Goal: Task Accomplishment & Management: Use online tool/utility

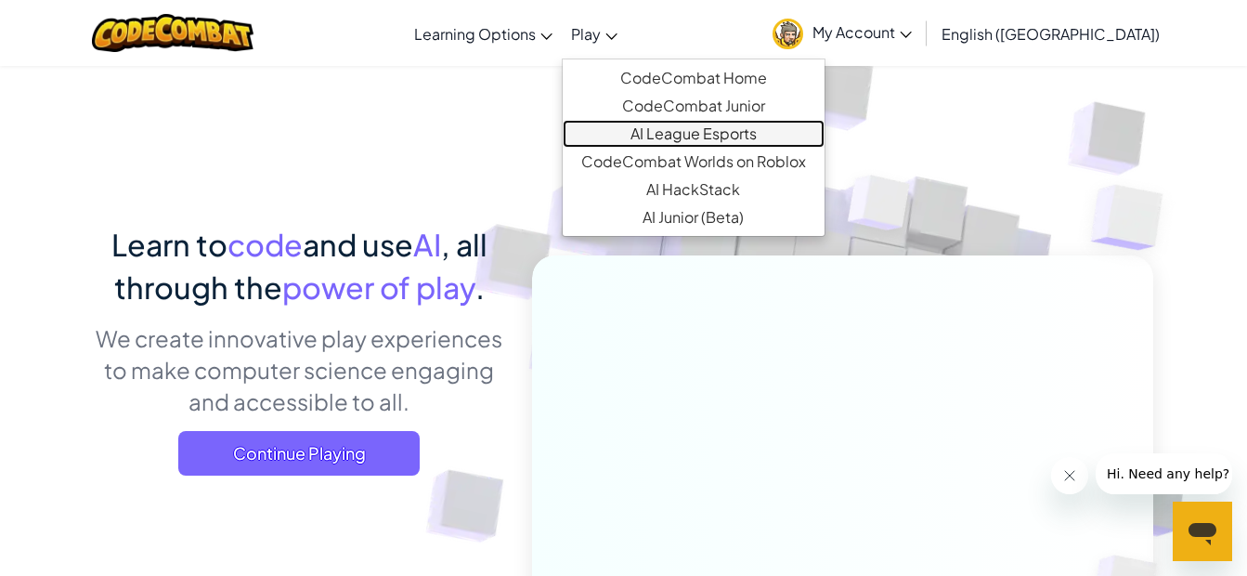
click at [689, 125] on link "AI League Esports" at bounding box center [694, 134] width 262 height 28
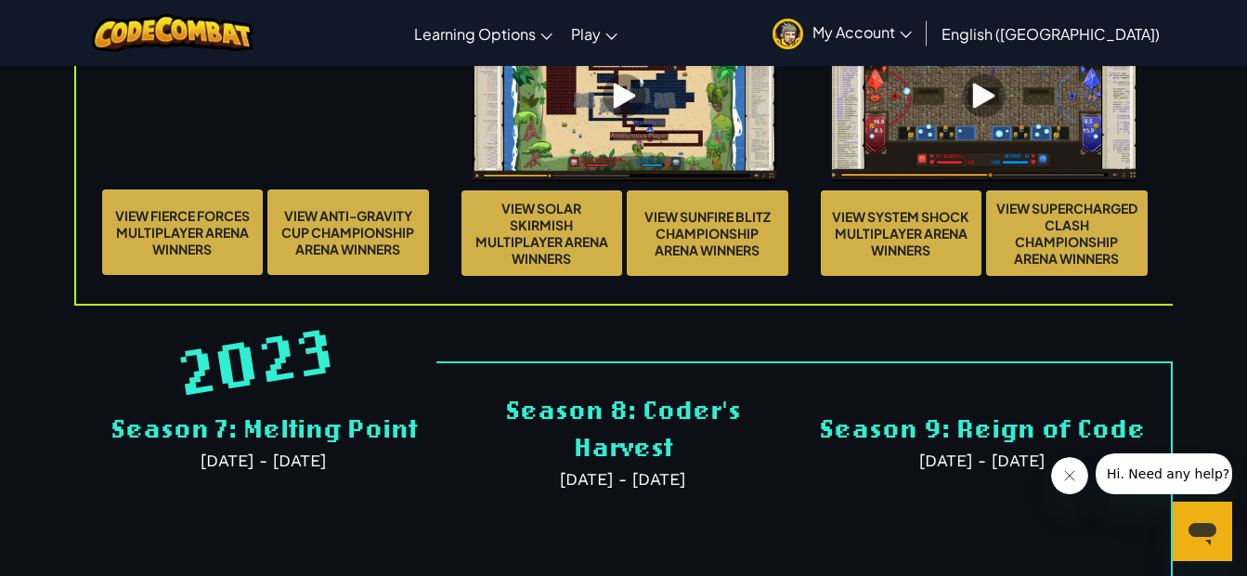
scroll to position [4363, 0]
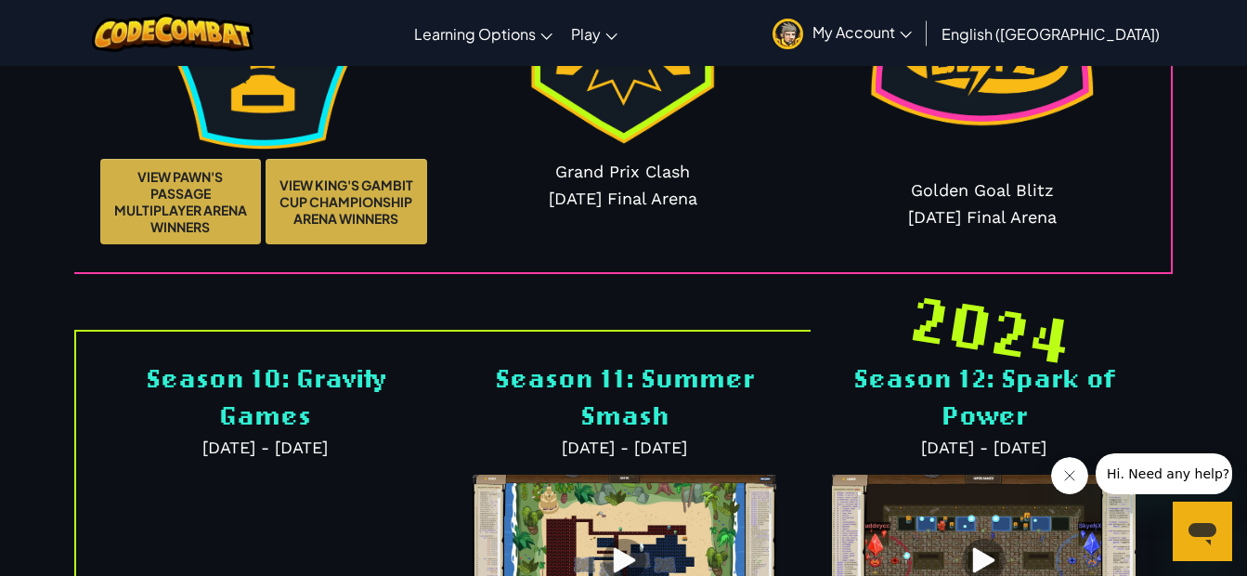
click at [960, 159] on img at bounding box center [982, 23] width 278 height 278
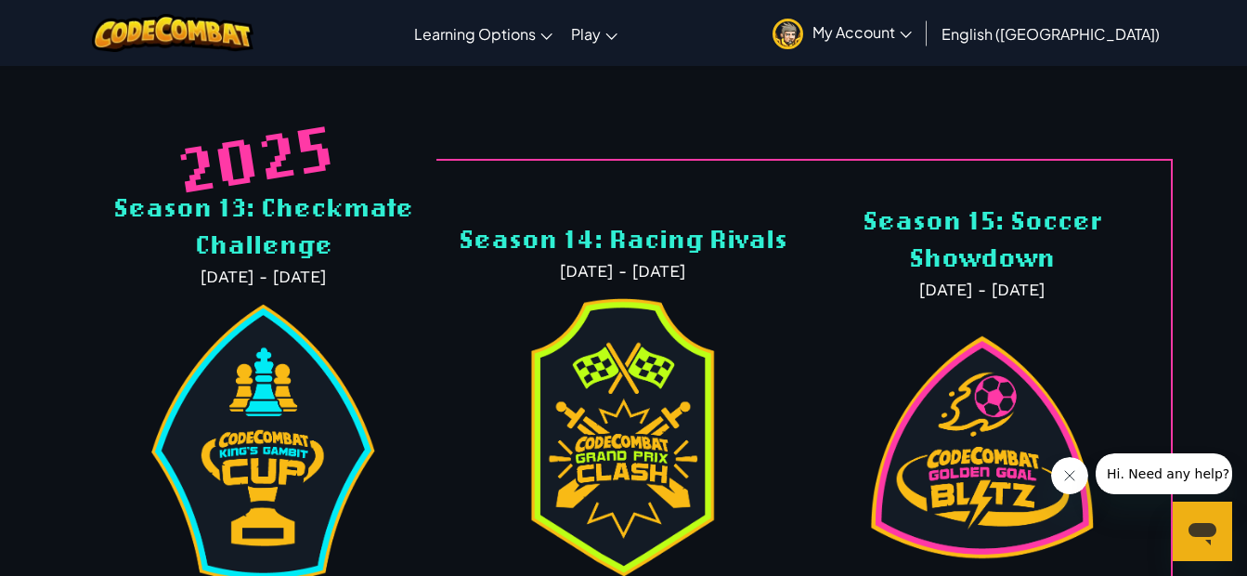
scroll to position [3899, 0]
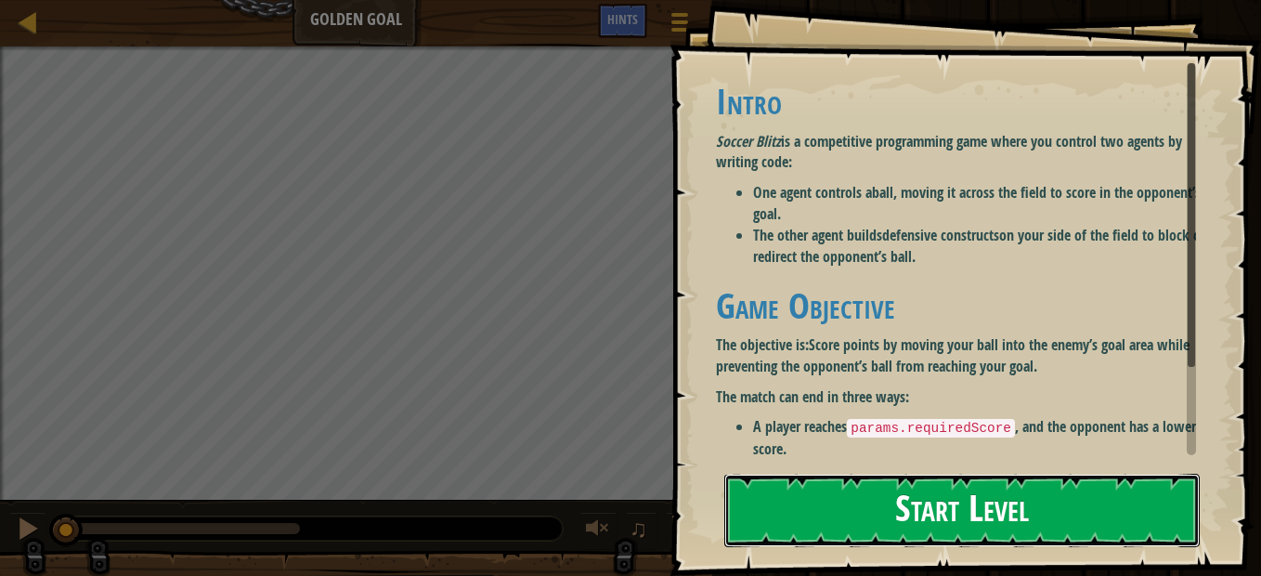
click at [1026, 536] on button "Start Level" at bounding box center [961, 509] width 475 height 73
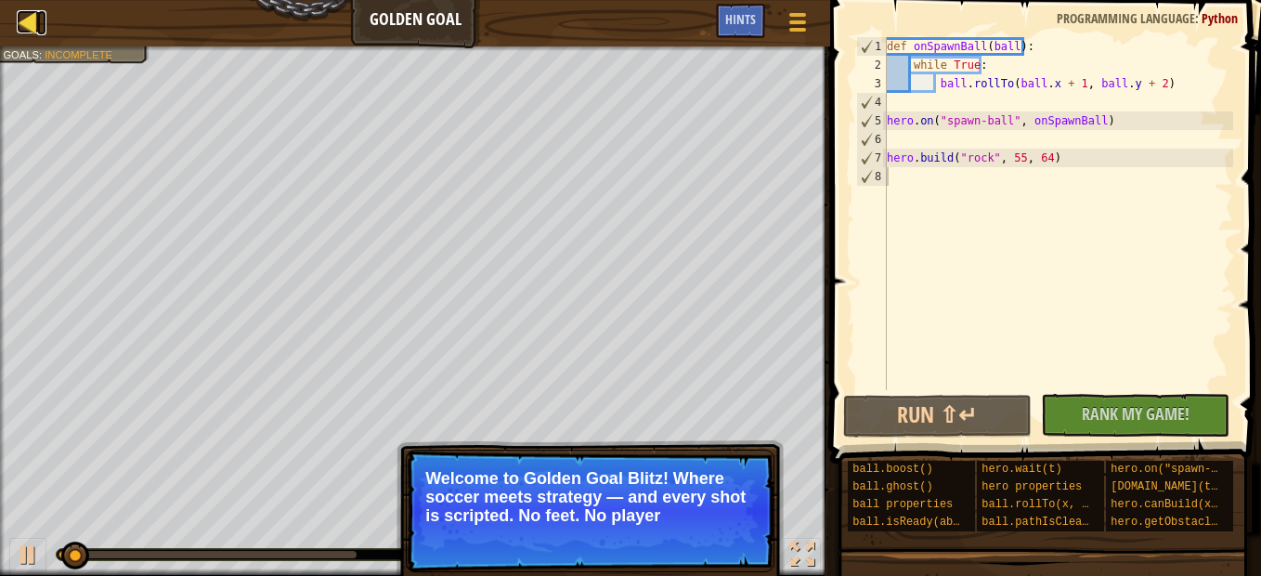
click at [30, 27] on div at bounding box center [28, 21] width 23 height 23
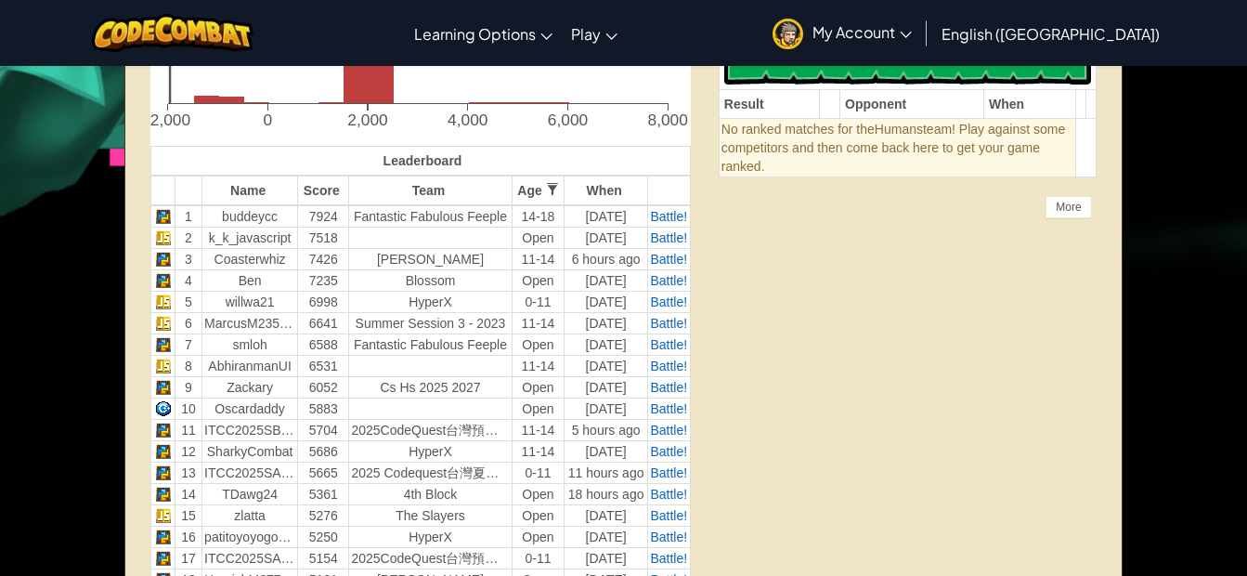
scroll to position [371, 0]
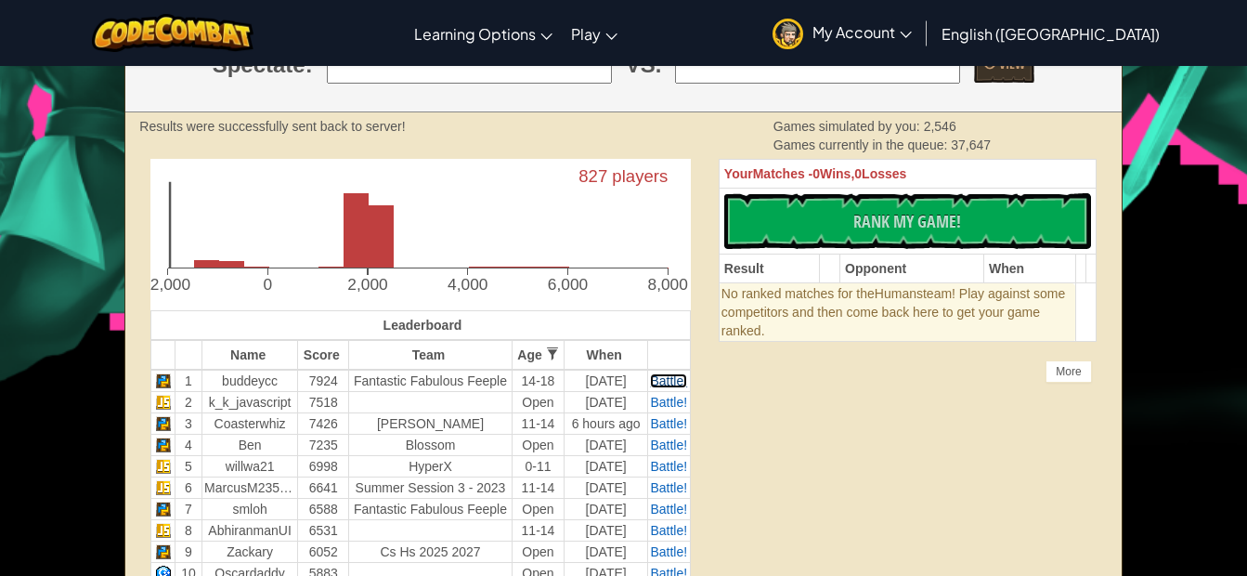
click at [667, 383] on span "Battle!" at bounding box center [668, 380] width 37 height 15
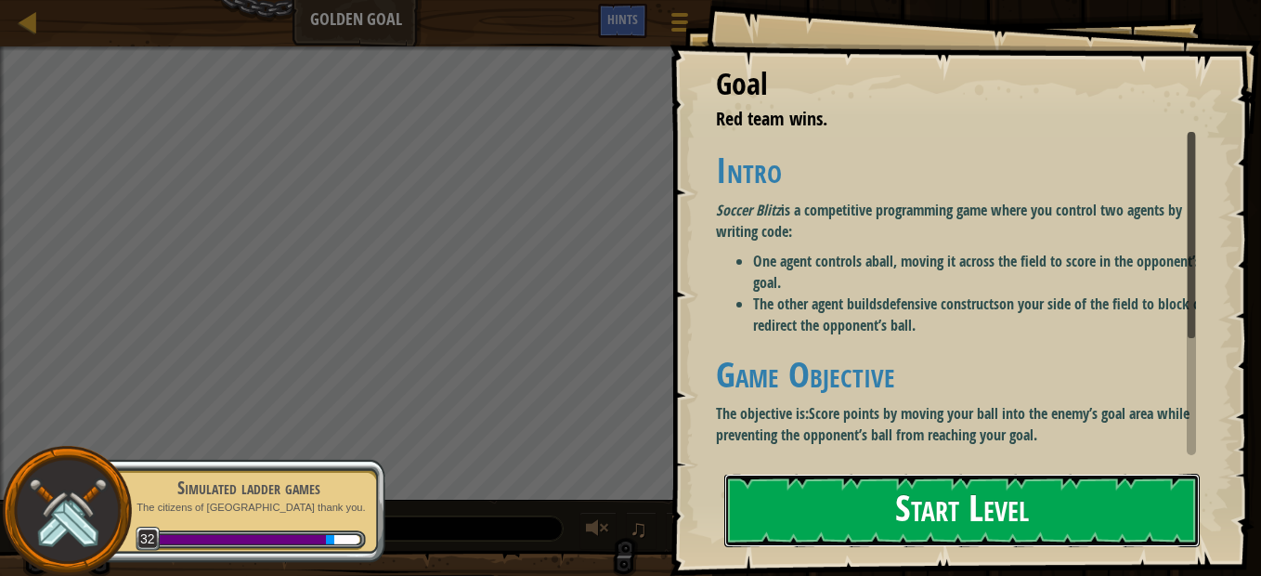
click at [830, 500] on button "Start Level" at bounding box center [961, 509] width 475 height 73
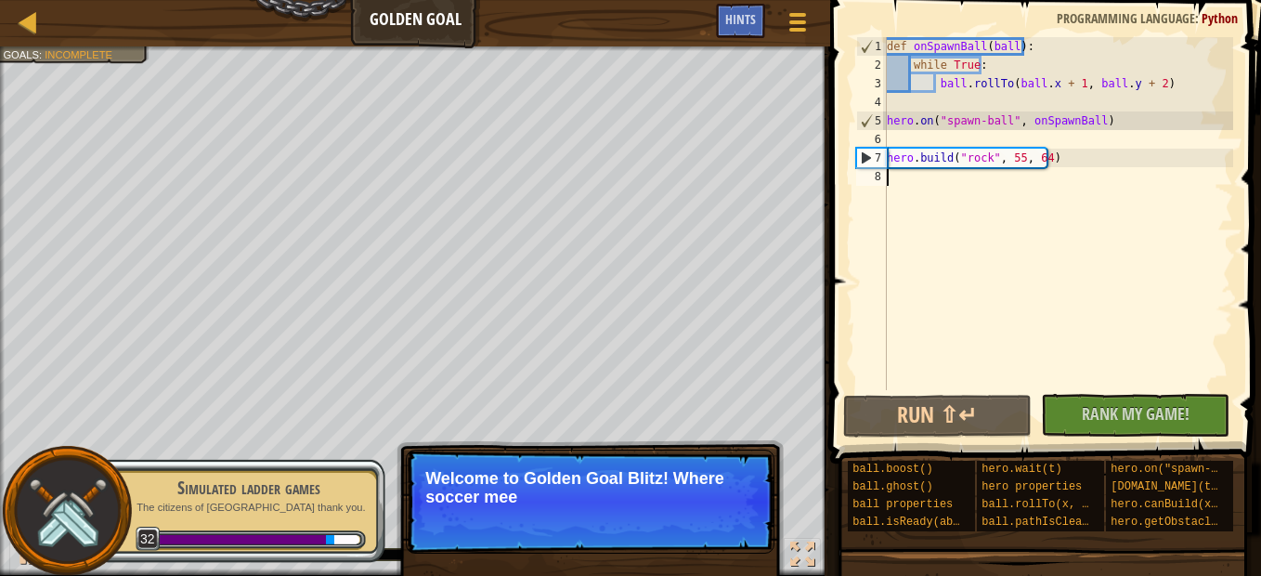
type textarea "hero.build("rock", 55, 64)"
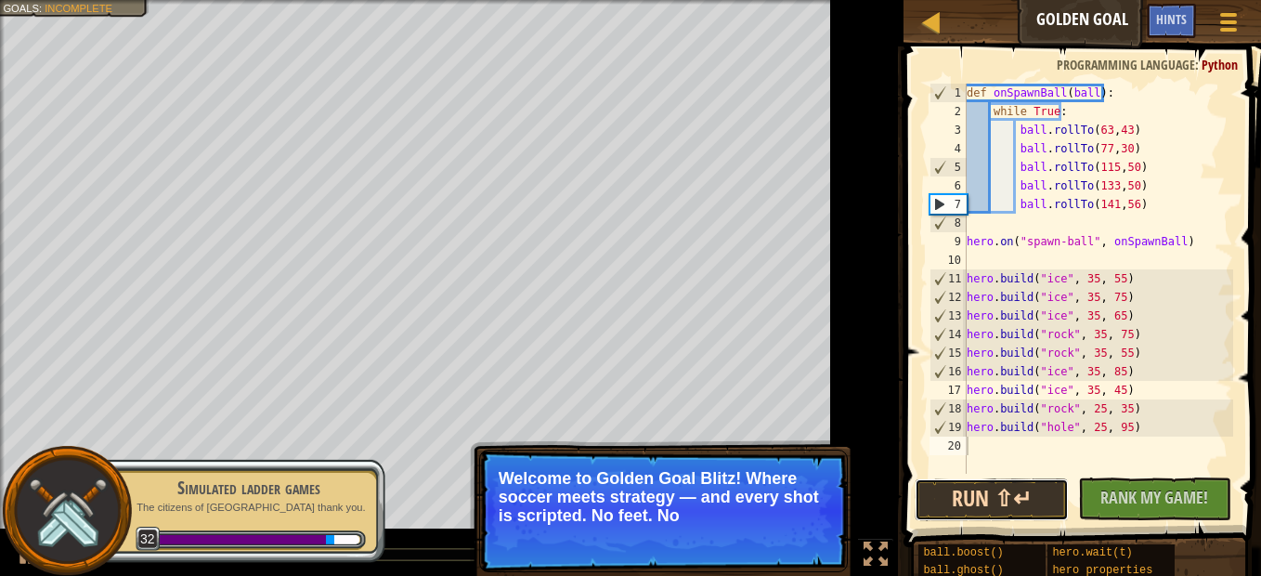
click at [934, 444] on div "1 2 3 4 5 6 7 8 9 10 11 12 13 14 15 16 17 18 19 20 def onSpawnBall ( ball ) : w…" at bounding box center [1079, 333] width 363 height 555
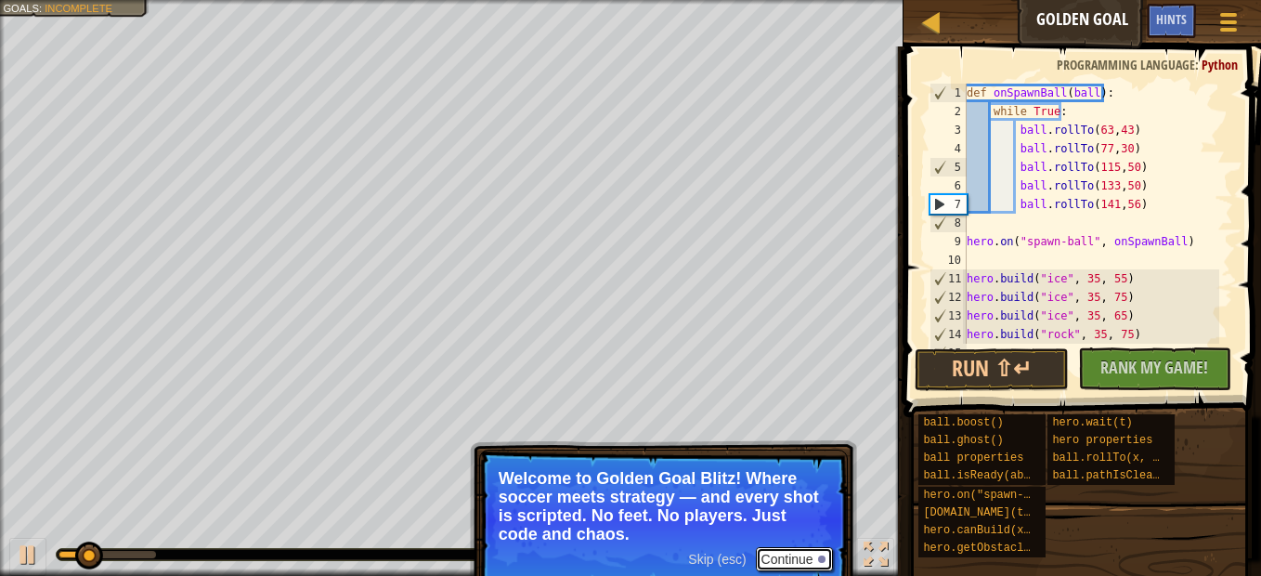
click at [785, 554] on button "Continue" at bounding box center [794, 559] width 77 height 24
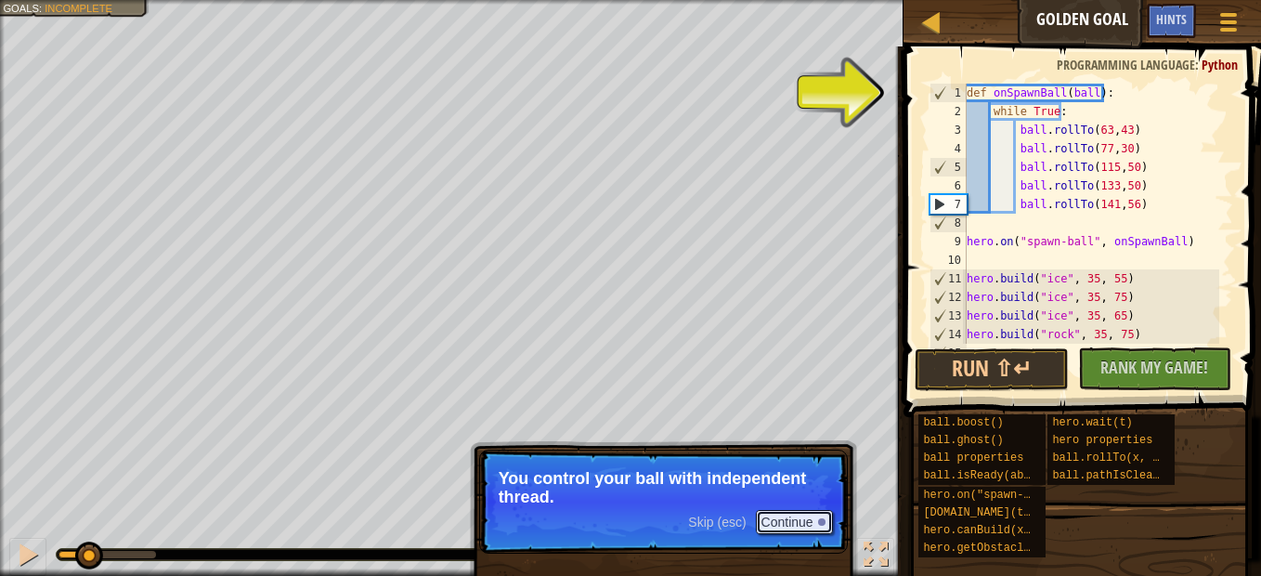
click at [797, 525] on button "Continue" at bounding box center [794, 522] width 77 height 24
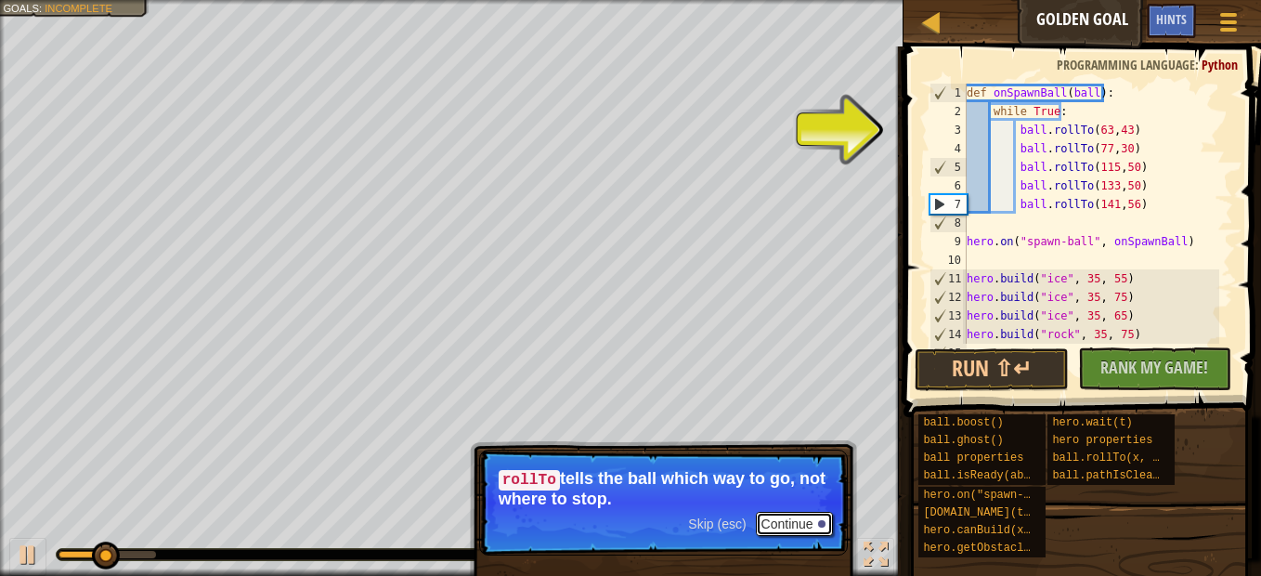
click at [795, 530] on button "Continue" at bounding box center [794, 524] width 77 height 24
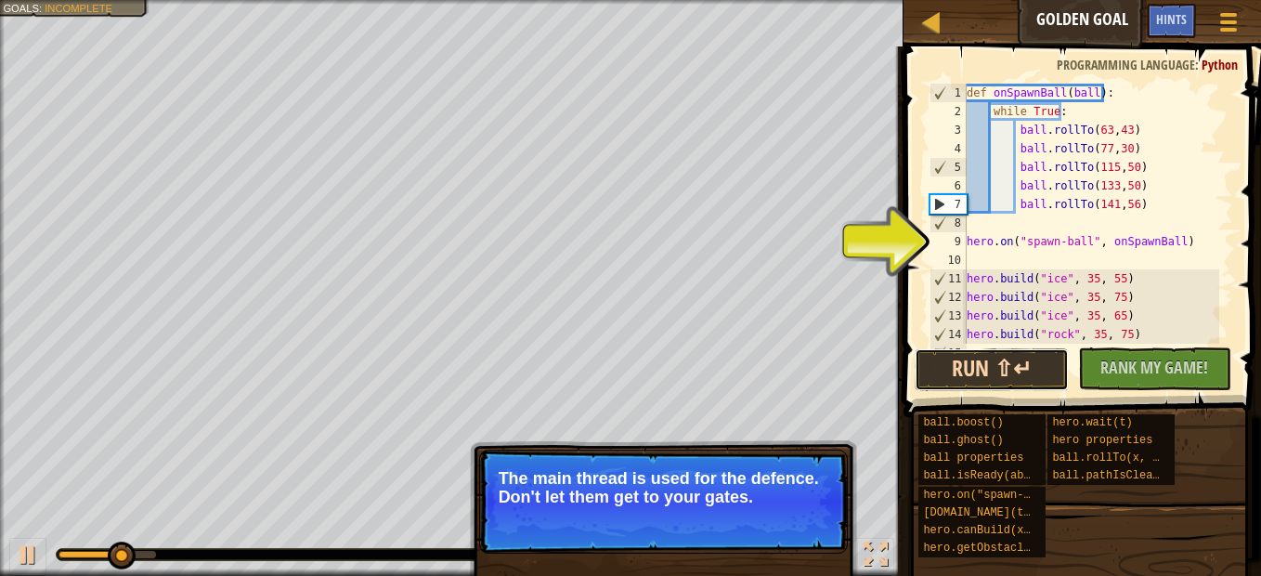
click at [957, 364] on button "Run ⇧↵" at bounding box center [990, 369] width 153 height 43
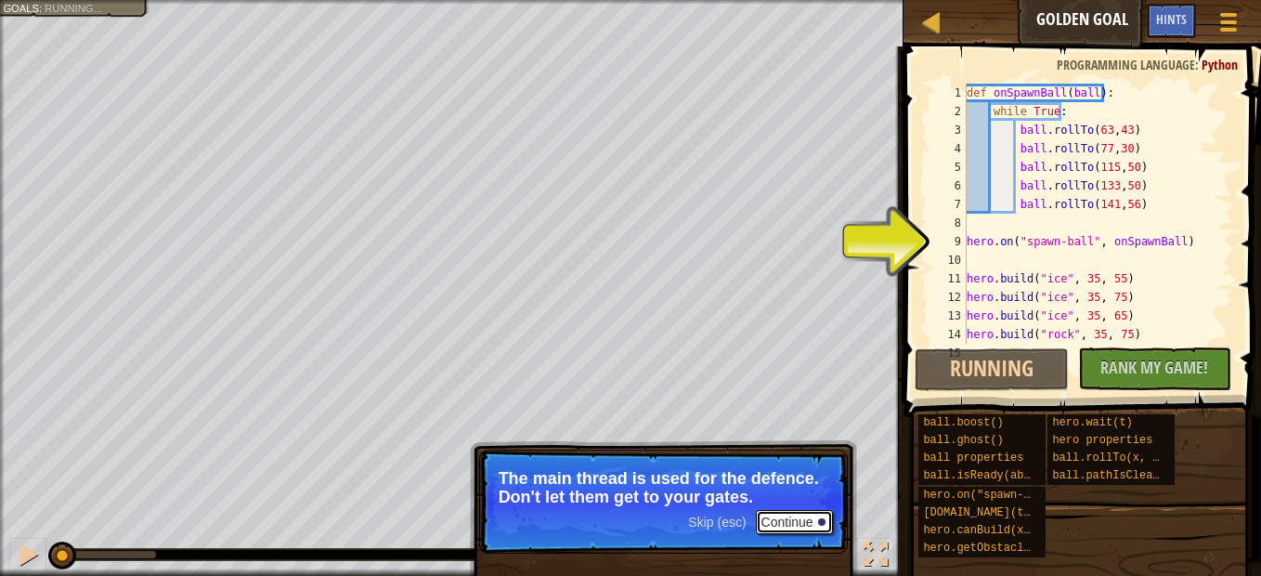
click at [802, 520] on button "Continue" at bounding box center [794, 522] width 77 height 24
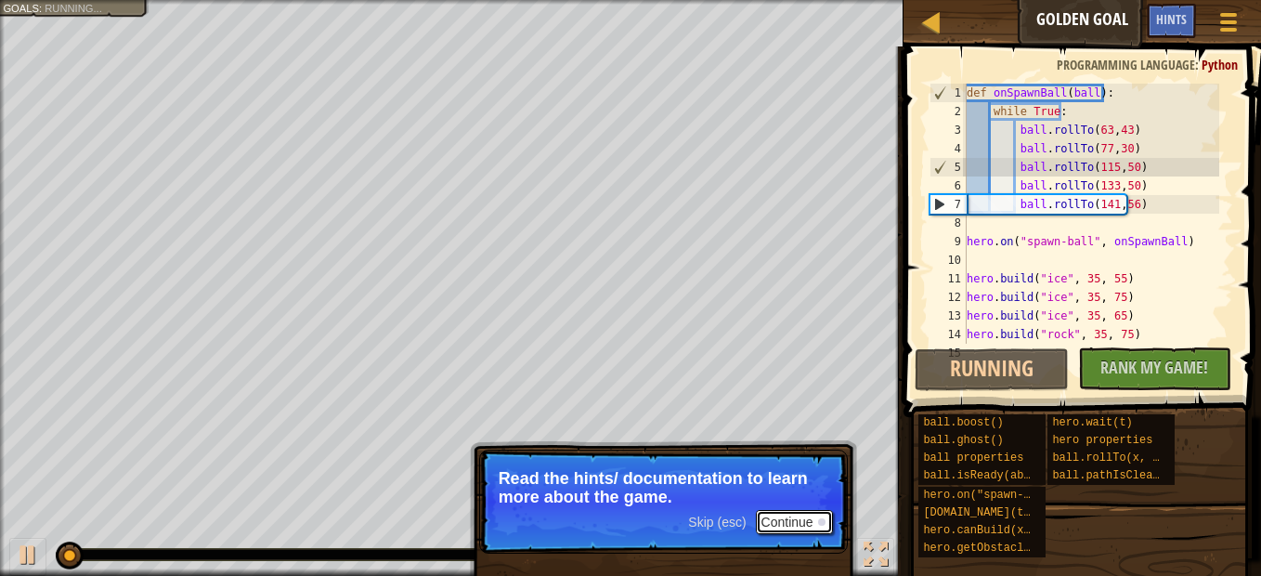
click at [800, 517] on button "Continue" at bounding box center [794, 522] width 77 height 24
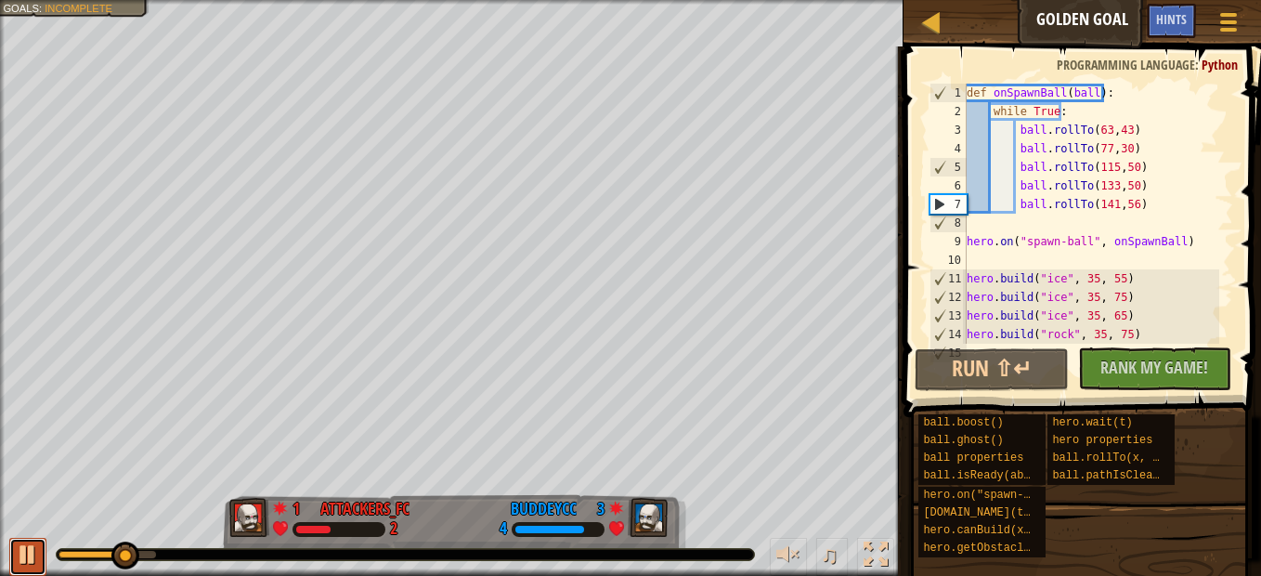
click at [31, 547] on div at bounding box center [28, 554] width 24 height 24
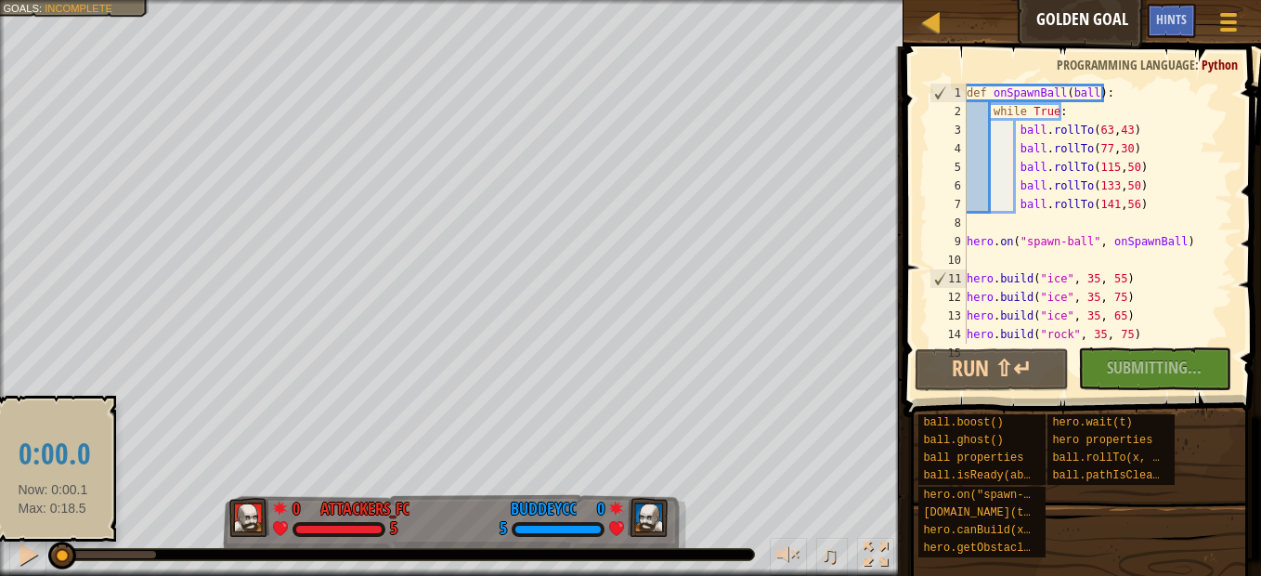
drag, startPoint x: 116, startPoint y: 557, endPoint x: 53, endPoint y: 551, distance: 63.4
click at [53, 551] on div at bounding box center [62, 555] width 28 height 28
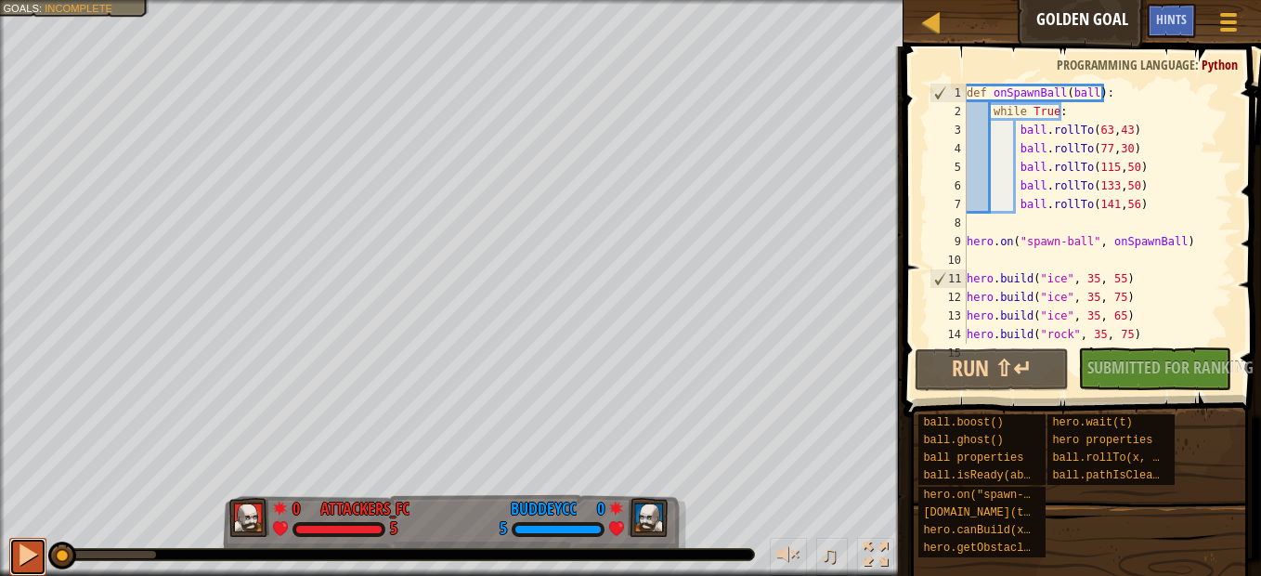
click at [28, 549] on div at bounding box center [28, 554] width 24 height 24
click at [27, 549] on div at bounding box center [28, 554] width 24 height 24
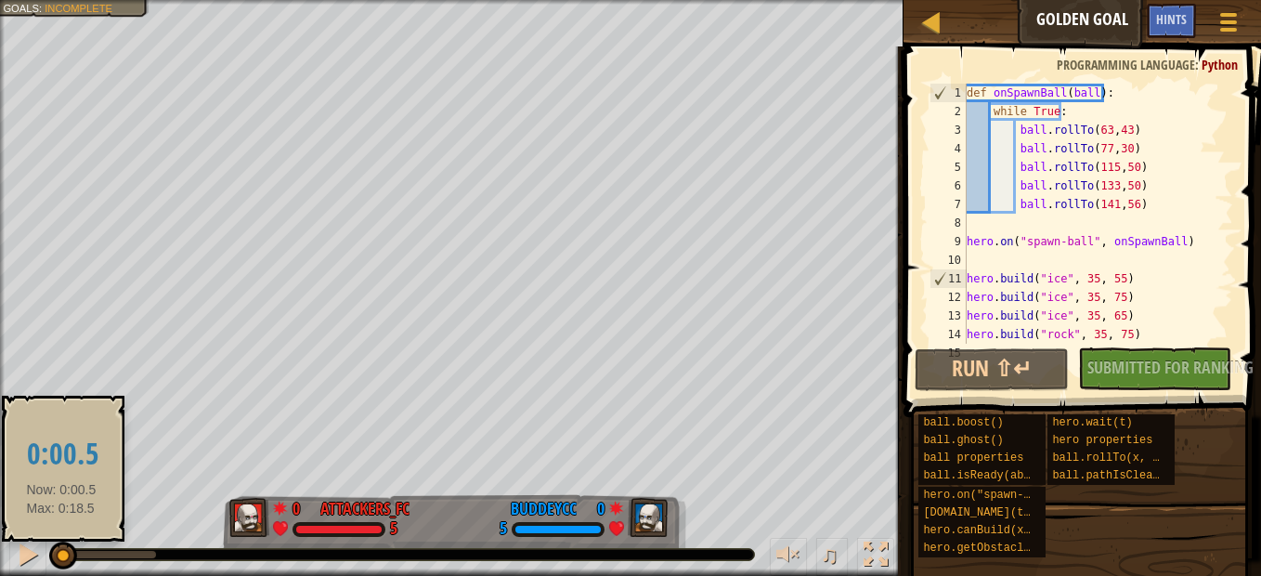
click at [61, 549] on div at bounding box center [63, 555] width 28 height 28
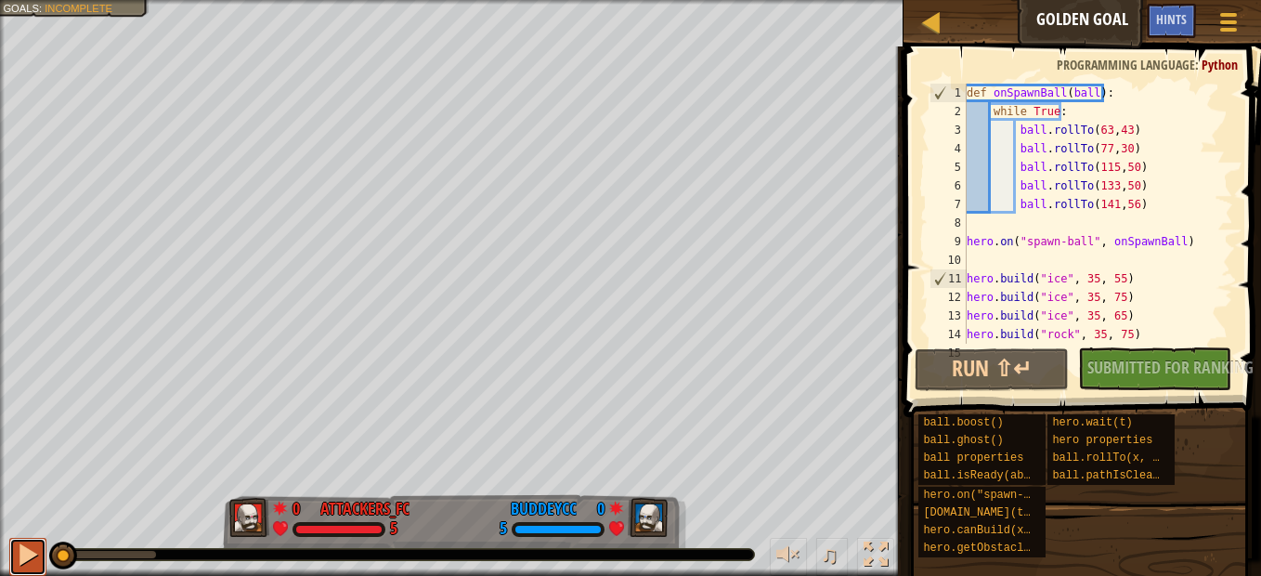
click at [19, 550] on div at bounding box center [28, 554] width 24 height 24
click at [1120, 124] on div "def onSpawnBall ( ball ) : while True : ball . rollTo ( 63 , 43 ) ball . rollTo…" at bounding box center [1091, 232] width 256 height 297
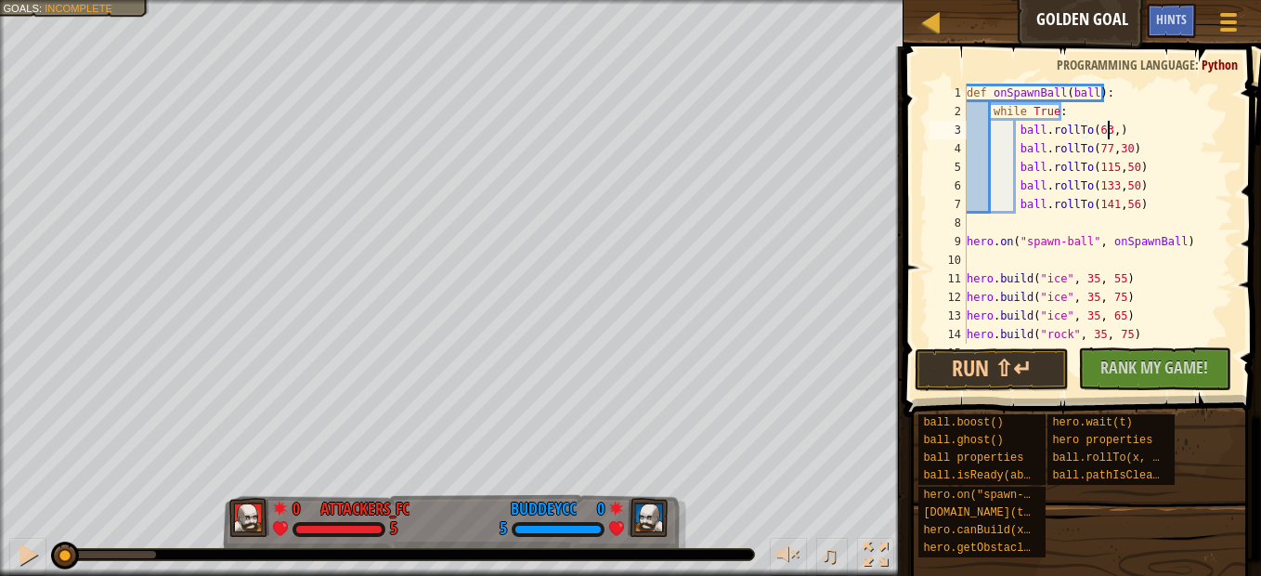
scroll to position [8, 12]
click at [22, 547] on div at bounding box center [28, 554] width 24 height 24
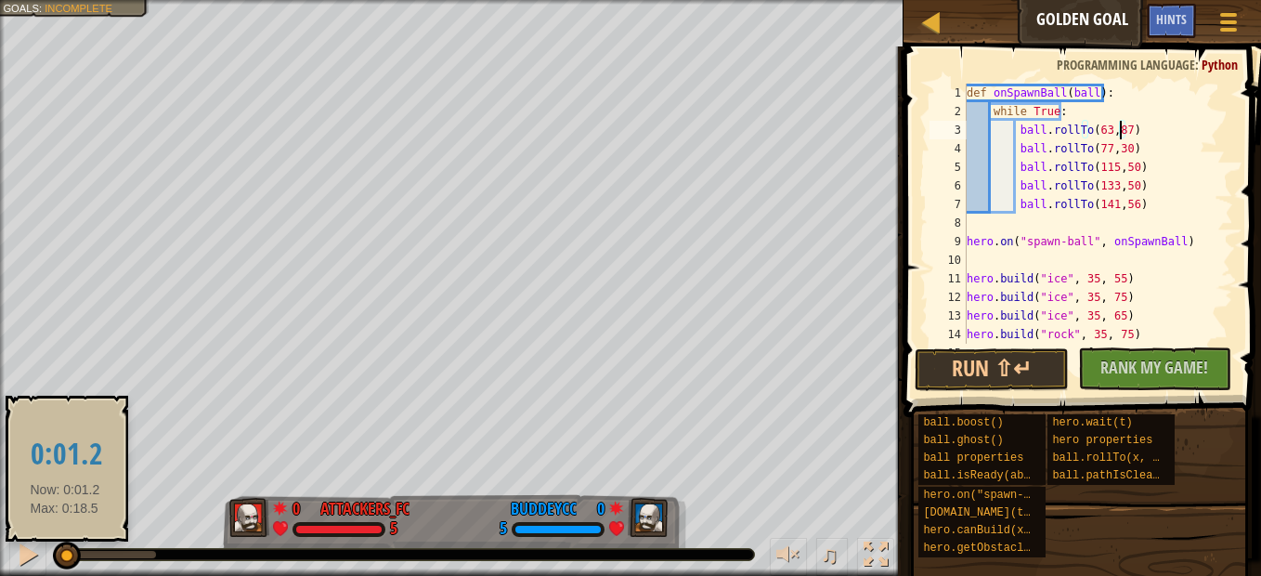
click at [65, 551] on div at bounding box center [67, 555] width 28 height 28
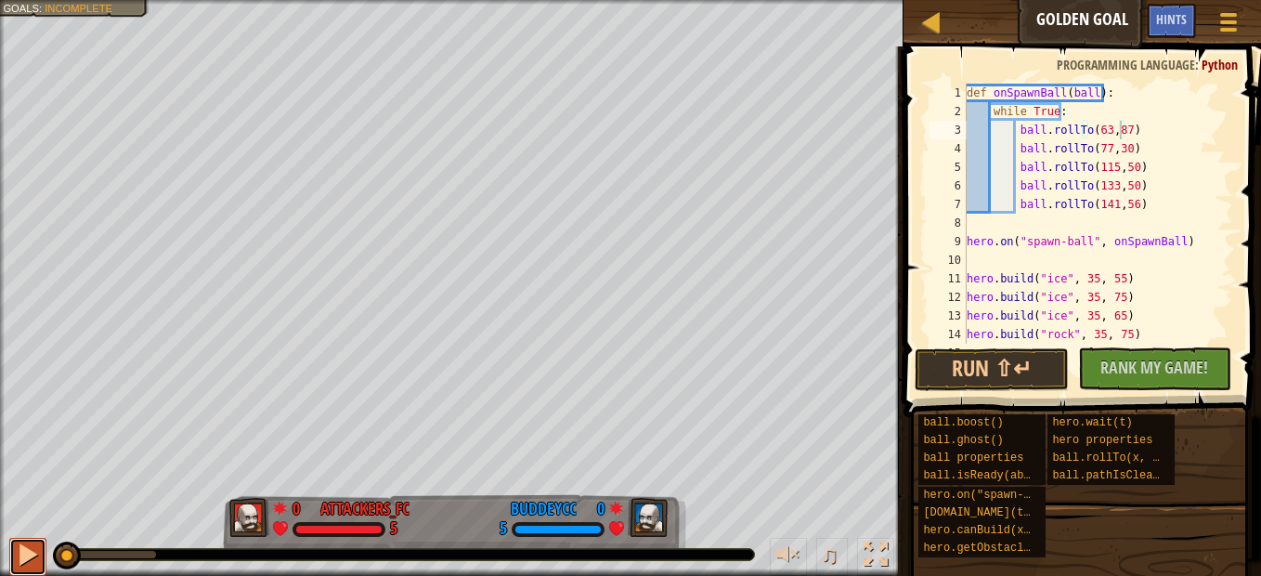
click at [22, 551] on div at bounding box center [28, 554] width 24 height 24
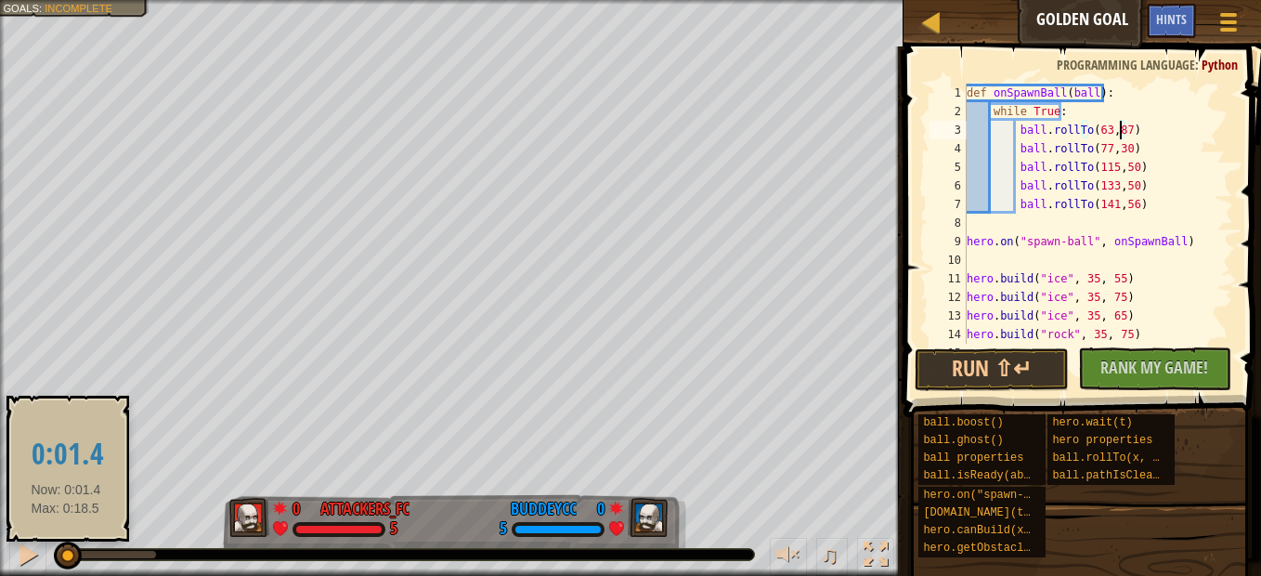
click at [66, 552] on div at bounding box center [68, 555] width 28 height 28
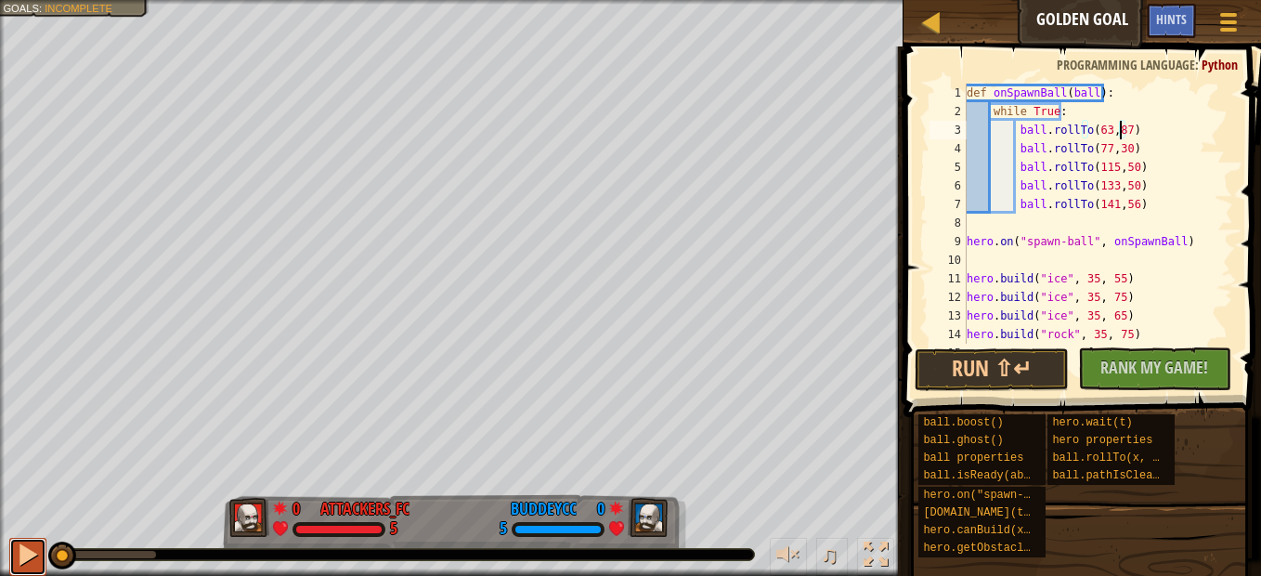
click at [26, 554] on div at bounding box center [28, 554] width 24 height 24
click at [1113, 147] on div "def onSpawnBall ( ball ) : while True : ball . rollTo ( 63 , 87 ) ball . rollTo…" at bounding box center [1091, 232] width 256 height 297
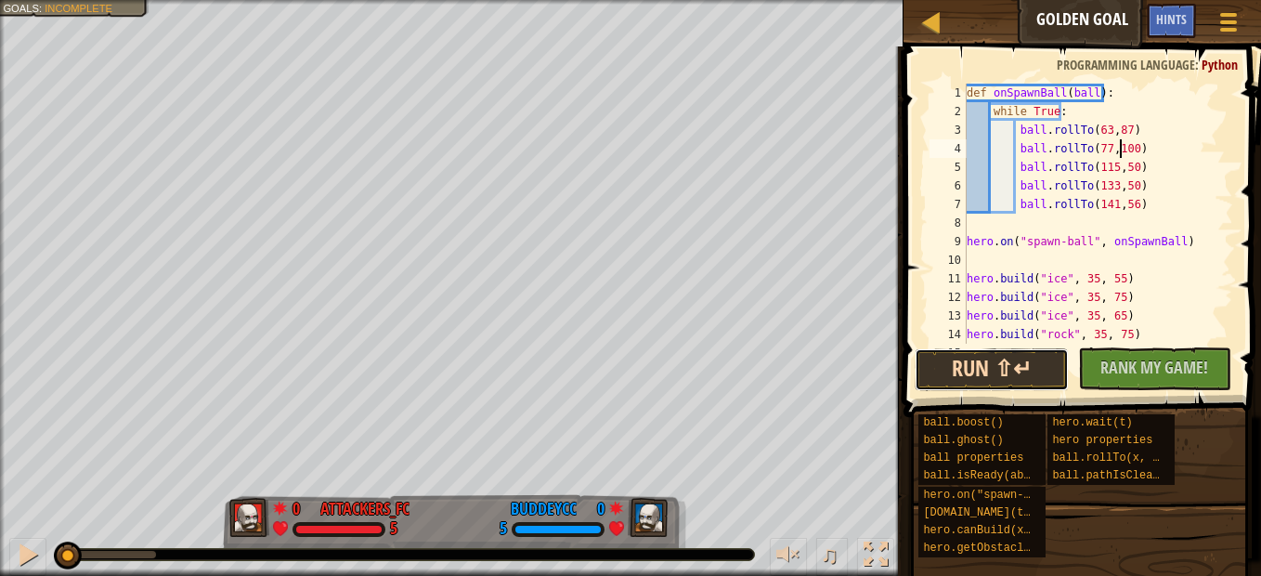
click at [1015, 357] on button "Run ⇧↵" at bounding box center [990, 369] width 153 height 43
click at [25, 553] on div at bounding box center [28, 554] width 24 height 24
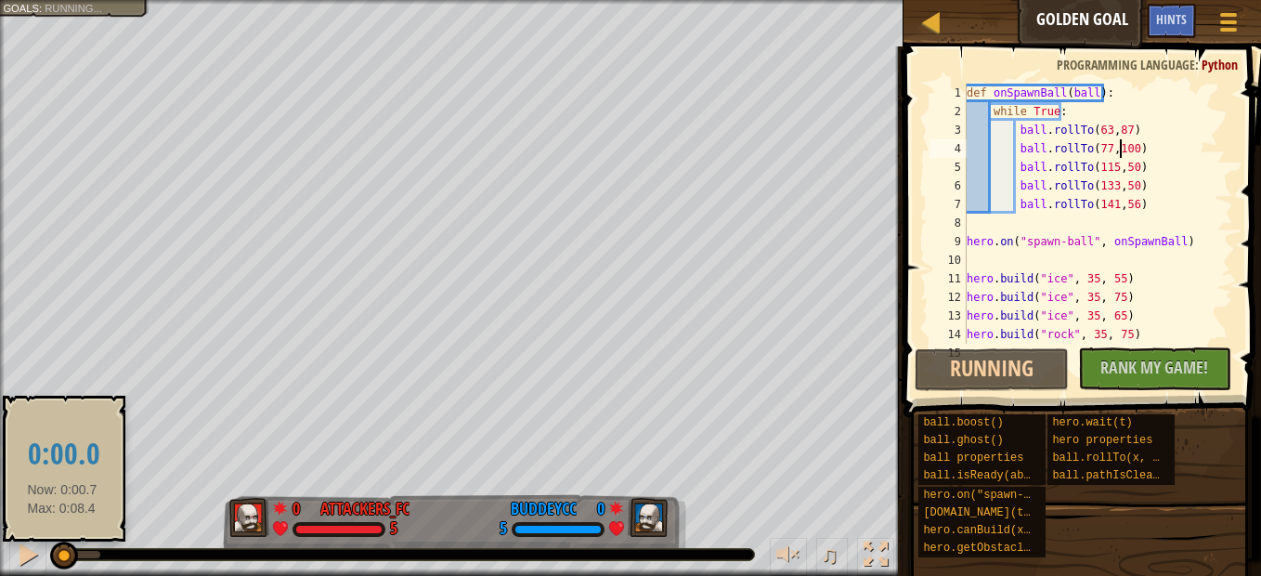
click at [62, 550] on div at bounding box center [64, 555] width 28 height 28
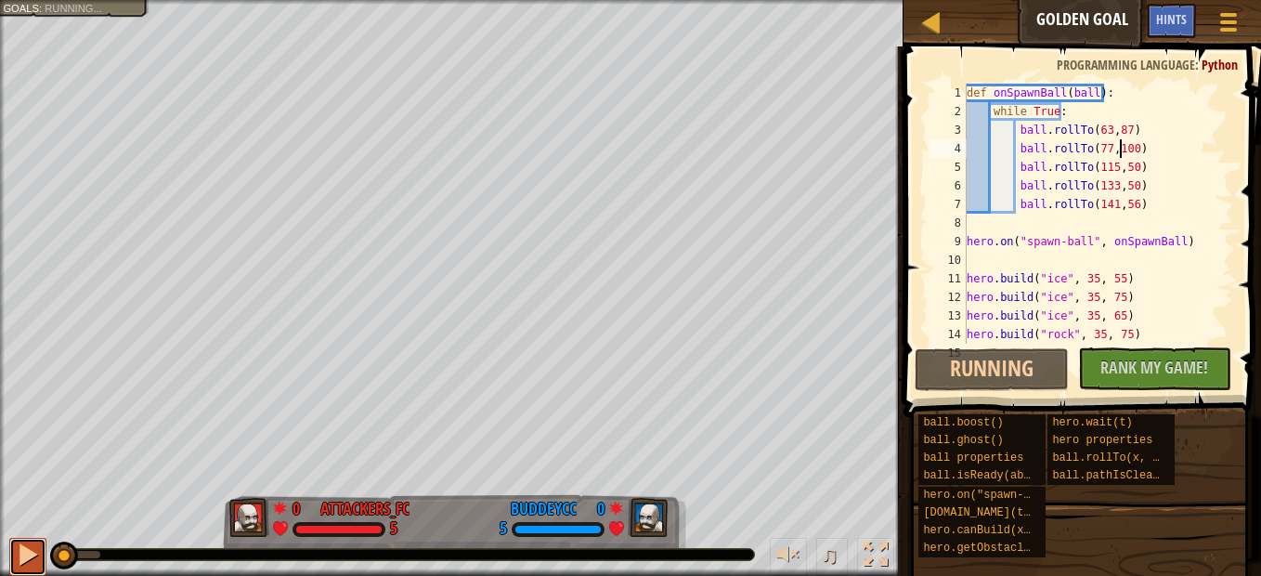
click at [18, 550] on div at bounding box center [28, 554] width 24 height 24
click at [26, 549] on div at bounding box center [28, 554] width 24 height 24
click at [27, 549] on div at bounding box center [28, 554] width 24 height 24
click at [1104, 169] on div "def onSpawnBall ( ball ) : while True : ball . rollTo ( 63 , 87 ) ball . rollTo…" at bounding box center [1091, 232] width 256 height 297
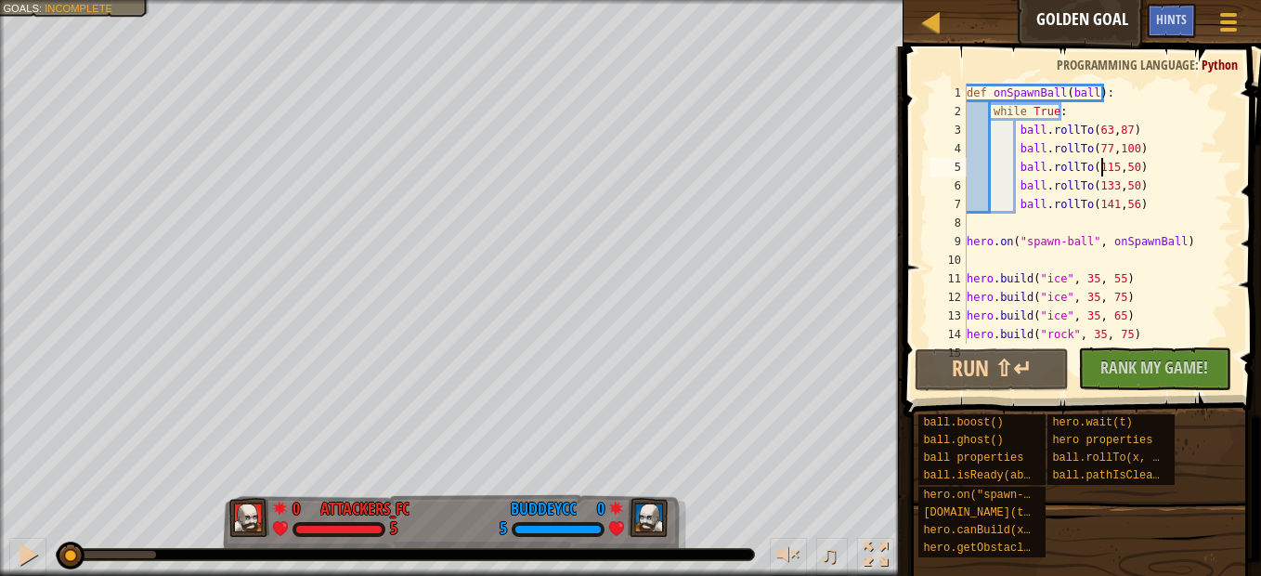
click at [1105, 168] on div "def onSpawnBall ( ball ) : while True : ball . rollTo ( 63 , 87 ) ball . rollTo…" at bounding box center [1091, 232] width 256 height 297
click at [1126, 165] on div "def onSpawnBall ( ball ) : while True : ball . rollTo ( 63 , 87 ) ball . rollTo…" at bounding box center [1091, 232] width 256 height 297
click at [998, 376] on button "Run ⇧↵" at bounding box center [990, 369] width 153 height 43
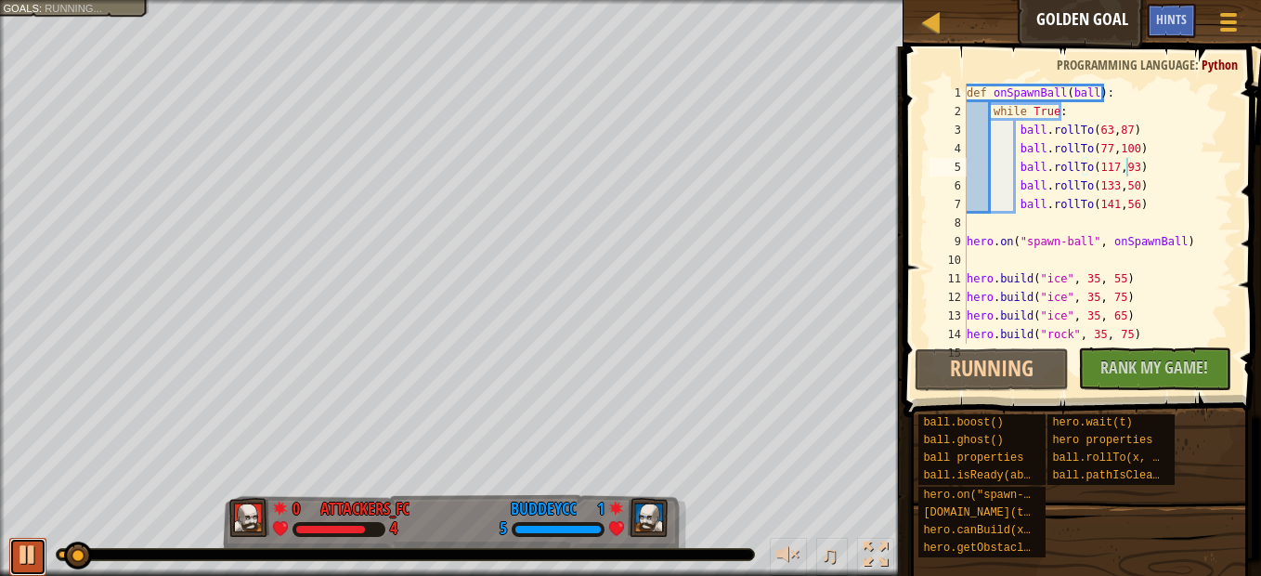
click at [24, 544] on div at bounding box center [28, 554] width 24 height 24
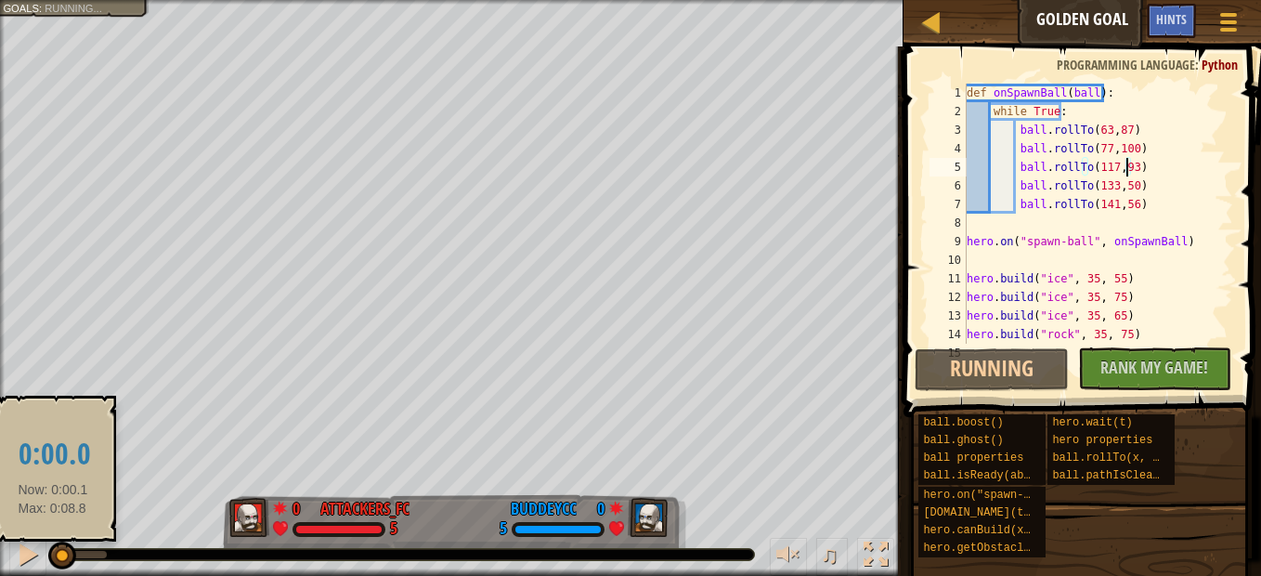
drag, startPoint x: 80, startPoint y: 547, endPoint x: 51, endPoint y: 544, distance: 28.9
click at [52, 544] on div at bounding box center [62, 555] width 28 height 28
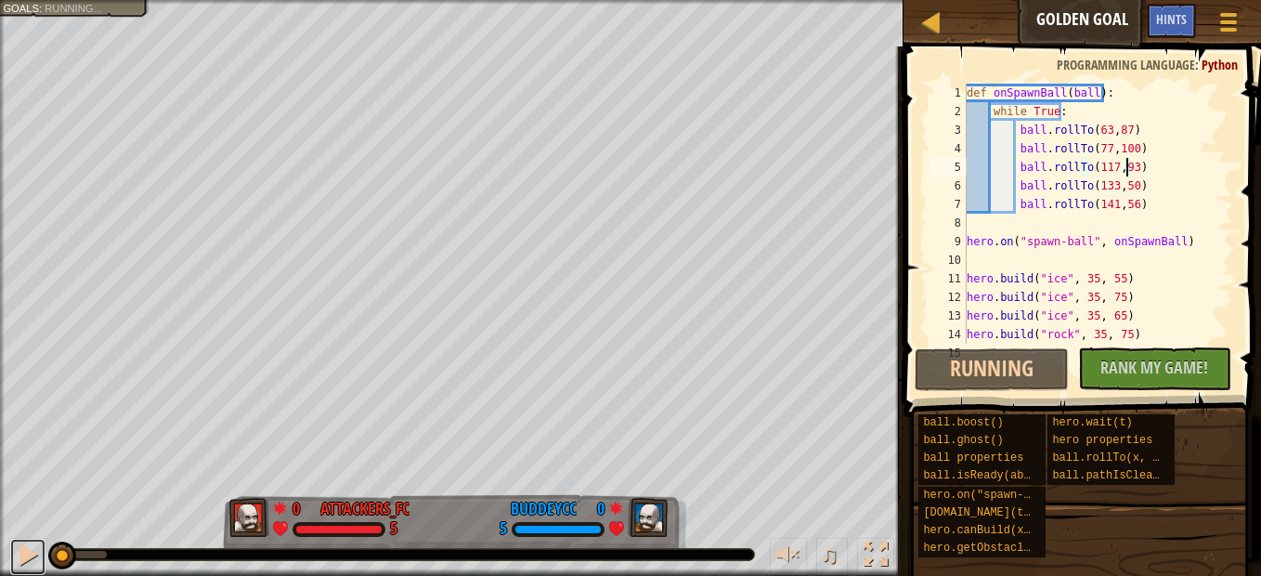
click at [24, 542] on div at bounding box center [28, 554] width 24 height 24
click at [24, 538] on button at bounding box center [27, 556] width 37 height 38
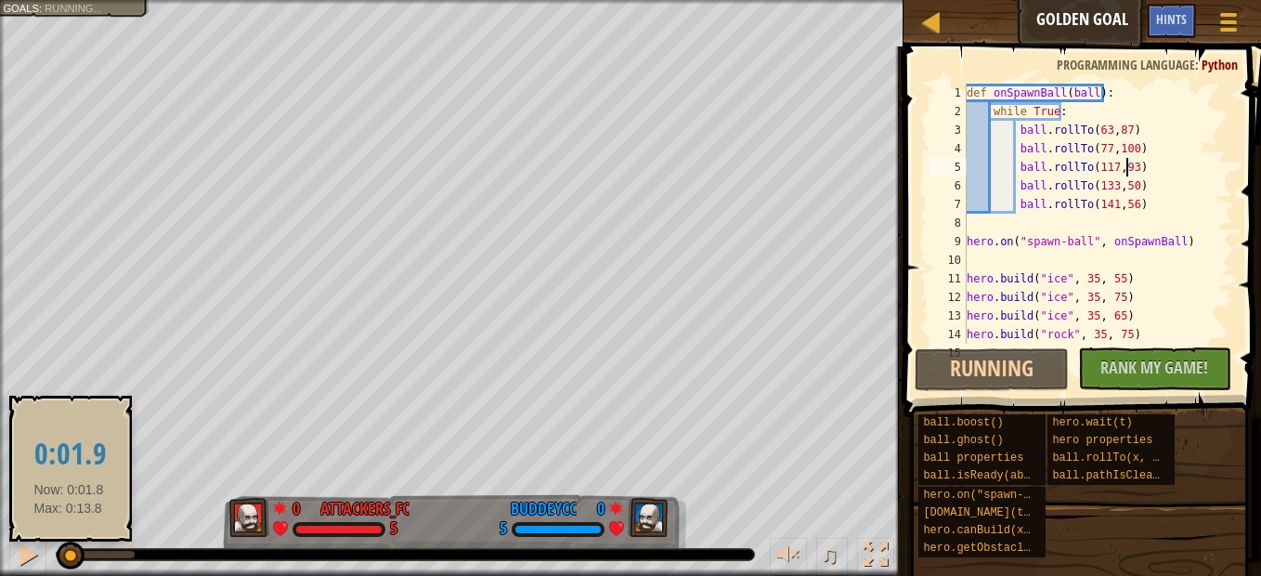
click at [68, 548] on div at bounding box center [71, 555] width 28 height 28
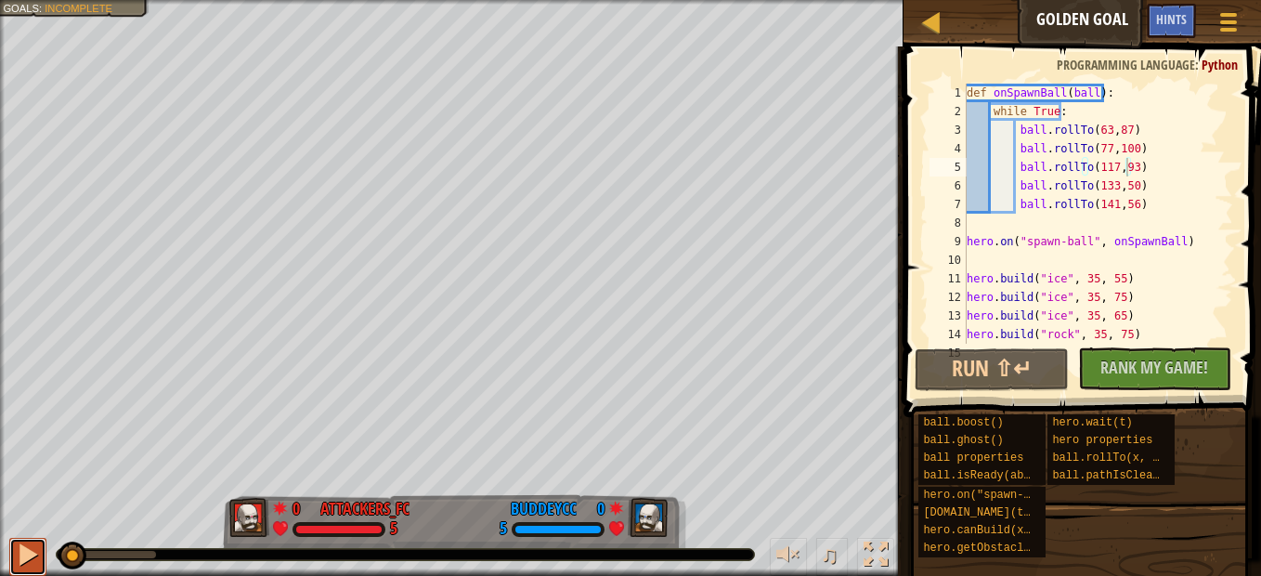
click at [28, 548] on div at bounding box center [28, 554] width 24 height 24
click at [100, 548] on div at bounding box center [405, 554] width 699 height 13
click at [105, 552] on div at bounding box center [106, 553] width 97 height 7
click at [37, 559] on div at bounding box center [28, 554] width 24 height 24
click at [32, 558] on div at bounding box center [28, 554] width 24 height 24
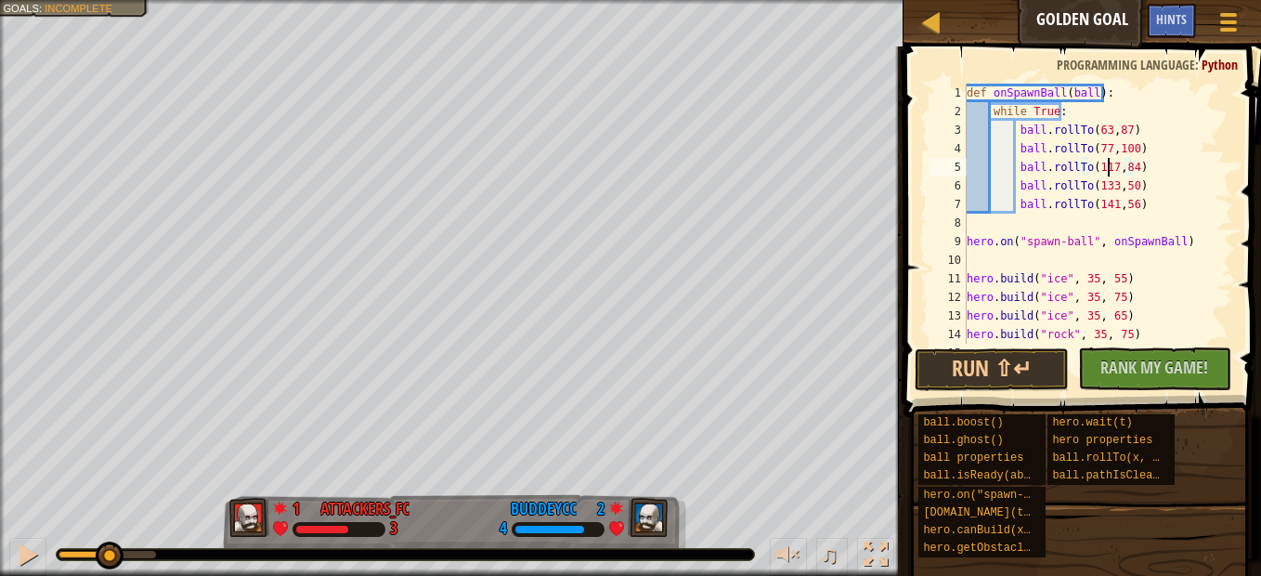
click at [1106, 162] on div "def onSpawnBall ( ball ) : while True : ball . rollTo ( 63 , 87 ) ball . rollTo…" at bounding box center [1091, 232] width 256 height 297
click at [21, 549] on div at bounding box center [28, 554] width 24 height 24
click at [34, 545] on div at bounding box center [28, 554] width 24 height 24
click at [1120, 187] on div "def onSpawnBall ( ball ) : while True : ball . rollTo ( 63 , 87 ) ball . rollTo…" at bounding box center [1091, 232] width 256 height 297
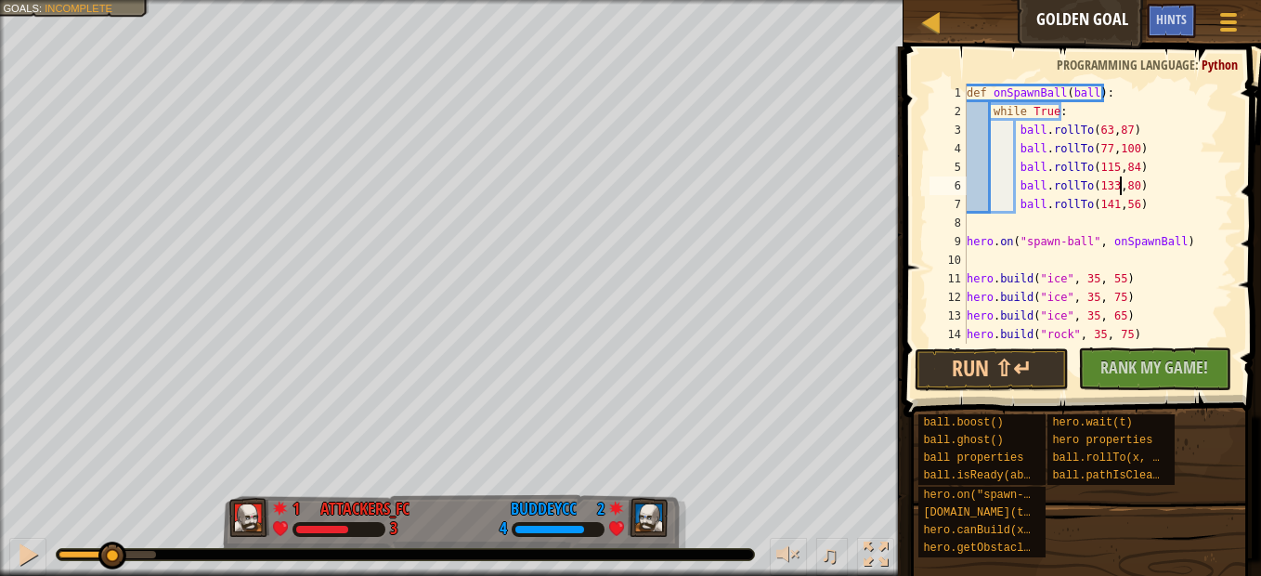
scroll to position [8, 12]
click at [1107, 183] on div "def onSpawnBall ( ball ) : while True : ball . rollTo ( 63 , 87 ) ball . rollTo…" at bounding box center [1091, 232] width 256 height 297
click at [21, 553] on div at bounding box center [28, 554] width 24 height 24
click at [24, 550] on div at bounding box center [28, 554] width 24 height 24
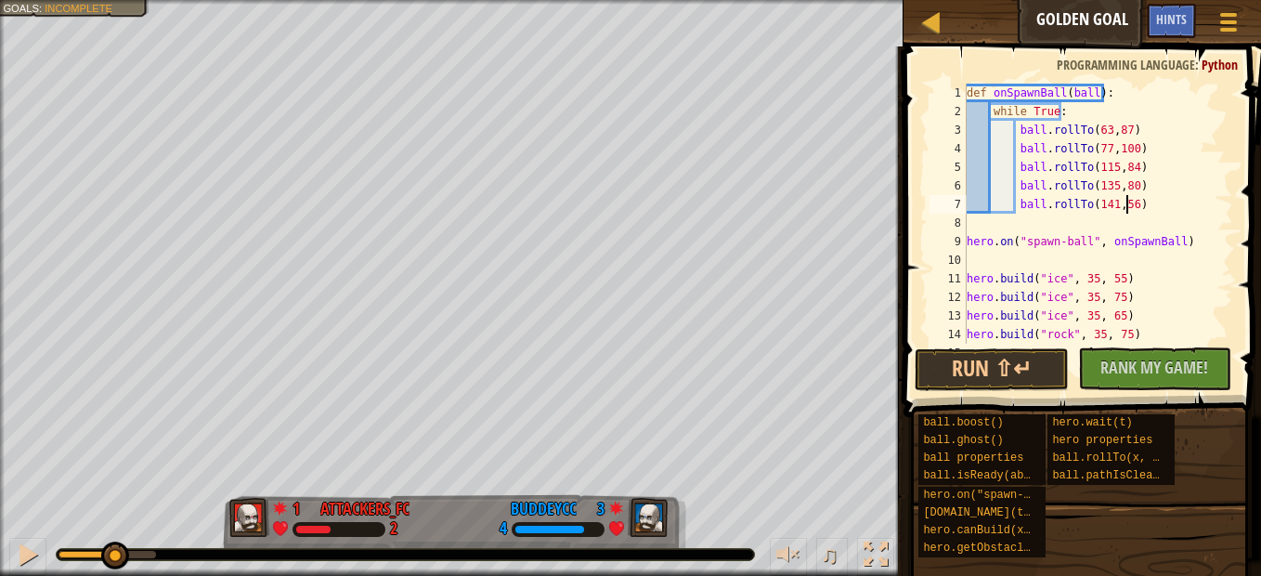
click at [1122, 210] on div "def onSpawnBall ( ball ) : while True : ball . rollTo ( 63 , 87 ) ball . rollTo…" at bounding box center [1091, 232] width 256 height 297
click at [1013, 354] on button "Run ⇧↵" at bounding box center [990, 369] width 153 height 43
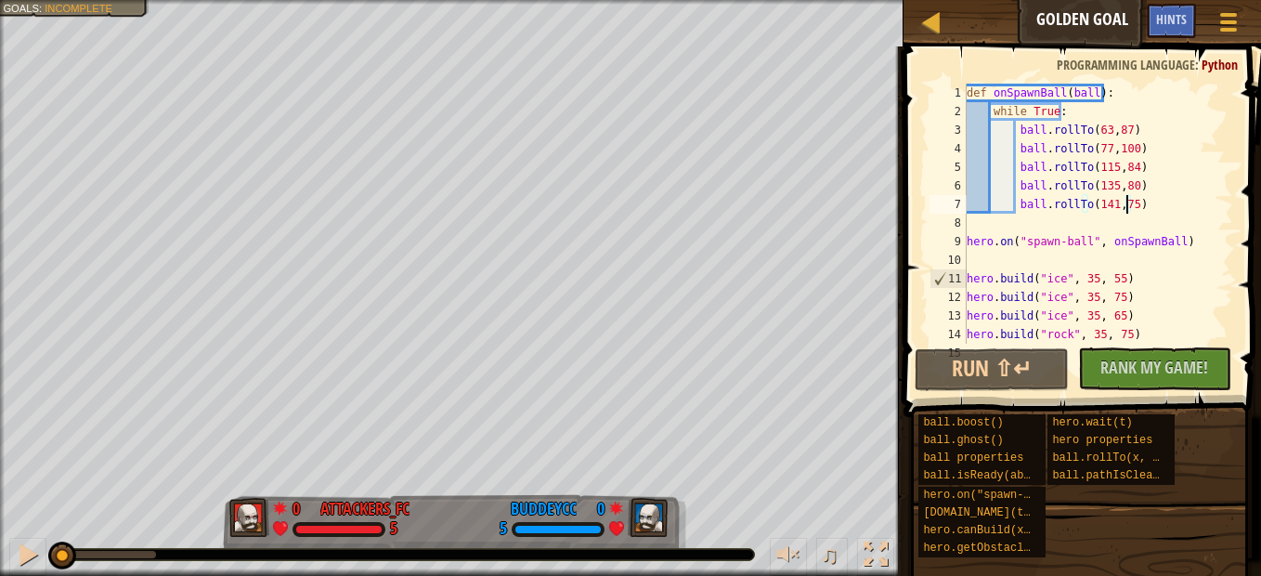
drag, startPoint x: 119, startPoint y: 547, endPoint x: 3, endPoint y: 549, distance: 116.1
click at [3, 549] on div "♫" at bounding box center [451, 550] width 903 height 56
click at [19, 543] on div at bounding box center [28, 554] width 24 height 24
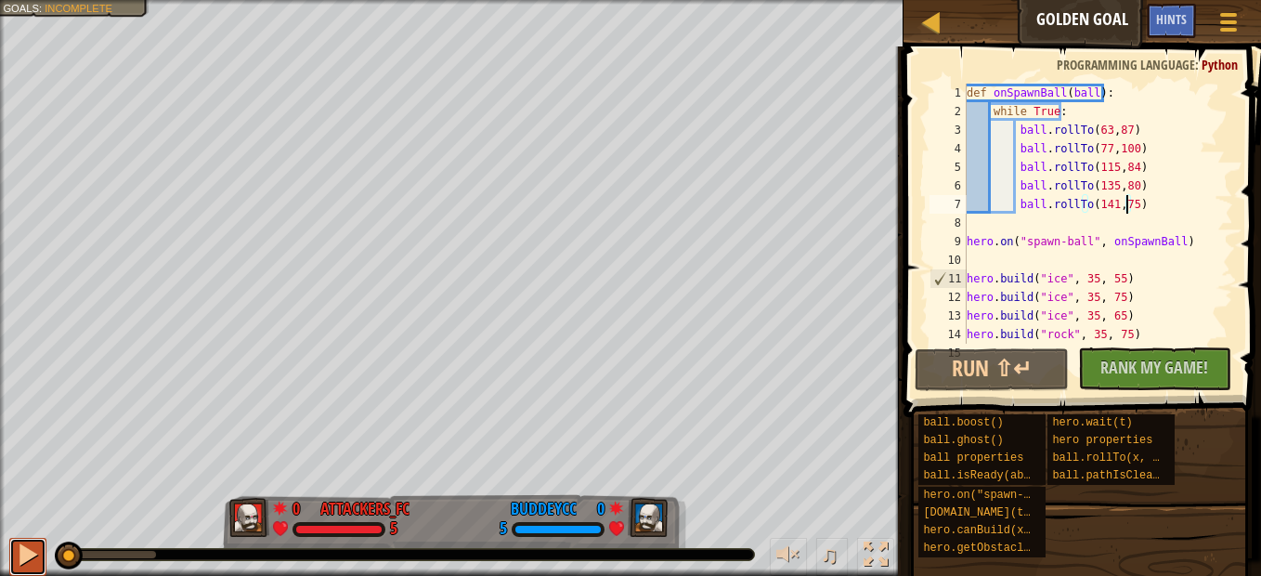
click at [23, 543] on div at bounding box center [28, 554] width 24 height 24
click at [1126, 175] on div "def onSpawnBall ( ball ) : while True : ball . rollTo ( 63 , 87 ) ball . rollTo…" at bounding box center [1091, 232] width 256 height 297
click at [1030, 367] on button "Run ⇧↵" at bounding box center [990, 369] width 153 height 43
click at [23, 547] on button at bounding box center [27, 556] width 37 height 38
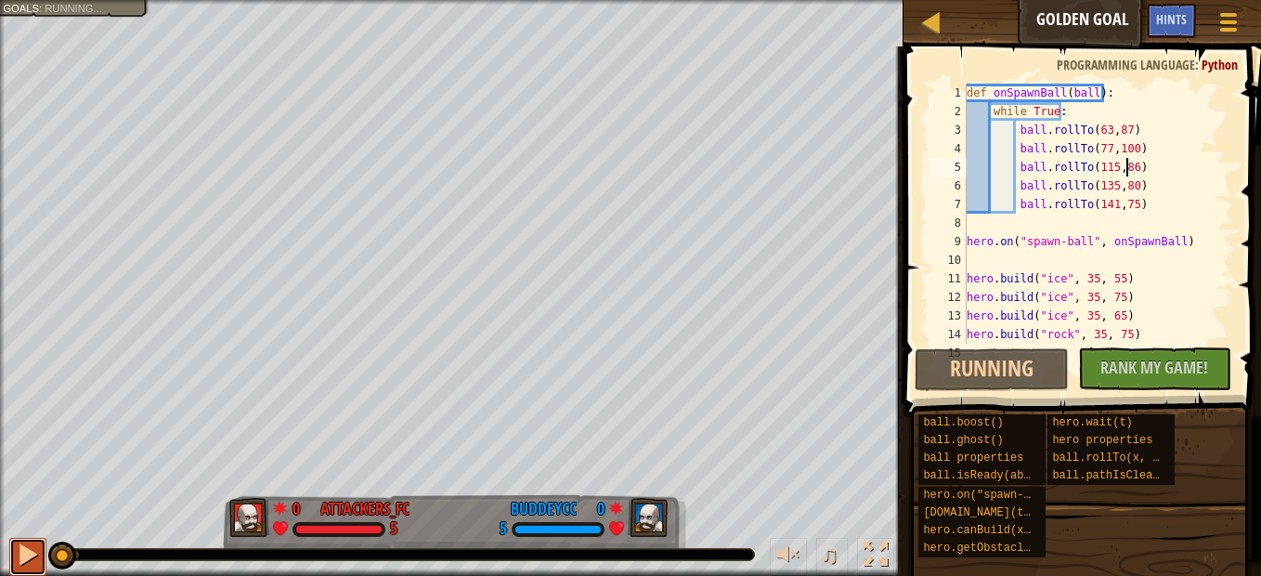
click at [11, 549] on button at bounding box center [27, 556] width 37 height 38
click at [11, 548] on button at bounding box center [27, 556] width 37 height 38
drag, startPoint x: 103, startPoint y: 553, endPoint x: 0, endPoint y: 521, distance: 108.0
click at [0, 0] on html "Ladder Golden Goal Game Menu Done Hints 1 ההההההההההההההההההההההההההההההההההההה…" at bounding box center [630, 0] width 1261 height 0
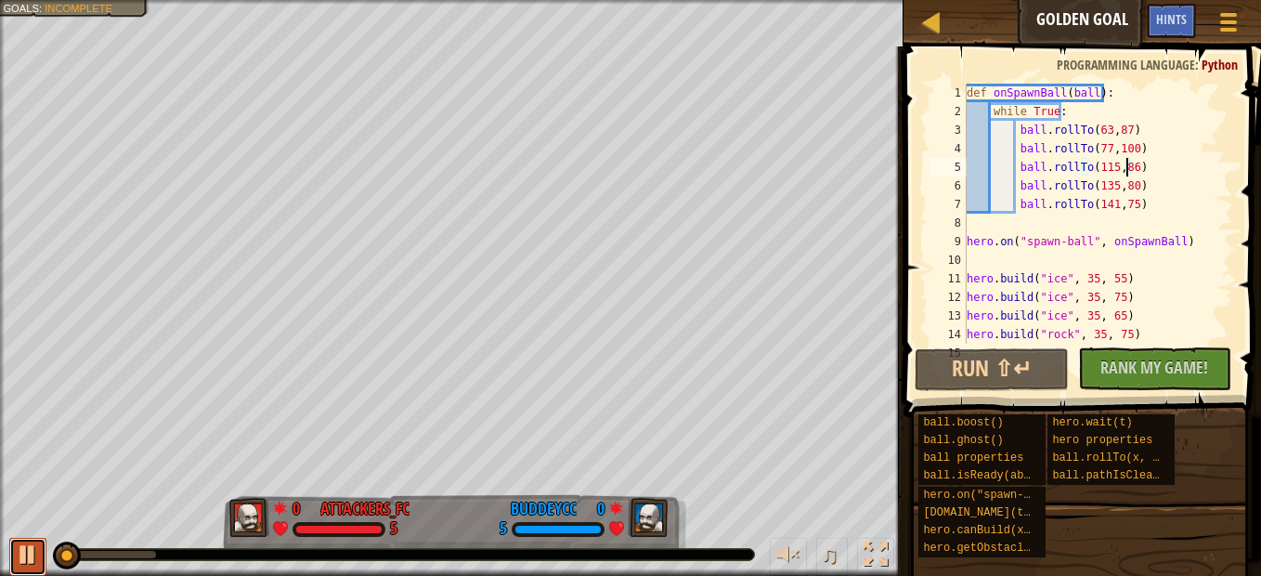
click at [10, 548] on button at bounding box center [27, 556] width 37 height 38
drag, startPoint x: 36, startPoint y: 552, endPoint x: 20, endPoint y: 554, distance: 15.9
click at [17, 558] on div at bounding box center [28, 554] width 24 height 24
click at [1101, 132] on div "def onSpawnBall ( ball ) : while True : ball . rollTo ( 63 , 87 ) ball . rollTo…" at bounding box center [1091, 232] width 256 height 297
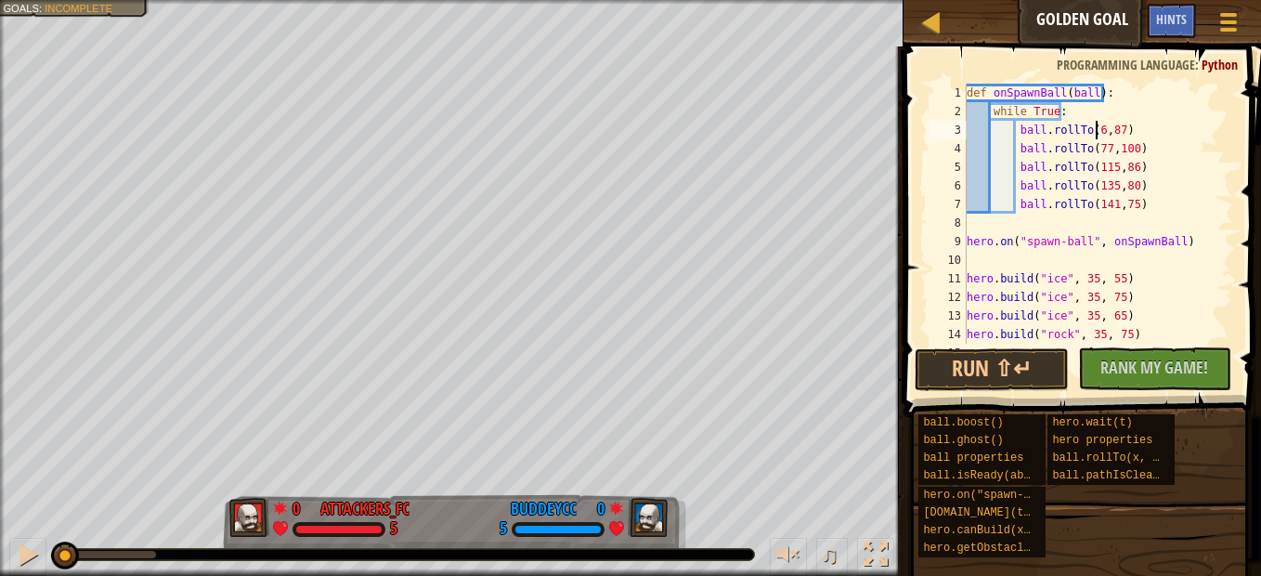
scroll to position [8, 11]
click at [1120, 125] on div "def onSpawnBall ( ball ) : while True : ball . rollTo ( 61 , 87 ) ball . rollTo…" at bounding box center [1091, 232] width 256 height 297
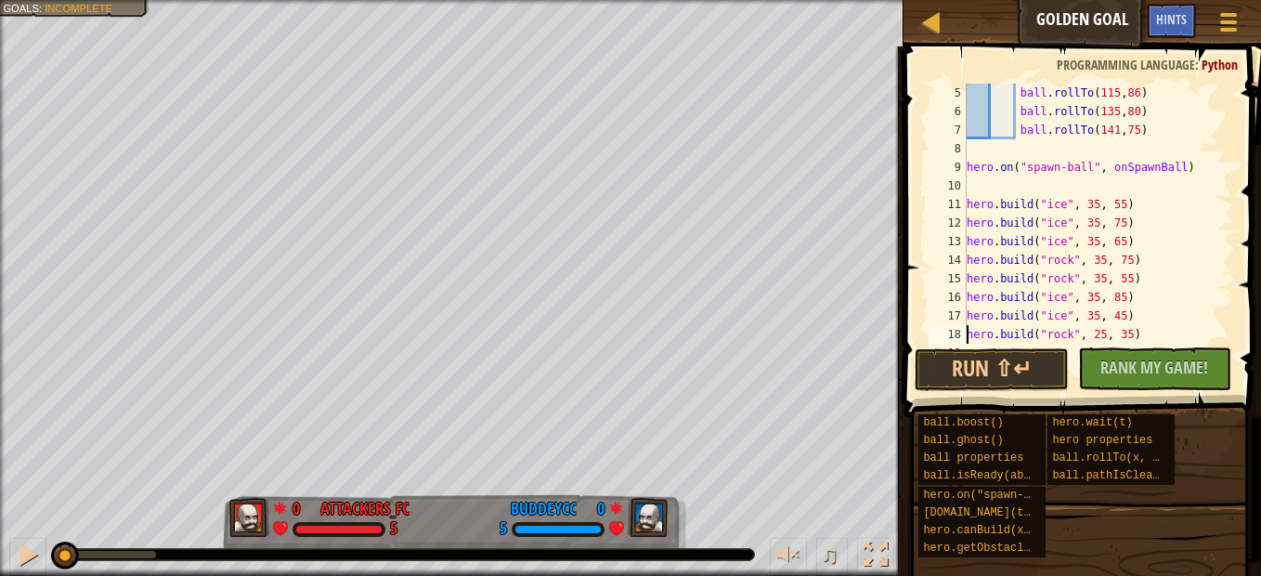
scroll to position [74, 0]
click at [931, 358] on button "Run ⇧↵" at bounding box center [990, 369] width 153 height 43
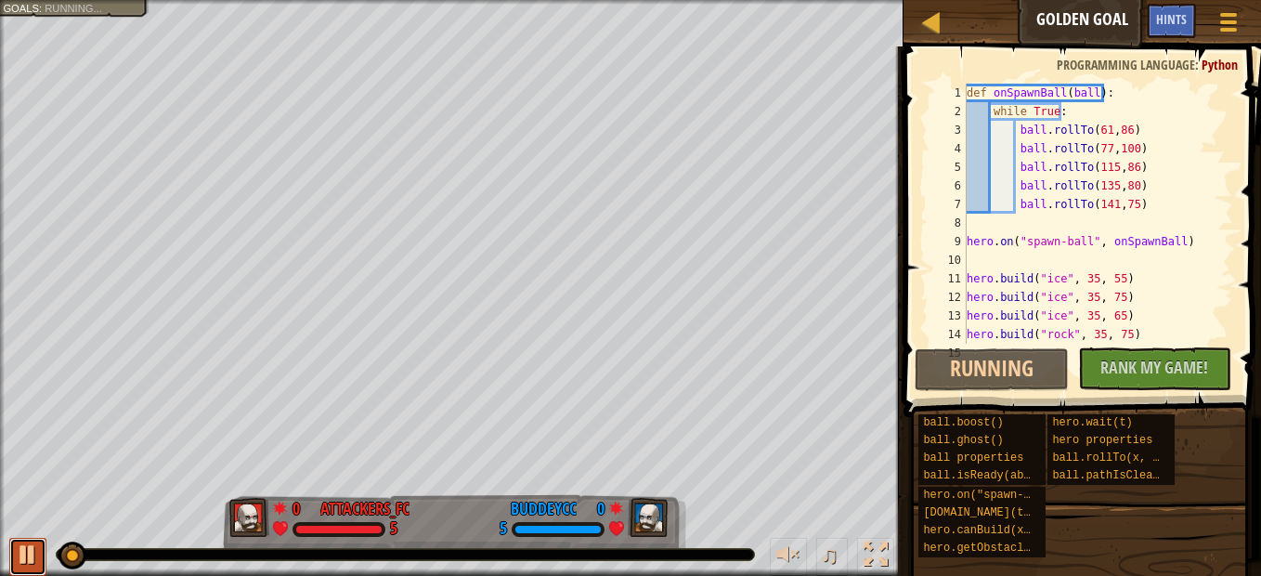
click at [29, 550] on div at bounding box center [28, 554] width 24 height 24
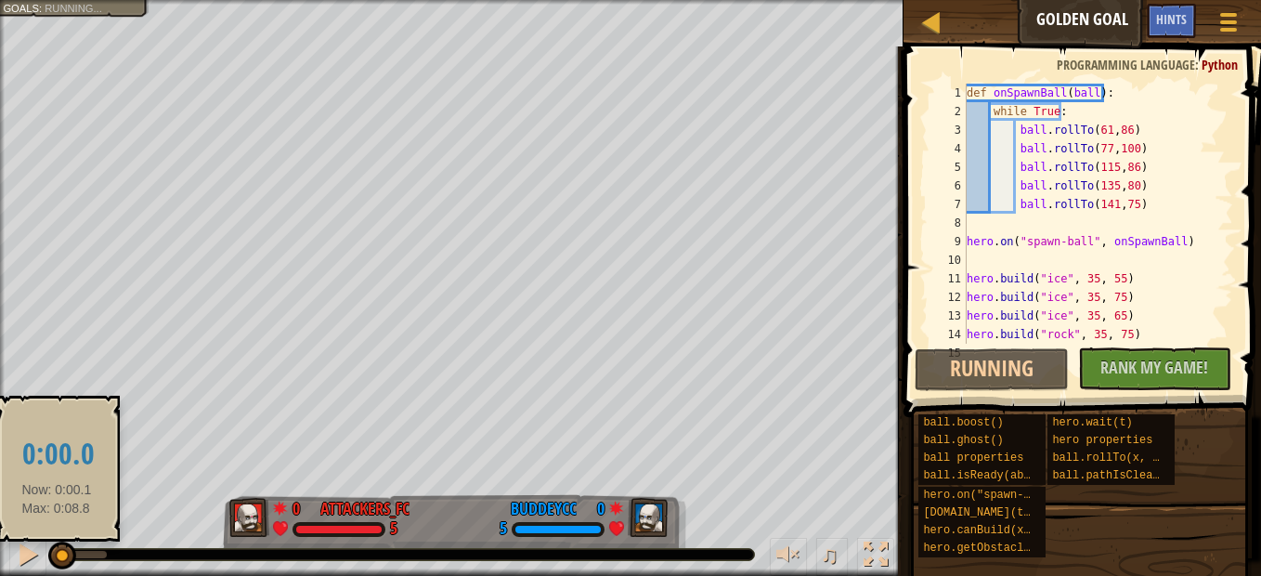
drag, startPoint x: 77, startPoint y: 549, endPoint x: 56, endPoint y: 550, distance: 21.4
click at [56, 550] on div at bounding box center [62, 555] width 28 height 28
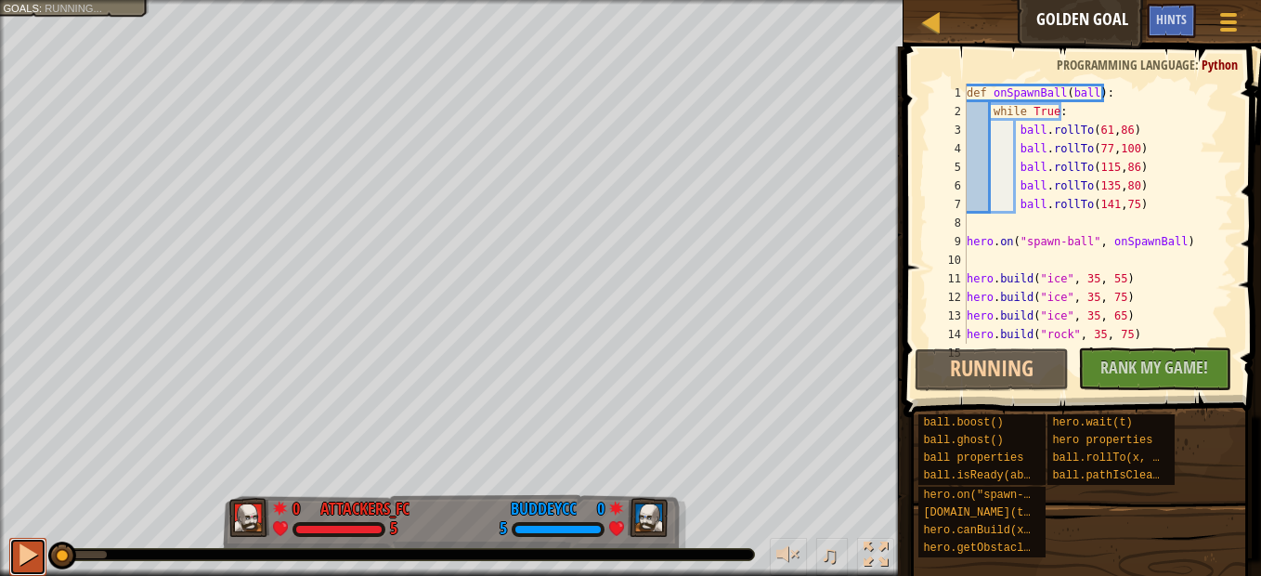
click at [32, 544] on div at bounding box center [28, 554] width 24 height 24
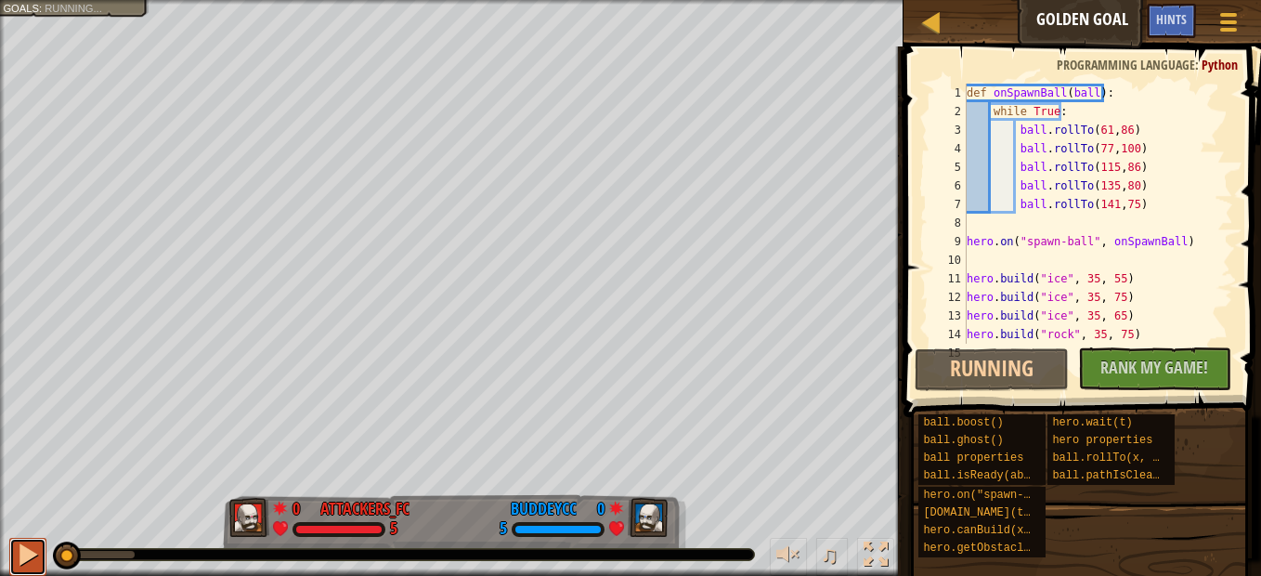
click at [0, 0] on div at bounding box center [0, 0] width 0 height 0
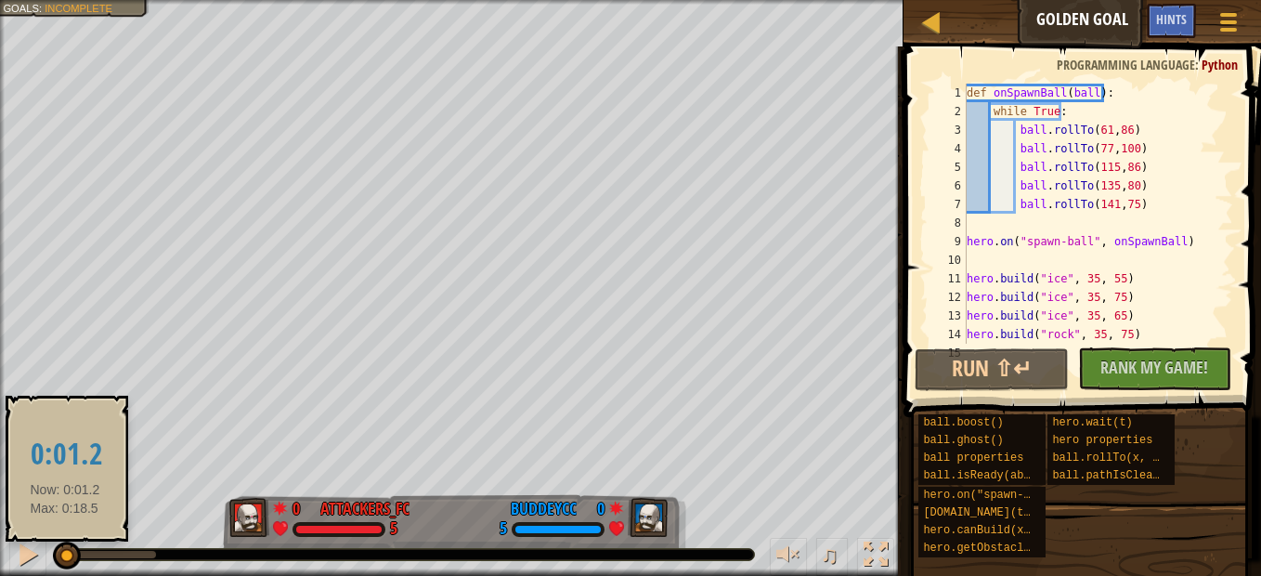
click at [65, 550] on div at bounding box center [67, 555] width 28 height 28
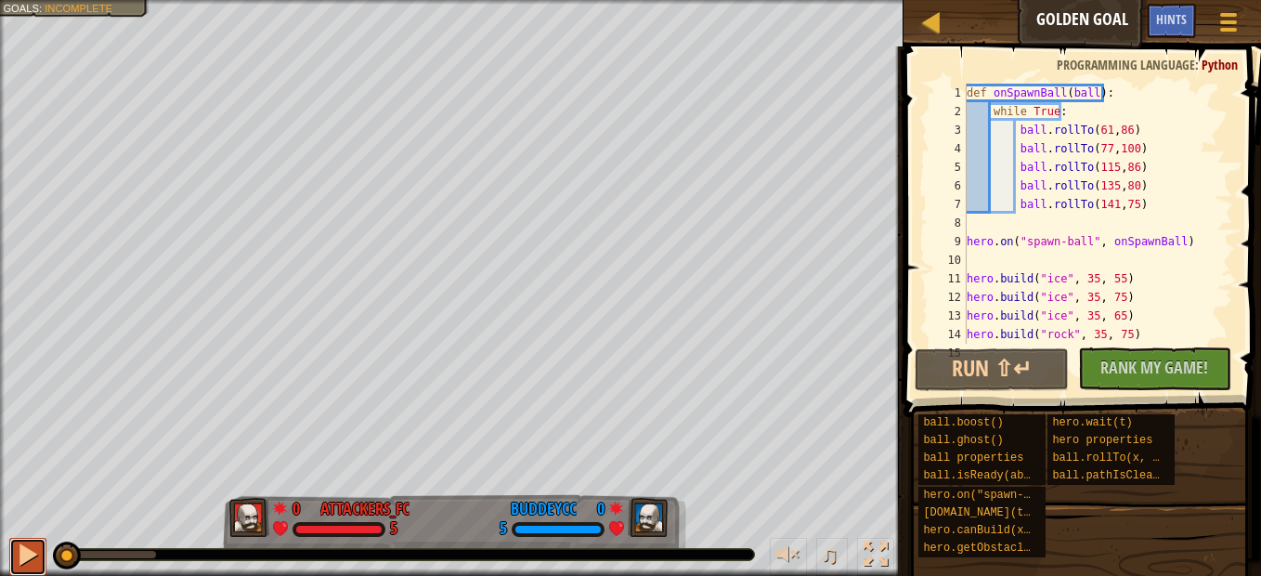
click at [20, 553] on div at bounding box center [28, 554] width 24 height 24
click at [22, 553] on div at bounding box center [28, 554] width 24 height 24
drag, startPoint x: 71, startPoint y: 551, endPoint x: 0, endPoint y: 556, distance: 70.7
click at [0, 0] on html "Ladder Golden Goal Game Menu Done Hints 1 ההההההההההההההההההההההההההההההההההההה…" at bounding box center [630, 0] width 1261 height 0
click at [17, 549] on div at bounding box center [28, 554] width 24 height 24
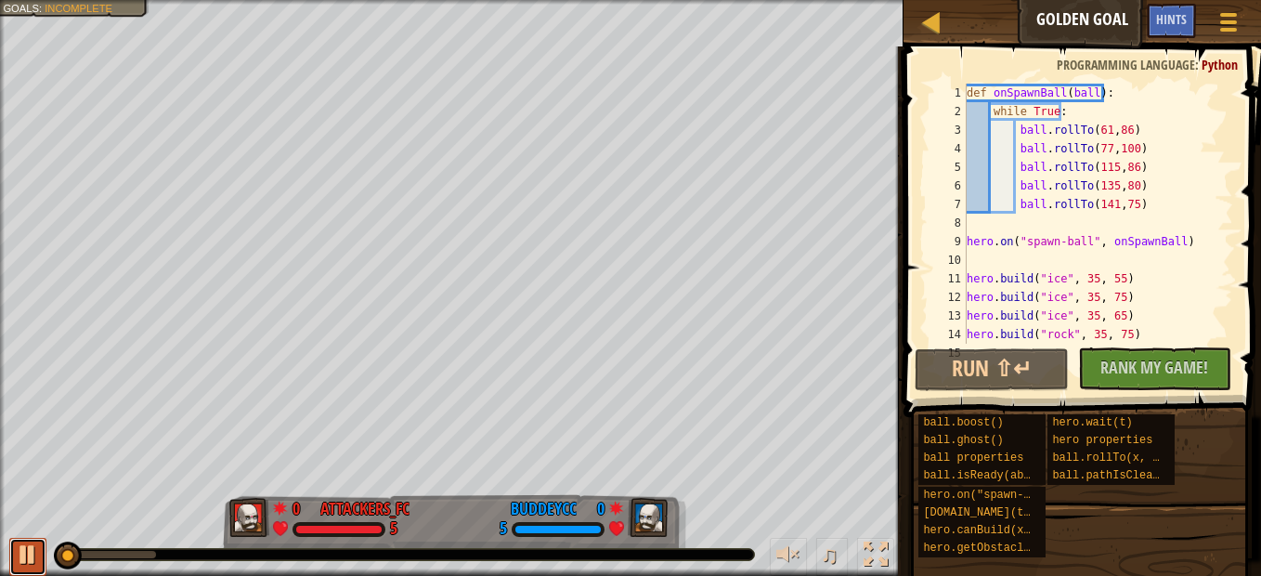
click at [15, 549] on button at bounding box center [27, 556] width 37 height 38
drag, startPoint x: 67, startPoint y: 549, endPoint x: 35, endPoint y: 550, distance: 31.6
click at [36, 550] on div "♫" at bounding box center [451, 550] width 903 height 56
click at [15, 556] on button at bounding box center [27, 556] width 37 height 38
click at [16, 555] on div at bounding box center [28, 554] width 24 height 24
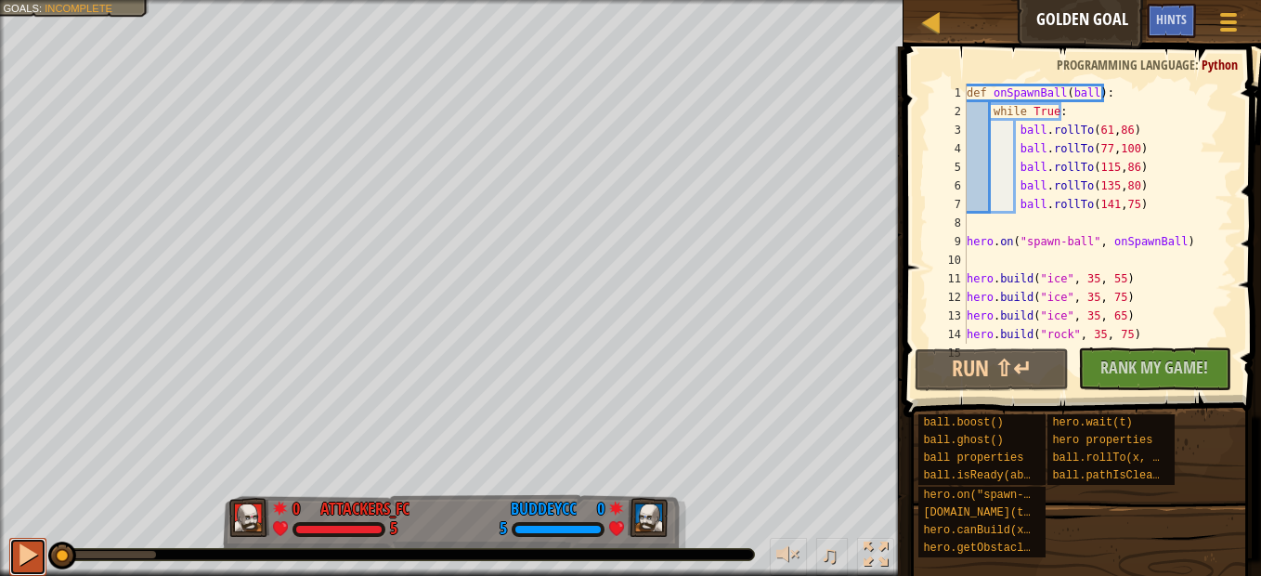
click at [36, 551] on div at bounding box center [28, 554] width 24 height 24
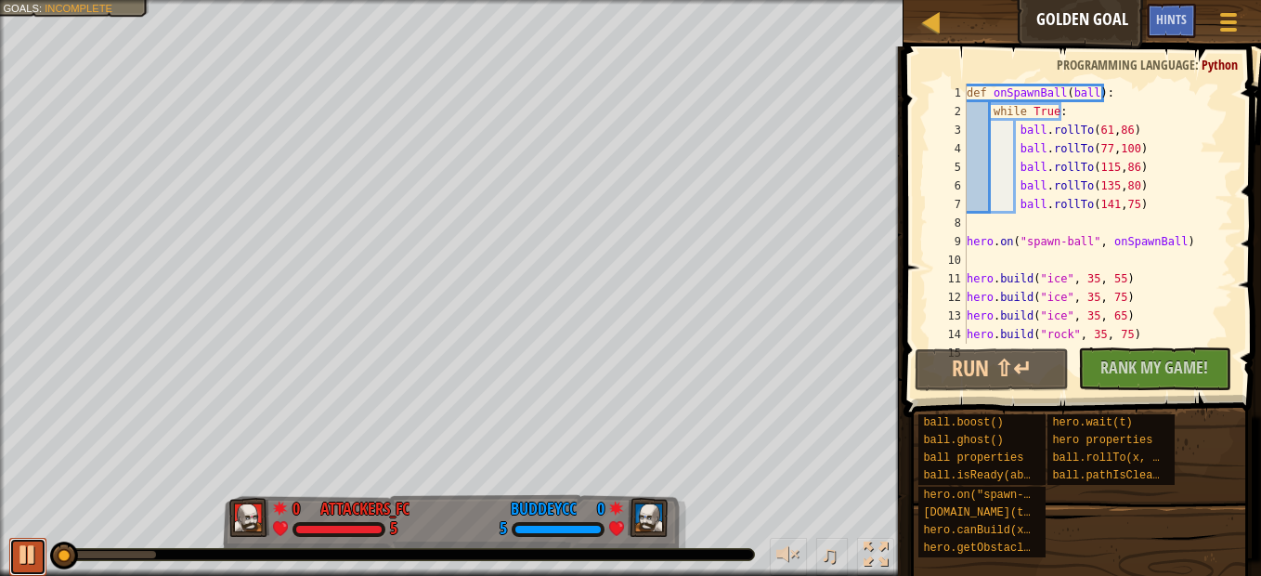
click at [36, 551] on div at bounding box center [28, 554] width 24 height 24
click at [34, 551] on div at bounding box center [28, 554] width 24 height 24
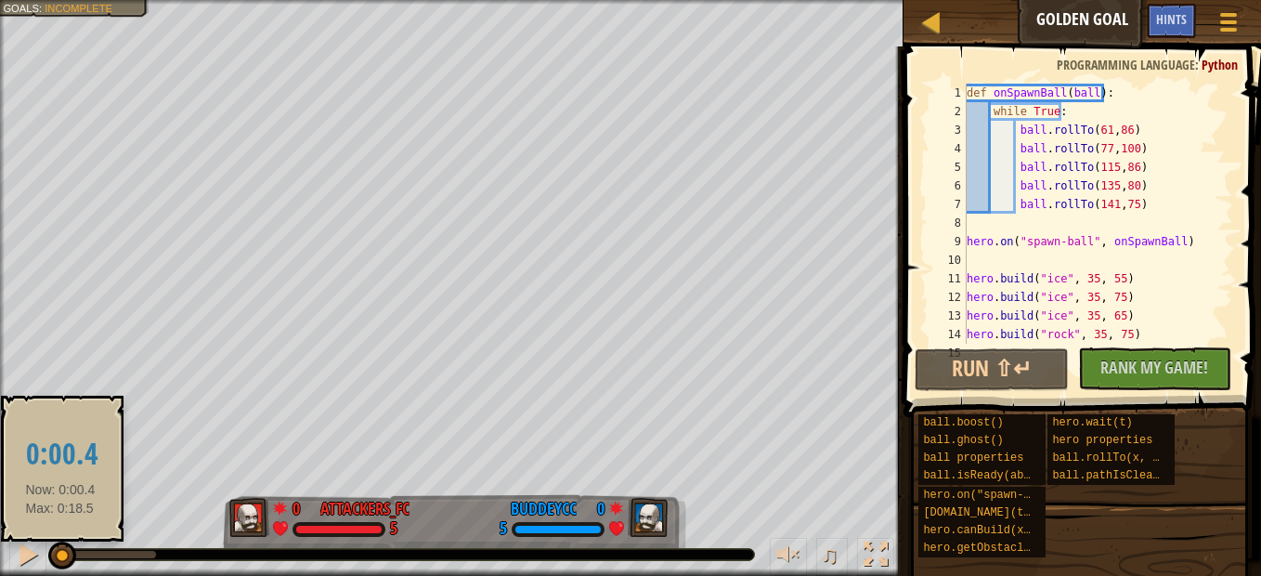
click at [60, 548] on div at bounding box center [62, 555] width 28 height 28
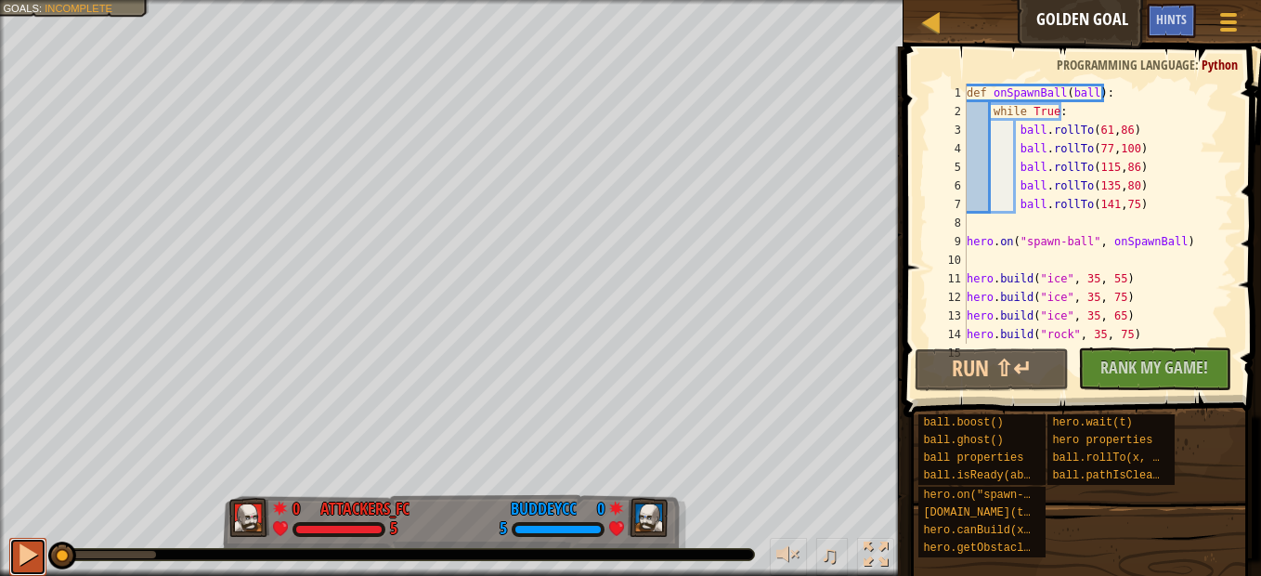
click at [23, 552] on div at bounding box center [28, 554] width 24 height 24
click at [1158, 15] on span "Hints" at bounding box center [1171, 19] width 31 height 18
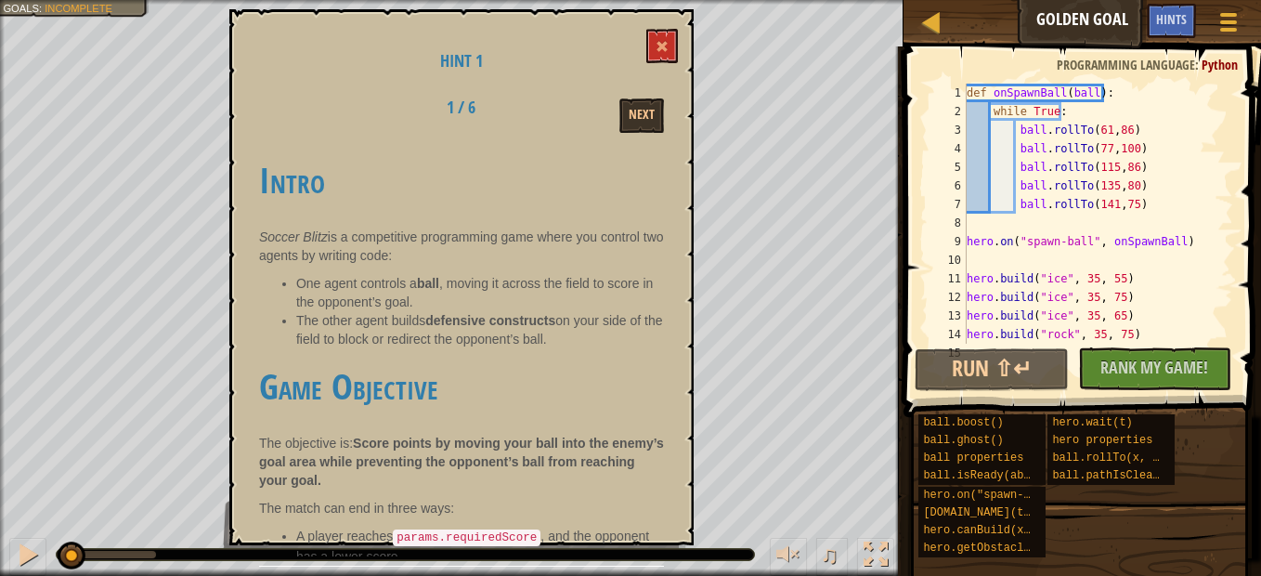
scroll to position [91, 0]
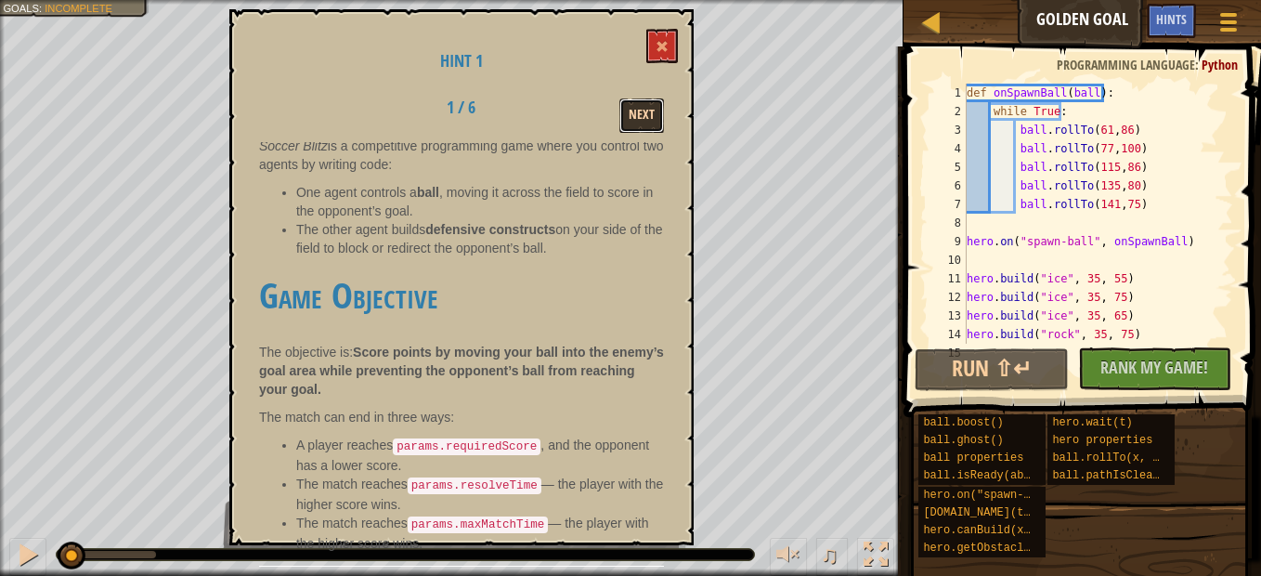
click at [626, 118] on button "Next" at bounding box center [641, 115] width 45 height 34
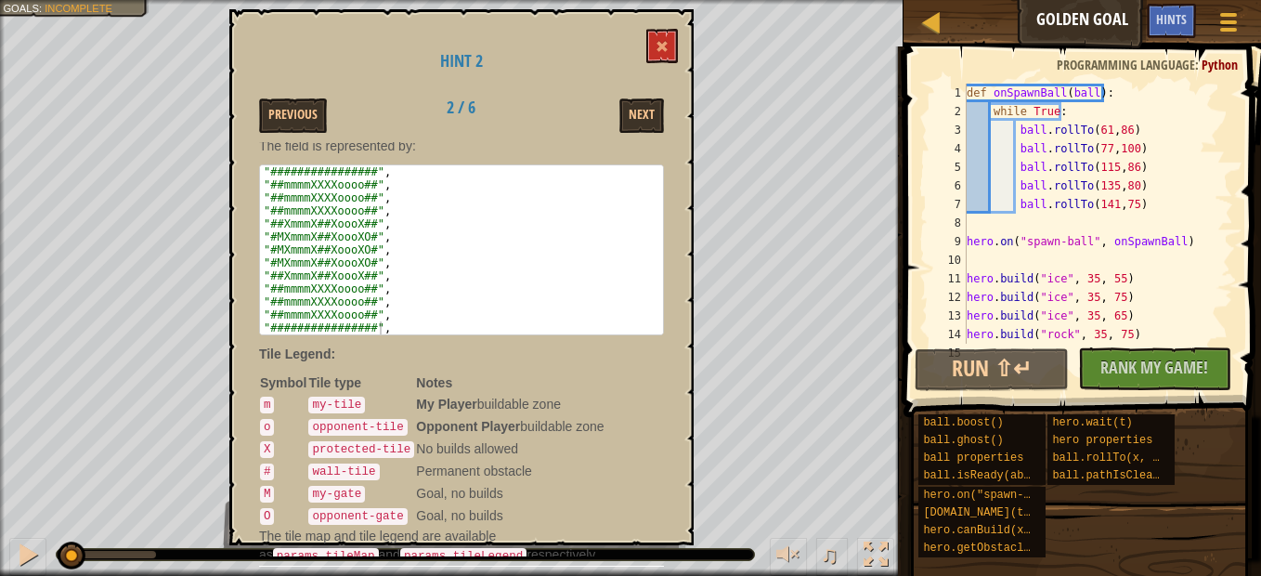
scroll to position [189, 0]
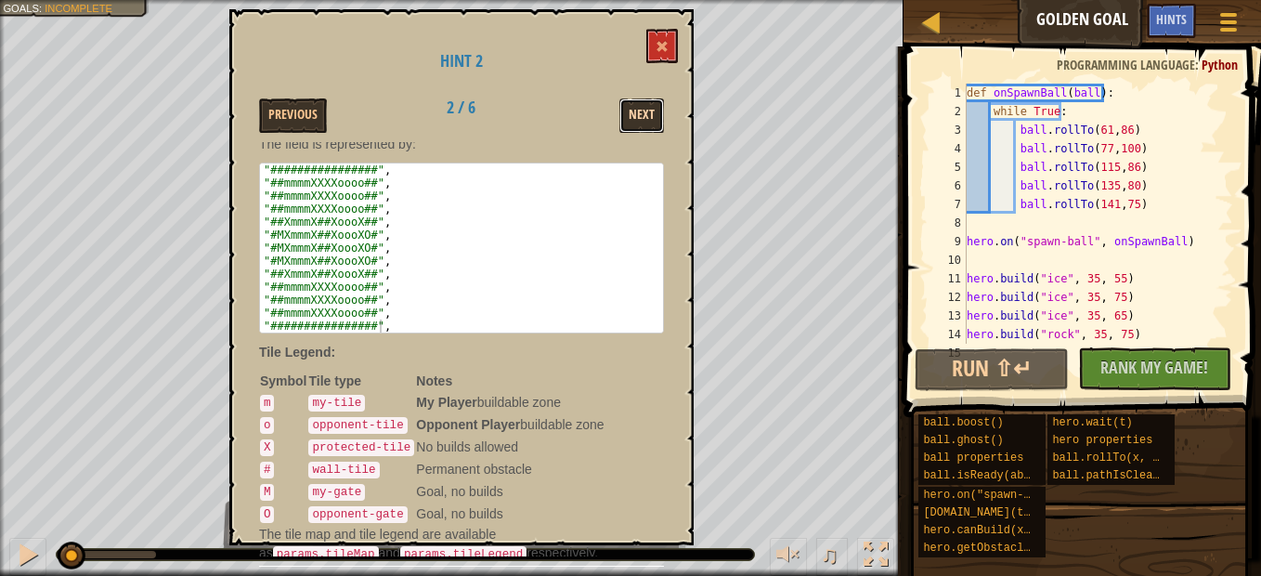
click at [624, 110] on button "Next" at bounding box center [641, 115] width 45 height 34
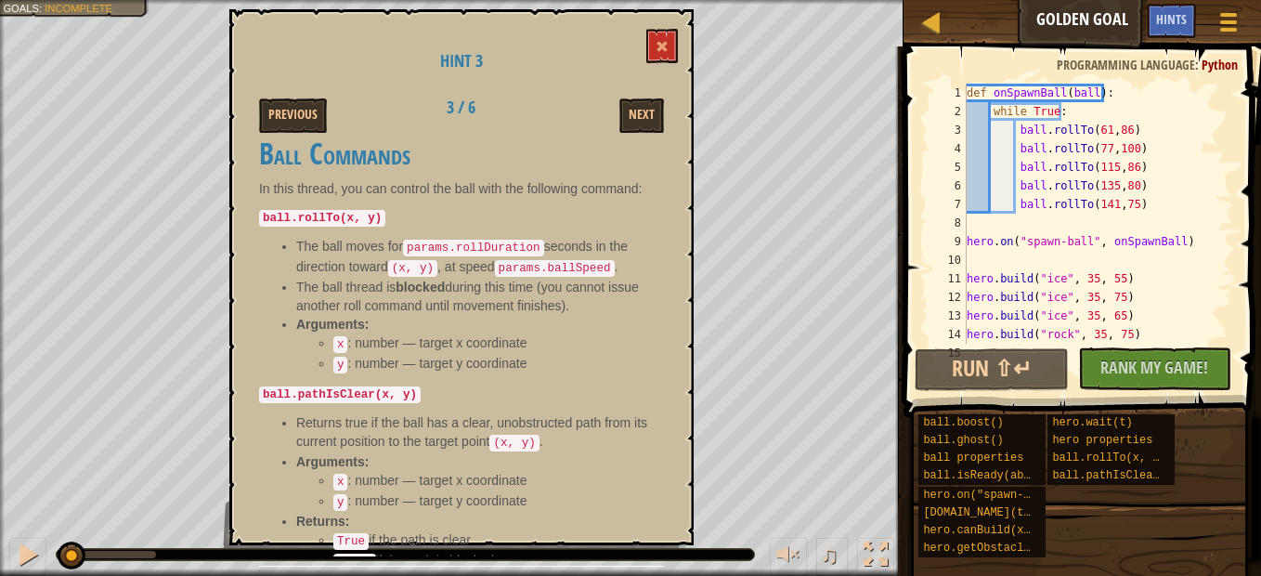
scroll to position [557, 0]
drag, startPoint x: 640, startPoint y: 123, endPoint x: 630, endPoint y: 116, distance: 11.3
click at [639, 123] on button "Next" at bounding box center [641, 115] width 45 height 34
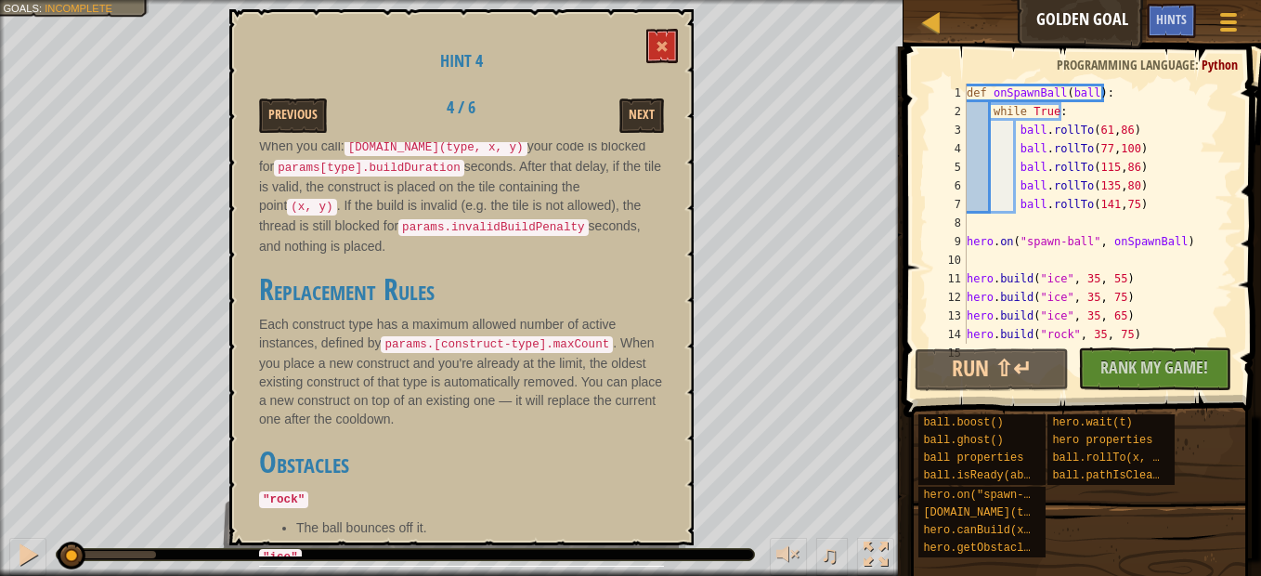
scroll to position [151, 0]
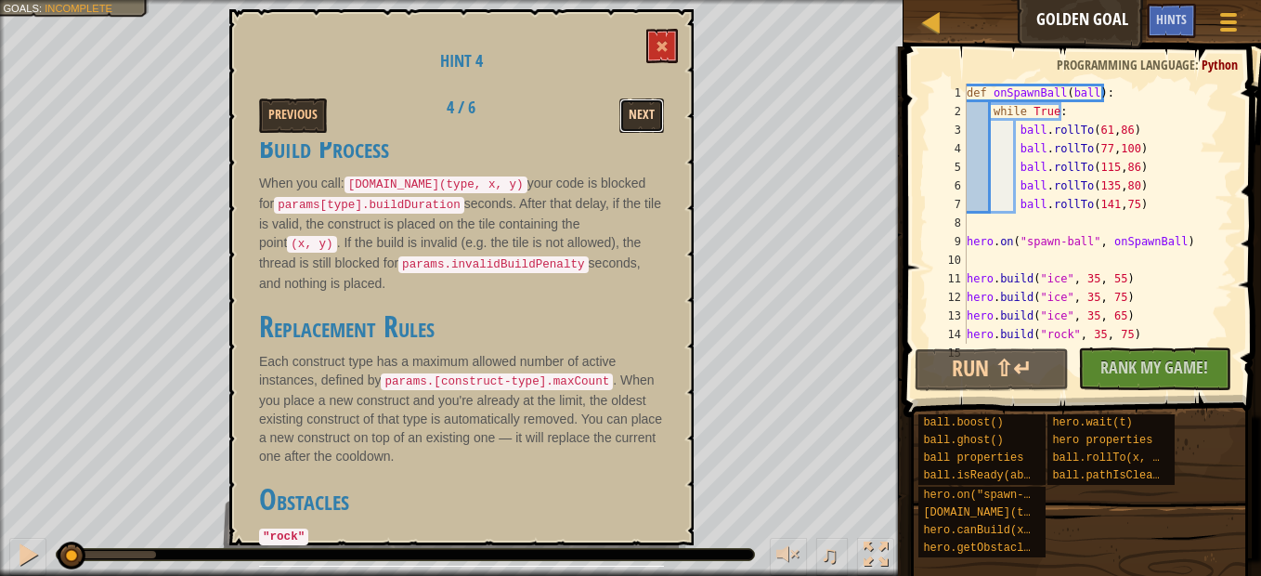
click at [635, 115] on button "Next" at bounding box center [641, 115] width 45 height 34
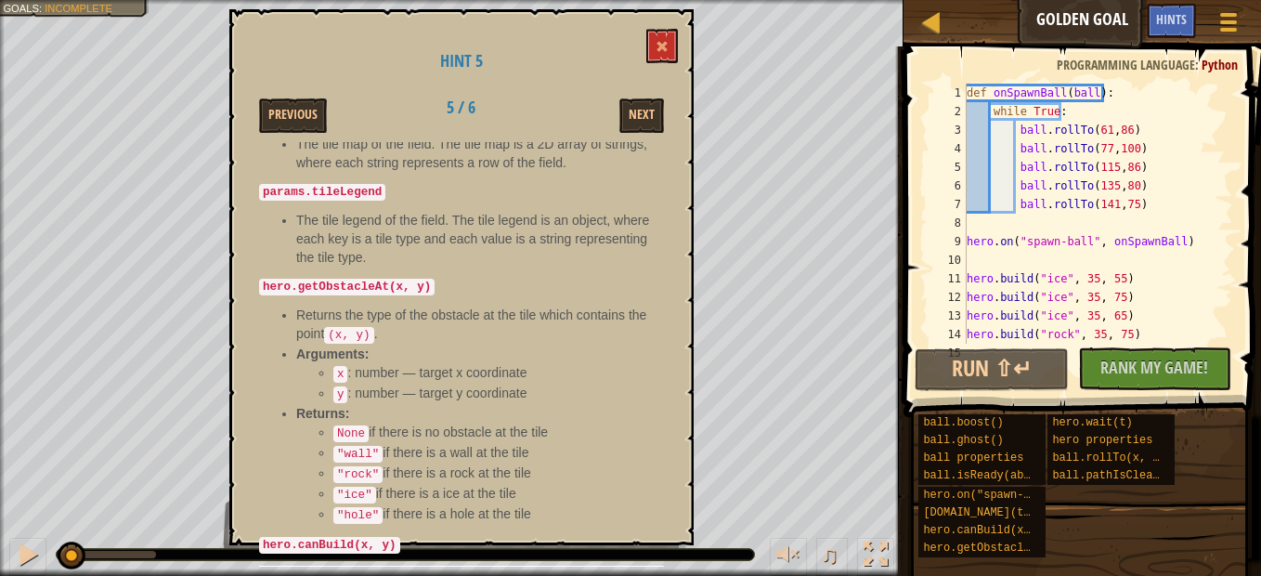
scroll to position [676, 0]
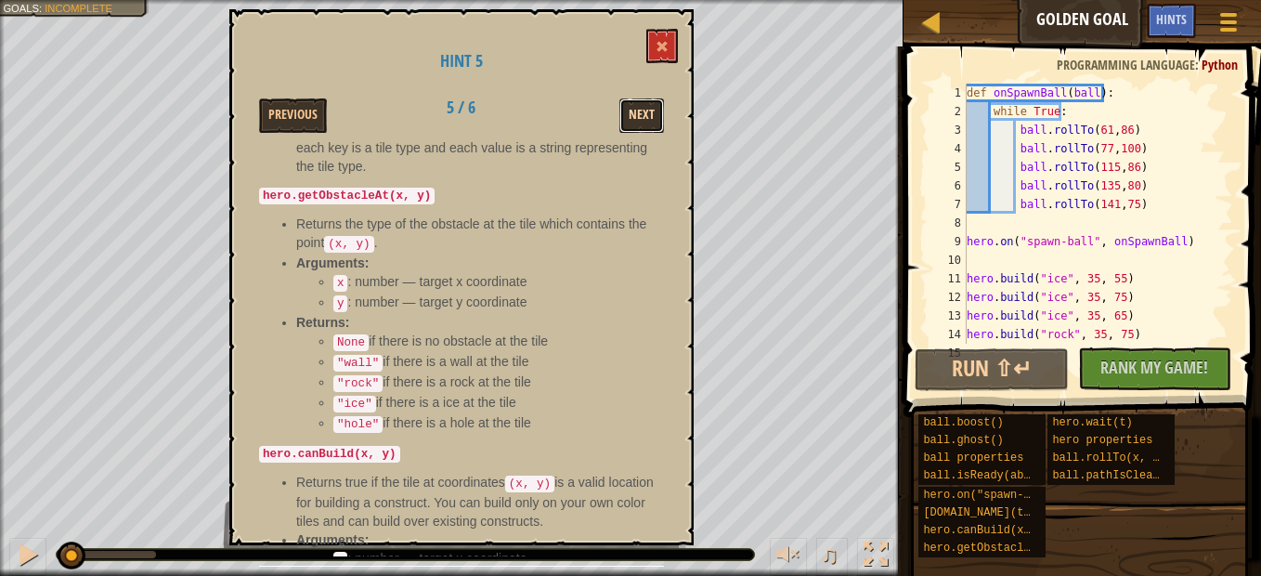
click at [624, 116] on button "Next" at bounding box center [641, 115] width 45 height 34
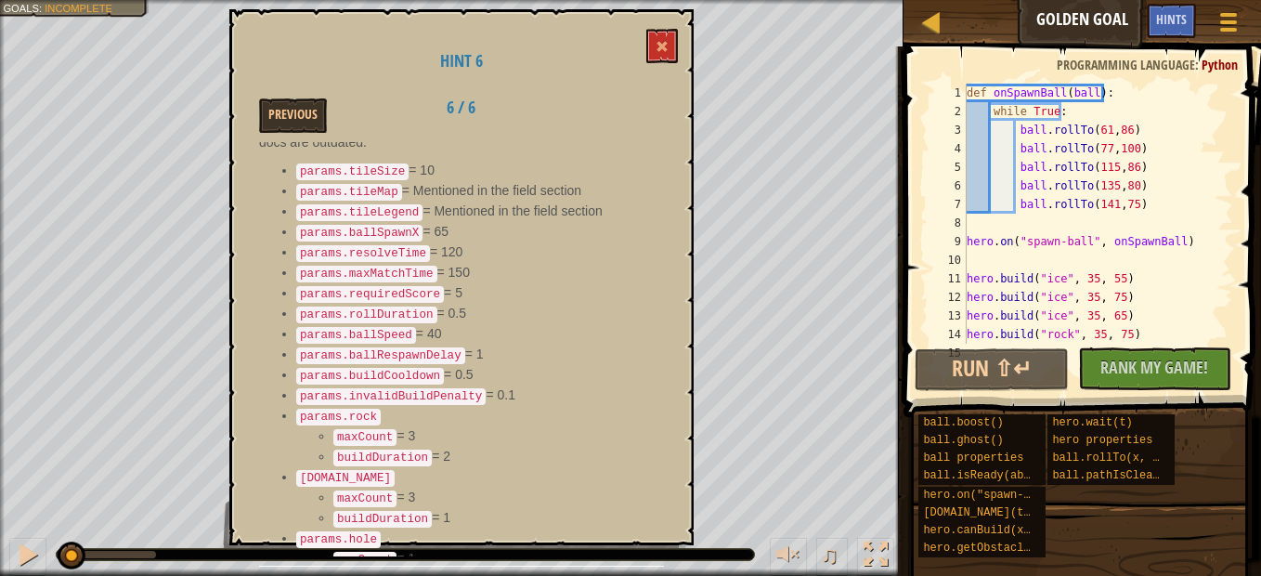
scroll to position [136, 0]
click at [296, 122] on button "Previous" at bounding box center [293, 115] width 68 height 34
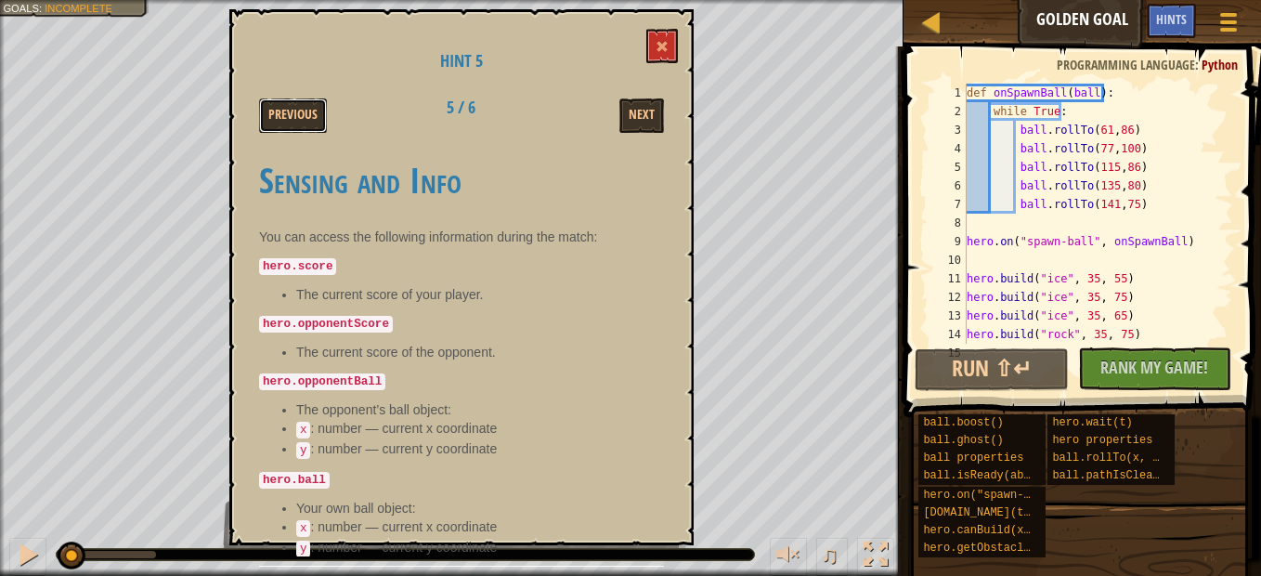
click at [296, 122] on button "Previous" at bounding box center [293, 115] width 68 height 34
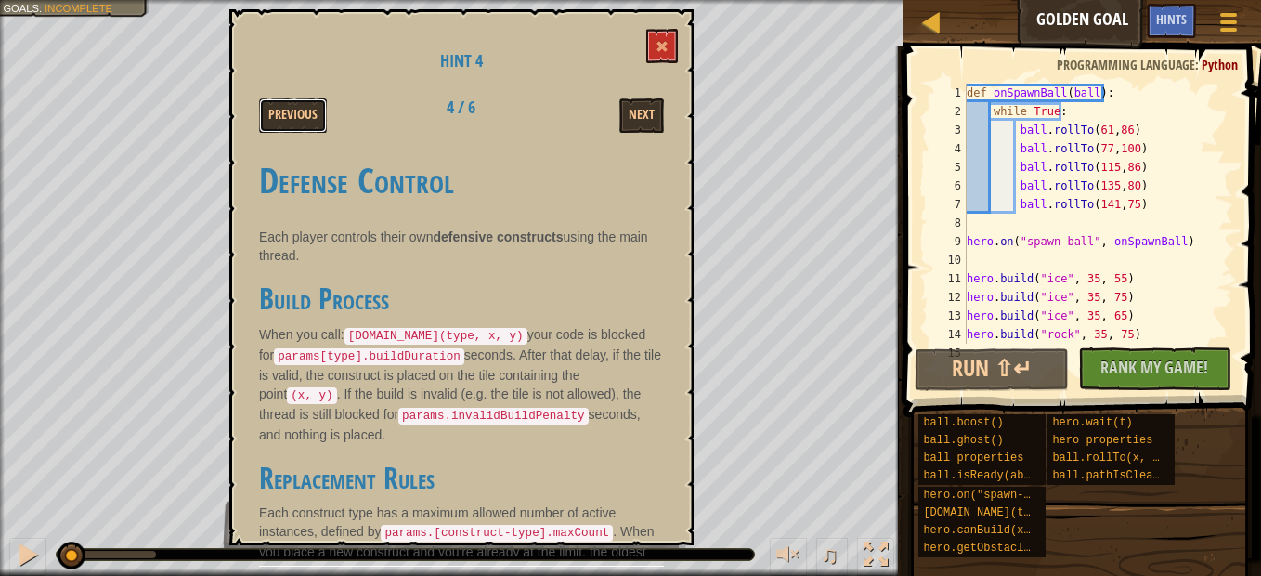
click at [296, 122] on button "Previous" at bounding box center [293, 115] width 68 height 34
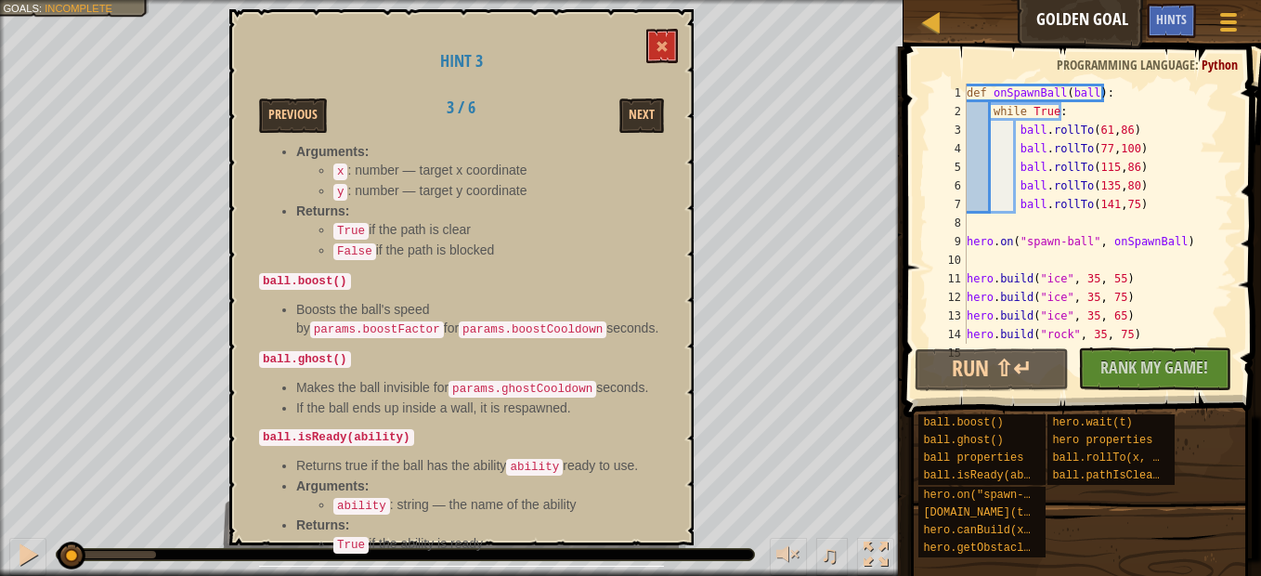
scroll to position [835, 0]
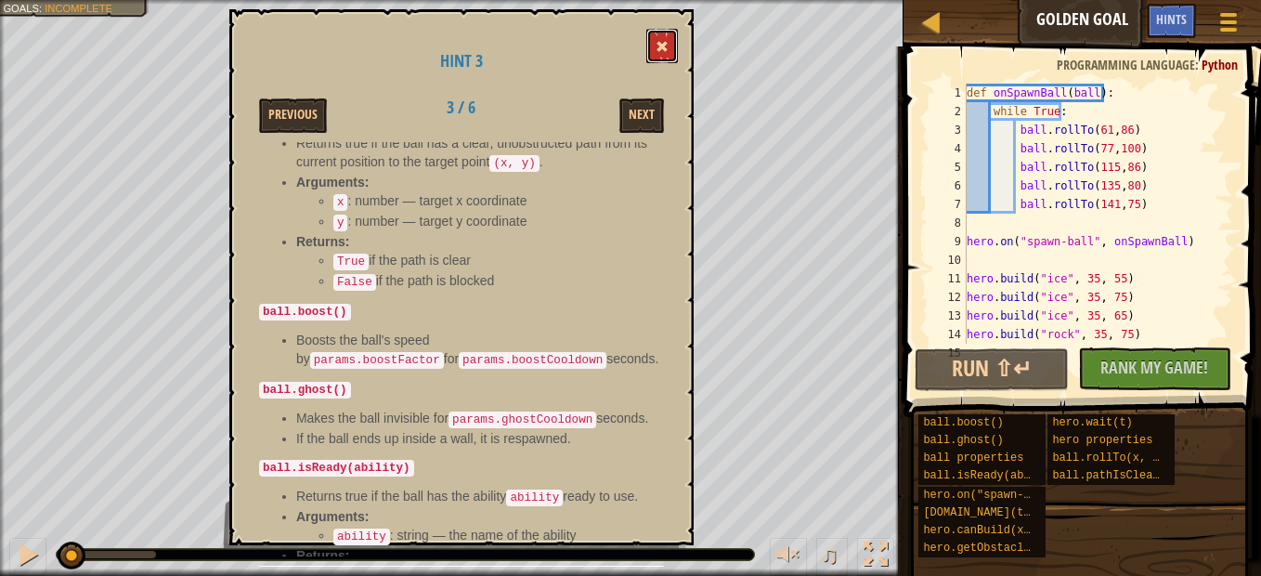
click at [664, 49] on span at bounding box center [661, 46] width 13 height 13
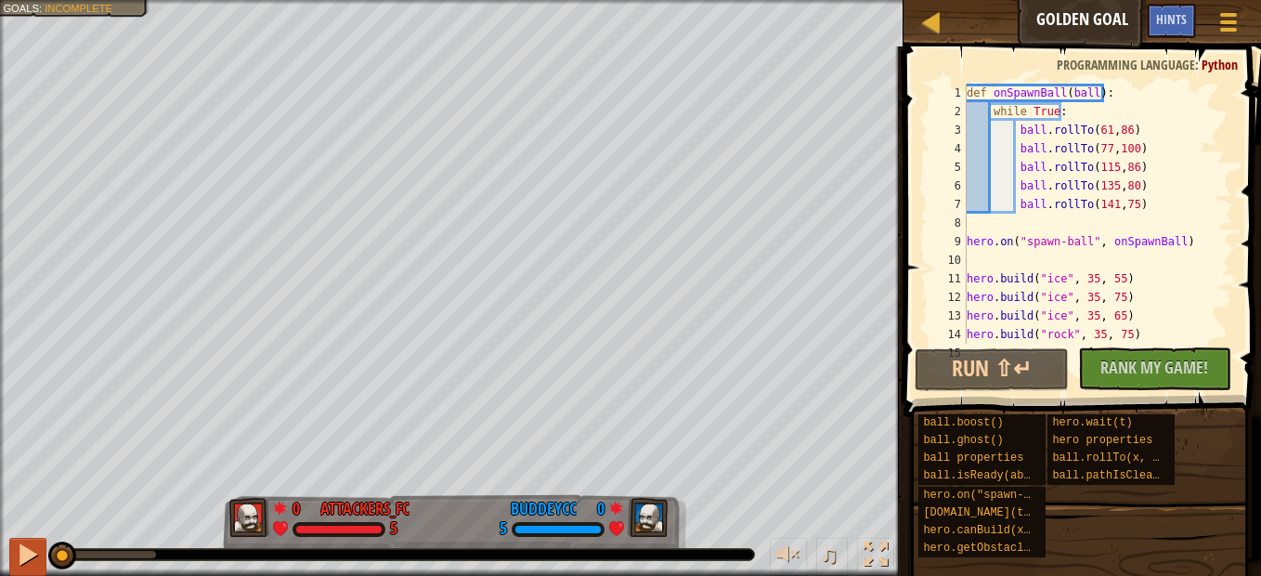
click at [30, 556] on div "♫" at bounding box center [451, 550] width 903 height 56
click at [34, 553] on div at bounding box center [28, 554] width 24 height 24
click at [31, 551] on div at bounding box center [28, 554] width 24 height 24
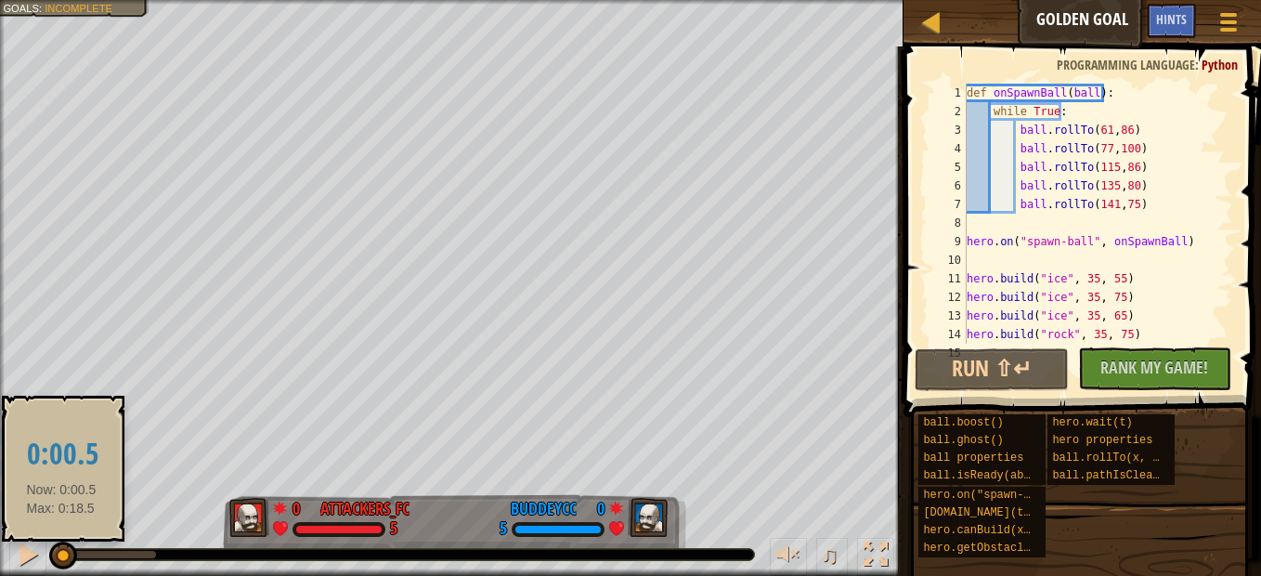
drag, startPoint x: 71, startPoint y: 552, endPoint x: 61, endPoint y: 554, distance: 10.4
click at [61, 554] on div at bounding box center [63, 555] width 28 height 28
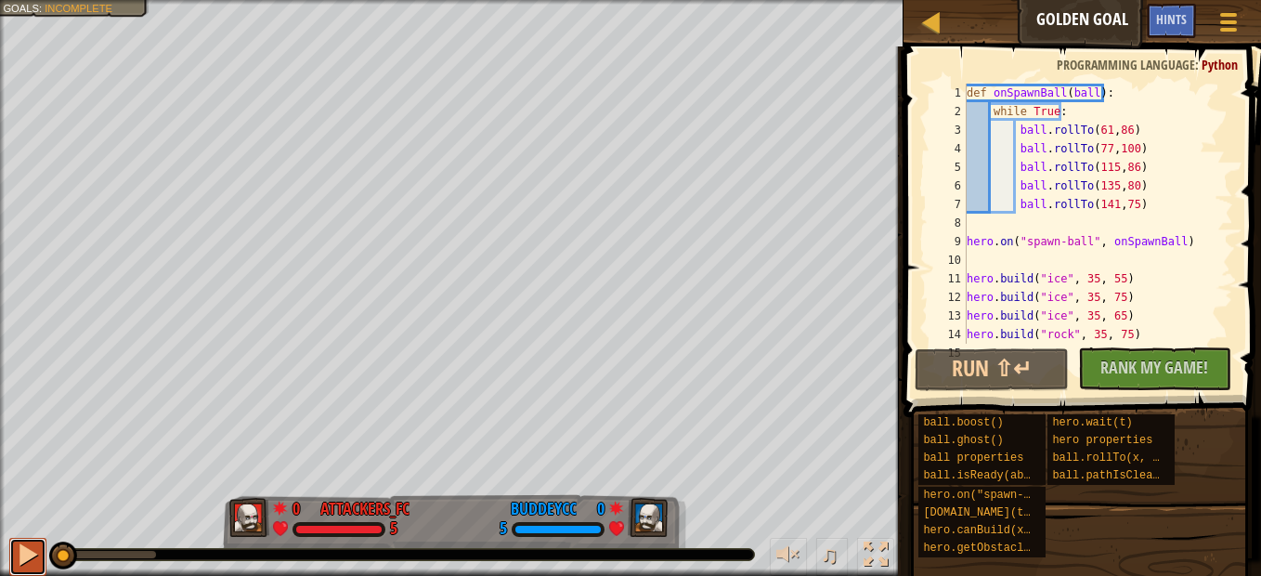
click at [26, 544] on div at bounding box center [28, 554] width 24 height 24
click at [28, 544] on div at bounding box center [28, 554] width 24 height 24
click at [1146, 158] on div "def onSpawnBall ( ball ) : while True : ball . rollTo ( 61 , 86 ) ball . rollTo…" at bounding box center [1091, 232] width 256 height 297
click at [1142, 145] on div "def onSpawnBall ( ball ) : while True : ball . rollTo ( 61 , 86 ) ball . rollTo…" at bounding box center [1091, 232] width 256 height 297
type textarea "ball.rollTo(77,100)"
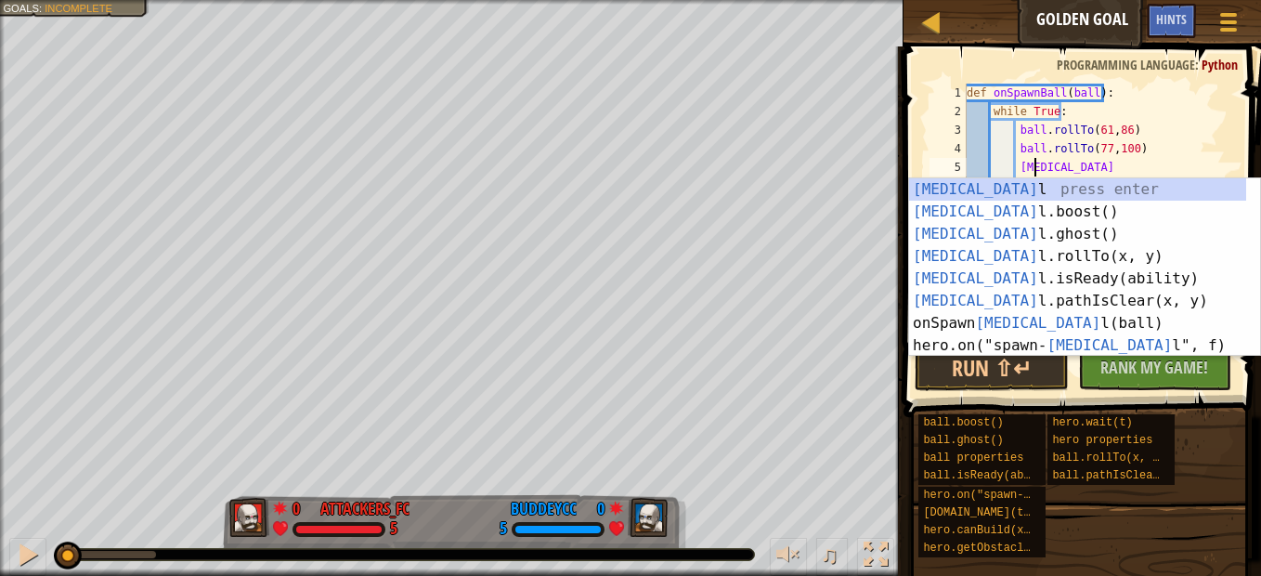
scroll to position [8, 5]
type textarea "ball"
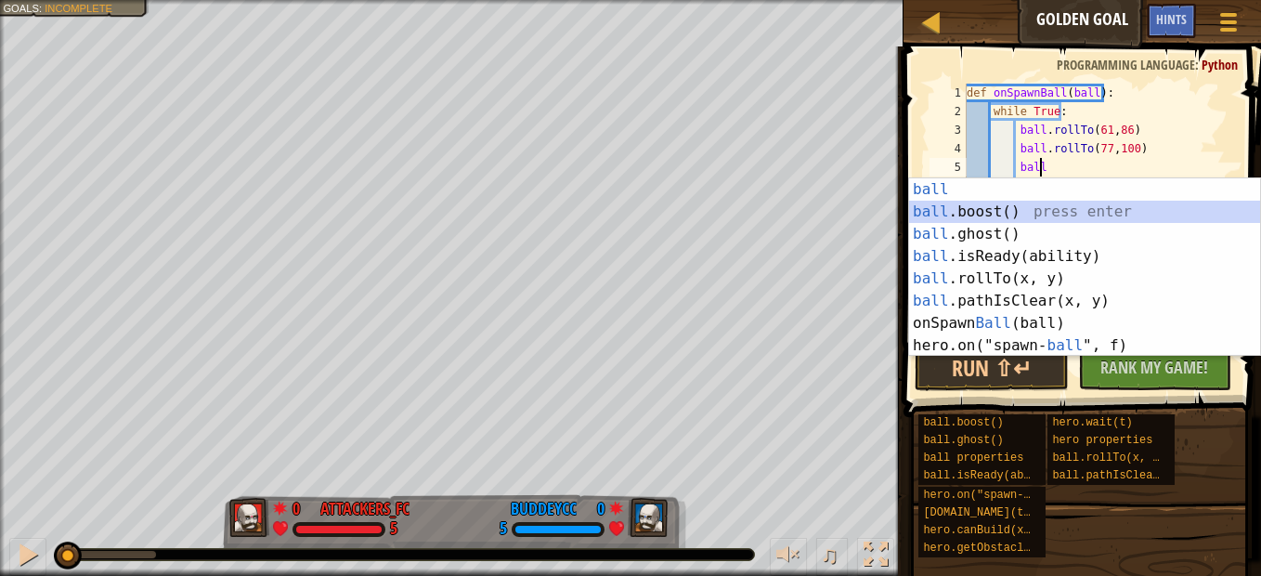
click at [982, 210] on div "ball press enter ball .boost() press enter ball .ghost() press enter ball .isRe…" at bounding box center [1084, 289] width 351 height 223
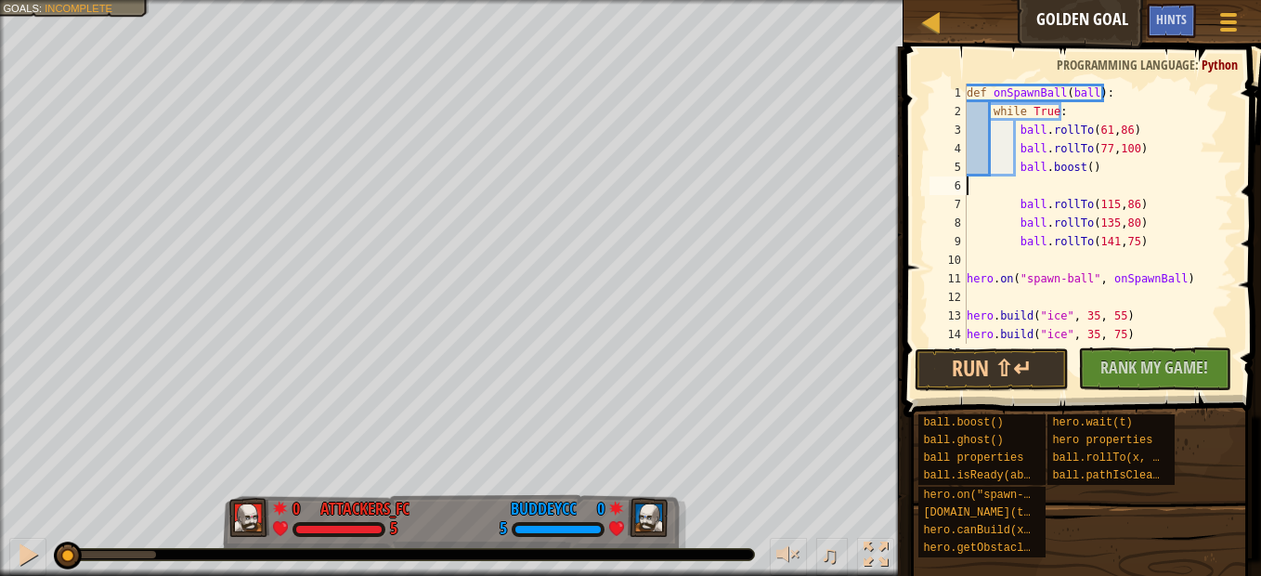
scroll to position [8, 0]
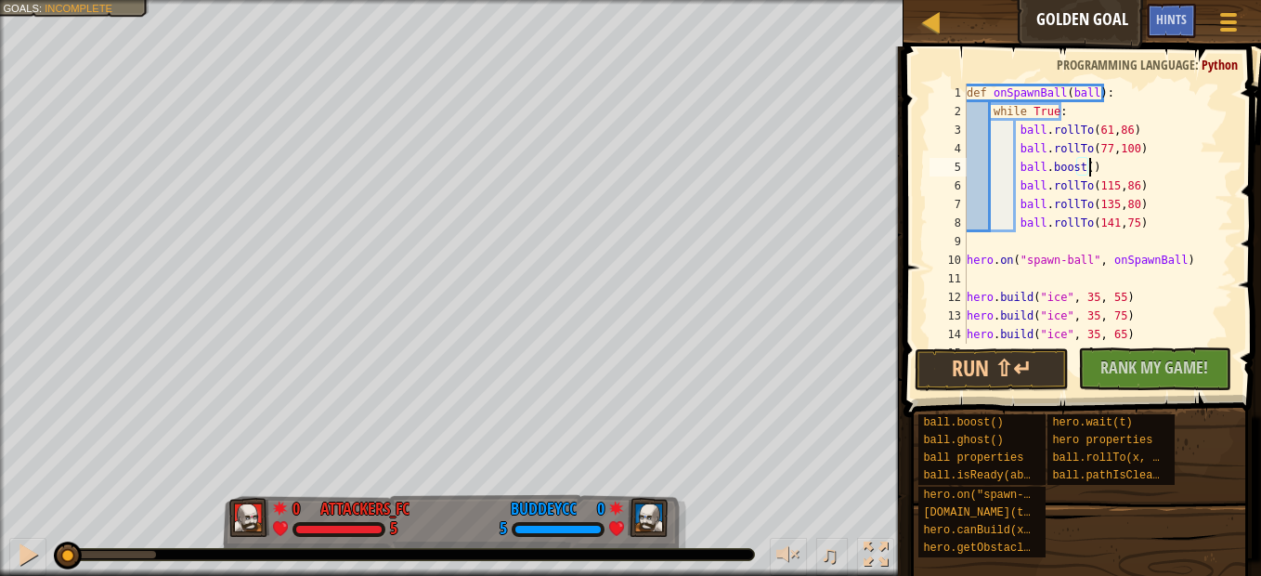
click at [1141, 201] on div "def onSpawnBall ( ball ) : while True : ball . rollTo ( 61 , 86 ) ball . rollTo…" at bounding box center [1091, 232] width 256 height 297
type textarea "ball.rollTo(135,80)"
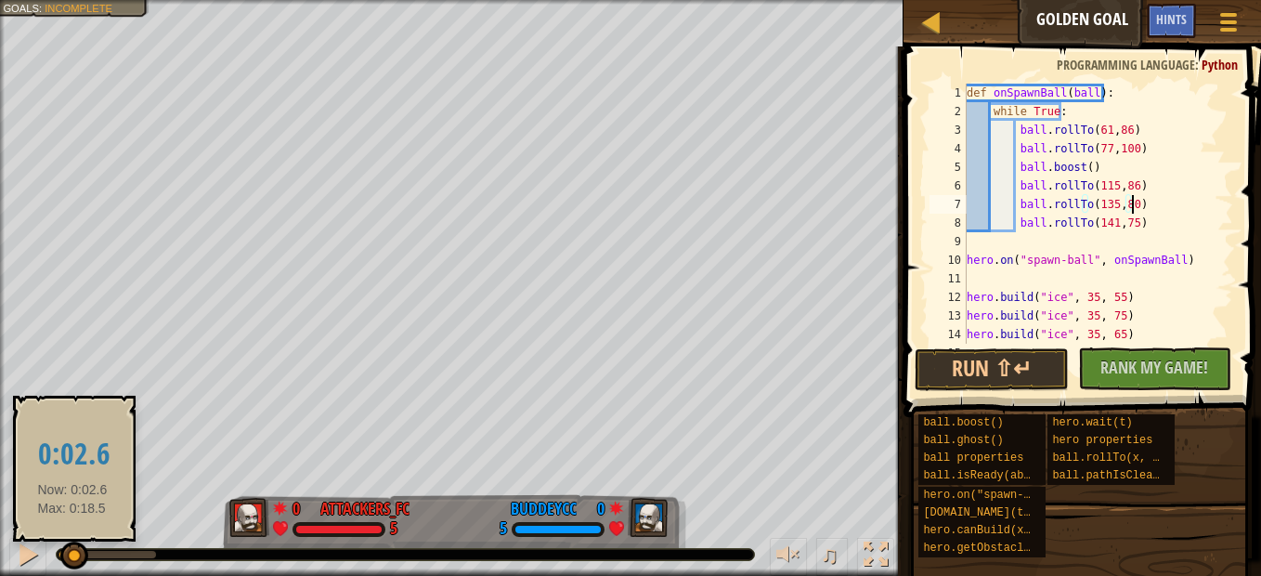
drag, startPoint x: 63, startPoint y: 553, endPoint x: 72, endPoint y: 548, distance: 10.8
click at [72, 548] on div at bounding box center [74, 555] width 28 height 28
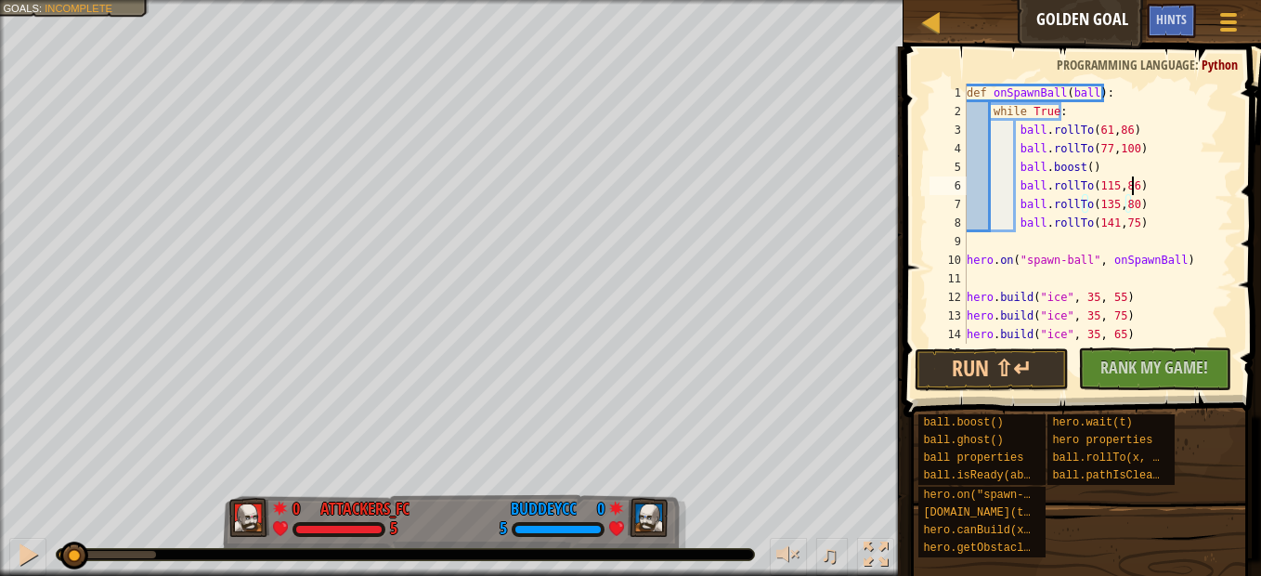
click at [1140, 189] on div "def onSpawnBall ( ball ) : while True : ball . rollTo ( 61 , 86 ) ball . rollTo…" at bounding box center [1091, 232] width 256 height 297
type textarea "ball.rollTo(115,86)"
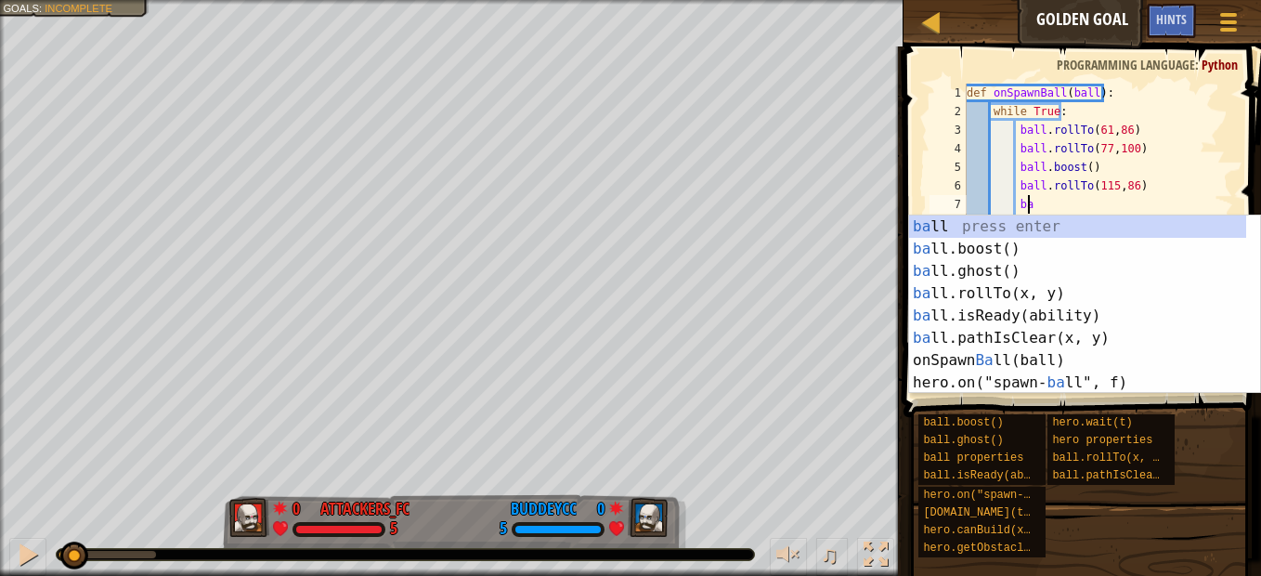
scroll to position [8, 5]
type textarea "ball"
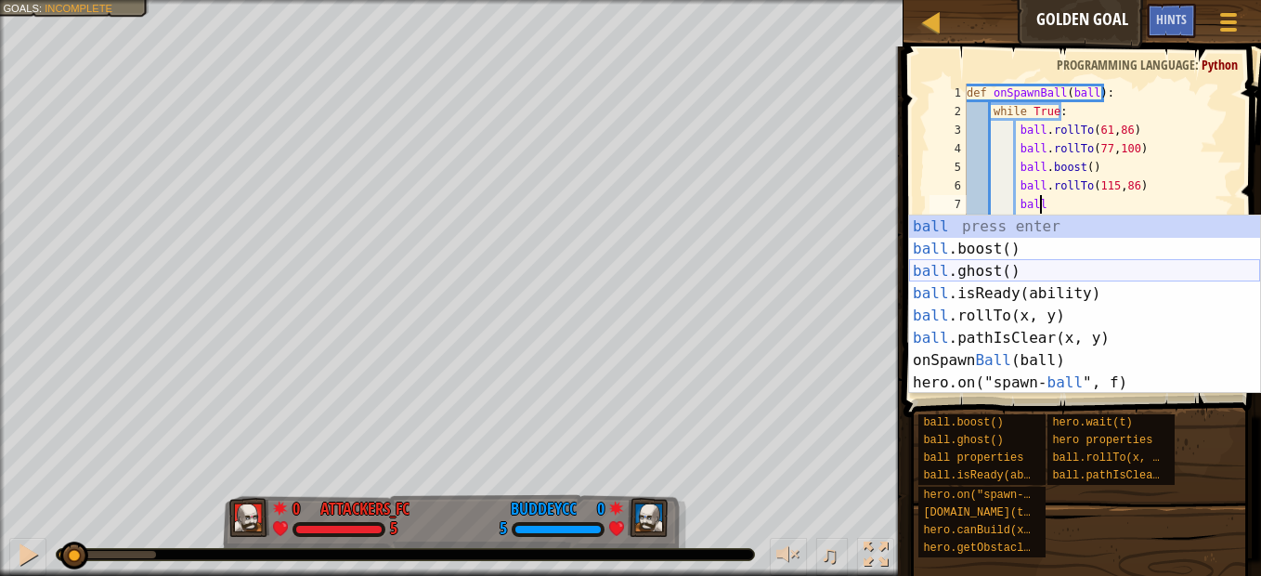
click at [1003, 276] on div "ball press enter ball .boost() press enter ball .ghost() press enter ball .isRe…" at bounding box center [1084, 326] width 351 height 223
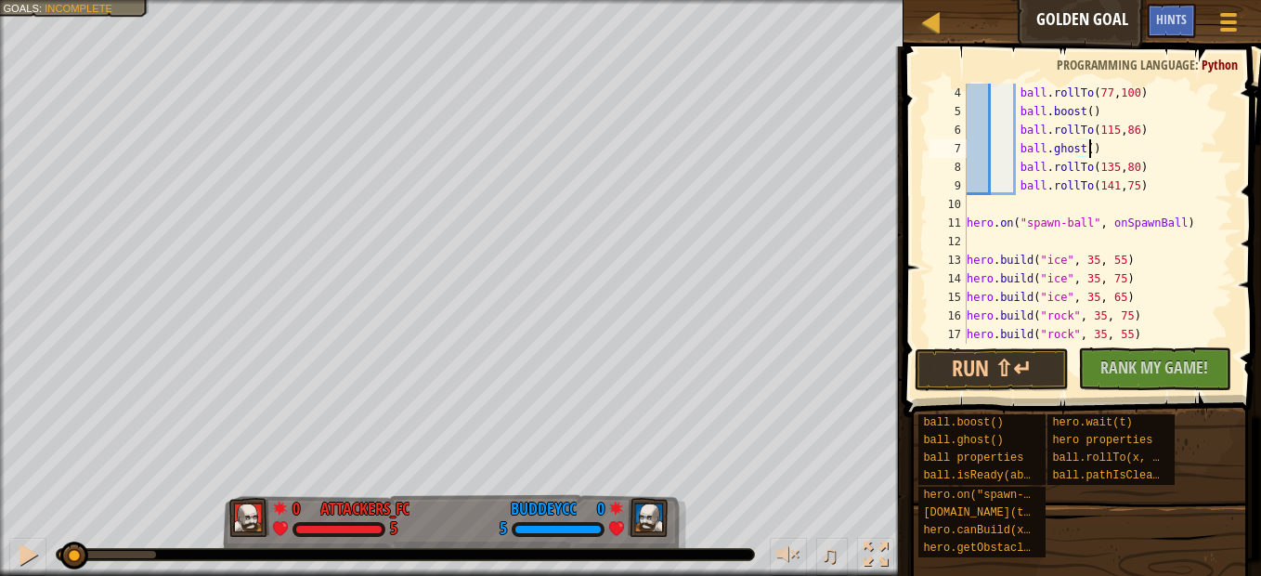
scroll to position [56, 0]
click at [1106, 266] on div "ball . rollTo ( 77 , 100 ) ball . boost ( ) ball . rollTo ( 115 , 86 ) ball . g…" at bounding box center [1091, 232] width 256 height 297
click at [1083, 265] on div "ball . rollTo ( 77 , 100 ) ball . boost ( ) ball . rollTo ( 115 , 86 ) ball . g…" at bounding box center [1091, 232] width 256 height 297
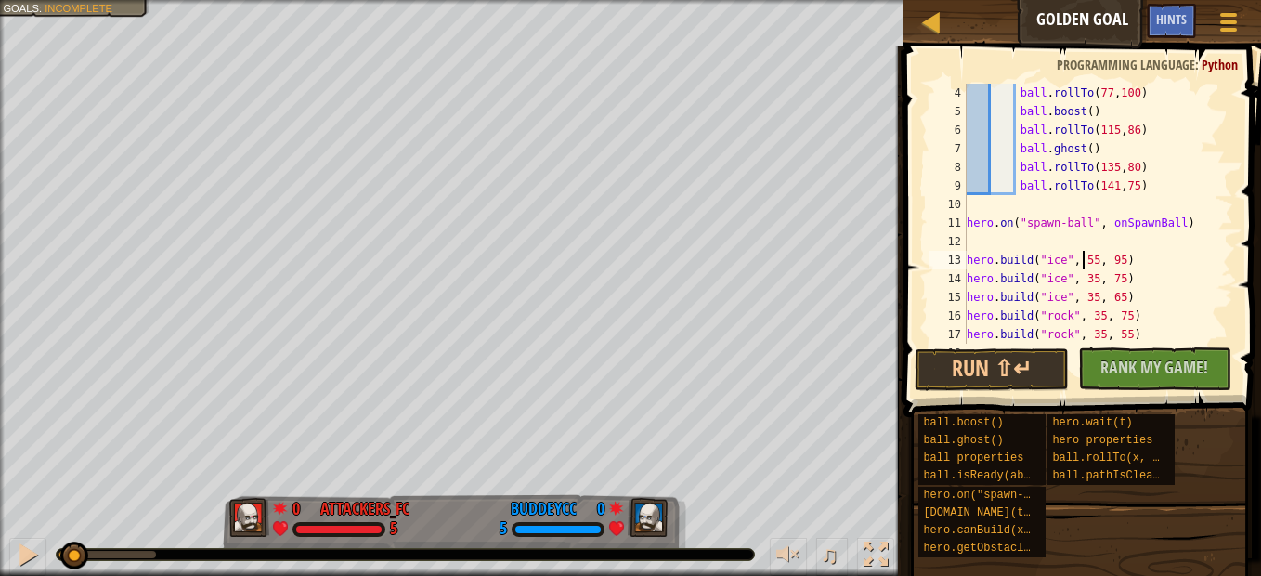
click at [1059, 262] on div "ball . rollTo ( 77 , 100 ) ball . boost ( ) ball . rollTo ( 115 , 86 ) ball . g…" at bounding box center [1091, 232] width 256 height 297
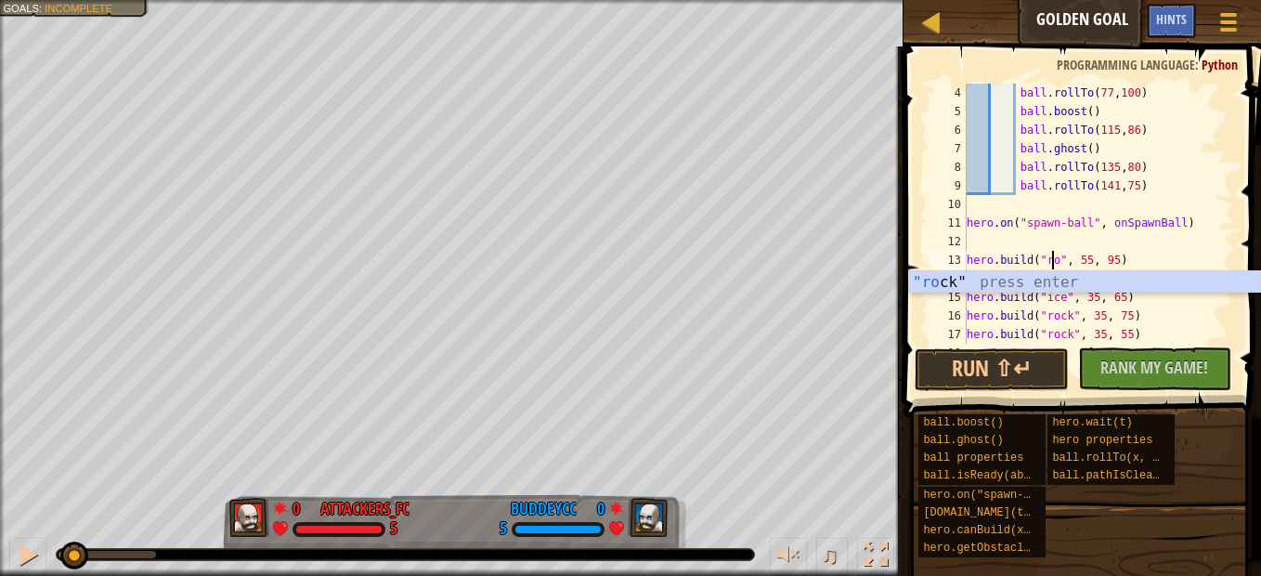
scroll to position [8, 7]
type textarea "hero.build("rock", 55, 95)"
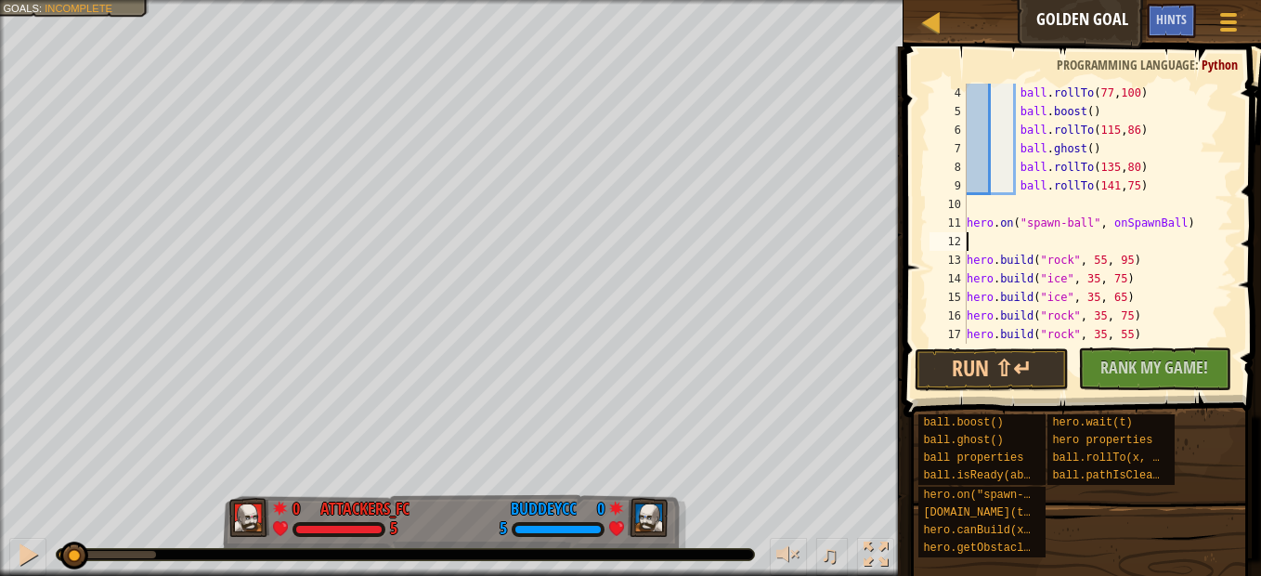
click at [1157, 240] on div "ball . rollTo ( 77 , 100 ) ball . boost ( ) ball . rollTo ( 115 , 86 ) ball . g…" at bounding box center [1091, 232] width 256 height 297
click at [15, 550] on button at bounding box center [27, 556] width 37 height 38
click at [14, 550] on button at bounding box center [27, 556] width 37 height 38
click at [1083, 279] on div "ball . rollTo ( 77 , 100 ) ball . boost ( ) ball . rollTo ( 115 , 86 ) ball . g…" at bounding box center [1091, 232] width 256 height 297
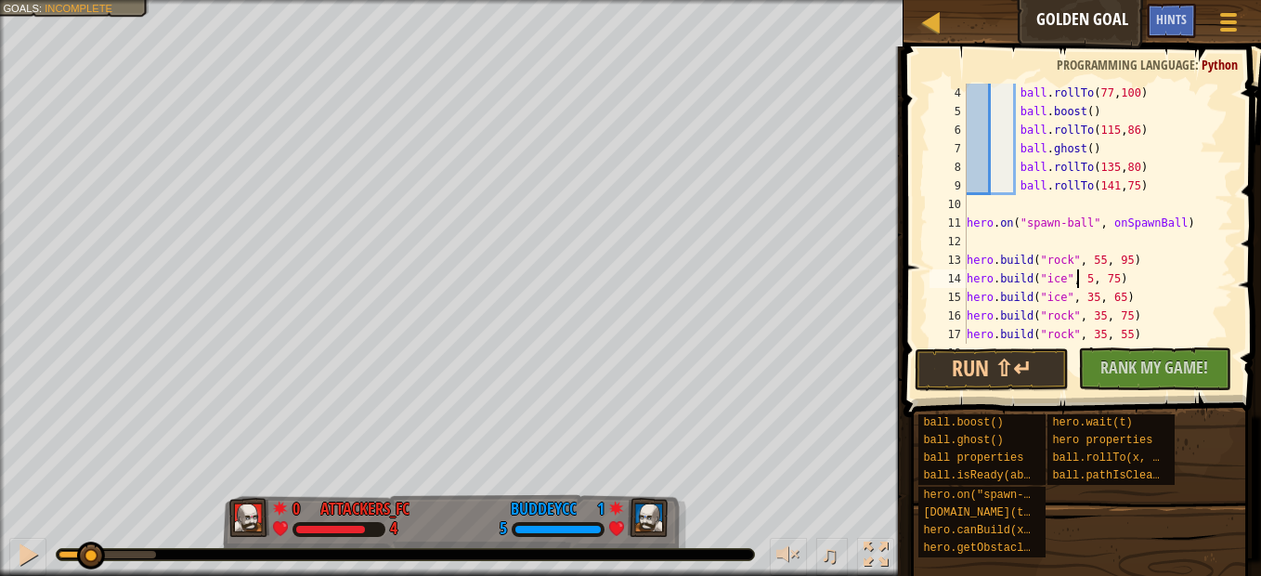
scroll to position [8, 9]
click at [1107, 282] on div "ball . rollTo ( 77 , 100 ) ball . boost ( ) ball . rollTo ( 115 , 86 ) ball . g…" at bounding box center [1091, 232] width 256 height 297
click at [1056, 278] on div "ball . rollTo ( 77 , 100 ) ball . boost ( ) ball . rollTo ( 115 , 86 ) ball . g…" at bounding box center [1091, 232] width 256 height 297
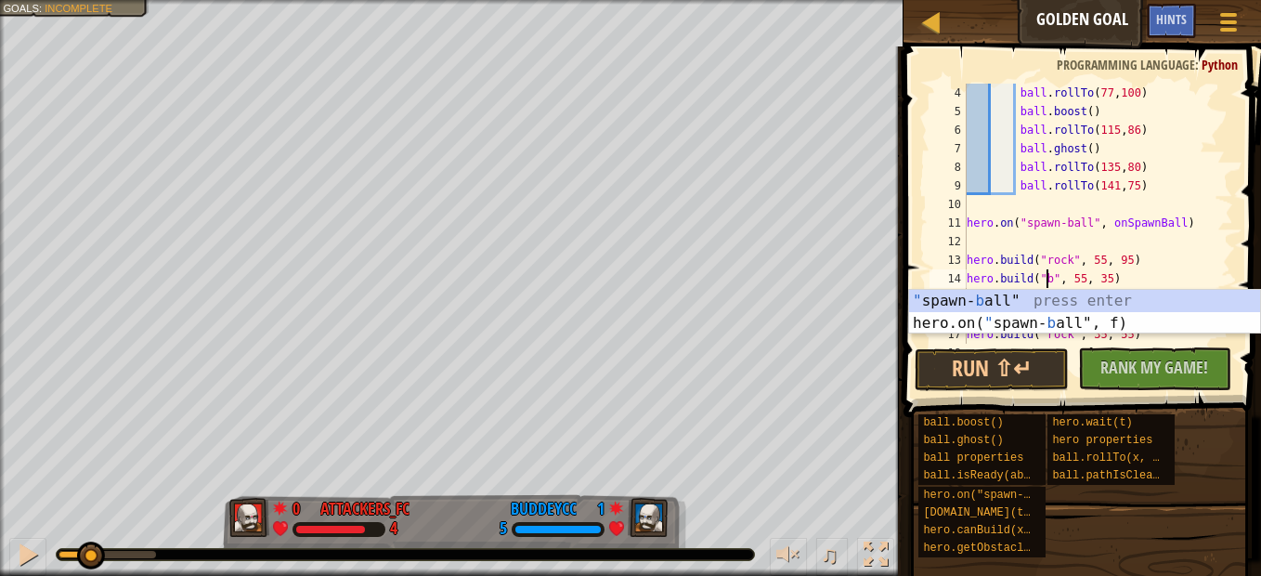
scroll to position [8, 6]
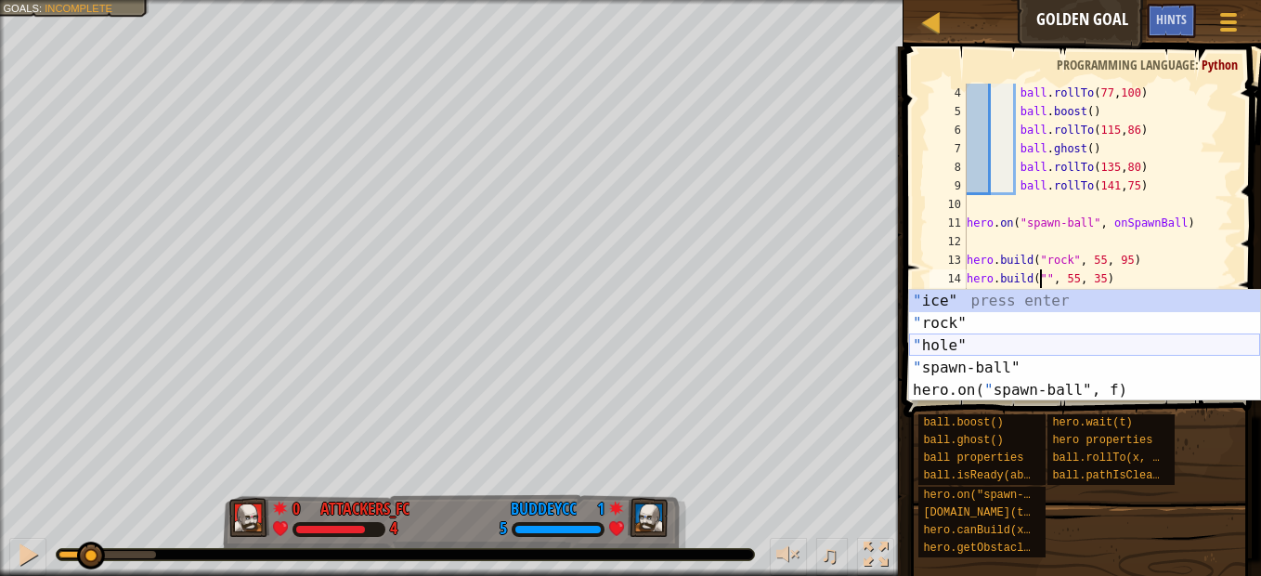
click at [987, 343] on div "" ice" press enter " rock" press enter " hole" press enter " spawn-ball" press …" at bounding box center [1084, 368] width 351 height 156
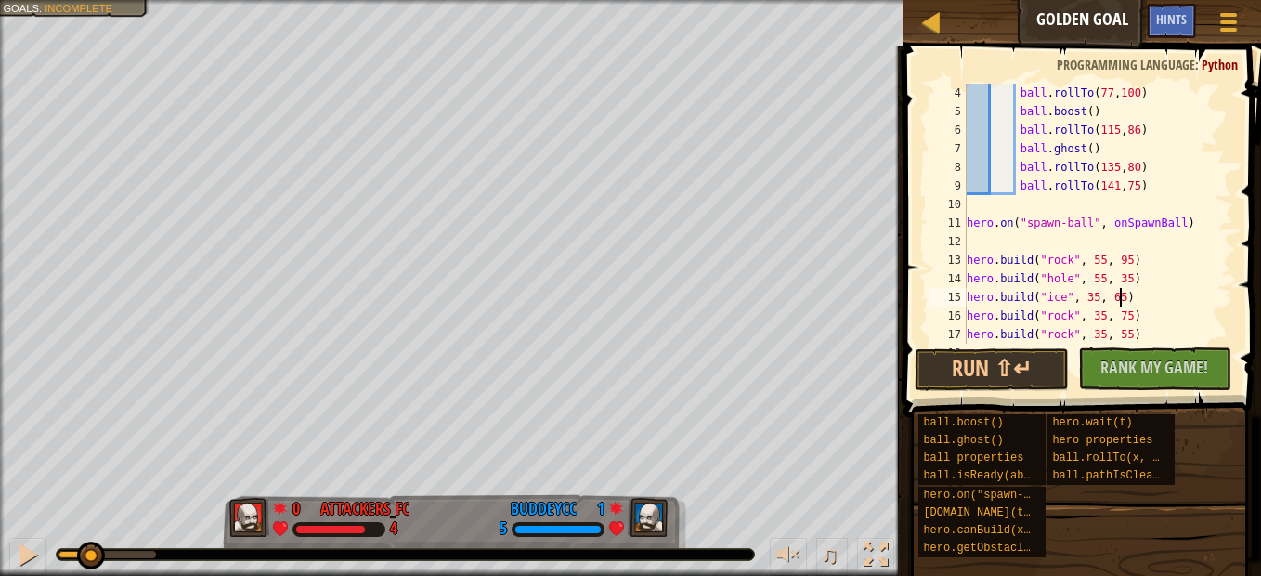
click at [1147, 293] on div "ball . rollTo ( 77 , 100 ) ball . boost ( ) ball . rollTo ( 115 , 86 ) ball . g…" at bounding box center [1091, 232] width 256 height 297
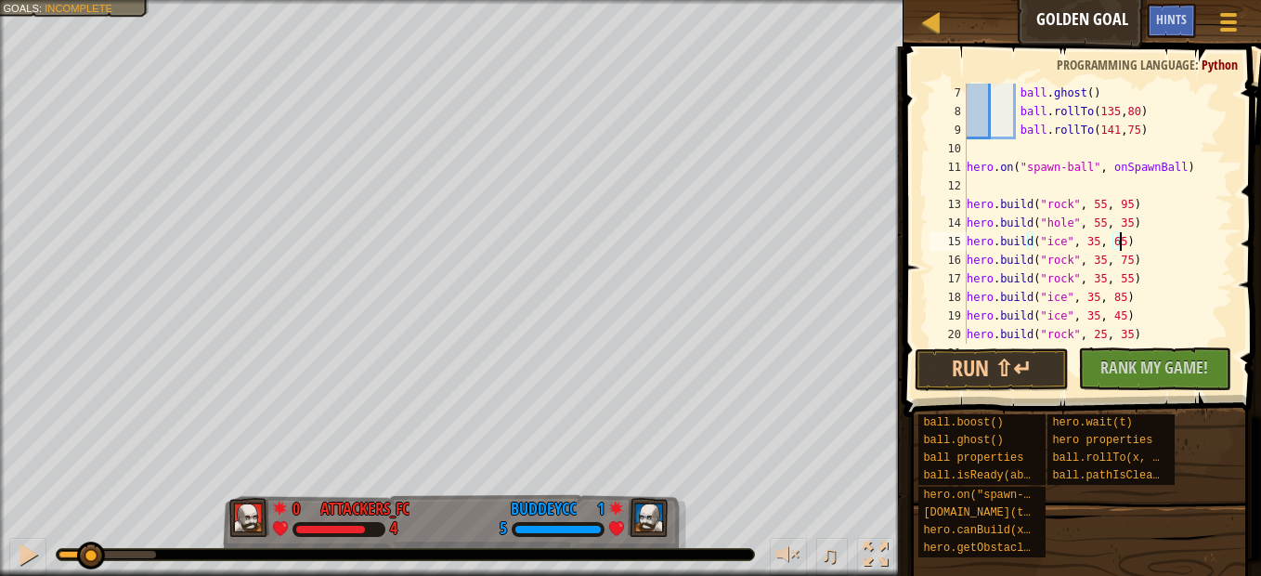
scroll to position [111, 0]
click at [33, 542] on div at bounding box center [28, 554] width 24 height 24
click at [29, 552] on div at bounding box center [28, 554] width 24 height 24
click at [1086, 246] on div "ball . ghost ( ) ball . rollTo ( 135 , 80 ) ball . rollTo ( 141 , 75 ) hero . o…" at bounding box center [1091, 232] width 256 height 297
click at [1083, 246] on div "ball . ghost ( ) ball . rollTo ( 135 , 80 ) ball . rollTo ( 141 , 75 ) hero . o…" at bounding box center [1091, 232] width 256 height 297
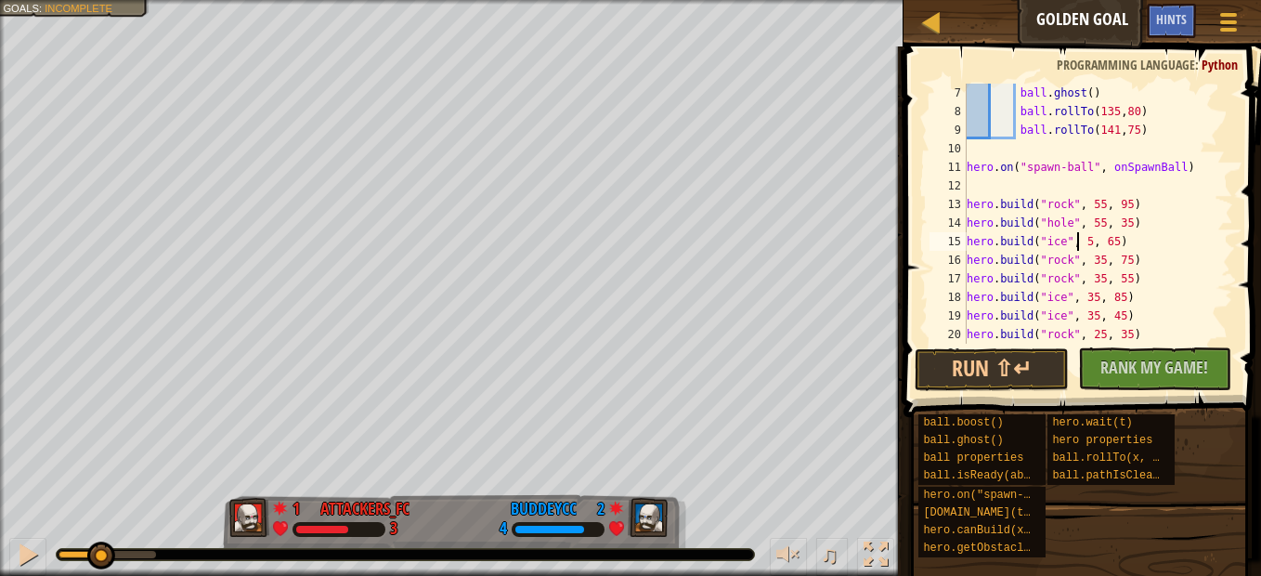
scroll to position [8, 9]
click at [1114, 240] on div "ball . ghost ( ) ball . rollTo ( 135 , 80 ) ball . rollTo ( 141 , 75 ) hero . o…" at bounding box center [1091, 232] width 256 height 297
click at [1109, 246] on div "ball . ghost ( ) ball . rollTo ( 135 , 80 ) ball . rollTo ( 141 , 75 ) hero . o…" at bounding box center [1091, 232] width 256 height 297
drag, startPoint x: 1057, startPoint y: 246, endPoint x: 1042, endPoint y: 245, distance: 15.8
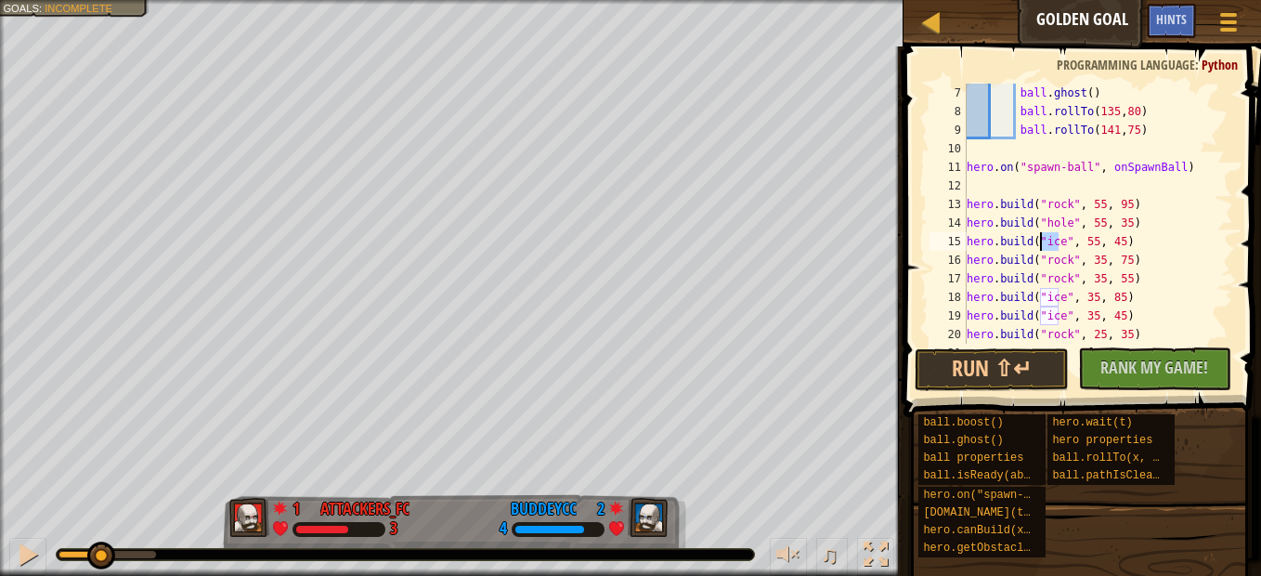
click at [1042, 245] on div "ball . ghost ( ) ball . rollTo ( 135 , 80 ) ball . rollTo ( 141 , 75 ) hero . o…" at bounding box center [1091, 232] width 256 height 297
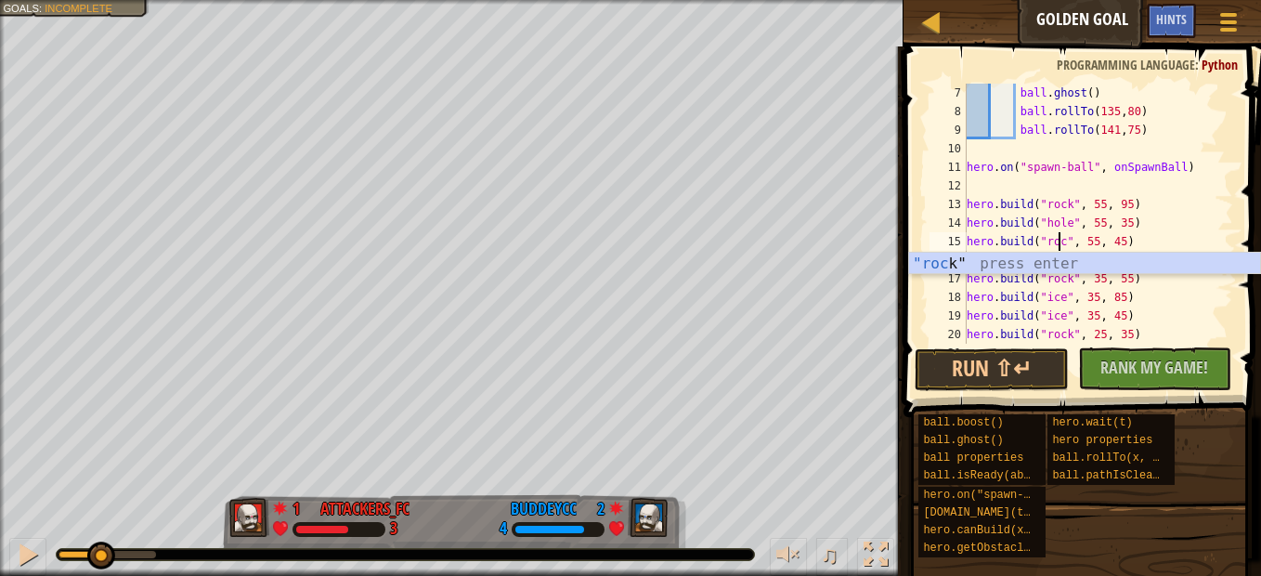
scroll to position [8, 7]
click at [1146, 246] on div "ball . ghost ( ) ball . rollTo ( 135 , 80 ) ball . rollTo ( 141 , 75 ) hero . o…" at bounding box center [1091, 232] width 256 height 297
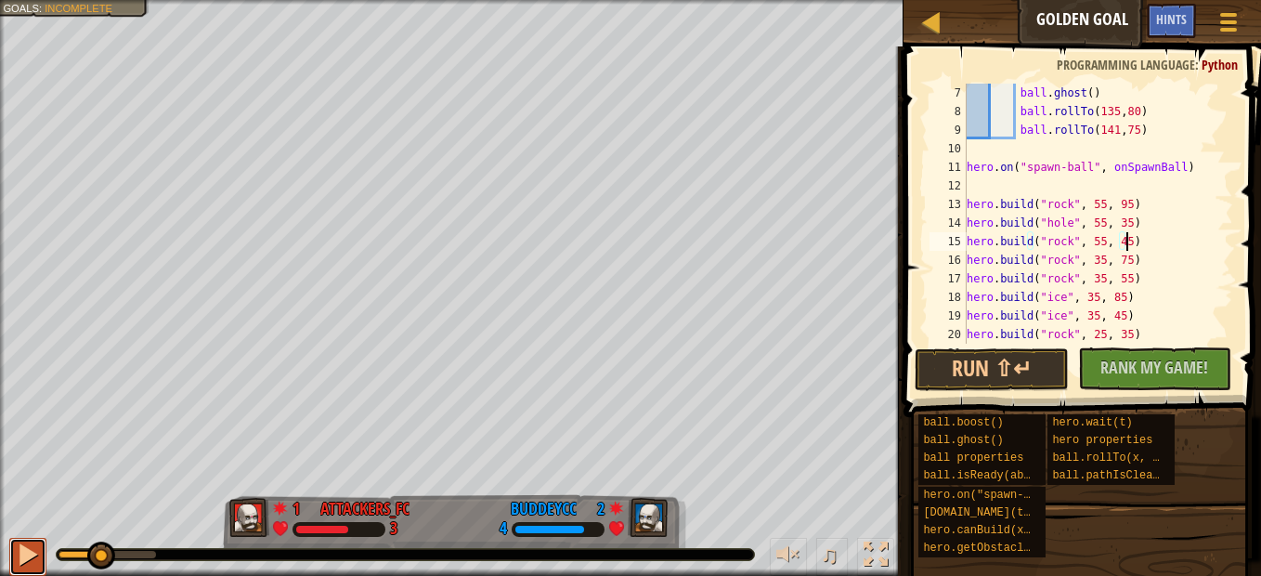
click at [25, 559] on div at bounding box center [28, 554] width 24 height 24
click at [19, 545] on div at bounding box center [28, 554] width 24 height 24
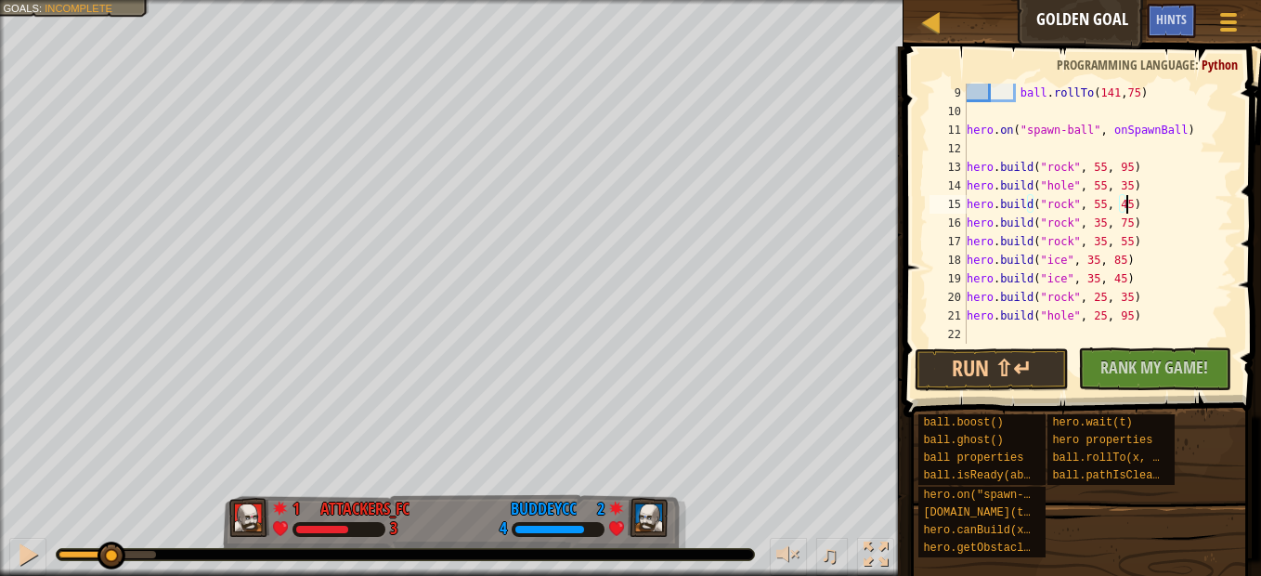
scroll to position [149, 0]
click at [1115, 228] on div "ball . rollTo ( 141 , 75 ) hero . on ( "spawn-ball" , onSpawnBall ) hero . buil…" at bounding box center [1091, 232] width 256 height 297
drag, startPoint x: 1090, startPoint y: 216, endPoint x: 1098, endPoint y: 221, distance: 9.6
click at [1092, 218] on div "ball . rollTo ( 141 , 75 ) hero . on ( "spawn-ball" , onSpawnBall ) hero . buil…" at bounding box center [1091, 232] width 256 height 297
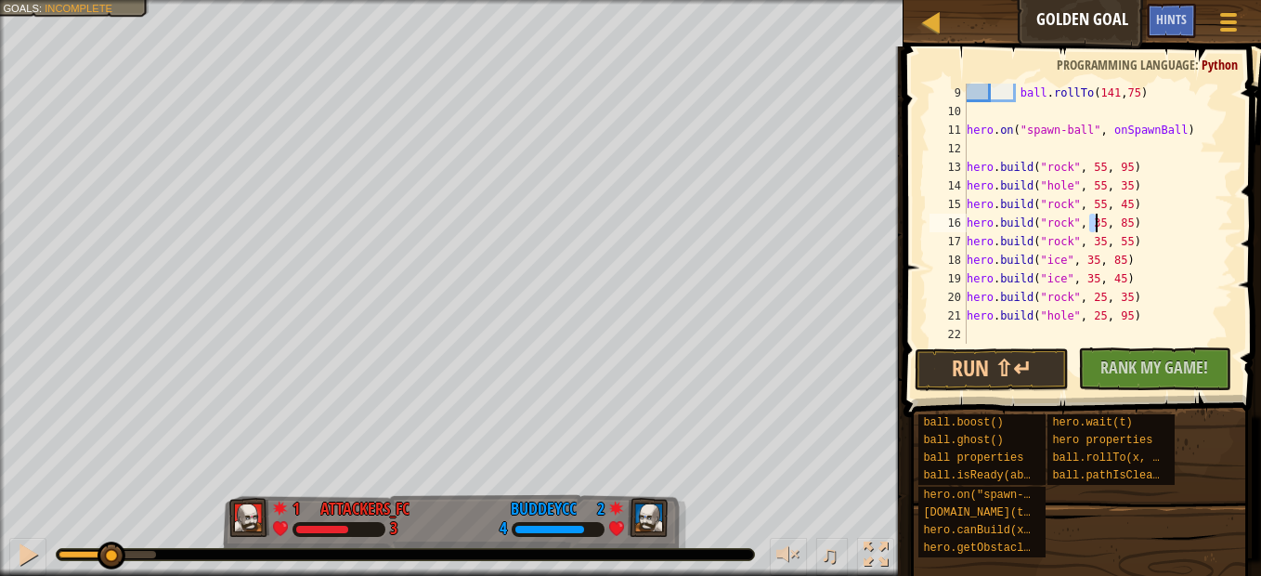
click at [1086, 220] on div "ball . rollTo ( 141 , 75 ) hero . on ( "spawn-ball" , onSpawnBall ) hero . buil…" at bounding box center [1091, 214] width 256 height 260
click at [1174, 227] on div "ball . rollTo ( 141 , 75 ) hero . on ( "spawn-ball" , onSpawnBall ) hero . buil…" at bounding box center [1091, 232] width 256 height 297
click at [26, 550] on div at bounding box center [28, 554] width 24 height 24
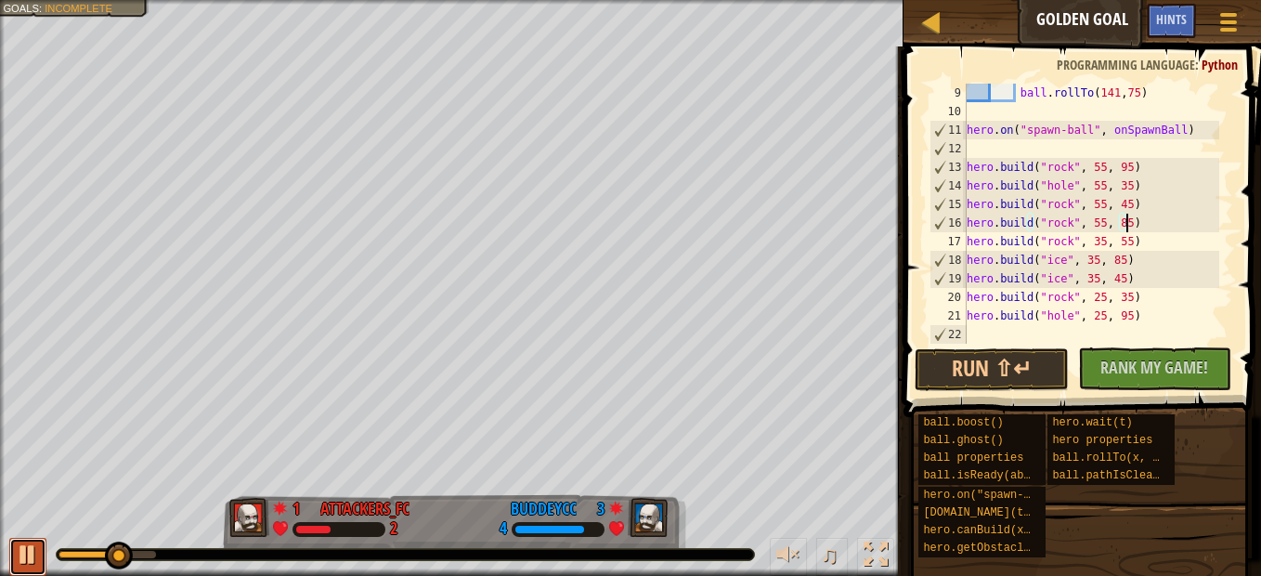
click at [26, 550] on div at bounding box center [28, 554] width 24 height 24
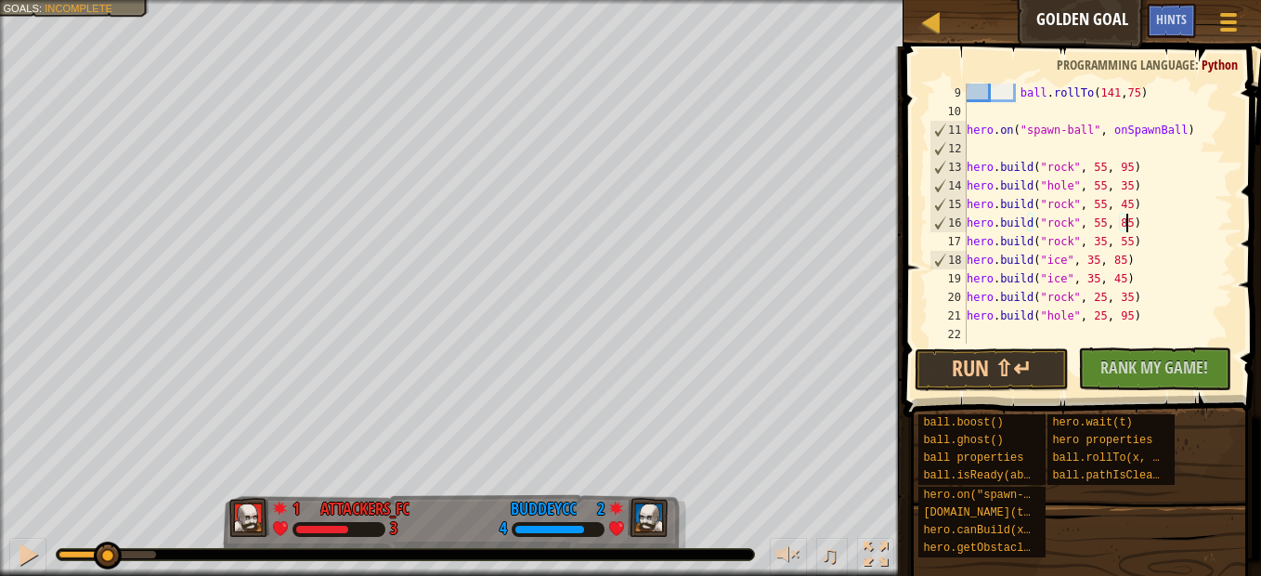
click at [49, 548] on div "♫" at bounding box center [451, 550] width 903 height 56
click at [21, 548] on div at bounding box center [28, 554] width 24 height 24
click at [24, 544] on div at bounding box center [28, 554] width 24 height 24
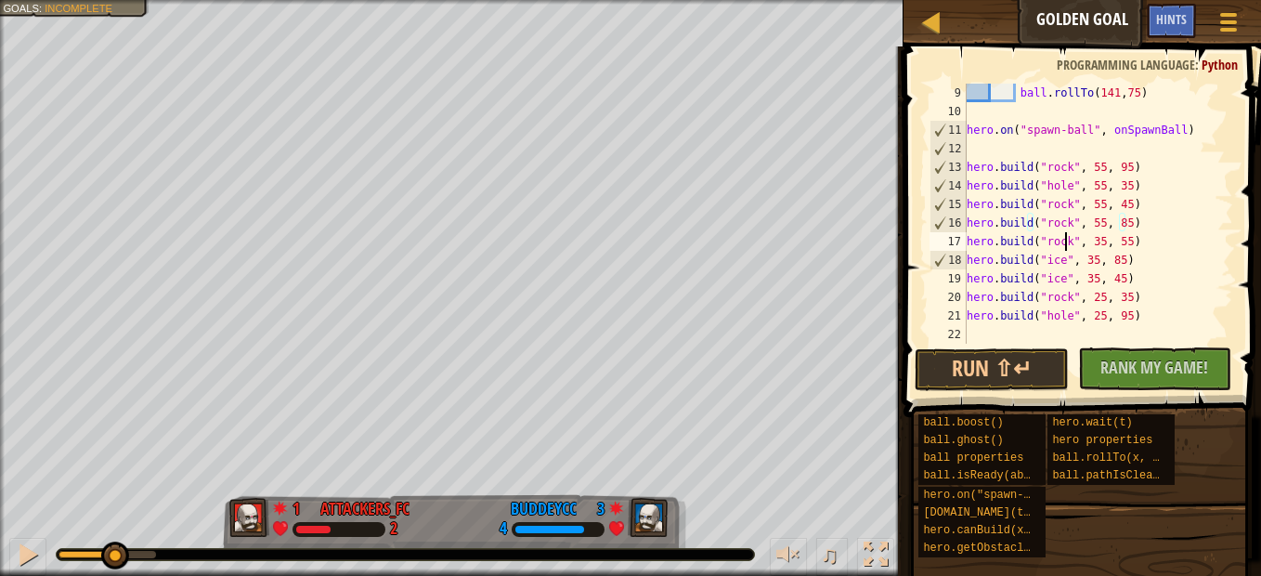
click at [1064, 244] on div "ball . rollTo ( 141 , 75 ) hero . on ( "spawn-ball" , onSpawnBall ) hero . buil…" at bounding box center [1091, 232] width 256 height 297
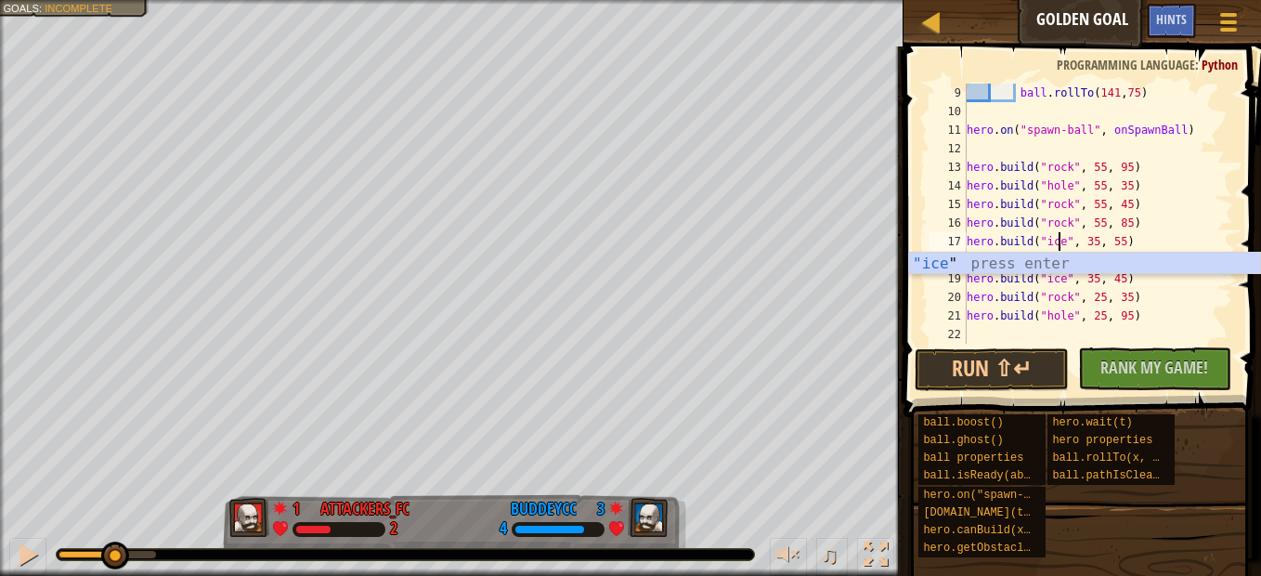
scroll to position [8, 7]
click at [1107, 238] on div "ball . rollTo ( 141 , 75 ) hero . on ( "spawn-ball" , onSpawnBall ) hero . buil…" at bounding box center [1091, 232] width 256 height 297
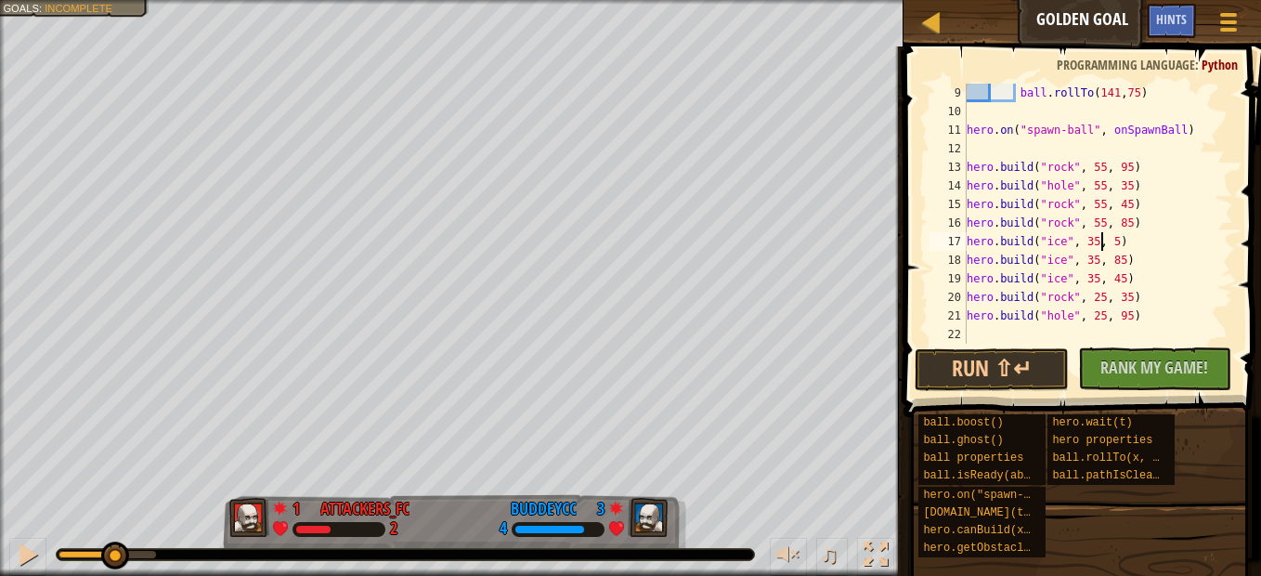
scroll to position [8, 11]
click at [30, 549] on div at bounding box center [28, 554] width 24 height 24
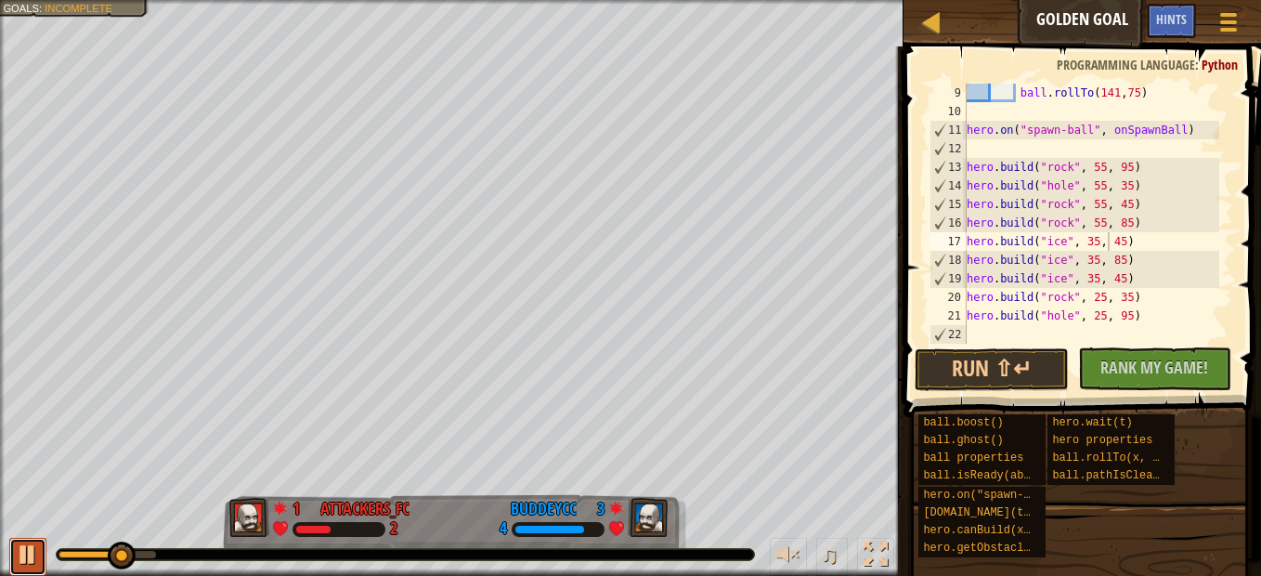
click at [29, 548] on div at bounding box center [28, 554] width 24 height 24
click at [1107, 265] on div "ball . rollTo ( 141 , 75 ) hero . on ( "spawn-ball" , onSpawnBall ) hero . buil…" at bounding box center [1091, 232] width 256 height 297
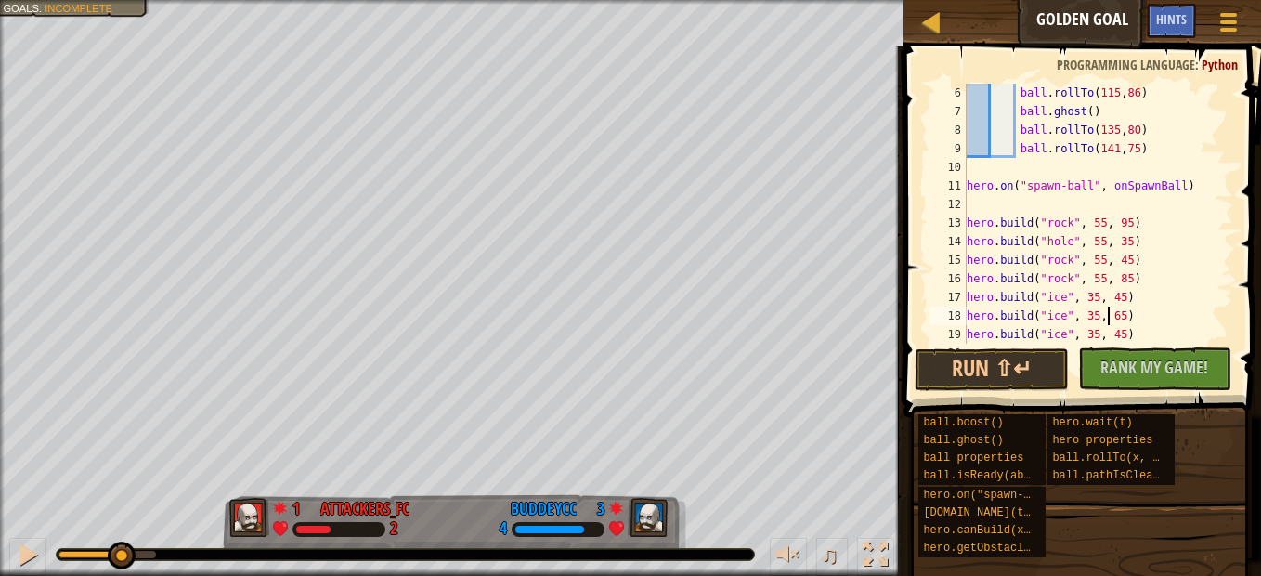
scroll to position [149, 0]
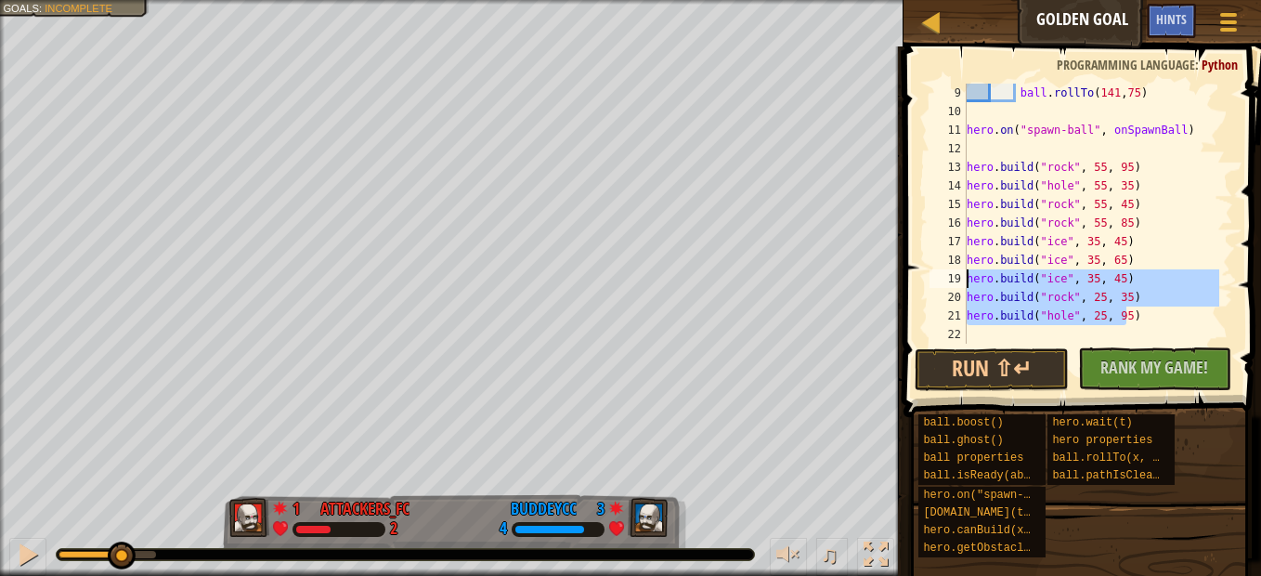
drag, startPoint x: 1157, startPoint y: 321, endPoint x: 934, endPoint y: 269, distance: 228.8
click at [934, 269] on div "hero.build("ice", 35, 65) 9 10 11 12 13 14 15 16 17 18 19 20 21 22 ball . rollT…" at bounding box center [1079, 214] width 307 height 260
type textarea "hero.build("ice", 35, 45) hero.build("rock", 25, 35)"
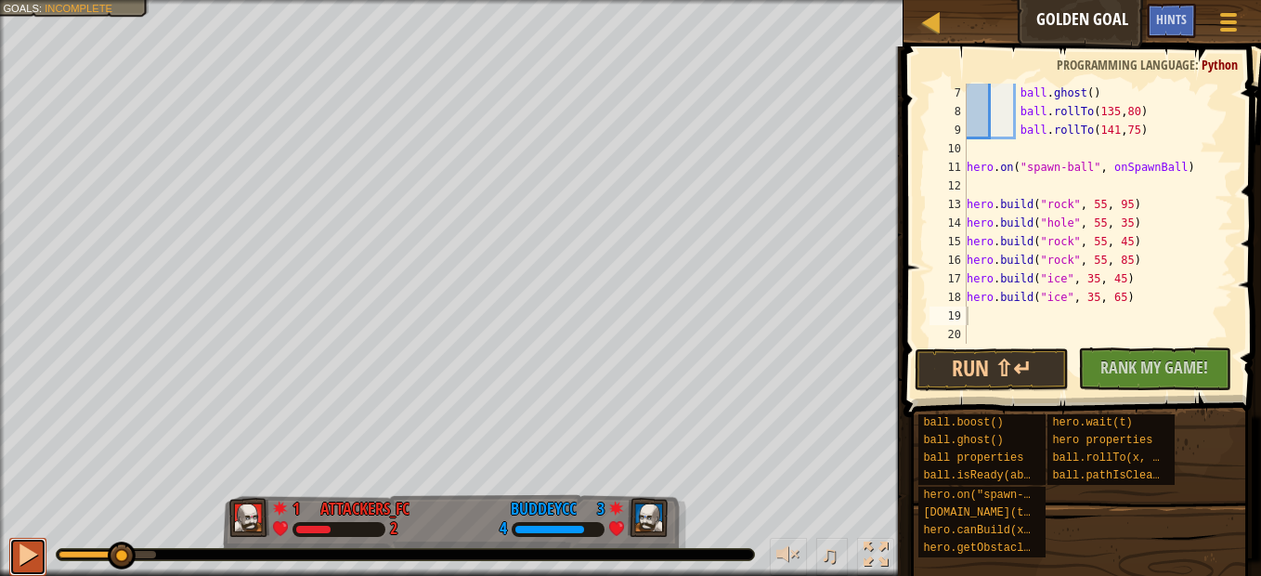
click at [32, 552] on div at bounding box center [28, 554] width 24 height 24
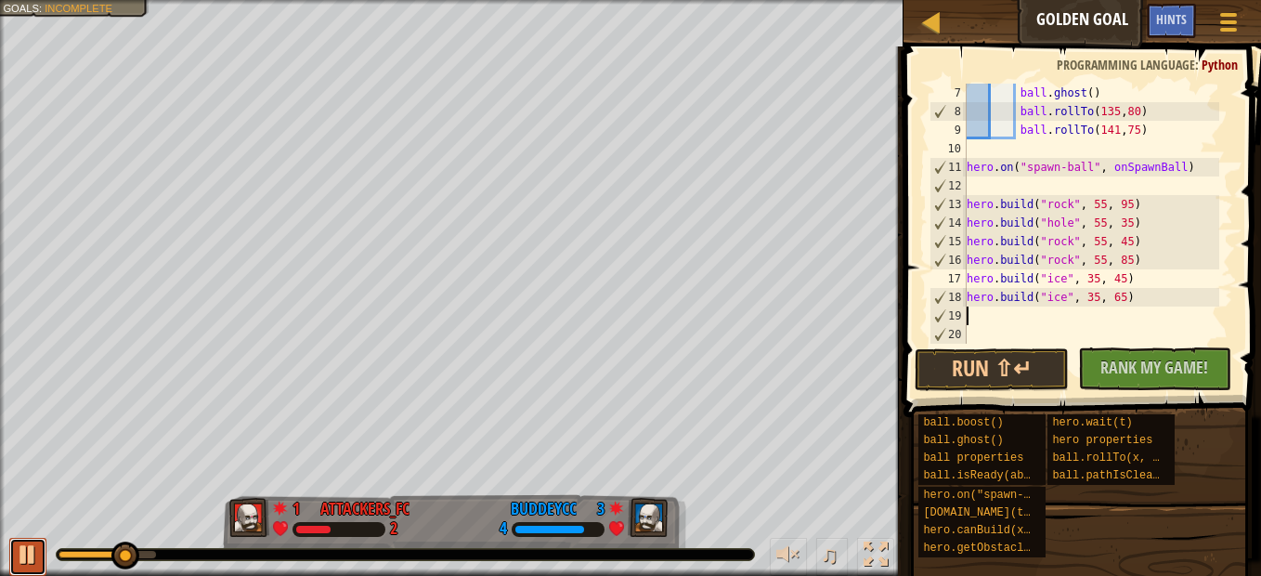
click at [32, 551] on div at bounding box center [28, 554] width 24 height 24
drag, startPoint x: 1165, startPoint y: 297, endPoint x: 899, endPoint y: 291, distance: 266.5
click at [899, 291] on div "7 8 9 10 11 12 13 14 15 16 17 18 19 20 ball . ghost ( ) ball . rollTo ( 135 , 8…" at bounding box center [1079, 268] width 363 height 425
type textarea "hero.build("ice", 35, 65)"
click at [978, 315] on div "ball . ghost ( ) ball . rollTo ( 135 , 80 ) ball . rollTo ( 141 , 75 ) hero . o…" at bounding box center [1091, 232] width 256 height 297
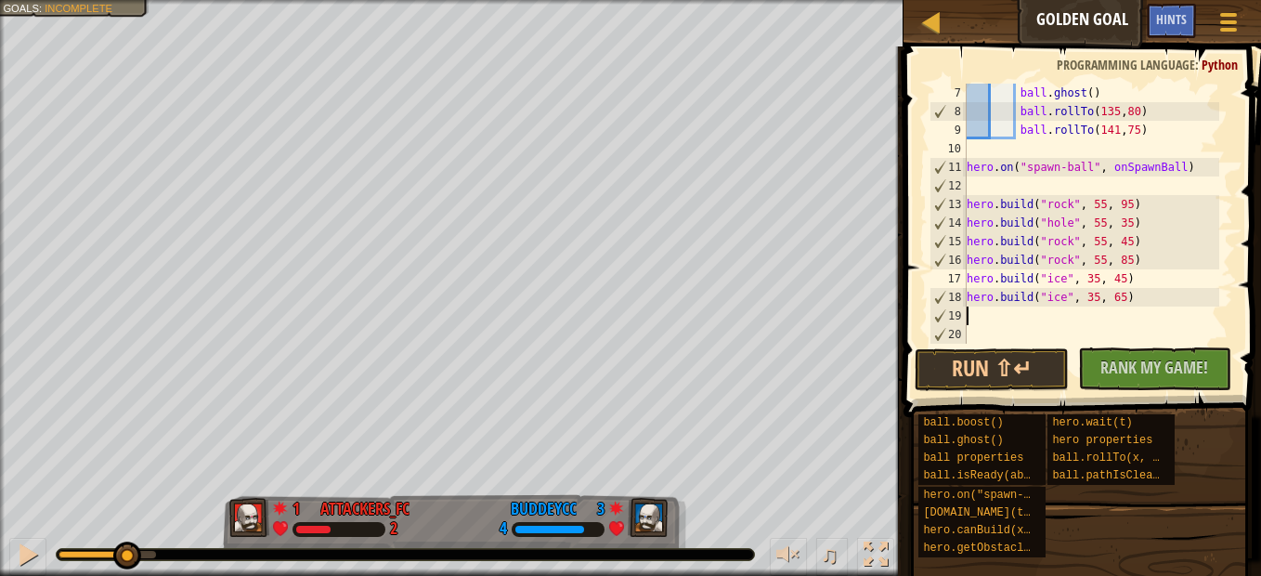
paste textarea "hero.build("ice", 35, 65)"
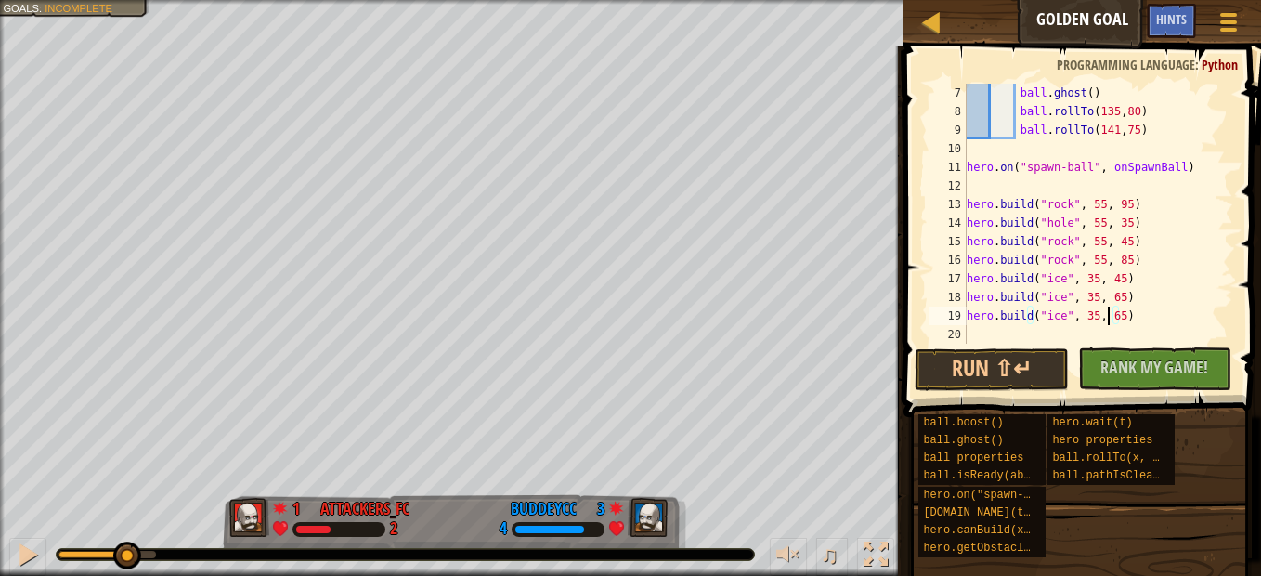
click at [1107, 318] on div "ball . ghost ( ) ball . rollTo ( 135 , 80 ) ball . rollTo ( 141 , 75 ) hero . o…" at bounding box center [1091, 232] width 256 height 297
click at [13, 540] on button at bounding box center [27, 556] width 37 height 38
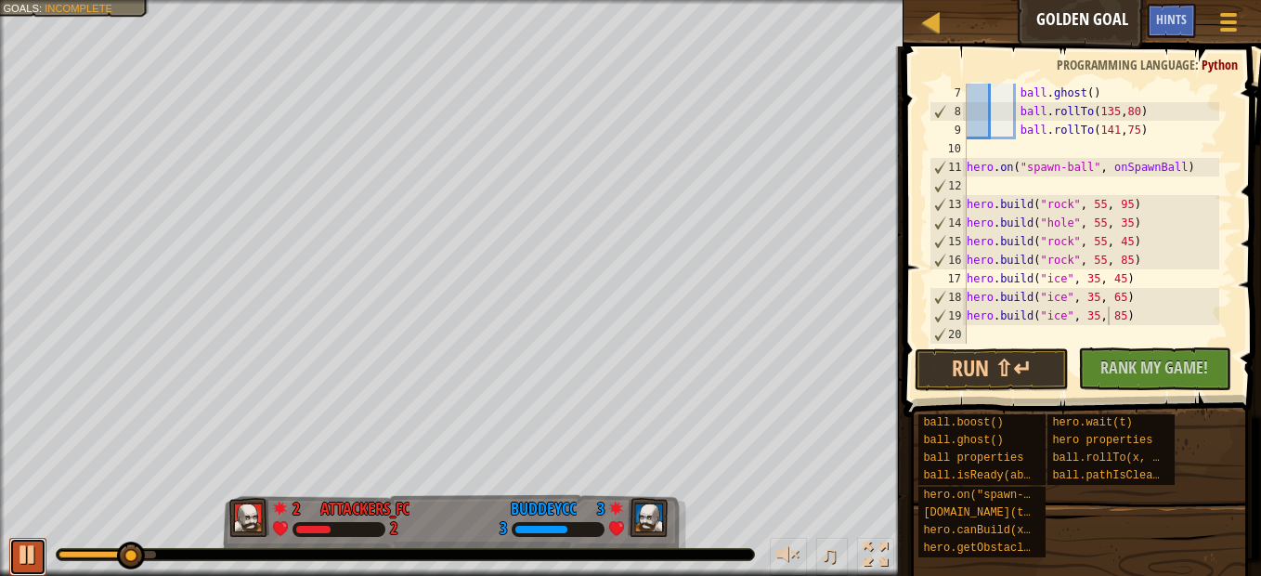
click at [14, 540] on button at bounding box center [27, 556] width 37 height 38
click at [11, 551] on button at bounding box center [27, 556] width 37 height 38
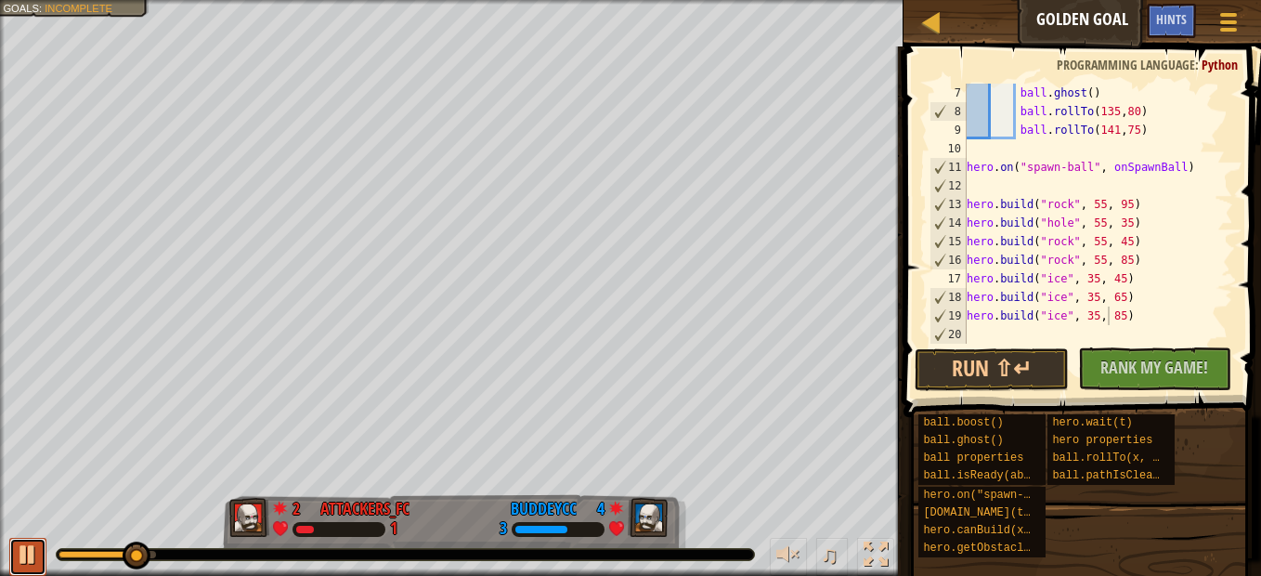
click at [20, 545] on div at bounding box center [28, 554] width 24 height 24
click at [21, 542] on div at bounding box center [28, 554] width 24 height 24
click at [18, 542] on div at bounding box center [28, 554] width 24 height 24
click at [22, 542] on div at bounding box center [28, 554] width 24 height 24
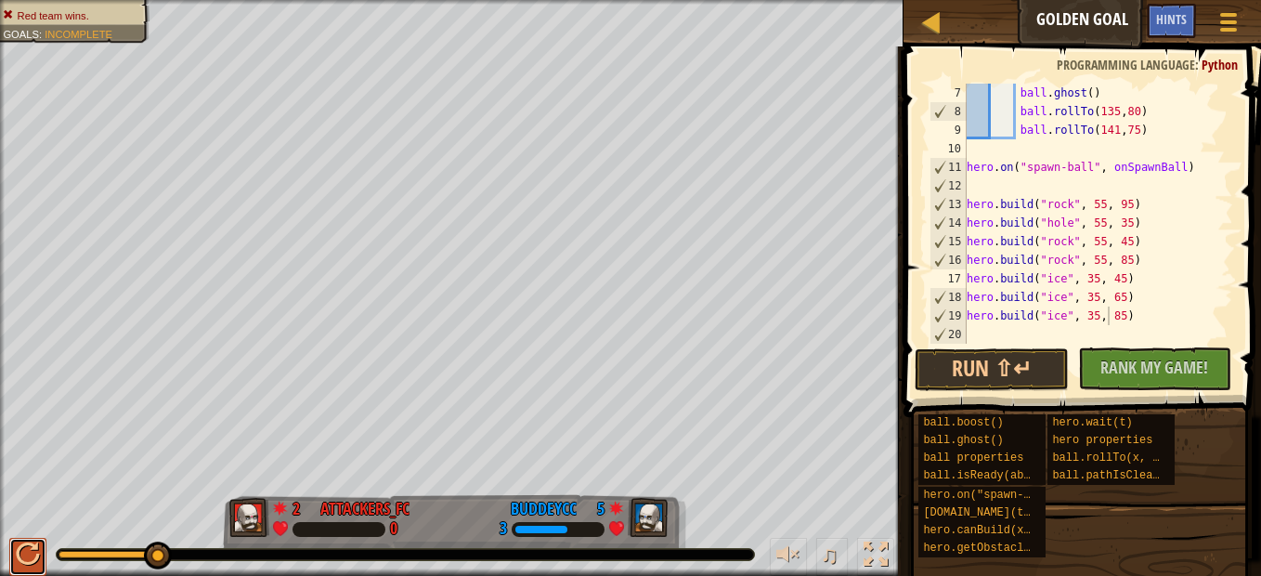
click at [22, 543] on div at bounding box center [28, 554] width 24 height 24
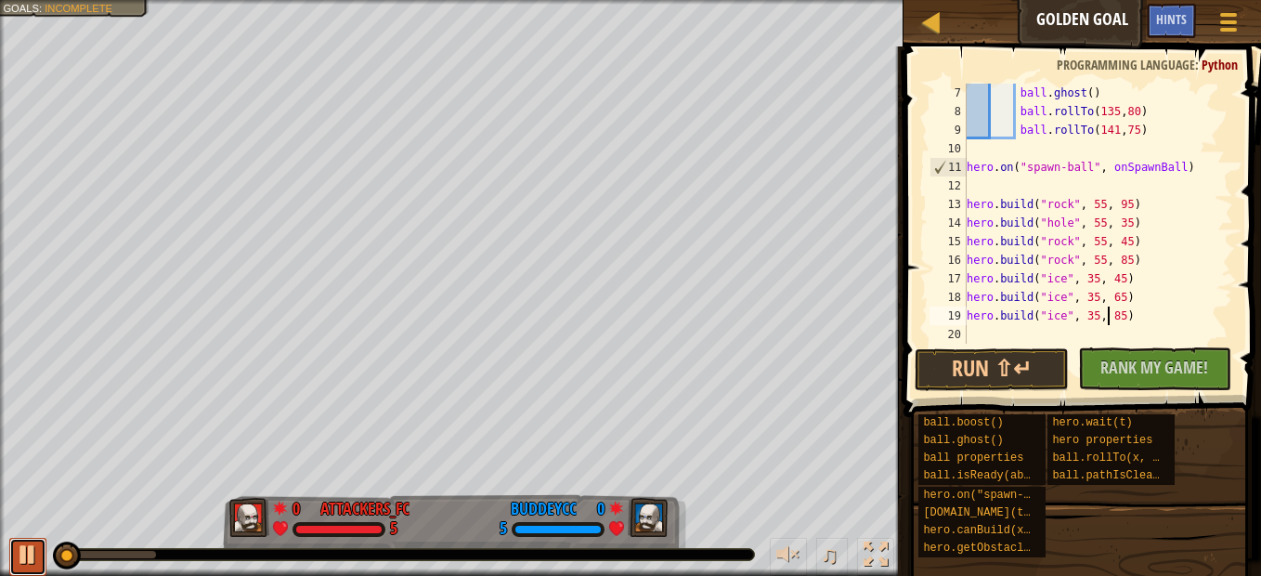
click at [33, 551] on div at bounding box center [28, 554] width 24 height 24
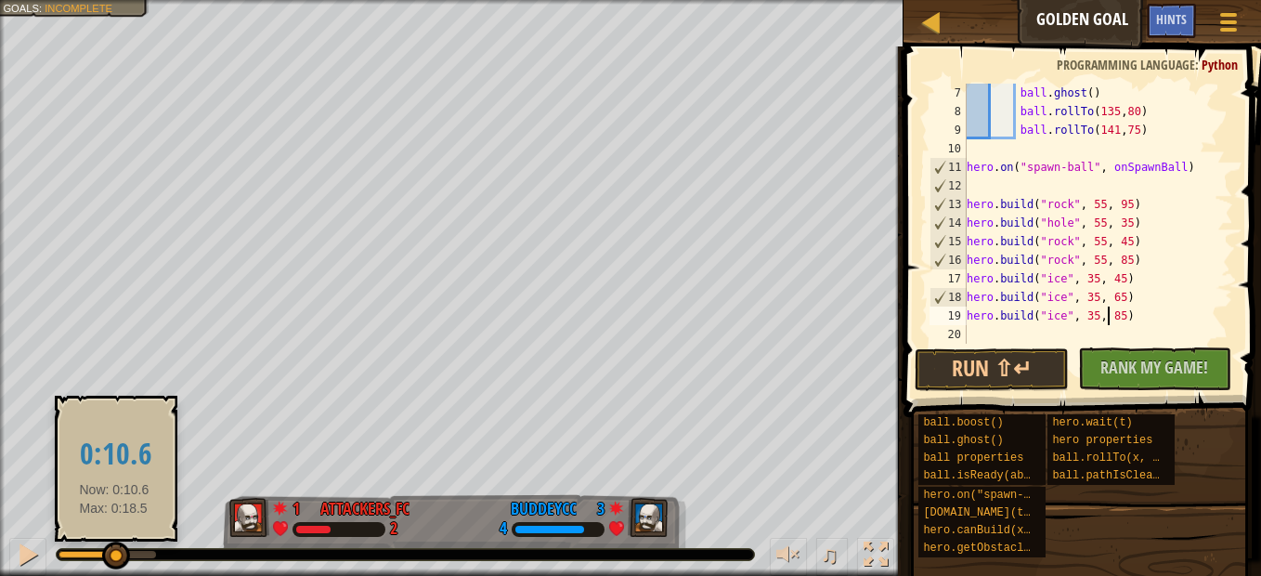
drag, startPoint x: 71, startPoint y: 556, endPoint x: 114, endPoint y: 561, distance: 43.9
click at [114, 561] on div at bounding box center [116, 555] width 28 height 28
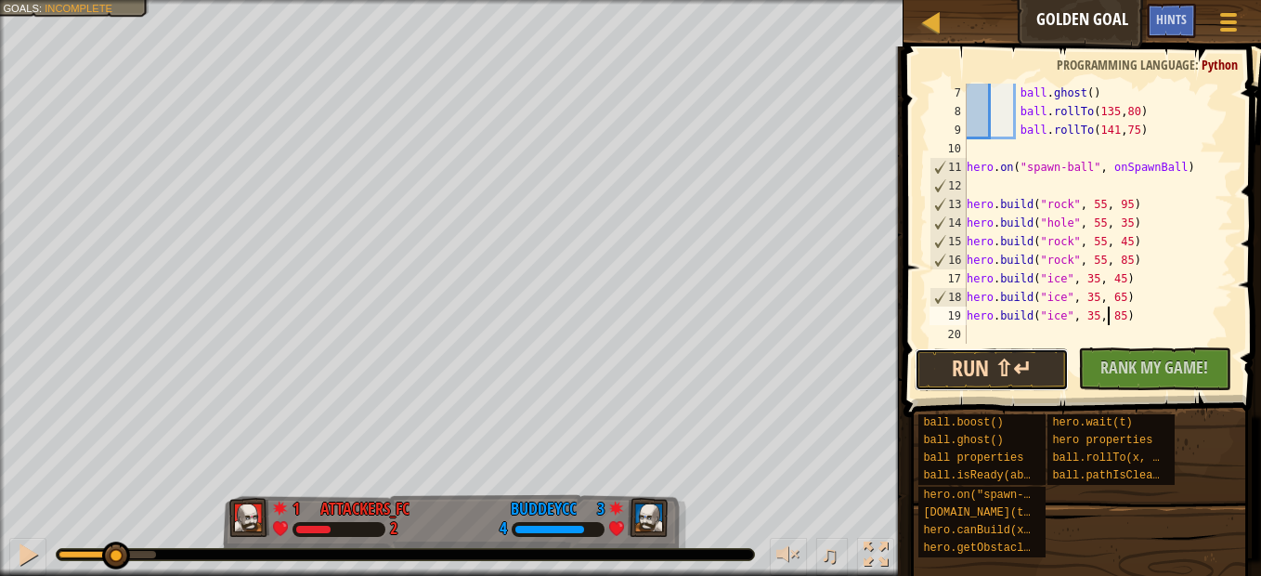
click at [971, 375] on button "Run ⇧↵" at bounding box center [990, 369] width 153 height 43
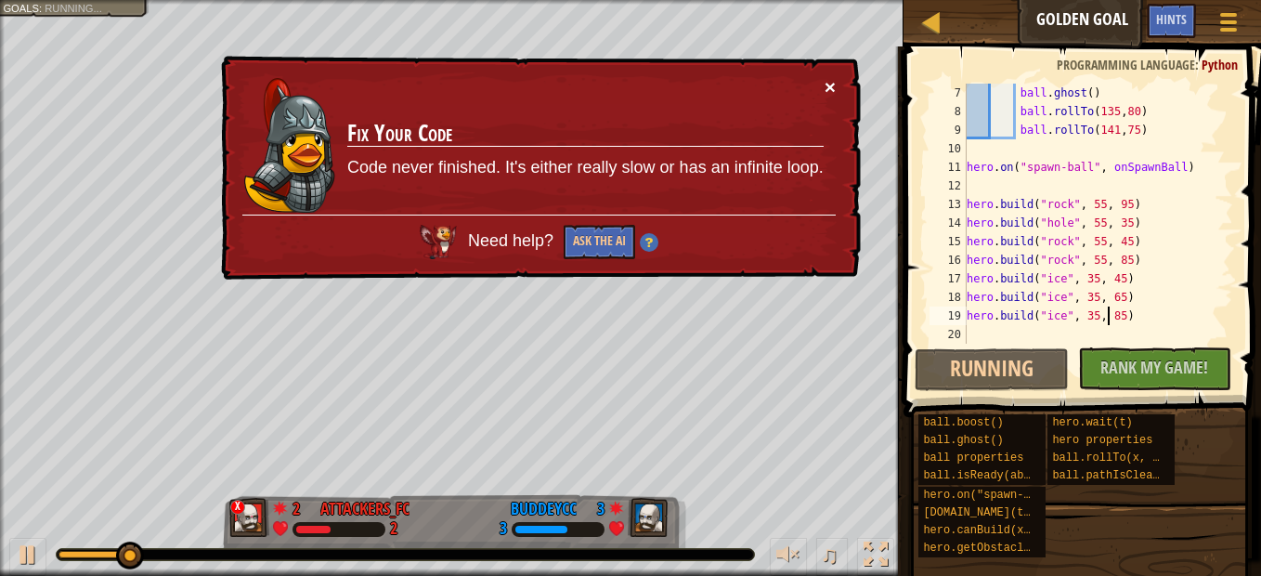
click at [835, 81] on button "×" at bounding box center [829, 86] width 11 height 19
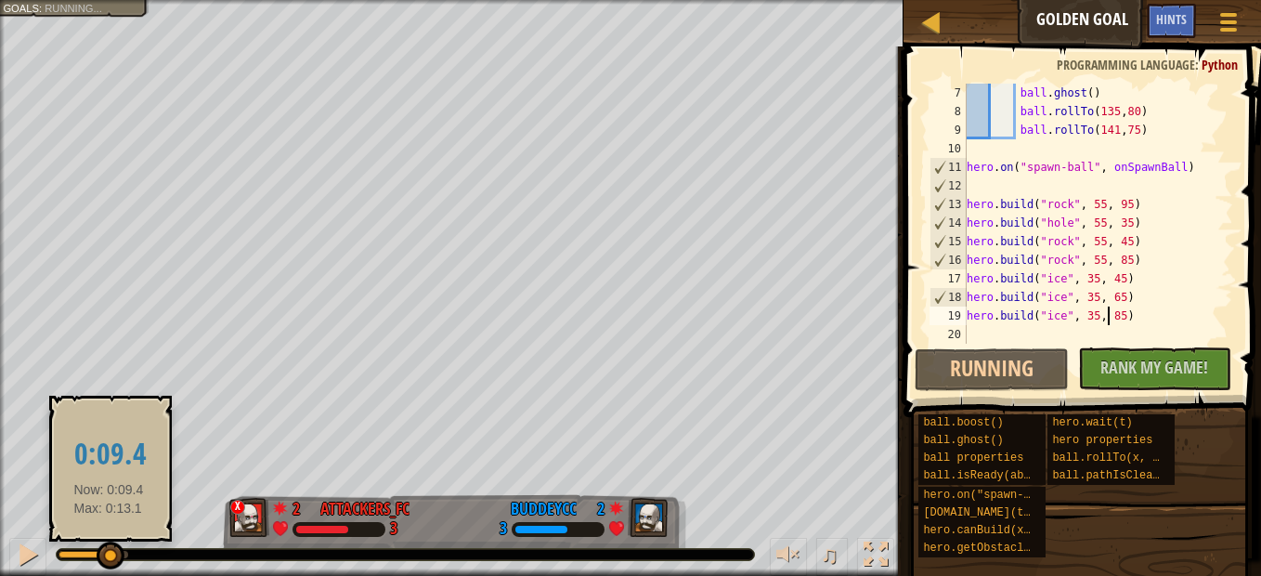
drag, startPoint x: 122, startPoint y: 549, endPoint x: 109, endPoint y: 547, distance: 13.1
click at [109, 547] on div at bounding box center [111, 555] width 28 height 28
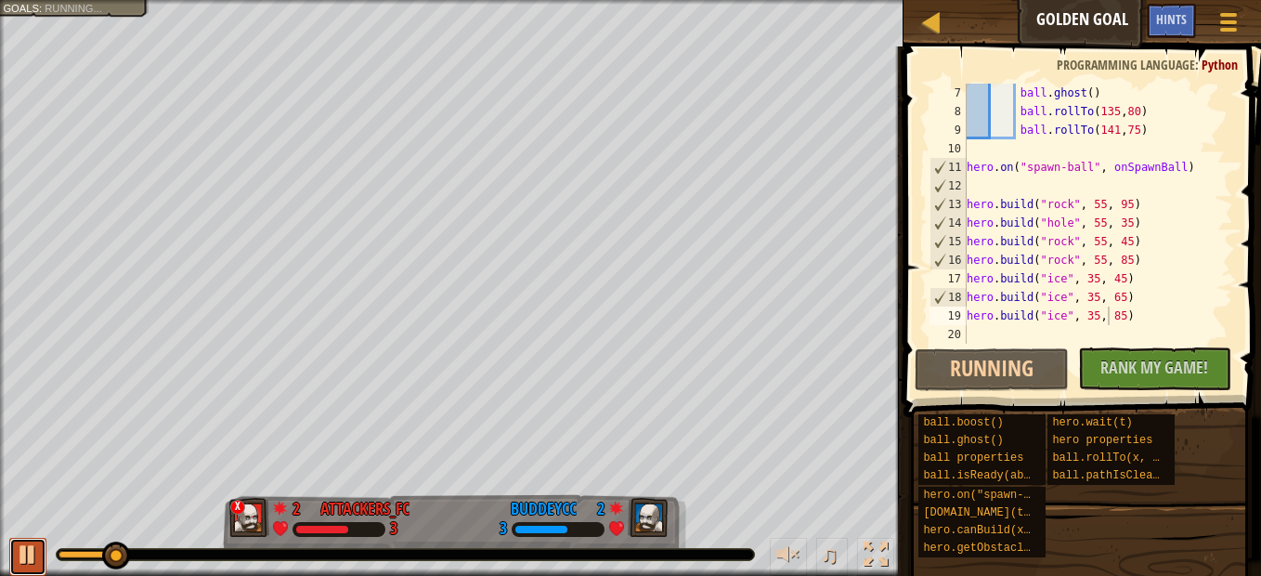
click at [39, 542] on div at bounding box center [28, 554] width 24 height 24
click at [33, 548] on div at bounding box center [28, 554] width 24 height 24
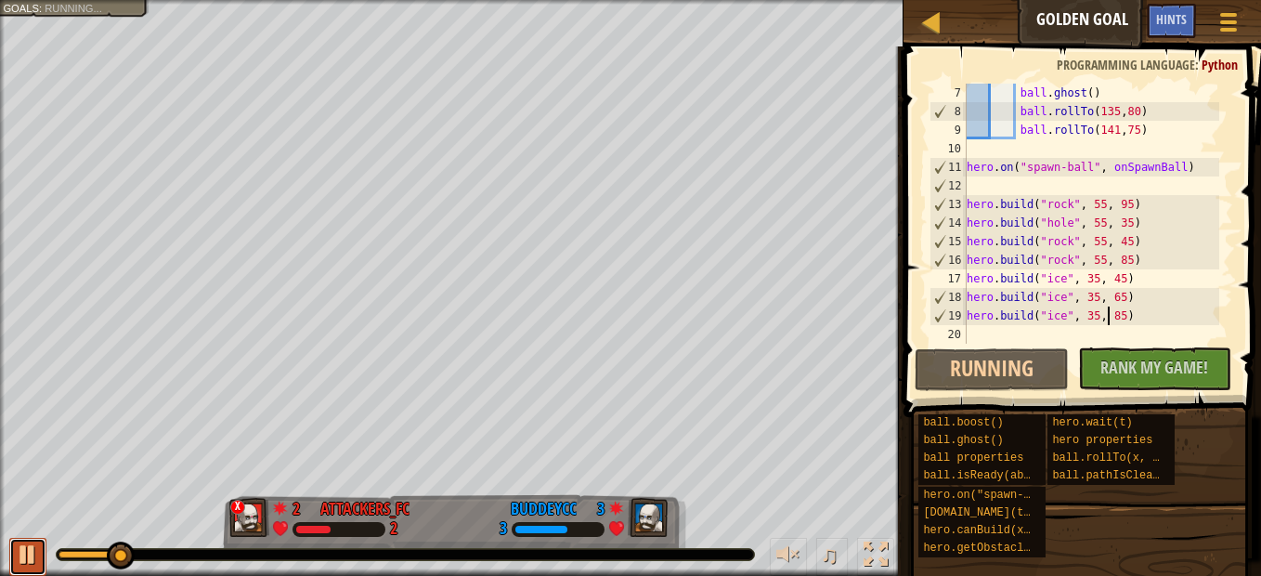
click at [33, 548] on div at bounding box center [28, 554] width 24 height 24
click at [19, 553] on div at bounding box center [28, 554] width 24 height 24
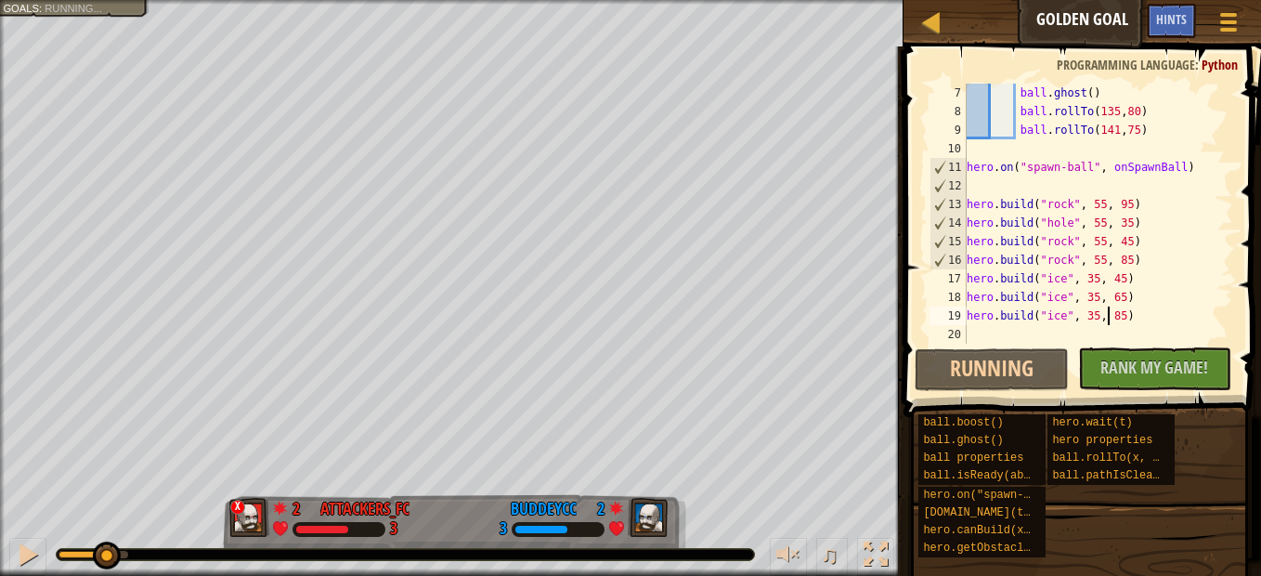
drag, startPoint x: 98, startPoint y: 549, endPoint x: 90, endPoint y: 530, distance: 20.4
click at [104, 530] on div "♫" at bounding box center [451, 550] width 903 height 56
click at [27, 550] on div at bounding box center [28, 554] width 24 height 24
click at [20, 550] on div at bounding box center [28, 554] width 24 height 24
click at [29, 550] on div at bounding box center [28, 554] width 24 height 24
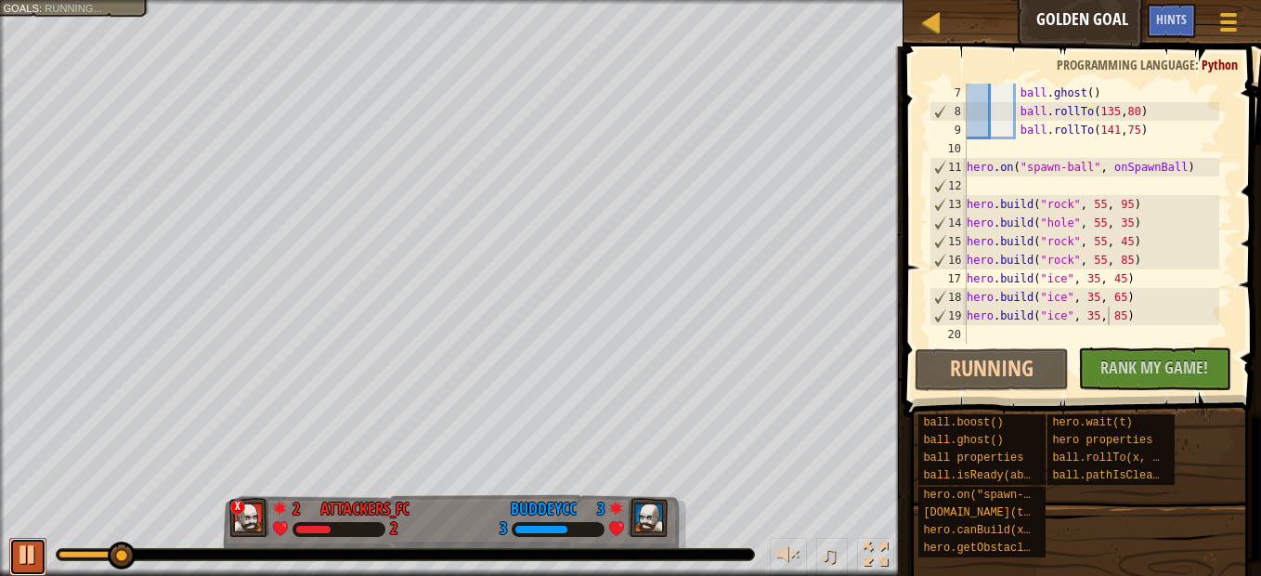
click at [29, 550] on div at bounding box center [28, 554] width 24 height 24
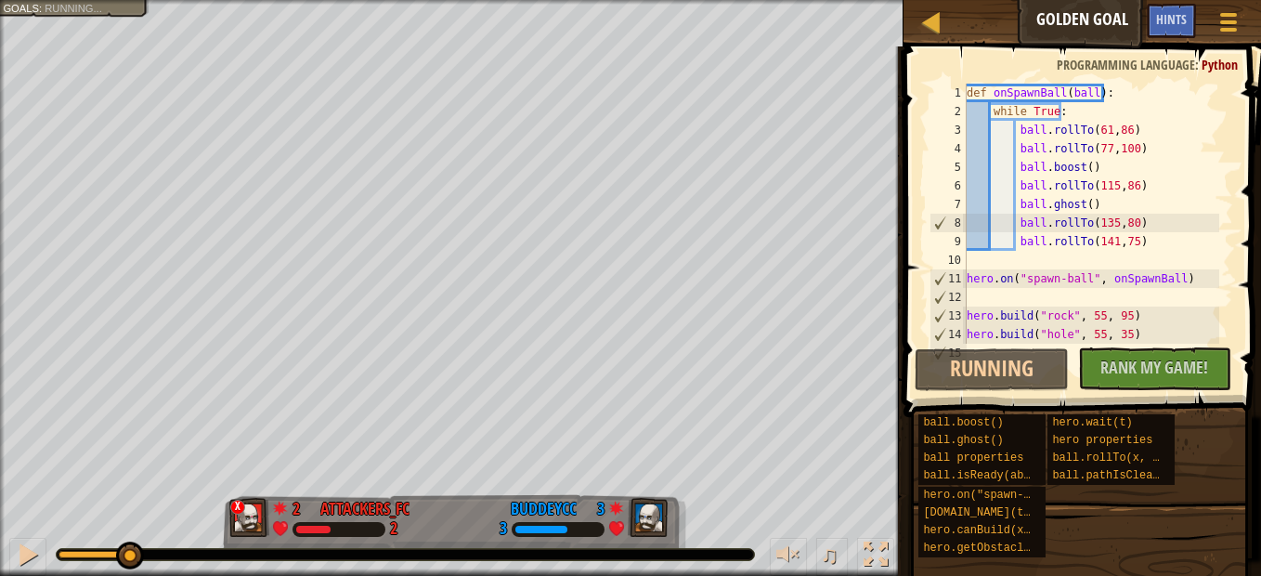
scroll to position [0, 0]
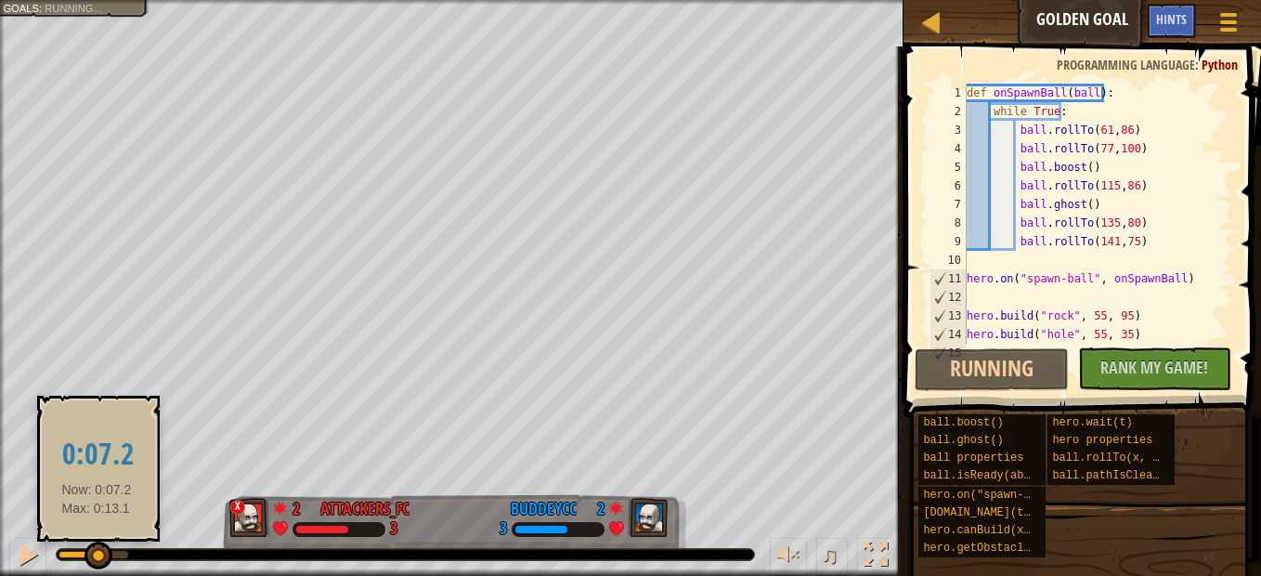
drag, startPoint x: 122, startPoint y: 553, endPoint x: 97, endPoint y: 551, distance: 25.1
click at [97, 551] on div at bounding box center [98, 555] width 28 height 28
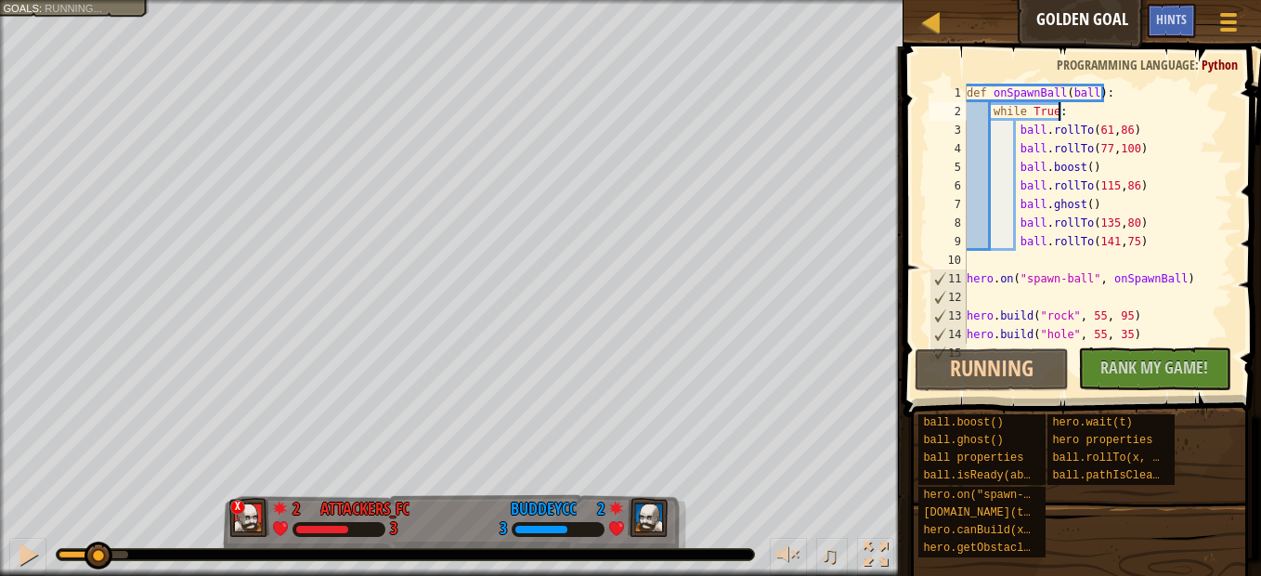
click at [1070, 108] on div "def onSpawnBall ( ball ) : while True : ball . rollTo ( 61 , 86 ) ball . rollTo…" at bounding box center [1091, 232] width 256 height 297
type textarea "while True:"
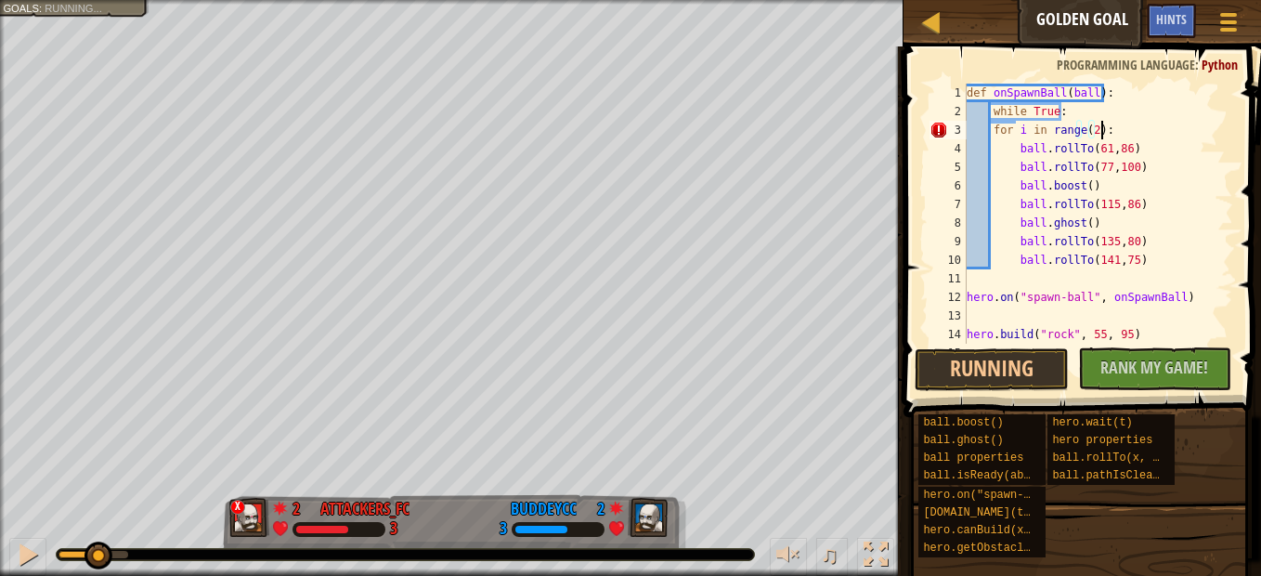
scroll to position [8, 10]
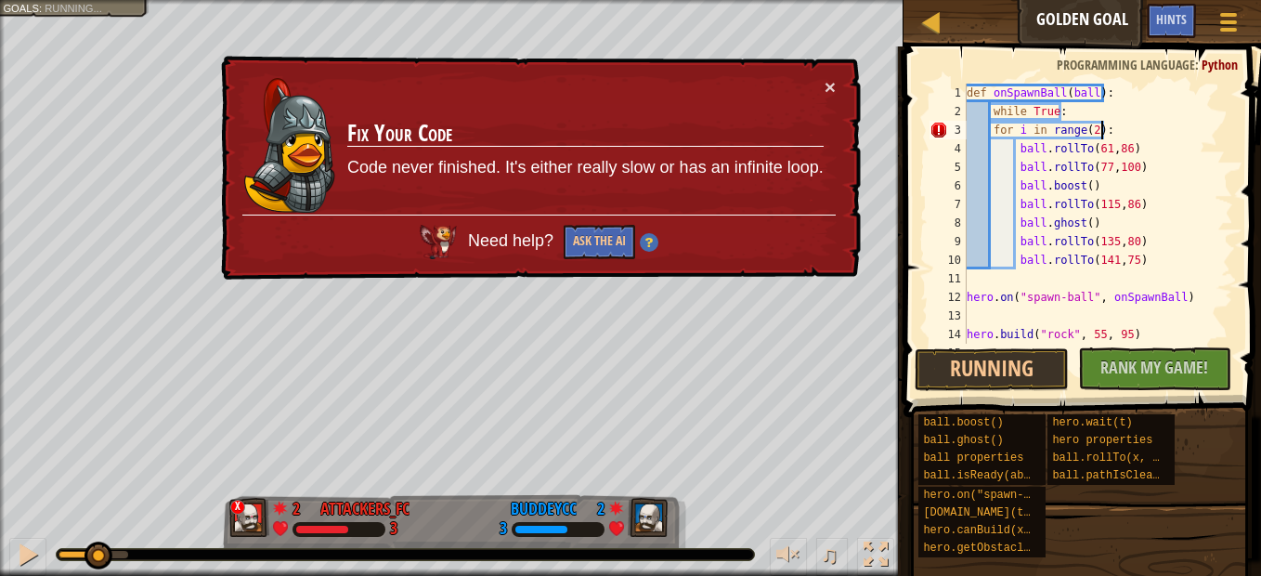
click at [991, 132] on div "def onSpawnBall ( ball ) : while True : for i in range ( 2 ) : ball . rollTo ( …" at bounding box center [1091, 232] width 256 height 297
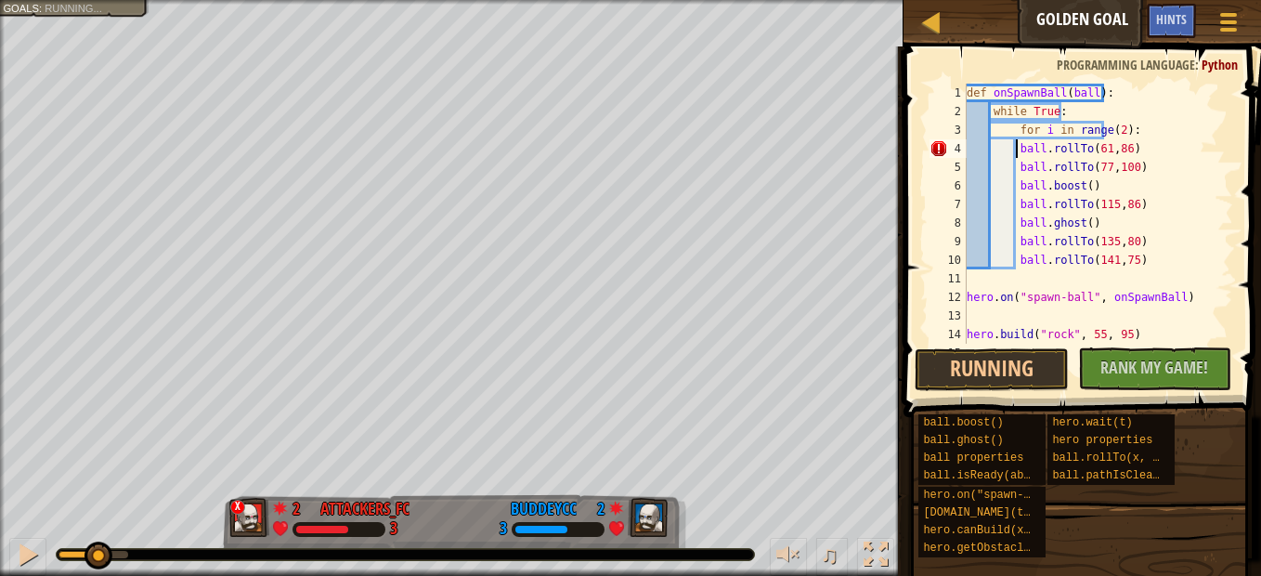
click at [1016, 154] on div "def onSpawnBall ( ball ) : while True : for i in range ( 2 ) : ball . rollTo ( …" at bounding box center [1091, 232] width 256 height 297
click at [1017, 162] on div "def onSpawnBall ( ball ) : while True : for i in range ( 2 ) : ball . rollTo ( …" at bounding box center [1091, 232] width 256 height 297
click at [1017, 184] on div "def onSpawnBall ( ball ) : while True : for i in range ( 2 ) : ball . rollTo ( …" at bounding box center [1091, 232] width 256 height 297
click at [1014, 212] on div "def onSpawnBall ( ball ) : while True : for i in range ( 2 ) : ball . rollTo ( …" at bounding box center [1091, 232] width 256 height 297
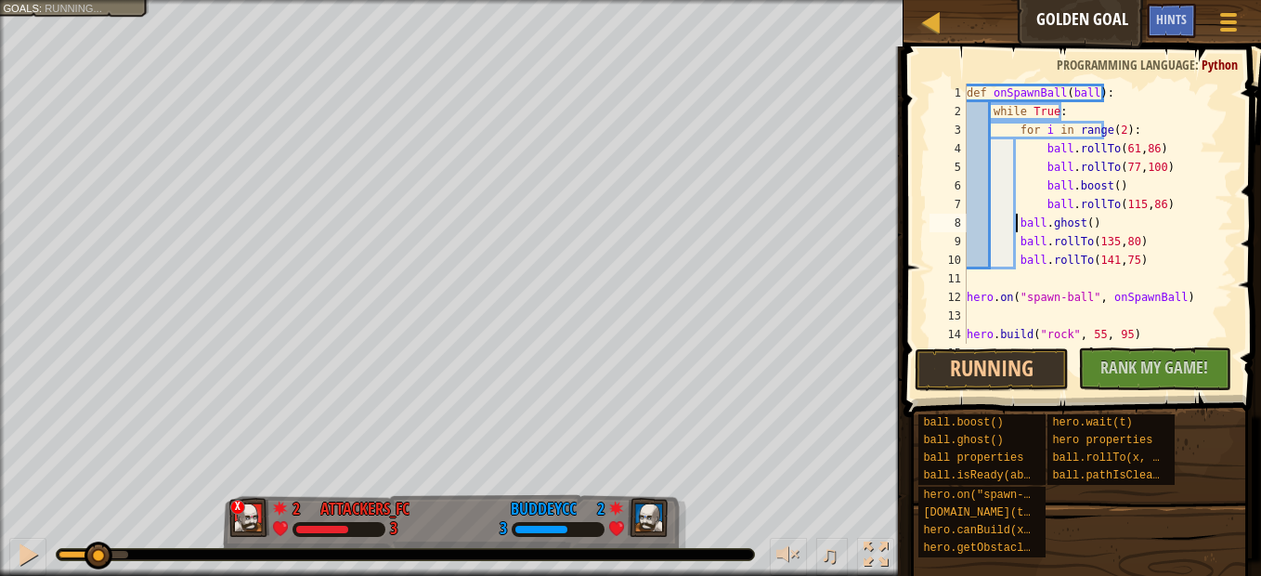
click at [1015, 222] on div "def onSpawnBall ( ball ) : while True : for i in range ( 2 ) : ball . rollTo ( …" at bounding box center [1091, 232] width 256 height 297
click at [1015, 243] on div "def onSpawnBall ( ball ) : while True : for i in range ( 2 ) : ball . rollTo ( …" at bounding box center [1091, 232] width 256 height 297
click at [1015, 253] on div "def onSpawnBall ( ball ) : while True : for i in range ( 2 ) : ball . rollTo ( …" at bounding box center [1091, 232] width 256 height 297
click at [1156, 143] on div "def onSpawnBall ( ball ) : while True : for i in range ( 2 ) : ball . rollTo ( …" at bounding box center [1091, 232] width 256 height 297
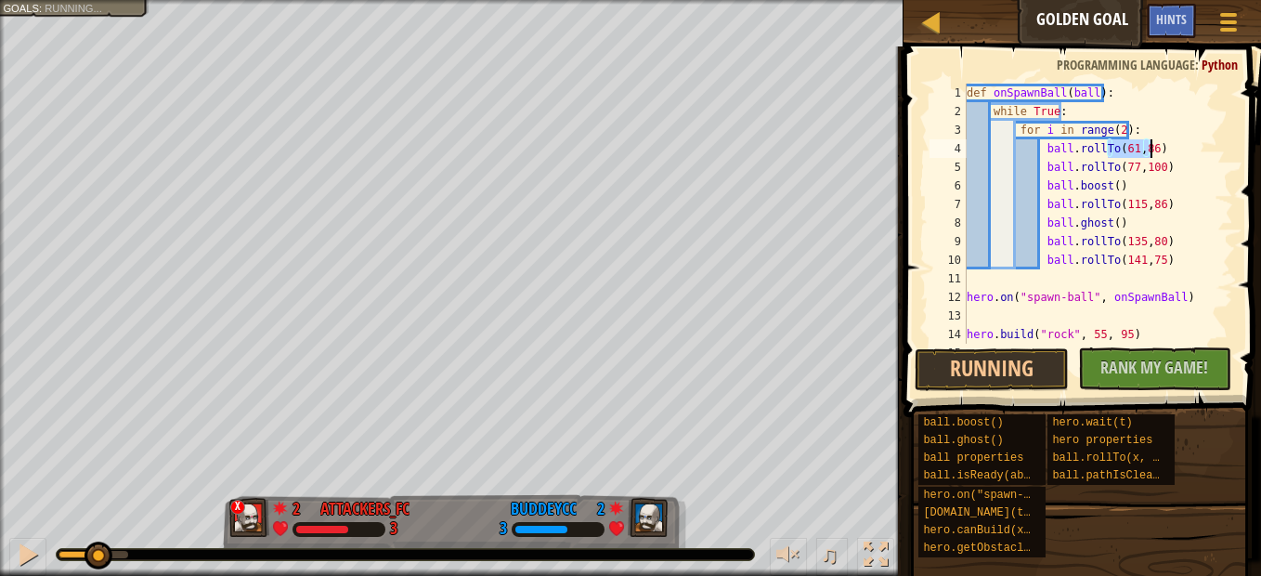
click at [1156, 143] on div "def onSpawnBall ( ball ) : while True : for i in range ( 2 ) : ball . rollTo ( …" at bounding box center [1091, 232] width 256 height 297
click at [1165, 159] on div "def onSpawnBall ( ball ) : while True : for i in range ( 2 ) : ball . rollTo ( …" at bounding box center [1091, 232] width 256 height 297
click at [1177, 259] on div "def onSpawnBall ( ball ) : while True : for i in range ( 2 ) : ball . rollTo ( …" at bounding box center [1091, 232] width 256 height 297
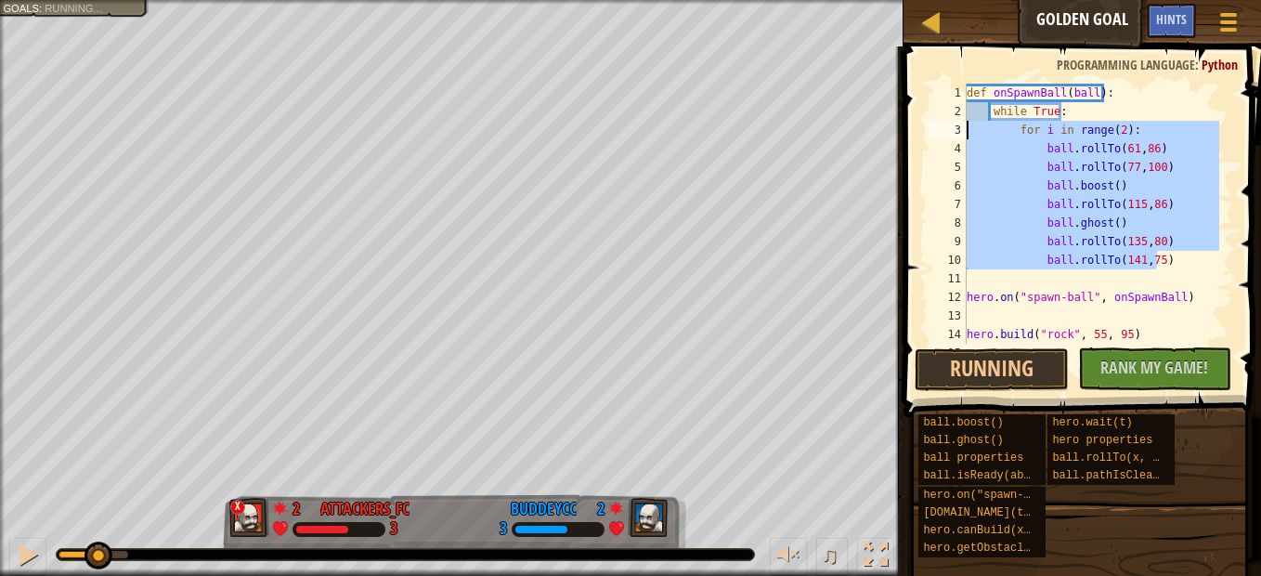
drag, startPoint x: 1173, startPoint y: 258, endPoint x: 932, endPoint y: 131, distance: 272.8
click at [932, 131] on div "ball.rollTo(141,75) 1 2 3 4 5 6 7 8 9 10 11 12 13 14 15 def onSpawnBall ( ball …" at bounding box center [1079, 214] width 307 height 260
click at [1172, 263] on div "def onSpawnBall ( ball ) : while True : for i in range ( 2 ) : ball . rollTo ( …" at bounding box center [1091, 214] width 256 height 260
type textarea "ball.rollTo(141,75)"
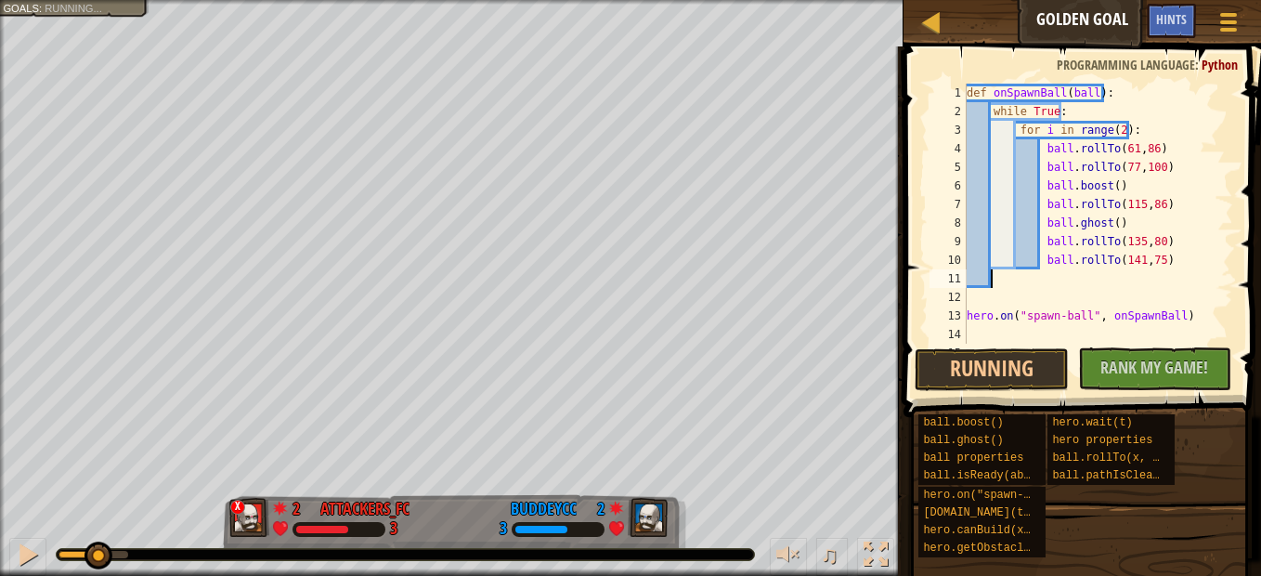
scroll to position [8, 0]
paste textarea "ball.rollTo(141,75)"
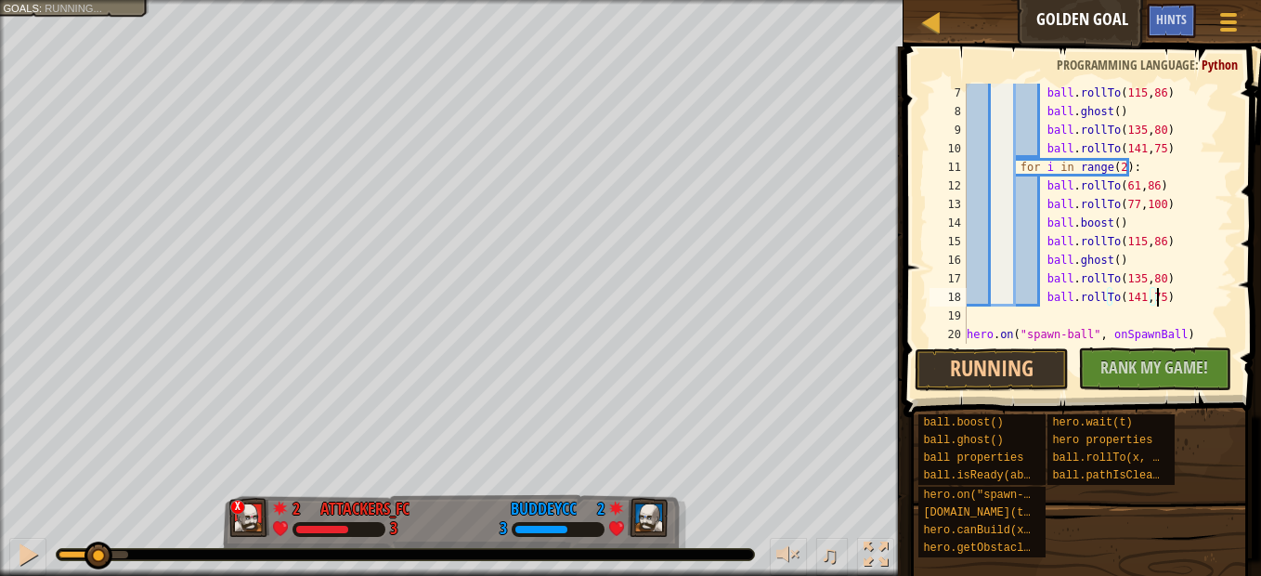
scroll to position [167, 0]
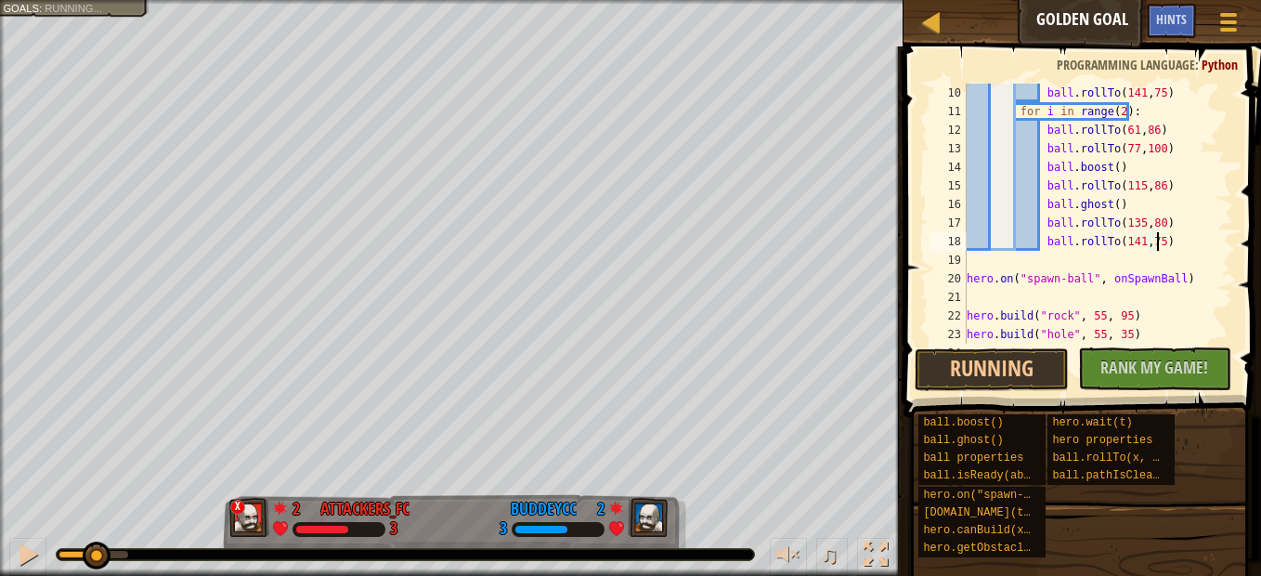
click at [95, 538] on div "♫" at bounding box center [451, 550] width 903 height 56
click at [29, 552] on div at bounding box center [28, 554] width 24 height 24
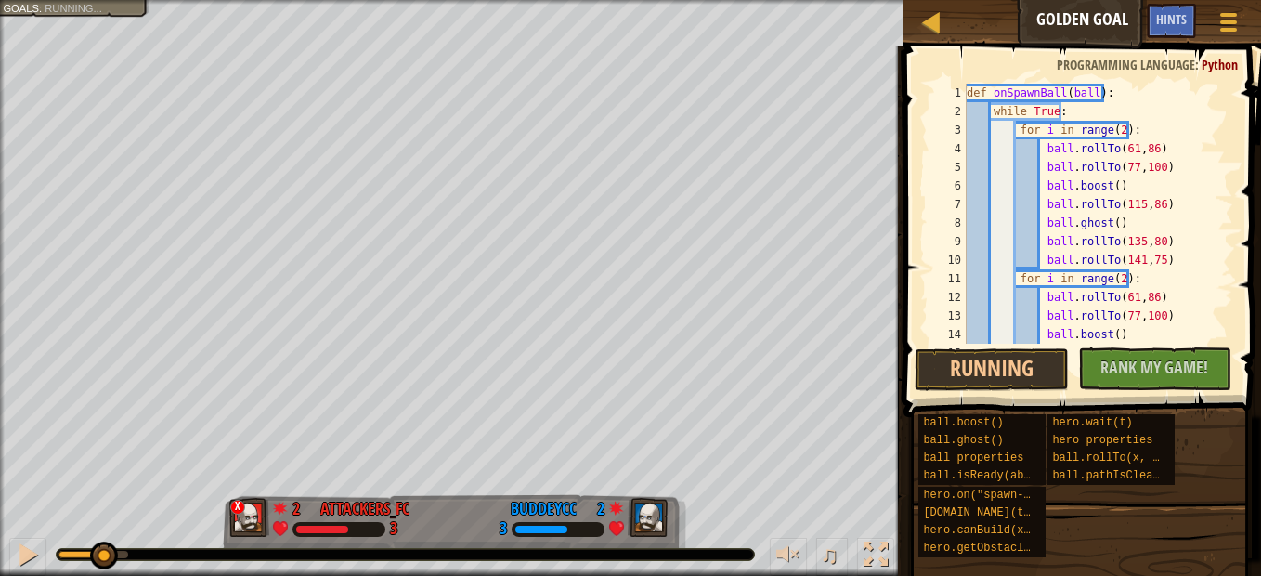
scroll to position [0, 0]
click at [30, 543] on div at bounding box center [28, 554] width 24 height 24
click at [31, 542] on div at bounding box center [28, 554] width 24 height 24
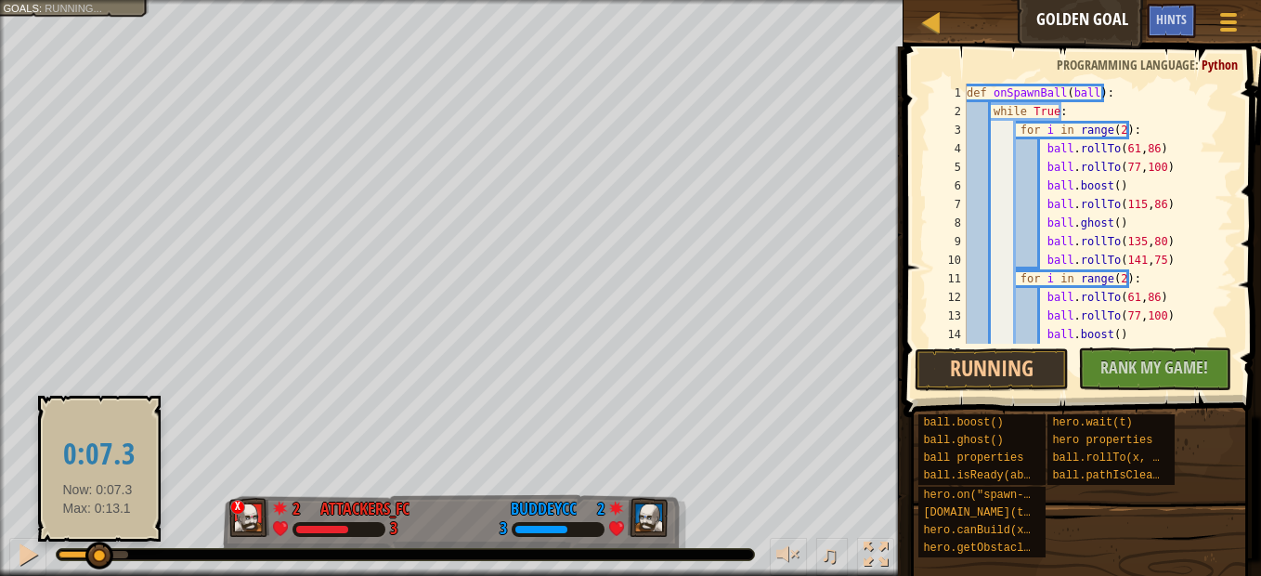
click at [97, 551] on div at bounding box center [99, 555] width 28 height 28
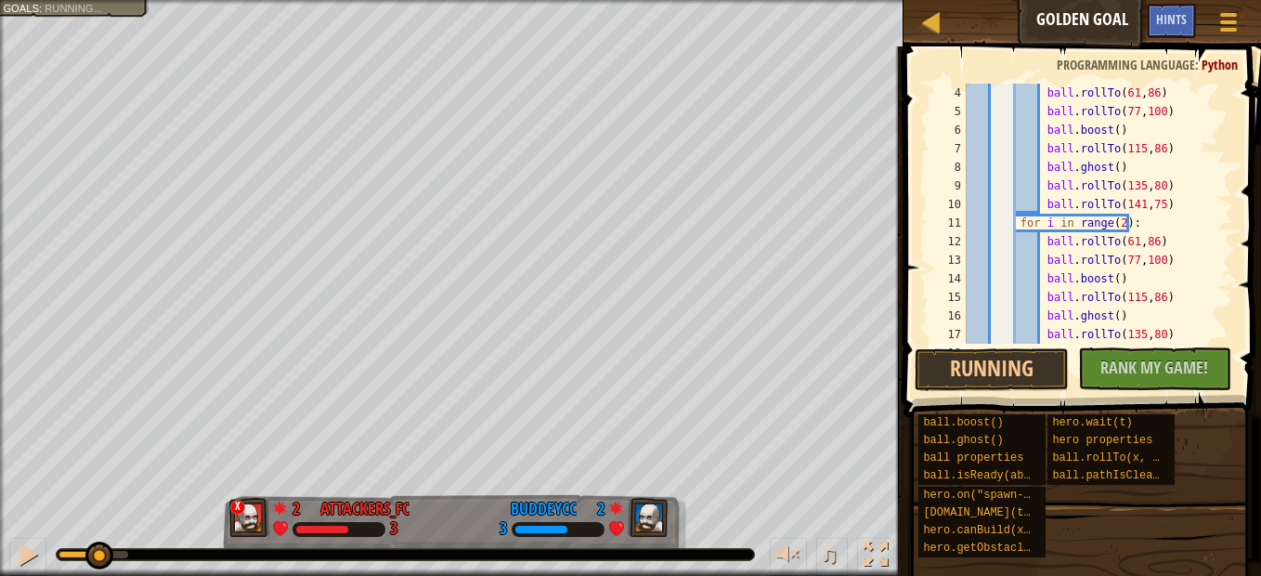
scroll to position [56, 0]
click at [26, 550] on div at bounding box center [28, 554] width 24 height 24
click at [24, 551] on div at bounding box center [28, 554] width 24 height 24
click at [23, 552] on div at bounding box center [28, 554] width 24 height 24
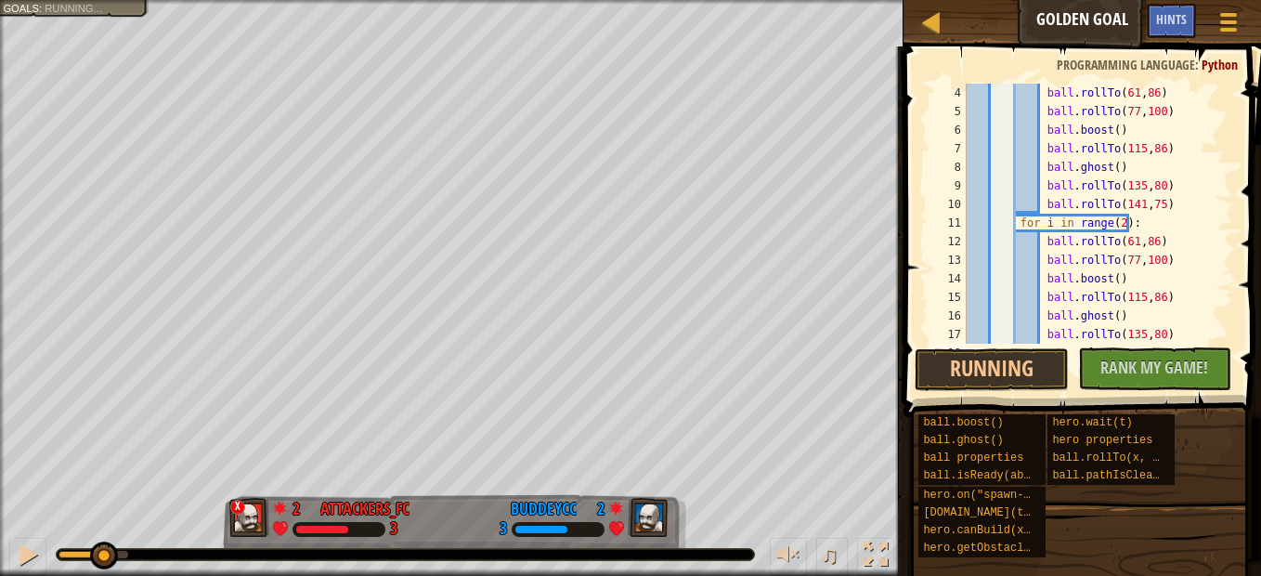
click at [1141, 243] on div "ball . rollTo ( 61 , 86 ) ball . rollTo ( 77 , 100 ) ball . boost ( ) ball . ro…" at bounding box center [1091, 232] width 256 height 297
click at [1121, 242] on div "ball . rollTo ( 61 , 86 ) ball . rollTo ( 77 , 100 ) ball . boost ( ) ball . ro…" at bounding box center [1091, 232] width 256 height 297
click at [1129, 240] on div "ball . rollTo ( 61 , 86 ) ball . rollTo ( 77 , 100 ) ball . boost ( ) ball . ro…" at bounding box center [1091, 232] width 256 height 297
click at [1122, 244] on div "ball . rollTo ( 61 , 86 ) ball . rollTo ( 77 , 100 ) ball . boost ( ) ball . ro…" at bounding box center [1091, 232] width 256 height 297
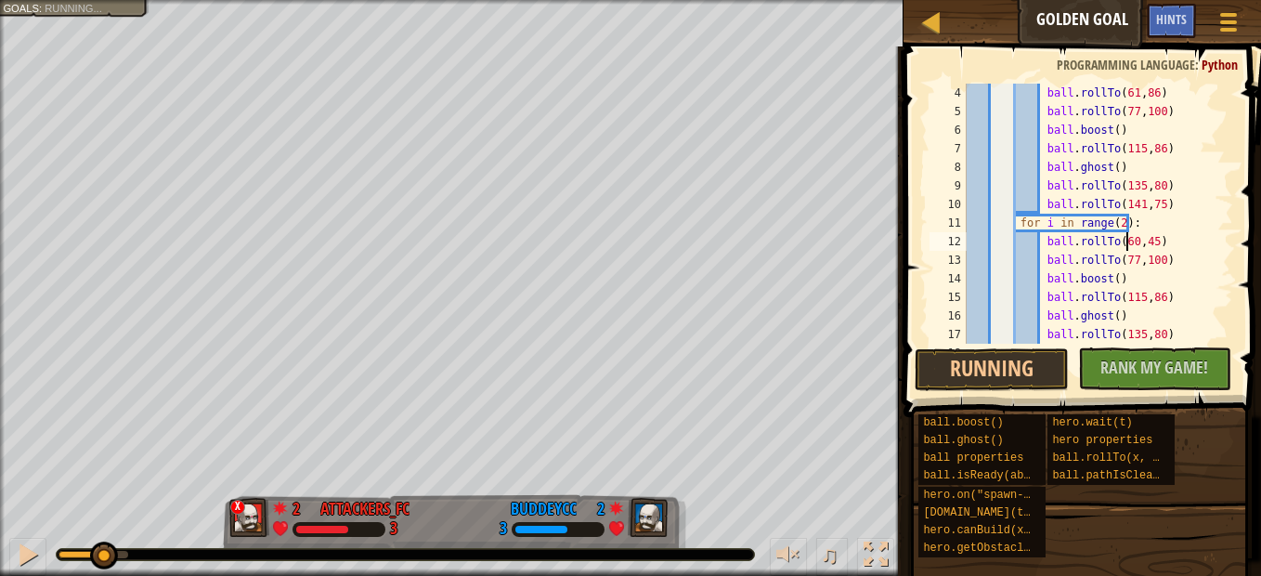
scroll to position [8, 13]
click at [29, 551] on div at bounding box center [28, 554] width 24 height 24
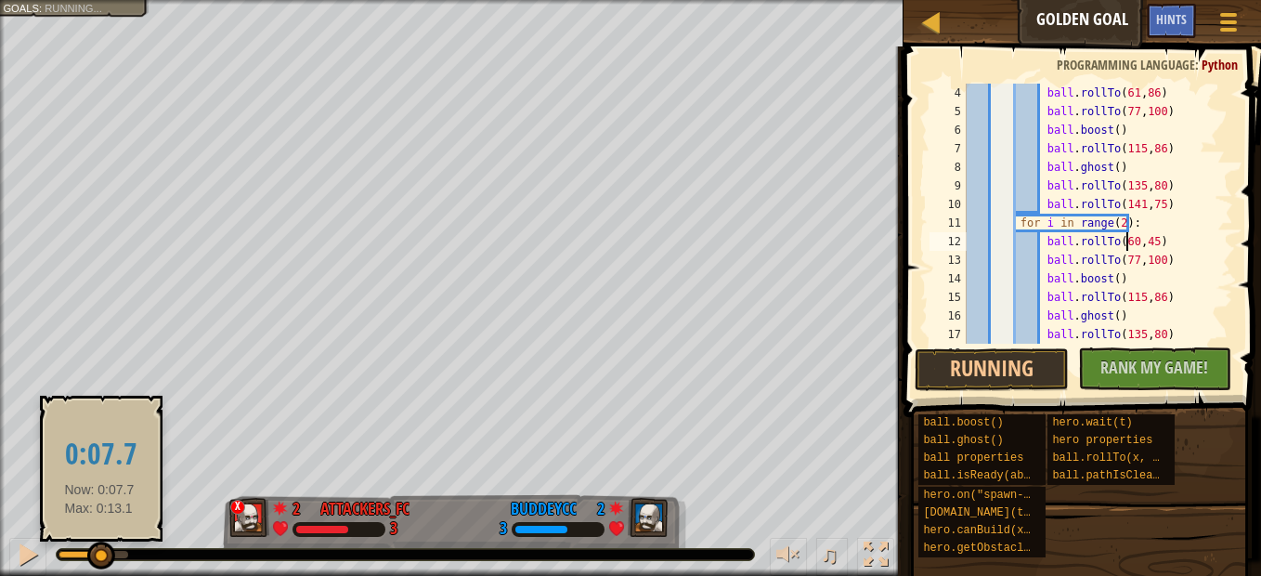
drag, startPoint x: 101, startPoint y: 545, endPoint x: 94, endPoint y: 526, distance: 20.0
click at [98, 546] on div at bounding box center [101, 555] width 28 height 28
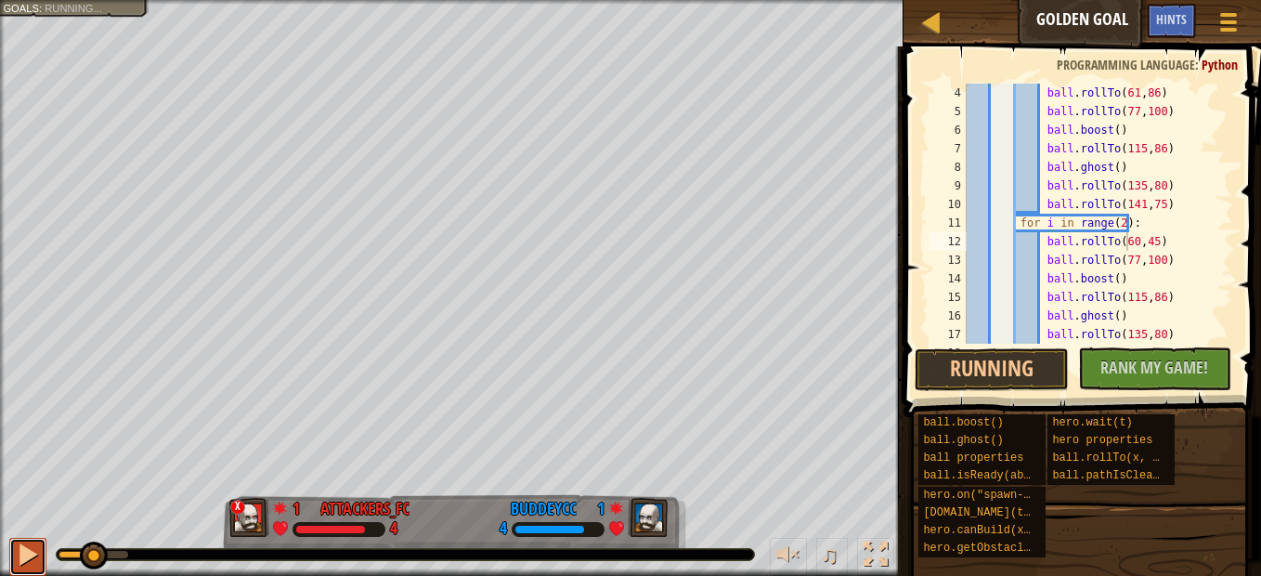
click at [40, 550] on button at bounding box center [27, 556] width 37 height 38
click at [1148, 261] on div "ball . rollTo ( 61 , 86 ) ball . rollTo ( 77 , 100 ) ball . boost ( ) ball . ro…" at bounding box center [1091, 232] width 256 height 297
click at [1144, 261] on div "ball . rollTo ( 61 , 86 ) ball . rollTo ( 77 , 100 ) ball . boost ( ) ball . ro…" at bounding box center [1091, 232] width 256 height 297
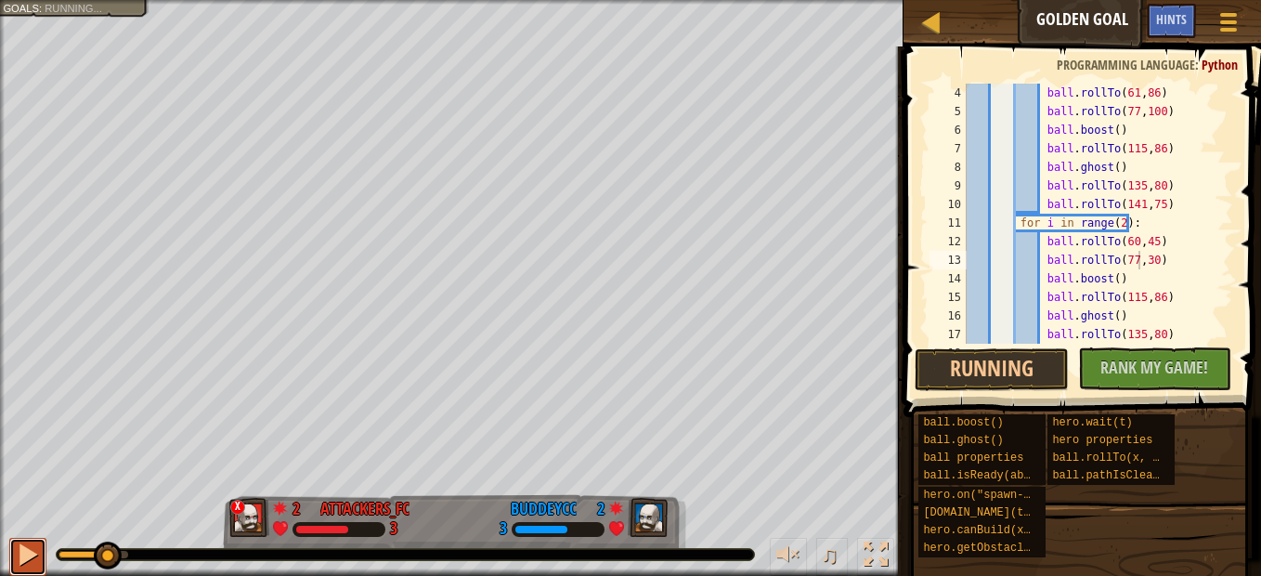
click at [29, 542] on div at bounding box center [28, 554] width 24 height 24
click at [31, 542] on div at bounding box center [28, 554] width 24 height 24
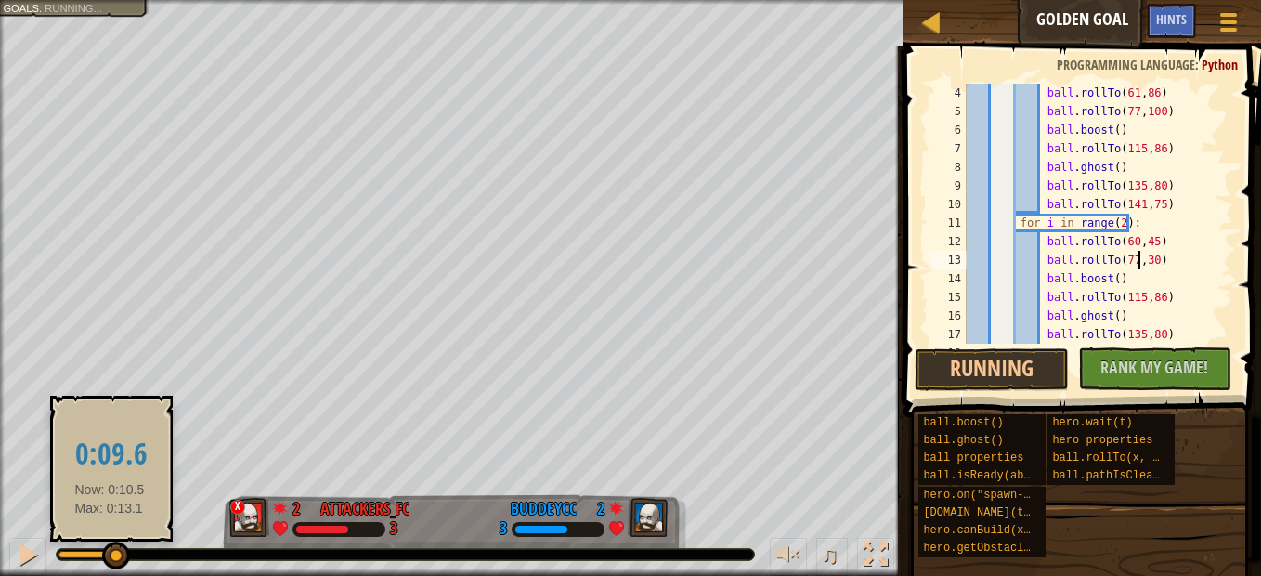
click at [102, 554] on div at bounding box center [116, 555] width 28 height 28
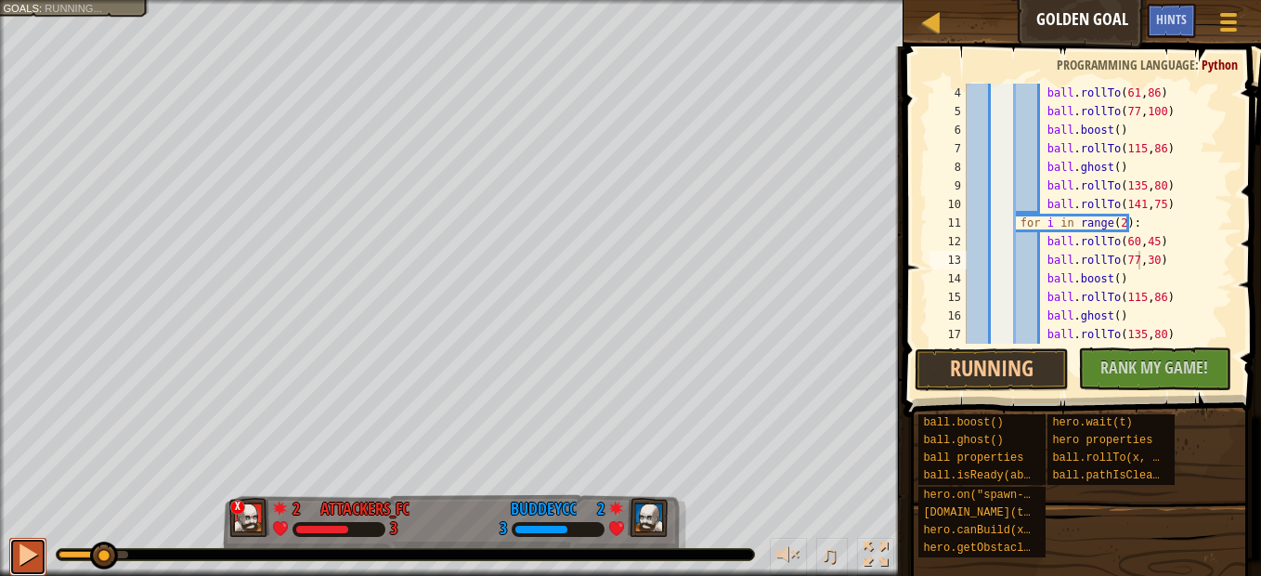
click at [32, 548] on div at bounding box center [28, 554] width 24 height 24
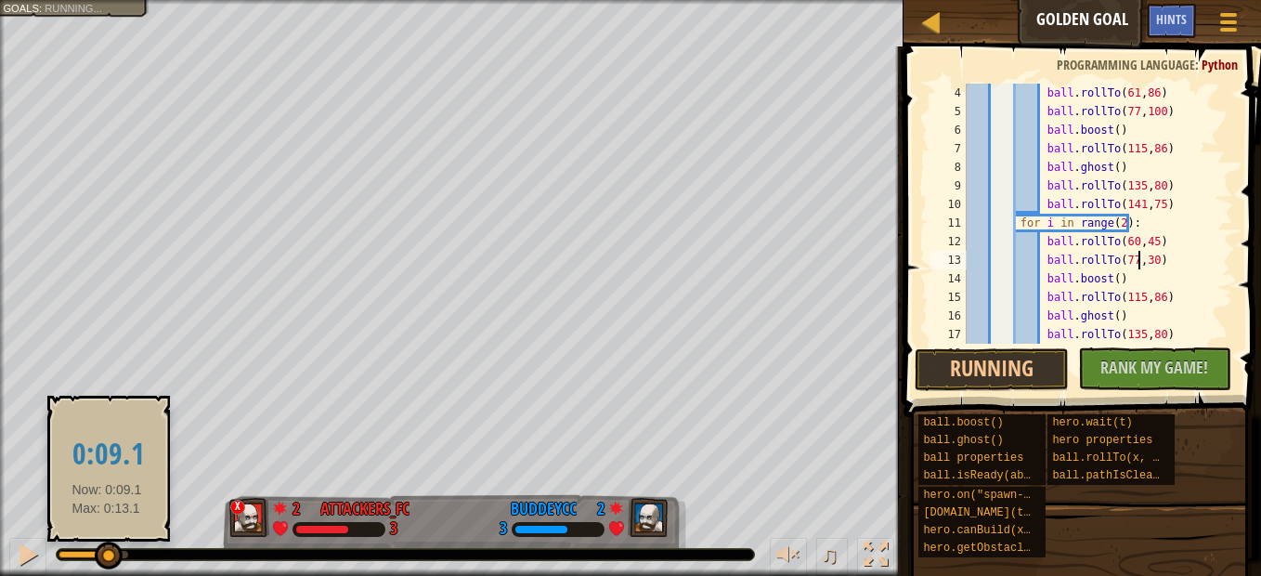
click at [107, 557] on div at bounding box center [109, 555] width 28 height 28
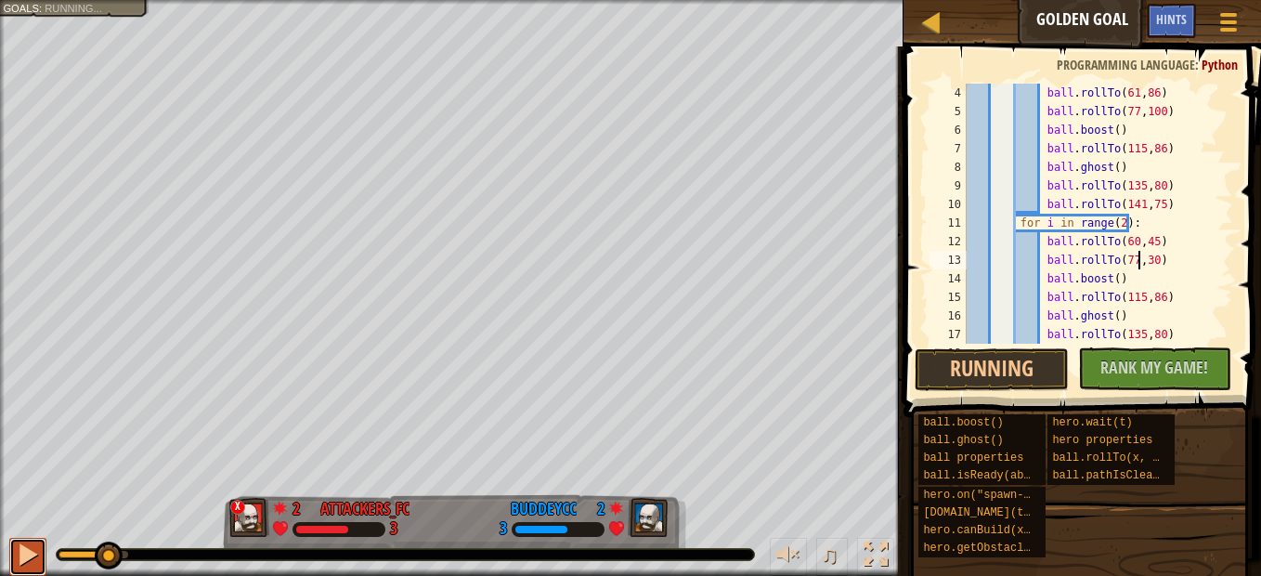
click at [23, 553] on div at bounding box center [28, 554] width 24 height 24
click at [20, 542] on div at bounding box center [28, 554] width 24 height 24
click at [1149, 294] on div "ball . rollTo ( 61 , 86 ) ball . rollTo ( 77 , 100 ) ball . boost ( ) ball . ro…" at bounding box center [1091, 232] width 256 height 297
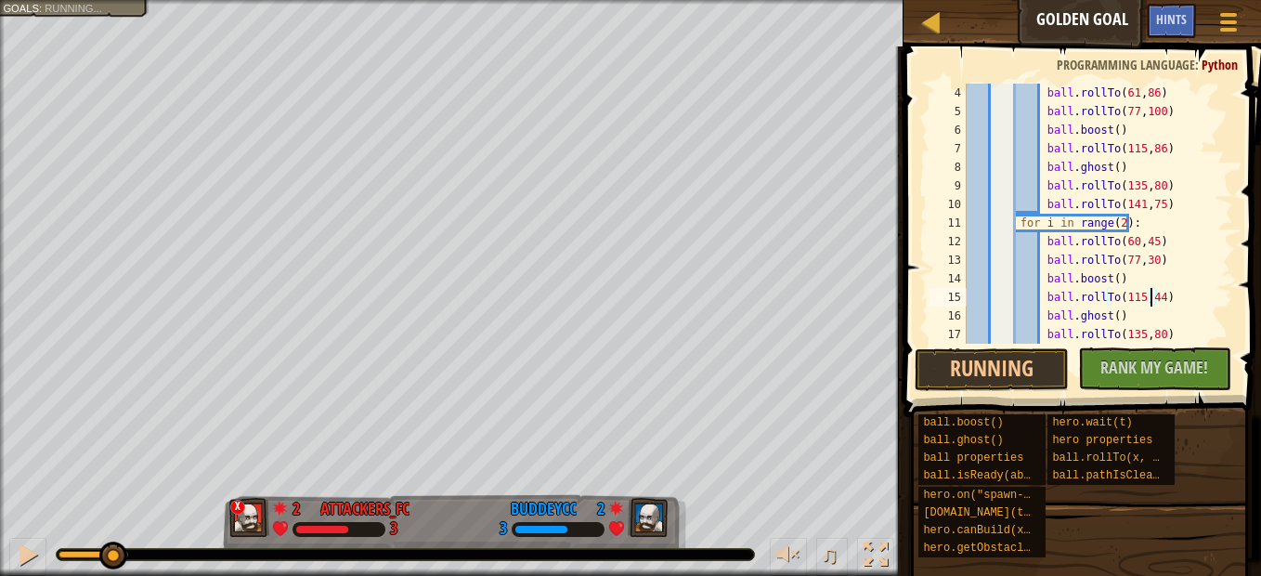
scroll to position [8, 15]
click at [1129, 297] on div "ball . rollTo ( 61 , 86 ) ball . rollTo ( 77 , 100 ) ball . boost ( ) ball . ro…" at bounding box center [1091, 232] width 256 height 297
click at [1095, 278] on div "ball . rollTo ( 61 , 86 ) ball . rollTo ( 77 , 100 ) ball . boost ( ) ball . ro…" at bounding box center [1091, 232] width 256 height 297
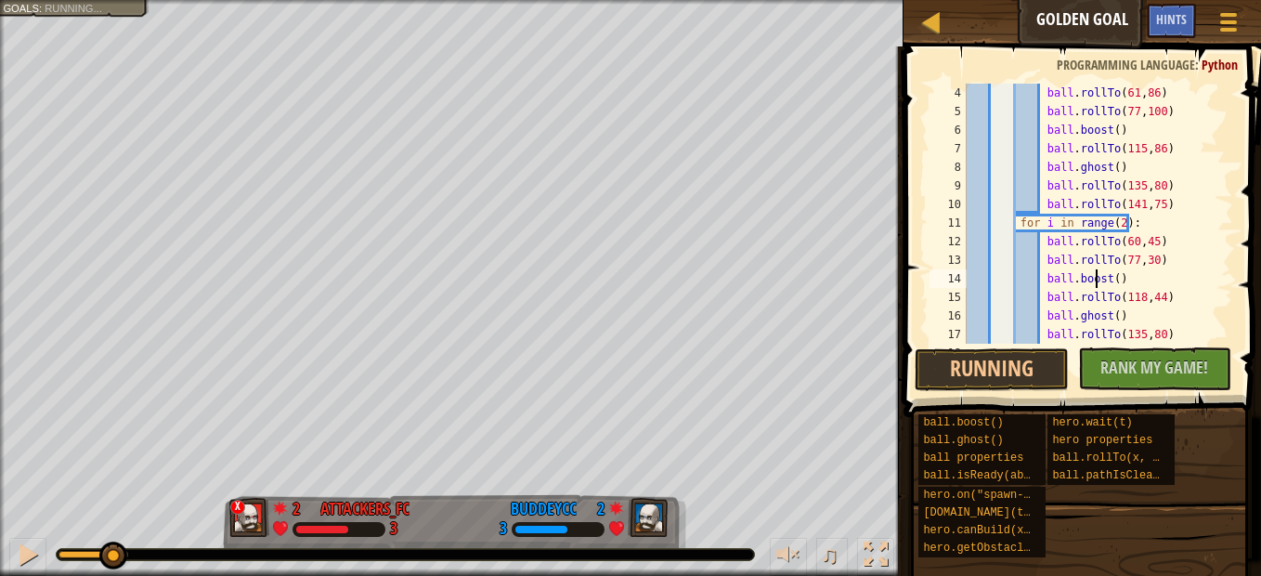
click at [1092, 278] on div "ball . rollTo ( 61 , 86 ) ball . rollTo ( 77 , 100 ) ball . boost ( ) ball . ro…" at bounding box center [1091, 232] width 256 height 297
drag, startPoint x: 1095, startPoint y: 279, endPoint x: 1072, endPoint y: 285, distance: 23.9
click at [1072, 285] on div "ball . rollTo ( 61 , 86 ) ball . rollTo ( 77 , 100 ) ball . boost ( ) ball . ro…" at bounding box center [1091, 232] width 256 height 297
click at [32, 546] on div at bounding box center [28, 554] width 24 height 24
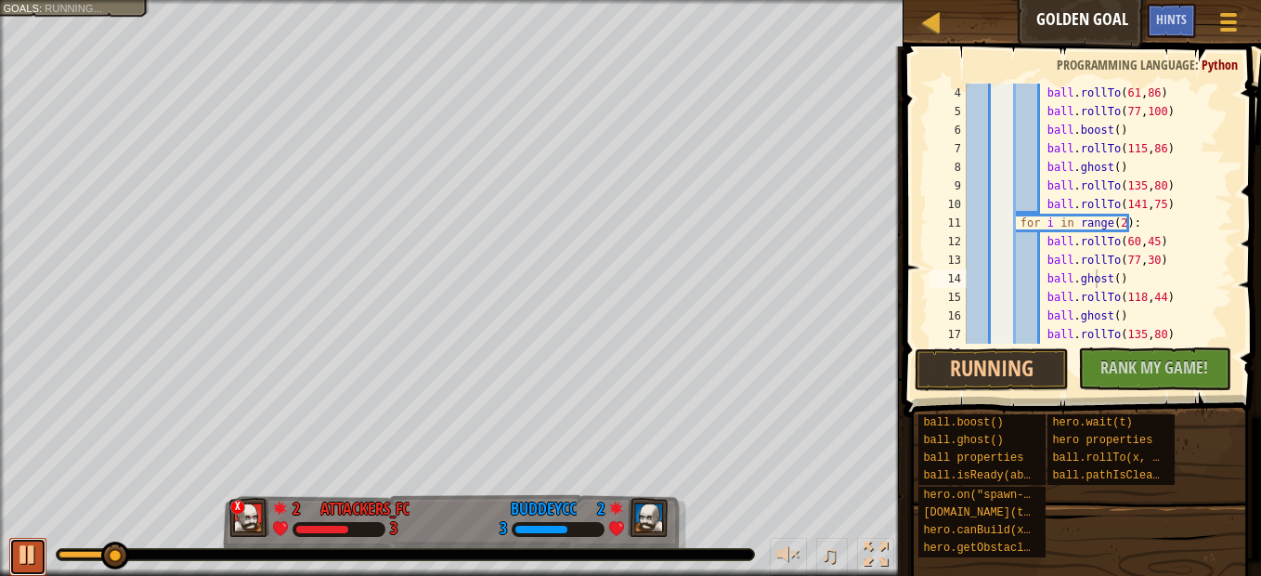
click at [32, 546] on div at bounding box center [28, 554] width 24 height 24
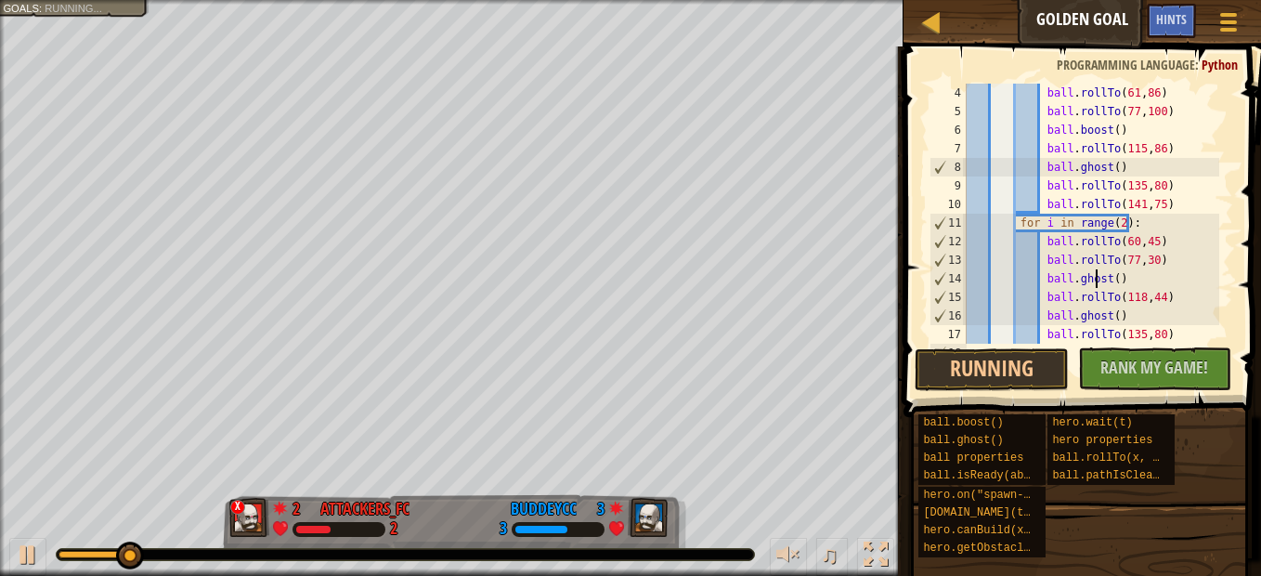
click at [1145, 332] on div "ball . rollTo ( 61 , 86 ) ball . rollTo ( 77 , 100 ) ball . boost ( ) ball . ro…" at bounding box center [1091, 232] width 256 height 297
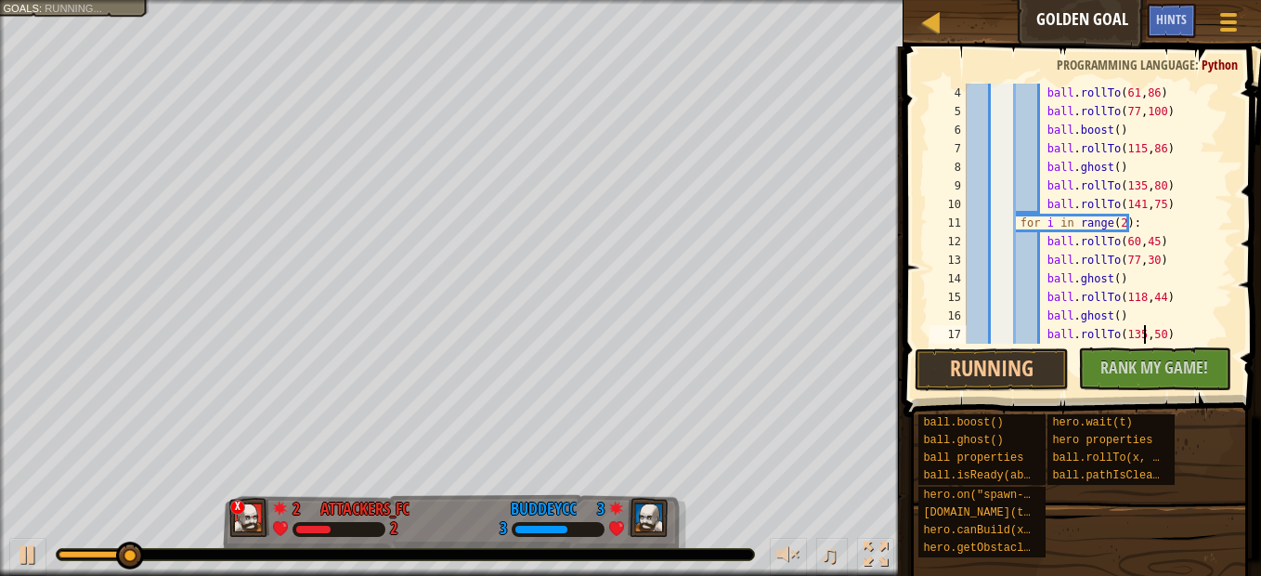
scroll to position [167, 0]
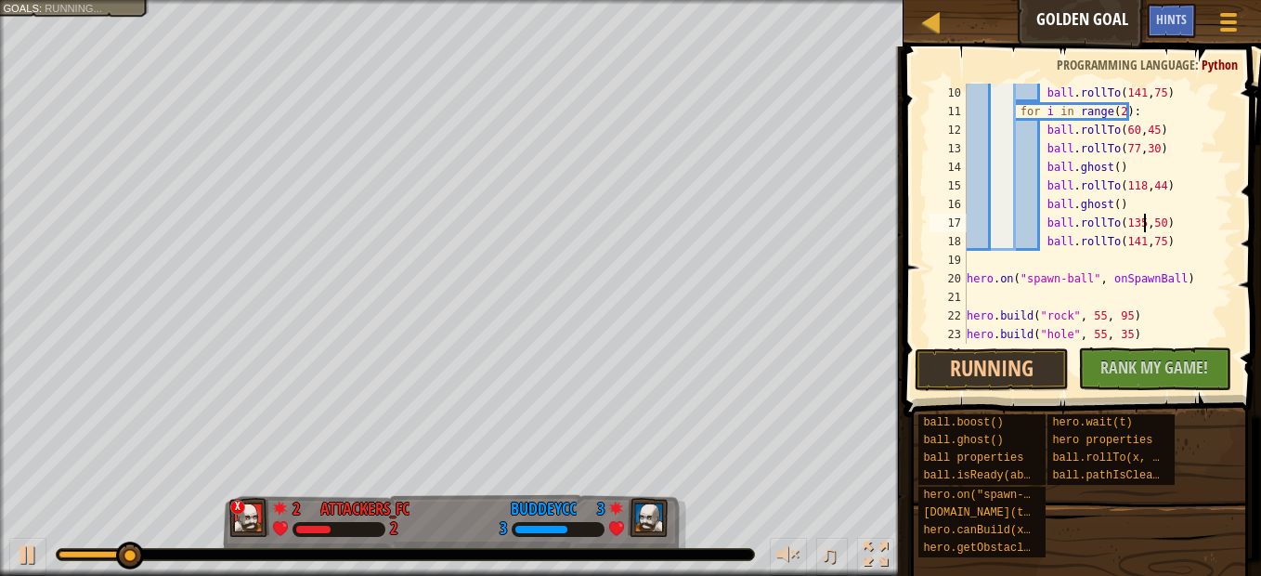
click at [1147, 241] on div "ball . rollTo ( 141 , 75 ) for i in range ( 2 ) : ball . rollTo ( 60 , 45 ) bal…" at bounding box center [1091, 232] width 256 height 297
click at [1180, 243] on div "ball . rollTo ( 141 , 75 ) for i in range ( 2 ) : ball . rollTo ( 60 , 45 ) bal…" at bounding box center [1091, 232] width 256 height 297
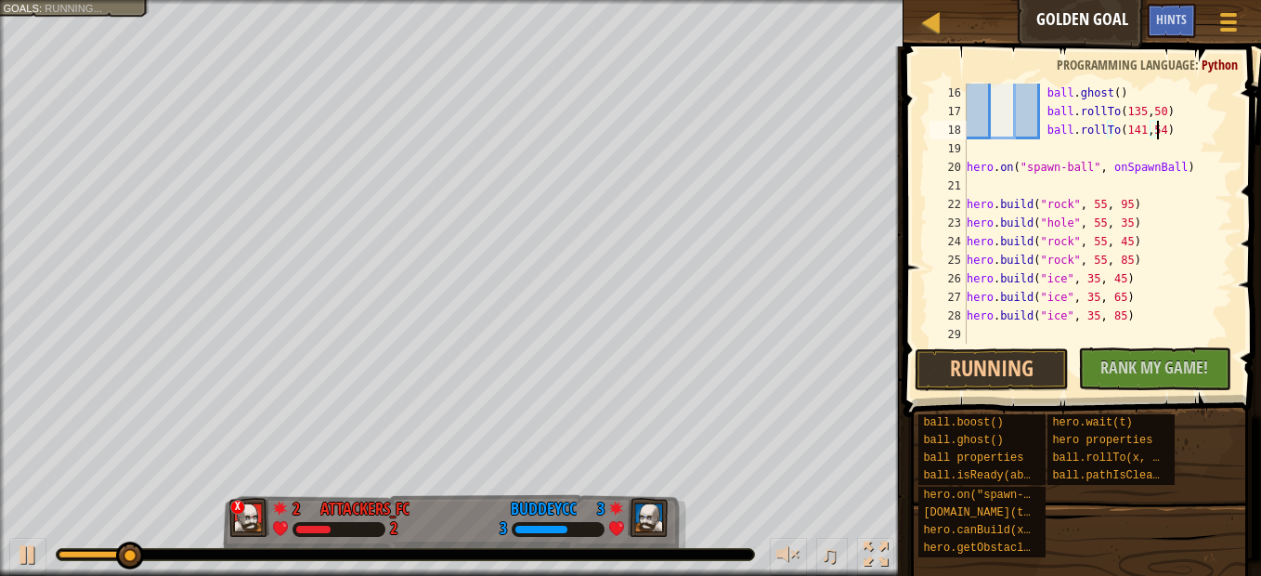
scroll to position [278, 0]
drag, startPoint x: 993, startPoint y: 374, endPoint x: 1004, endPoint y: 365, distance: 14.5
click at [993, 374] on button "Running" at bounding box center [990, 369] width 153 height 43
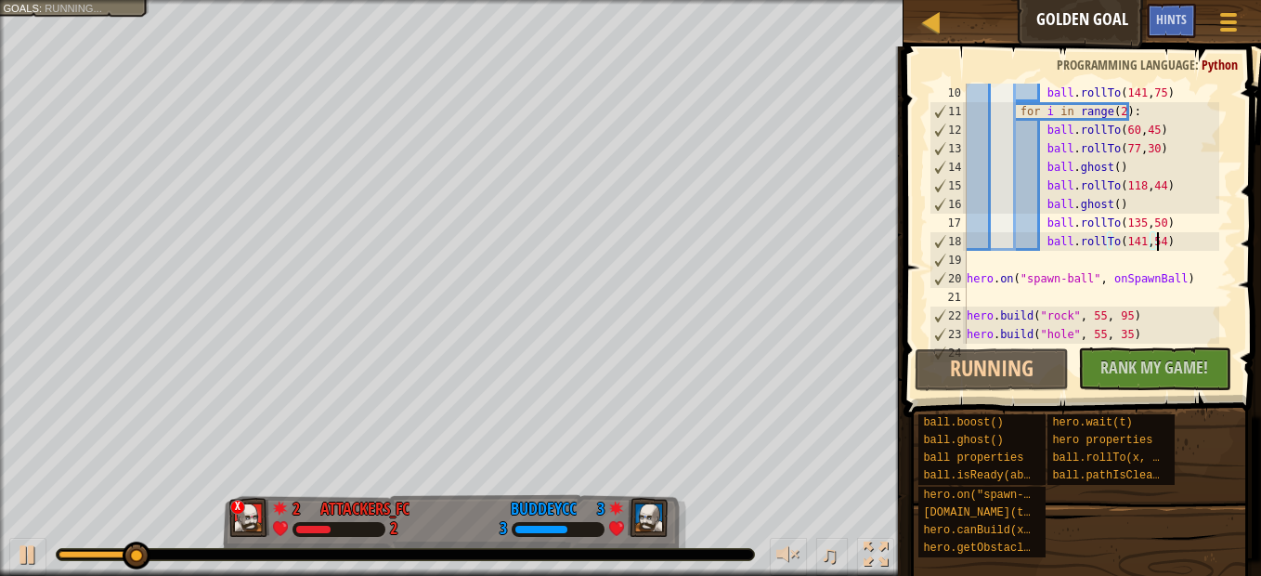
scroll to position [167, 0]
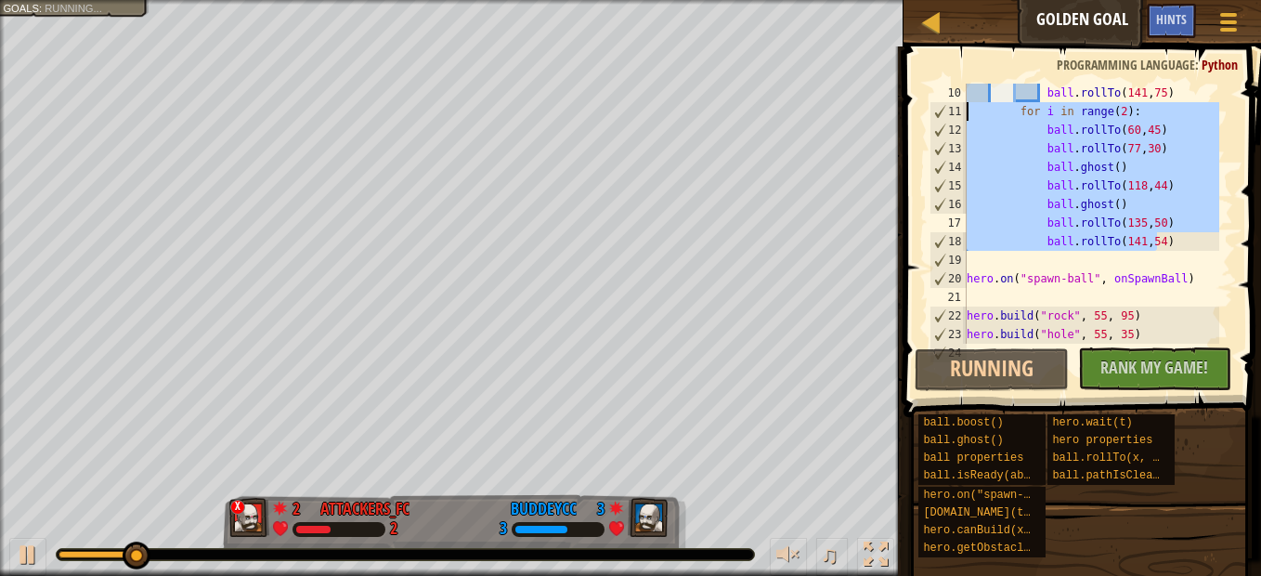
drag, startPoint x: 1175, startPoint y: 243, endPoint x: 901, endPoint y: 112, distance: 303.5
click at [901, 112] on div "ball.rollTo(141,54) 10 11 12 13 14 15 16 17 18 19 20 21 22 23 24 ball . rollTo …" at bounding box center [1079, 268] width 363 height 425
type textarea "for i in range(2): ball.rollTo(60,45)"
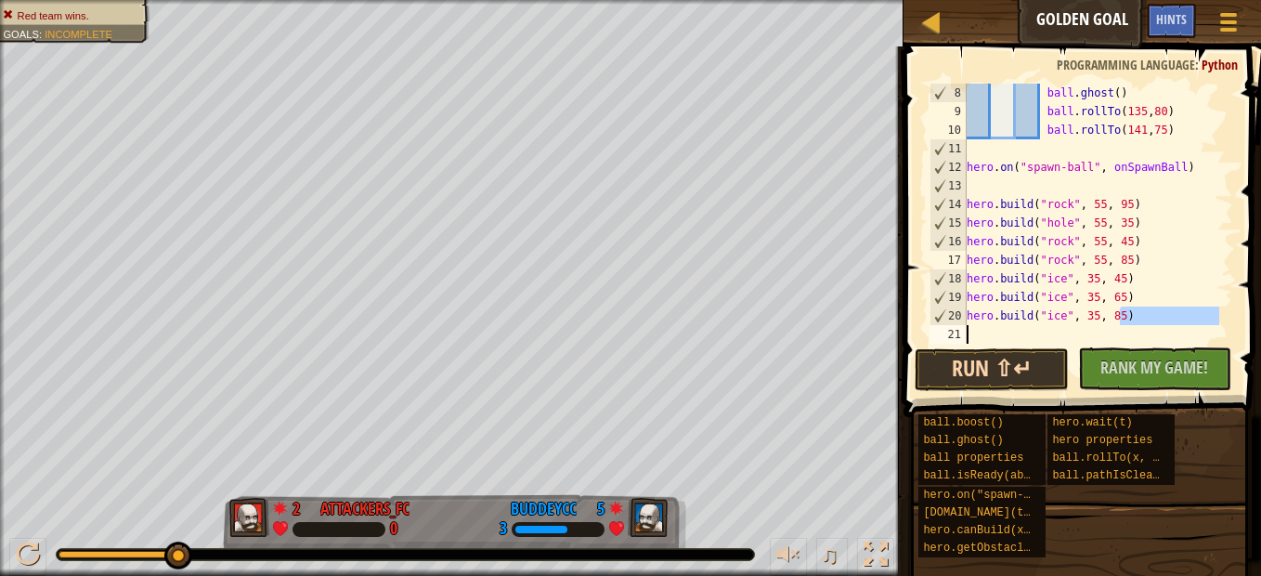
scroll to position [130, 0]
drag, startPoint x: 1136, startPoint y: 315, endPoint x: 1002, endPoint y: 349, distance: 138.9
click at [1002, 349] on div "ball.rollTo(141,75) 8 9 10 11 12 13 14 15 16 17 18 19 20 21 ball . ghost ( ) ba…" at bounding box center [1079, 268] width 363 height 425
type textarea "hero.build("ice", 35, 85)"
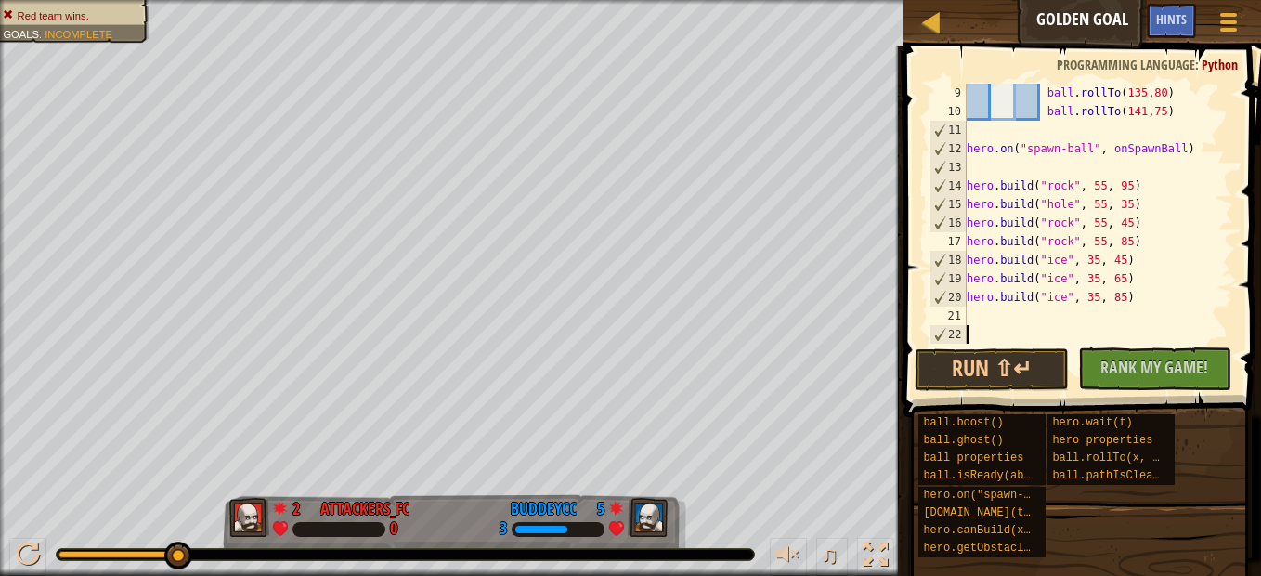
scroll to position [149, 0]
paste textarea "ball.rollTo(141,54)"
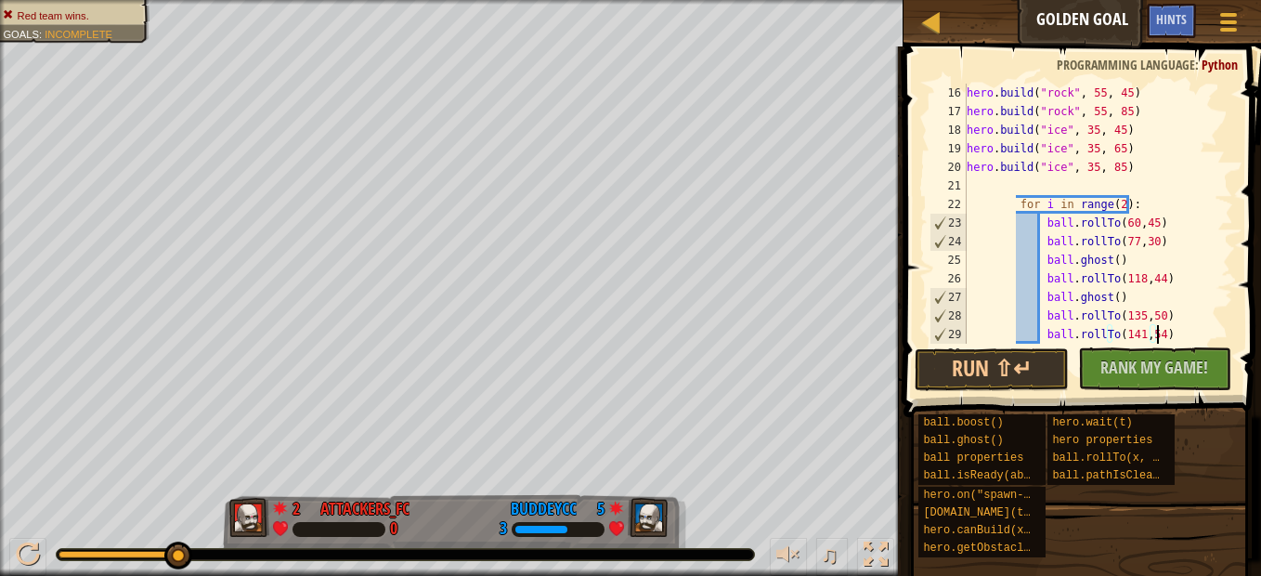
scroll to position [278, 0]
click at [1012, 201] on div "hero . build ( "rock" , 55 , 45 ) hero . build ( "rock" , 55 , 85 ) hero . buil…" at bounding box center [1091, 232] width 256 height 297
click at [1016, 200] on div "hero . build ( "rock" , 55 , 45 ) hero . build ( "rock" , 55 , 85 ) hero . buil…" at bounding box center [1091, 232] width 256 height 297
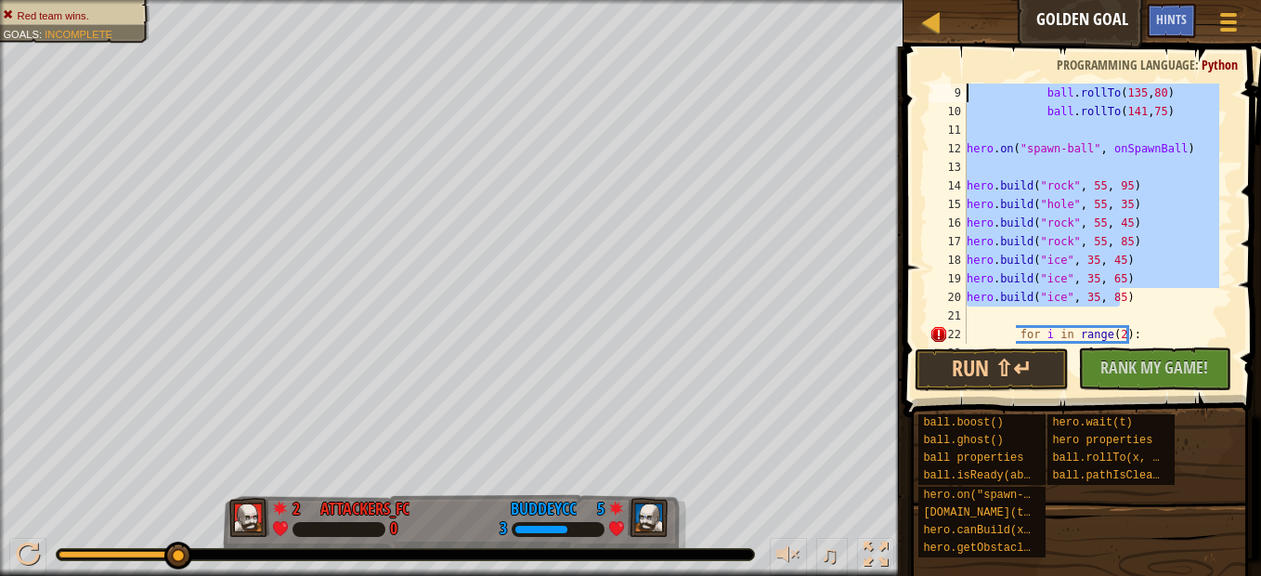
scroll to position [0, 0]
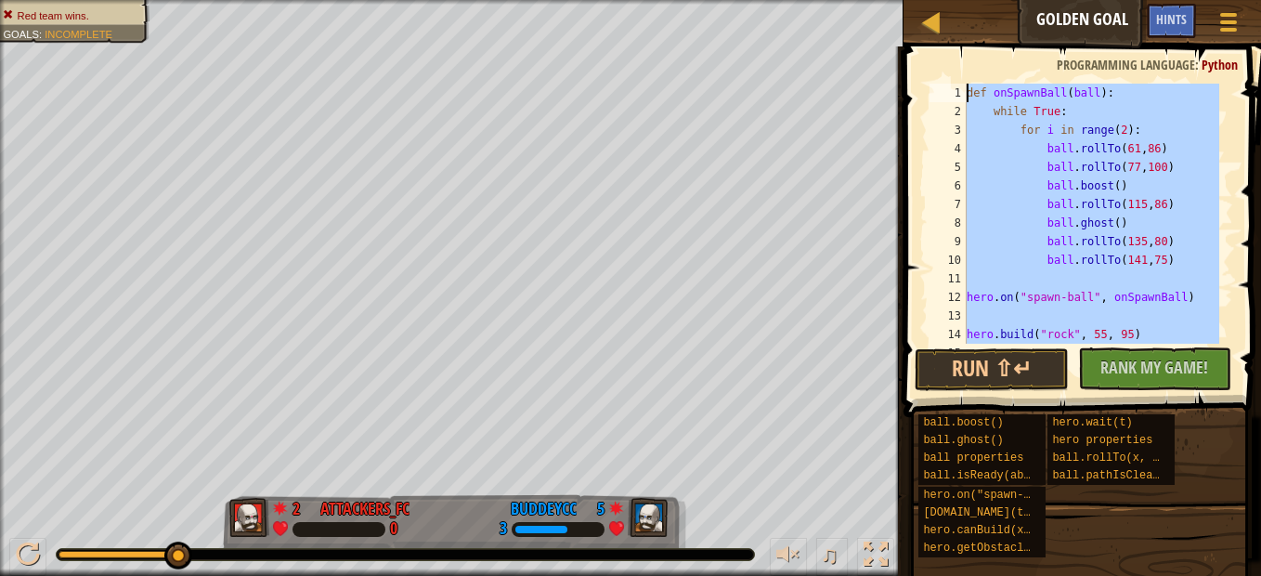
drag, startPoint x: 1120, startPoint y: 279, endPoint x: 951, endPoint y: 48, distance: 286.3
click at [951, 56] on div "for i in range(2): 1 2 3 4 5 6 7 8 9 10 11 12 13 14 15 def onSpawnBall ( ball )…" at bounding box center [1079, 268] width 363 height 425
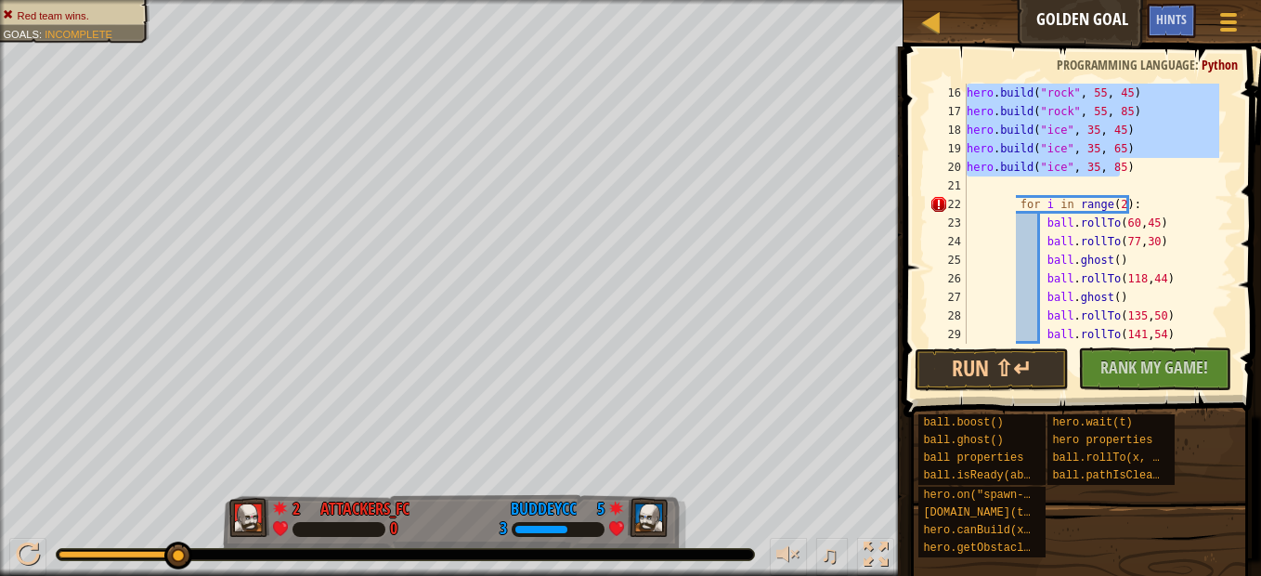
scroll to position [278, 0]
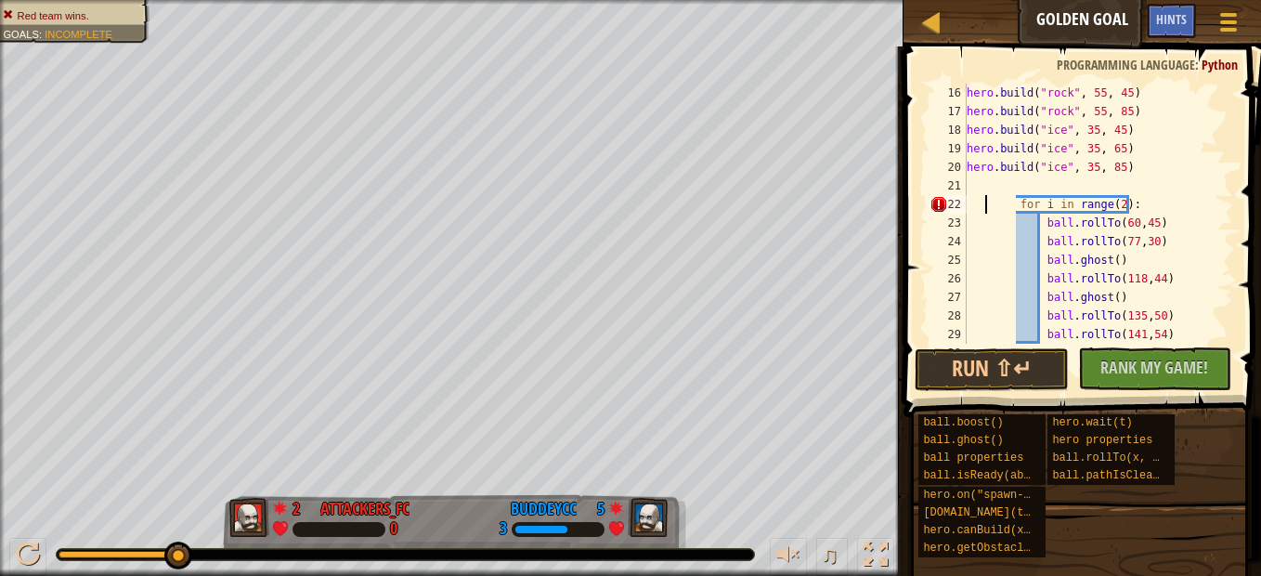
click at [985, 204] on div "hero . build ( "rock" , 55 , 45 ) hero . build ( "rock" , 55 , 85 ) hero . buil…" at bounding box center [1091, 232] width 256 height 297
type textarea "for i in range(2):"
click at [968, 192] on div "hero . build ( "rock" , 55 , 45 ) hero . build ( "rock" , 55 , 85 ) hero . buil…" at bounding box center [1091, 232] width 256 height 297
click at [966, 203] on div "hero . build ( "rock" , 55 , 45 ) hero . build ( "rock" , 55 , 85 ) hero . buil…" at bounding box center [1091, 232] width 256 height 297
type textarea "for i in range(2):"
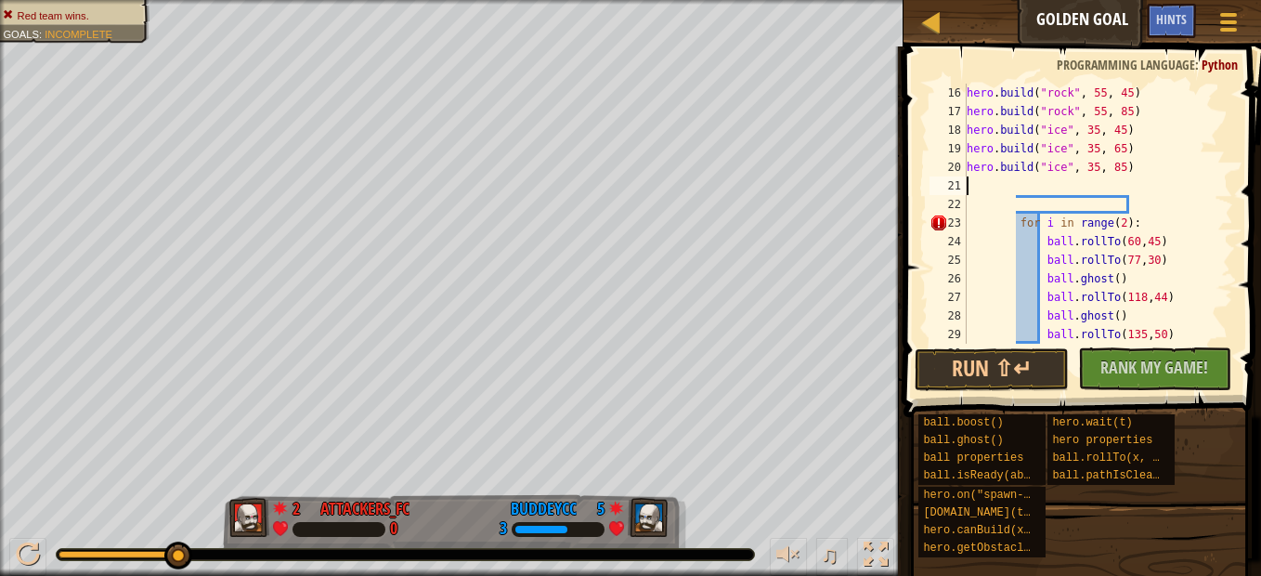
click at [995, 191] on div "hero . build ( "rock" , 55 , 45 ) hero . build ( "rock" , 55 , 85 ) hero . buil…" at bounding box center [1091, 232] width 256 height 297
click at [970, 210] on div "hero . build ( "rock" , 55 , 45 ) hero . build ( "rock" , 55 , 85 ) hero . buil…" at bounding box center [1091, 232] width 256 height 297
paste textarea "hero.build("ice", 35, 85)"
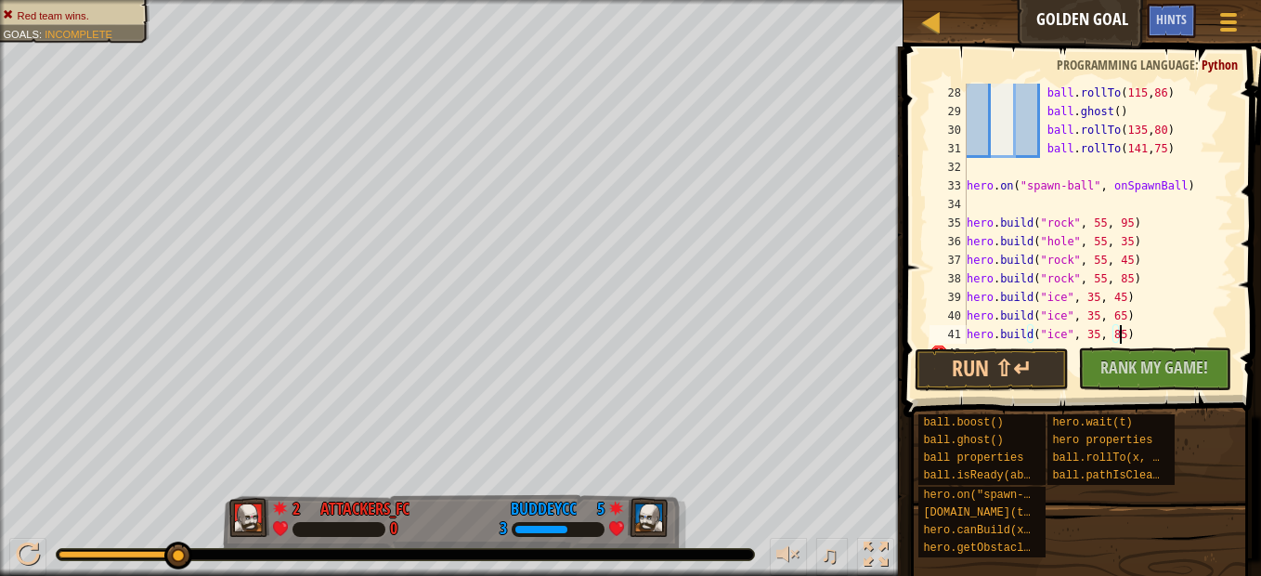
scroll to position [668, 0]
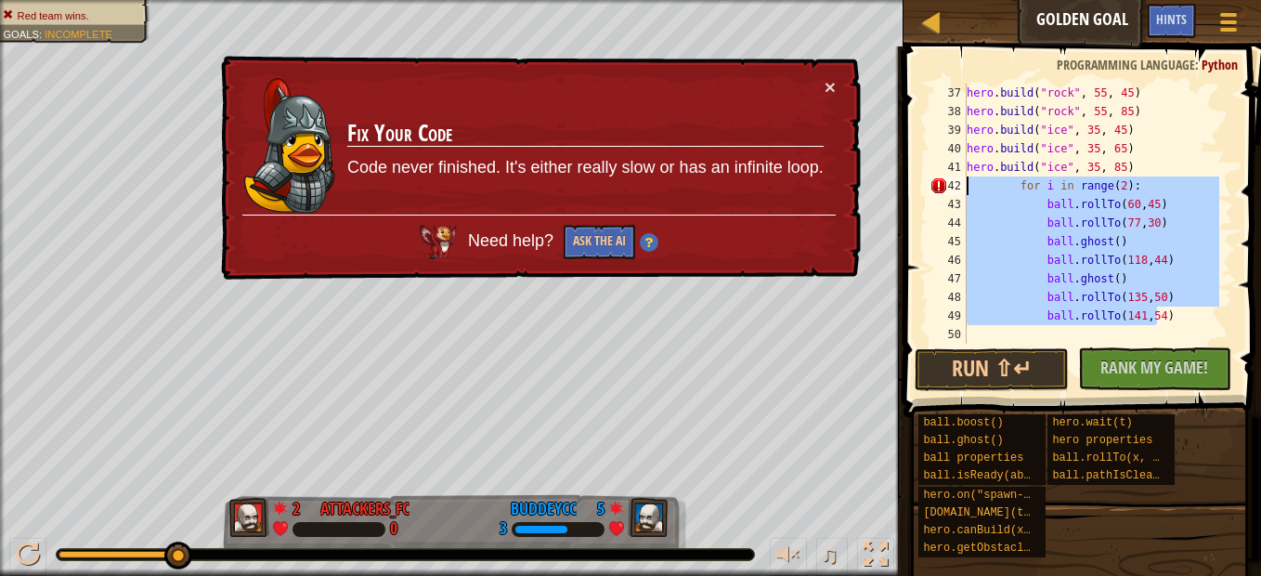
drag, startPoint x: 1165, startPoint y: 310, endPoint x: 934, endPoint y: 188, distance: 261.2
click at [934, 188] on div "hero.build("ice", 35, 85) 37 38 39 40 41 42 43 44 45 46 47 48 49 50 hero . buil…" at bounding box center [1079, 214] width 307 height 260
type textarea "for i in range(2): ball.rollTo(60,45)"
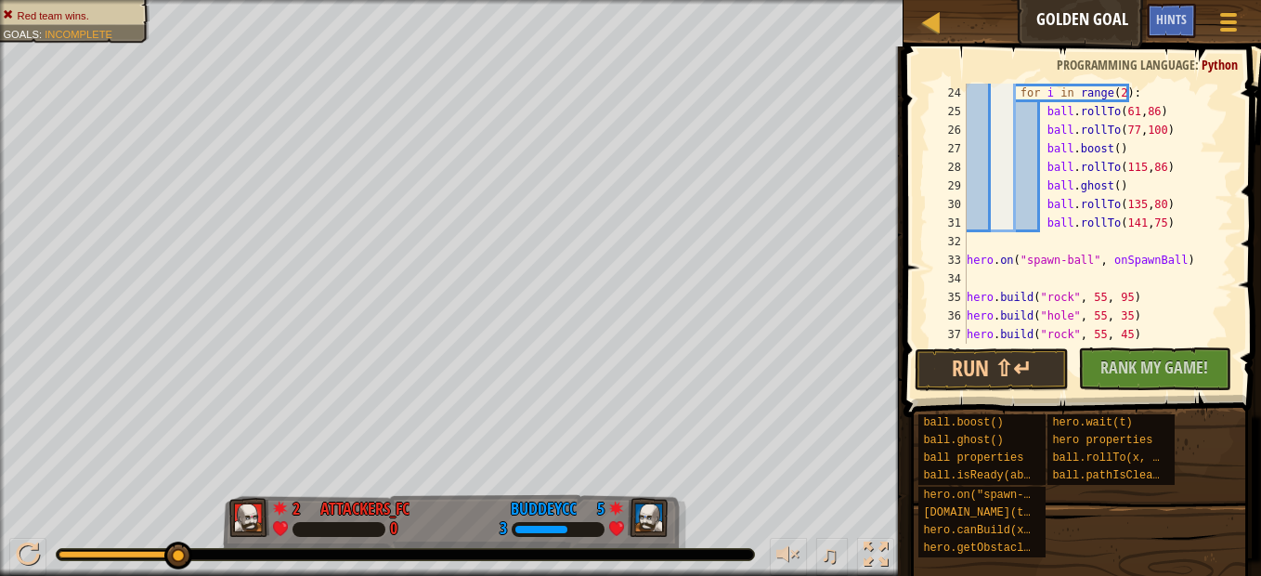
scroll to position [427, 0]
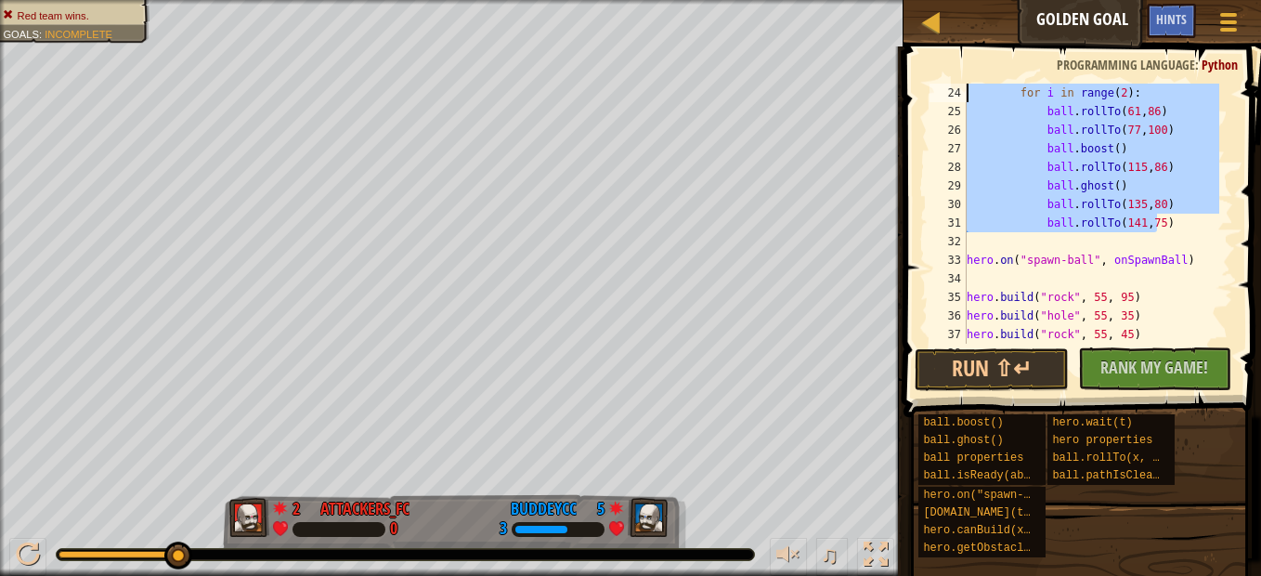
drag, startPoint x: 1159, startPoint y: 225, endPoint x: 928, endPoint y: 86, distance: 268.6
click at [928, 86] on div "24 25 26 27 28 29 30 31 32 33 34 35 36 37 38 for i in range ( 2 ) : ball . roll…" at bounding box center [1079, 214] width 307 height 260
paste textarea "ball.rollTo(141,54"
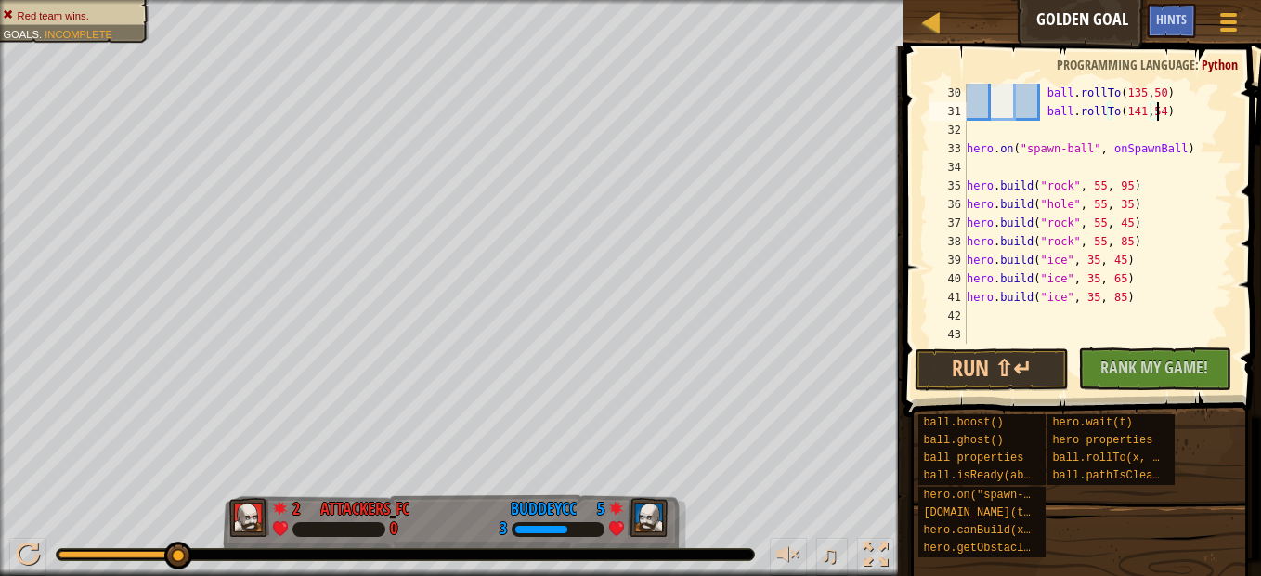
scroll to position [538, 0]
click at [1043, 370] on button "Run ⇧↵" at bounding box center [990, 369] width 153 height 43
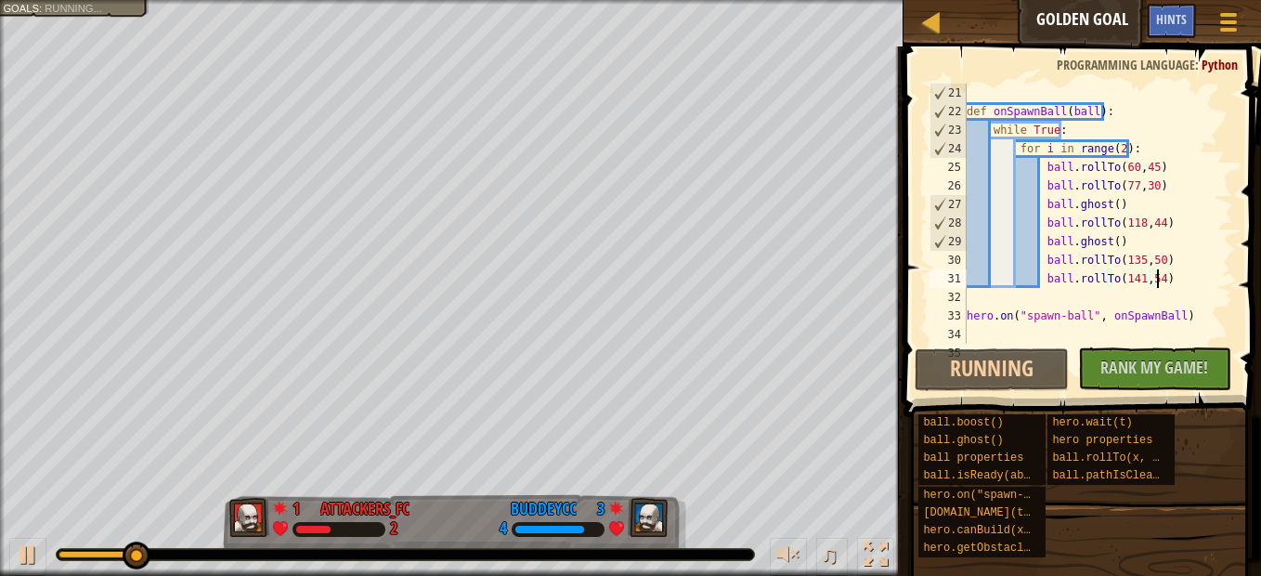
scroll to position [371, 0]
click at [1159, 275] on div "def onSpawnBall ( ball ) : while True : for i in range ( 2 ) : ball . rollTo ( …" at bounding box center [1091, 232] width 256 height 297
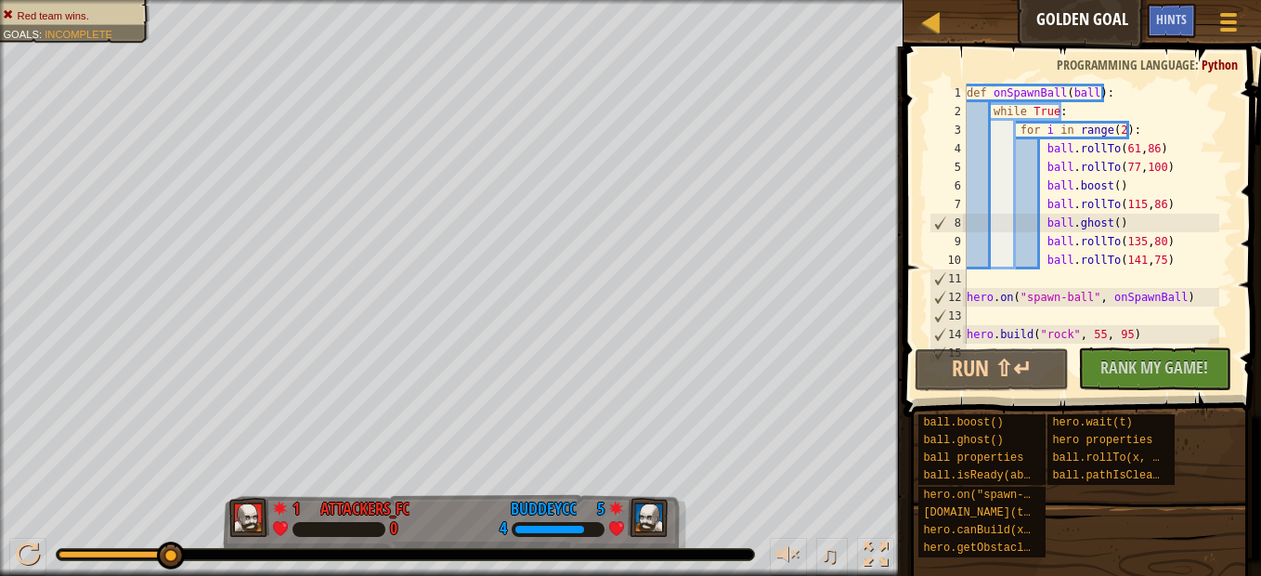
scroll to position [0, 0]
drag, startPoint x: 989, startPoint y: 97, endPoint x: 1090, endPoint y: 97, distance: 101.2
click at [1090, 97] on div "def onSpawnBall ( ball ) : while True : for i in range ( 2 ) : ball . rollTo ( …" at bounding box center [1091, 232] width 256 height 297
click at [1186, 299] on div "def onSpawnBall ( ball ) : while True : for i in range ( 2 ) : ball . rollTo ( …" at bounding box center [1091, 232] width 256 height 297
drag, startPoint x: 1075, startPoint y: 106, endPoint x: 907, endPoint y: 115, distance: 168.3
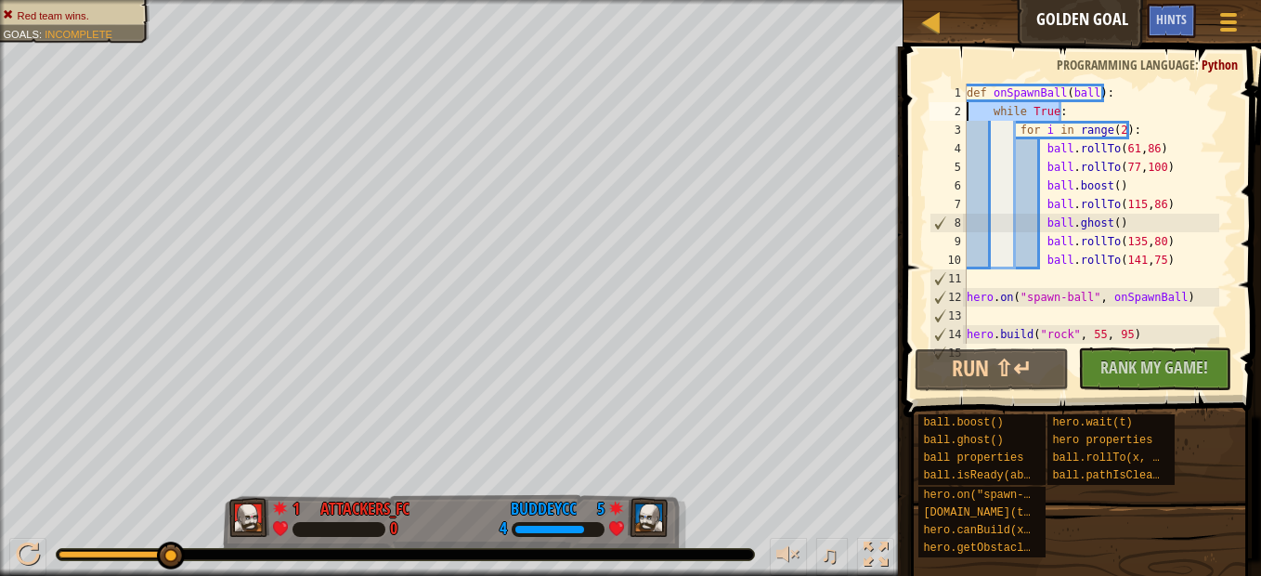
click at [907, 115] on div "hero.on("spawn-ball", onSpawnBall) 1 2 3 4 5 6 7 8 9 10 11 12 13 14 15 def onSp…" at bounding box center [1079, 268] width 363 height 425
type textarea "while True:"
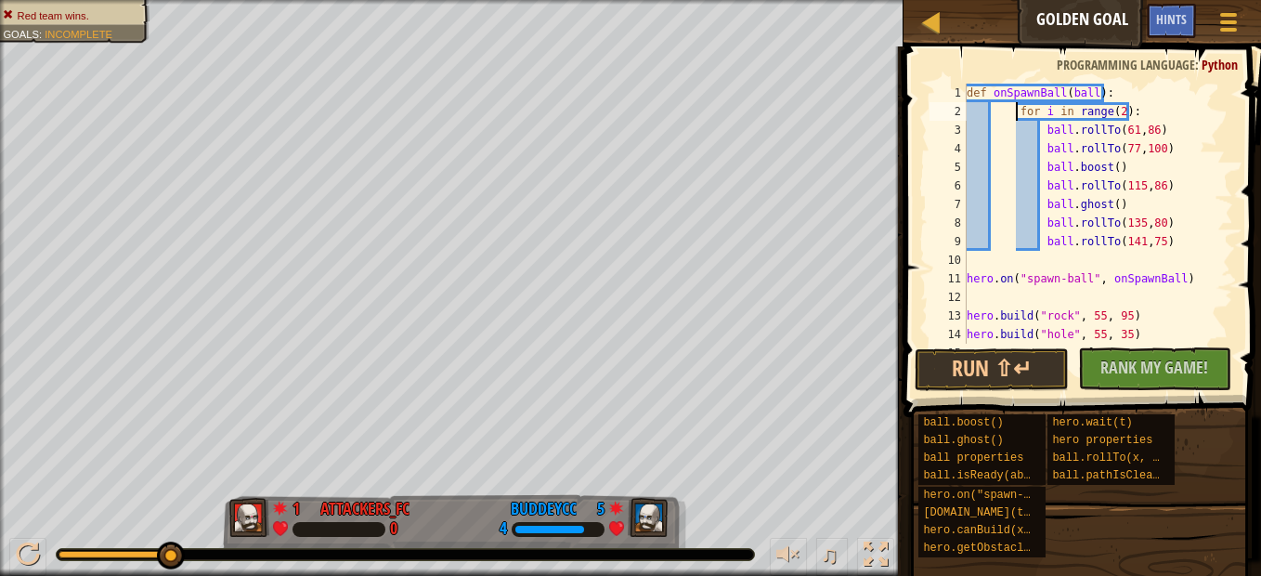
click at [1014, 115] on div "def onSpawnBall ( ball ) : for i in range ( 2 ) : ball . rollTo ( 61 , 86 ) bal…" at bounding box center [1091, 232] width 256 height 297
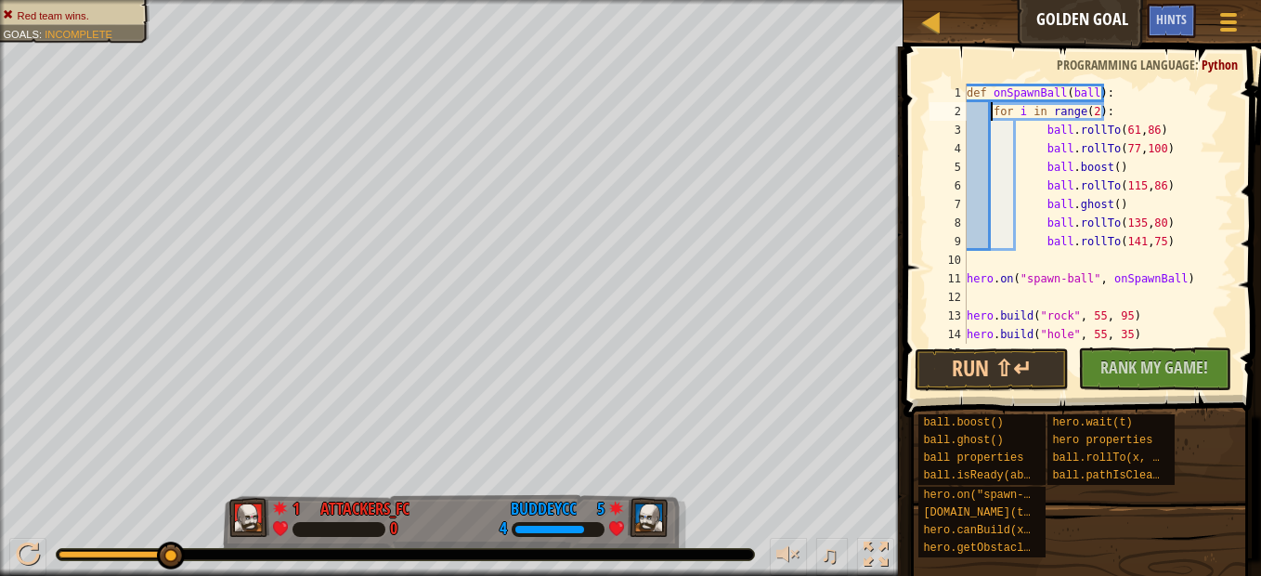
click at [1036, 131] on div "def onSpawnBall ( ball ) : for i in range ( 2 ) : ball . rollTo ( 61 , 86 ) bal…" at bounding box center [1091, 232] width 256 height 297
click at [1039, 131] on div "def onSpawnBall ( ball ) : for i in range ( 2 ) : ball . rollTo ( 61 , 86 ) bal…" at bounding box center [1091, 232] width 256 height 297
click at [1041, 151] on div "def onSpawnBall ( ball ) : for i in range ( 2 ) : ball . rollTo ( 61 , 86 ) bal…" at bounding box center [1091, 232] width 256 height 297
click at [1041, 167] on div "def onSpawnBall ( ball ) : for i in range ( 2 ) : ball . rollTo ( 61 , 86 ) bal…" at bounding box center [1091, 232] width 256 height 297
click at [1041, 179] on div "def onSpawnBall ( ball ) : for i in range ( 2 ) : ball . rollTo ( 61 , 86 ) bal…" at bounding box center [1091, 232] width 256 height 297
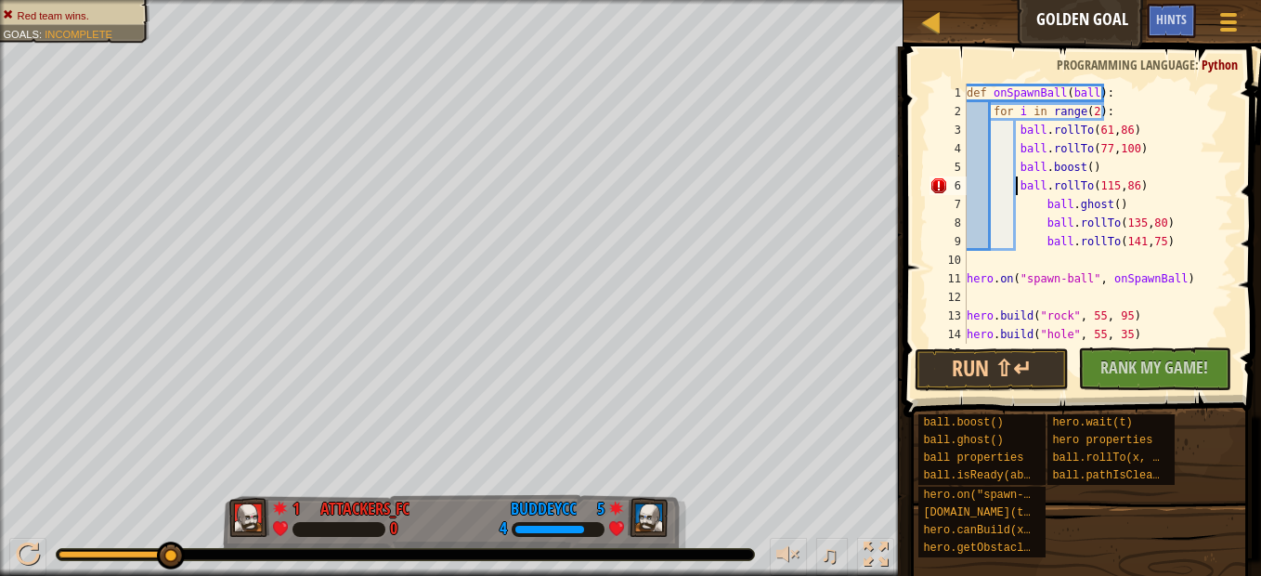
click at [1040, 202] on div "def onSpawnBall ( ball ) : for i in range ( 2 ) : ball . rollTo ( 61 , 86 ) bal…" at bounding box center [1091, 232] width 256 height 297
click at [1039, 216] on div "def onSpawnBall ( ball ) : for i in range ( 2 ) : ball . rollTo ( 61 , 86 ) bal…" at bounding box center [1091, 232] width 256 height 297
click at [1039, 237] on div "def onSpawnBall ( ball ) : for i in range ( 2 ) : ball . rollTo ( 61 , 86 ) bal…" at bounding box center [1091, 232] width 256 height 297
click at [1086, 110] on div "def onSpawnBall ( ball ) : for i in range ( 2 ) : ball . rollTo ( 61 , 86 ) bal…" at bounding box center [1091, 232] width 256 height 297
click at [1158, 278] on div "def onSpawnBall ( ball ) : for i in range ( 1 ) : ball . rollTo ( 61 , 86 ) bal…" at bounding box center [1091, 232] width 256 height 297
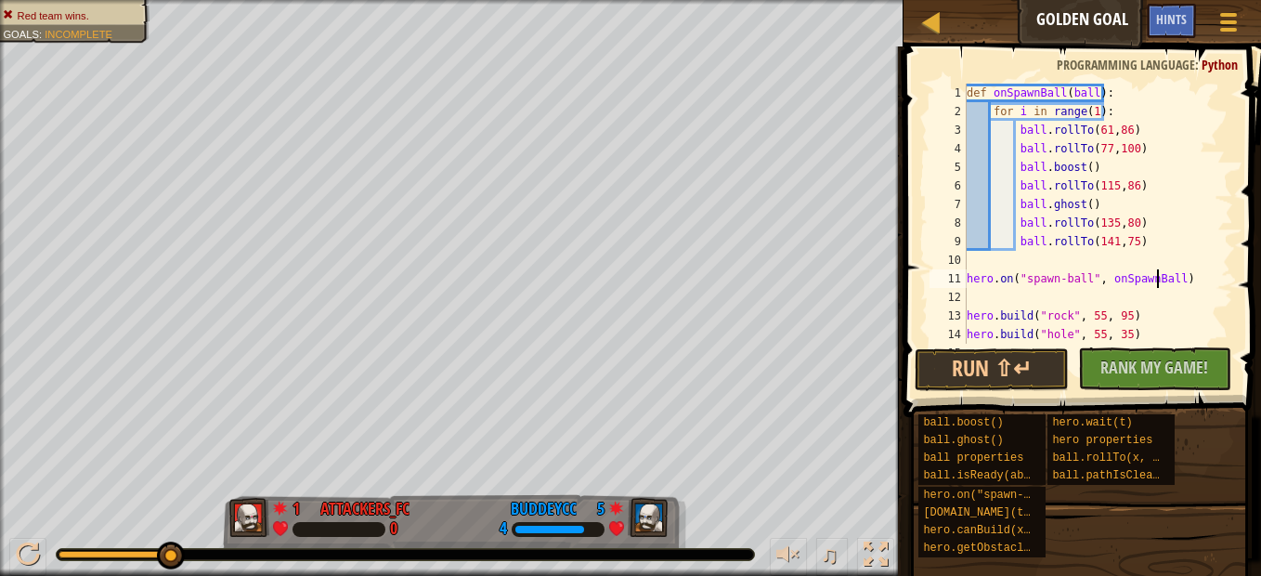
click at [1169, 275] on div "def onSpawnBall ( ball ) : for i in range ( 1 ) : ball . rollTo ( 61 , 86 ) bal…" at bounding box center [1091, 232] width 256 height 297
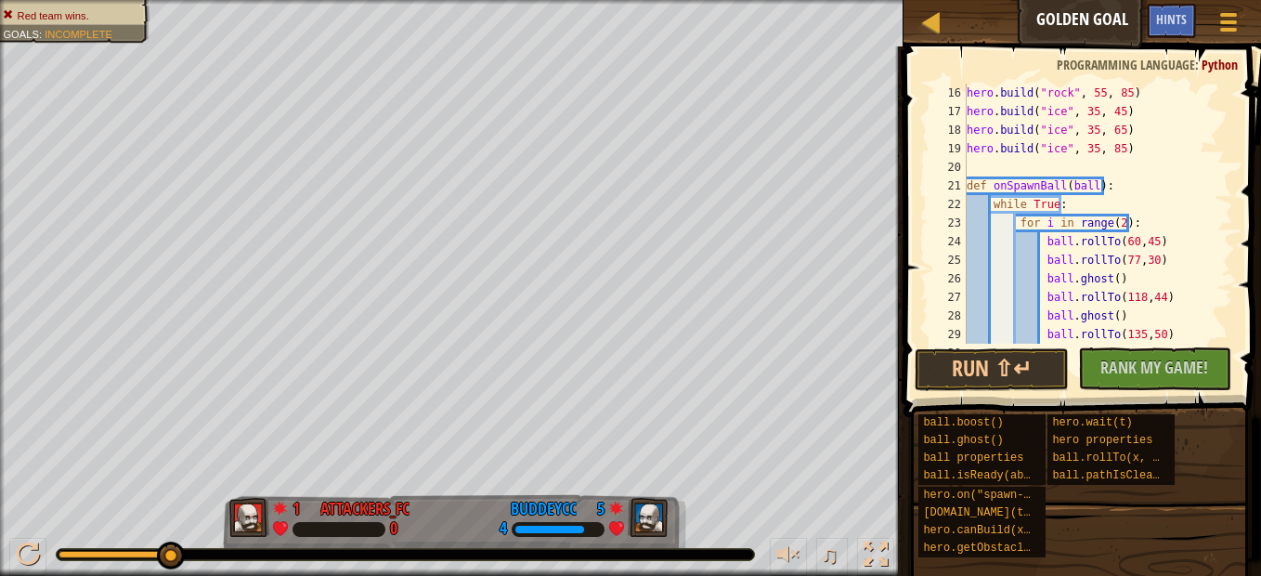
scroll to position [334, 0]
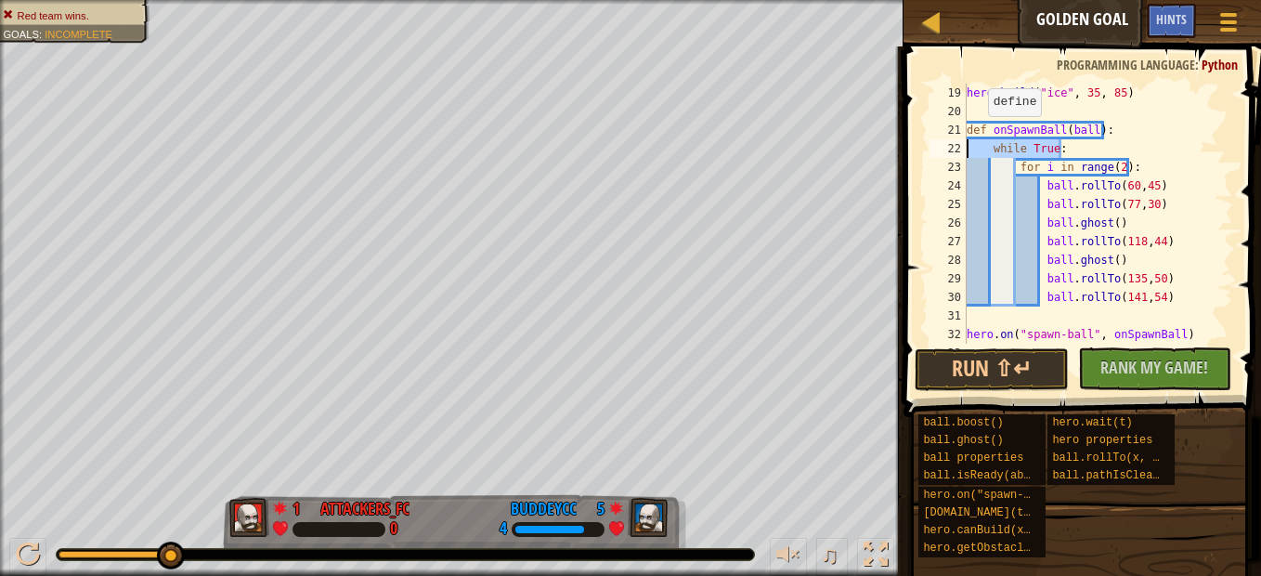
click at [861, 148] on div "Ladder Golden Goal Game Menu Done Hints 1 ההההההההההההההההההההההההההההההההההההה…" at bounding box center [630, 288] width 1261 height 576
type textarea "while True:"
click at [1135, 163] on div "hero . build ( "ice" , 35 , 85 ) def onSpawnBall ( ball ) : while True : for i …" at bounding box center [1091, 232] width 256 height 297
type textarea "for i in range(2):"
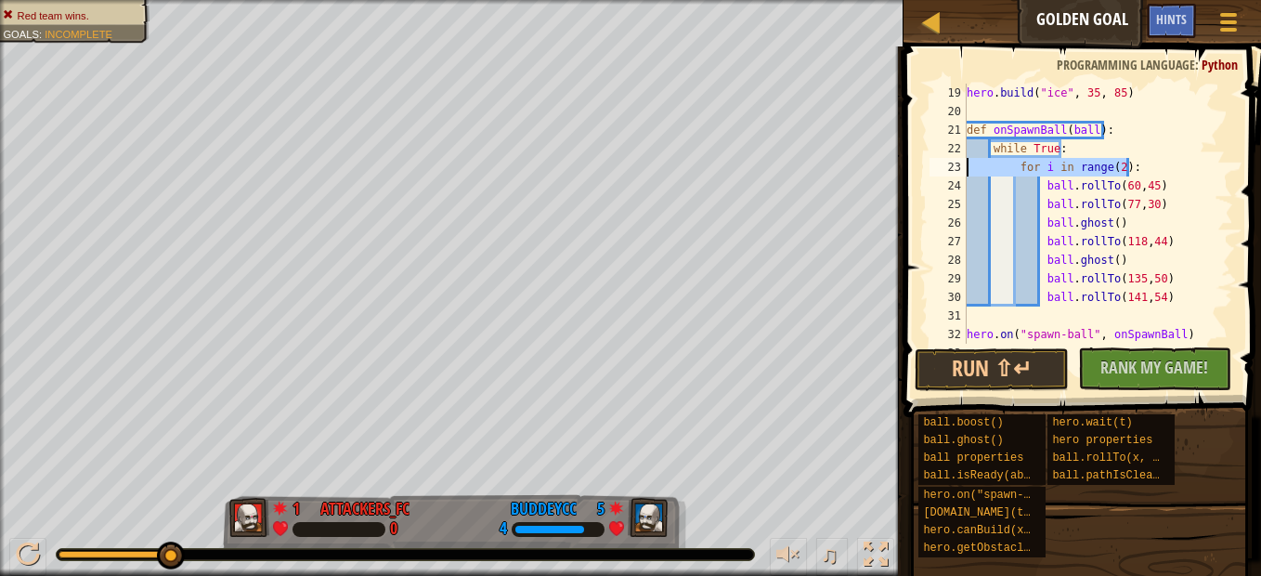
click at [875, 161] on div "Ladder Golden Goal Game Menu Done Hints 1 ההההההההההההההההההההההההההההההההההההה…" at bounding box center [630, 288] width 1261 height 576
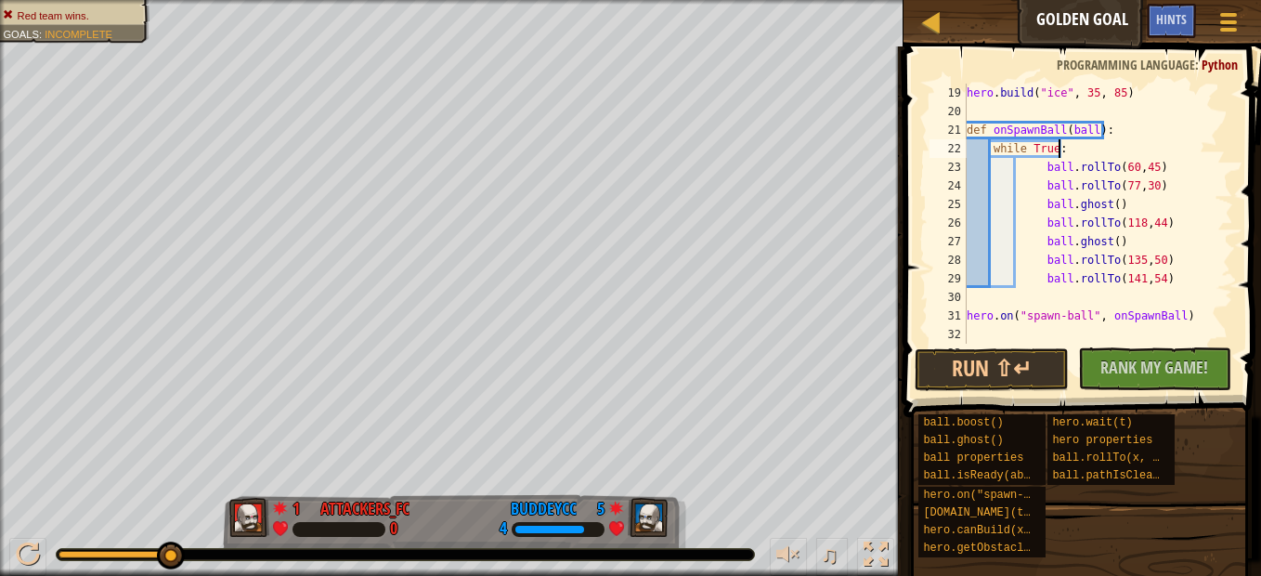
click at [1038, 170] on div "hero . build ( "ice" , 35 , 85 ) def onSpawnBall ( ball ) : while True : ball .…" at bounding box center [1091, 232] width 256 height 297
click at [1039, 183] on div "hero . build ( "ice" , 35 , 85 ) def onSpawnBall ( ball ) : while True : ball .…" at bounding box center [1091, 232] width 256 height 297
click at [1042, 197] on div "hero . build ( "ice" , 35 , 85 ) def onSpawnBall ( ball ) : while True : ball .…" at bounding box center [1091, 232] width 256 height 297
click at [1043, 221] on div "hero . build ( "ice" , 35 , 85 ) def onSpawnBall ( ball ) : while True : ball .…" at bounding box center [1091, 232] width 256 height 297
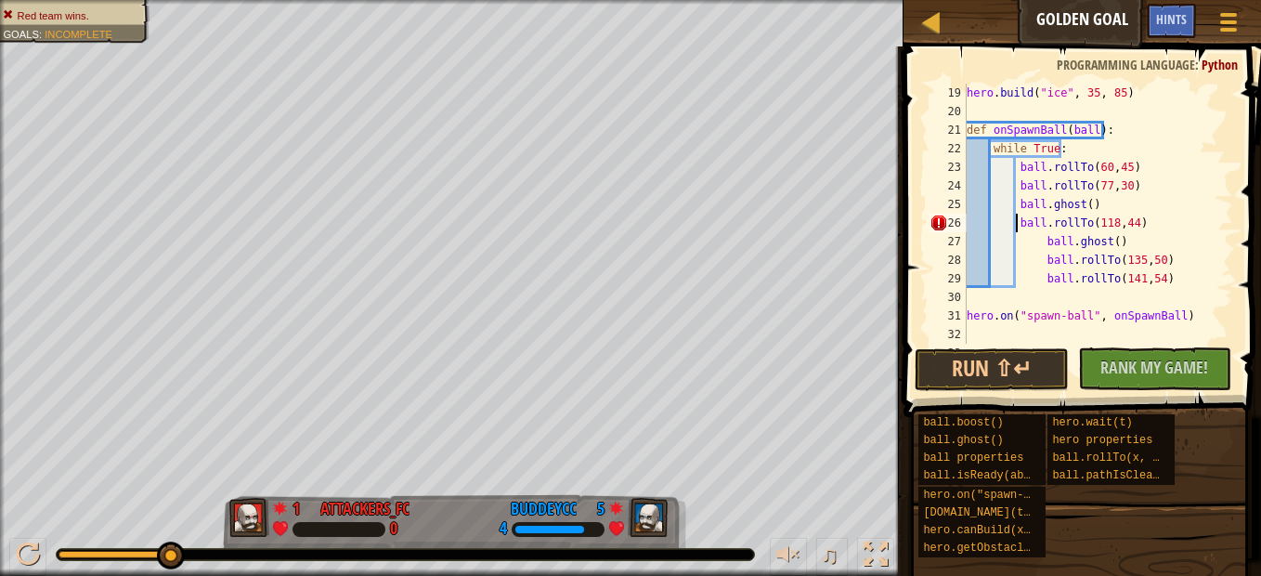
click at [1039, 245] on div "hero . build ( "ice" , 35 , 85 ) def onSpawnBall ( ball ) : while True : ball .…" at bounding box center [1091, 232] width 256 height 297
click at [1039, 255] on div "hero . build ( "ice" , 35 , 85 ) def onSpawnBall ( ball ) : while True : ball .…" at bounding box center [1091, 232] width 256 height 297
click at [1040, 270] on div "hero . build ( "ice" , 35 , 85 ) def onSpawnBall ( ball ) : while True : ball .…" at bounding box center [1091, 232] width 256 height 297
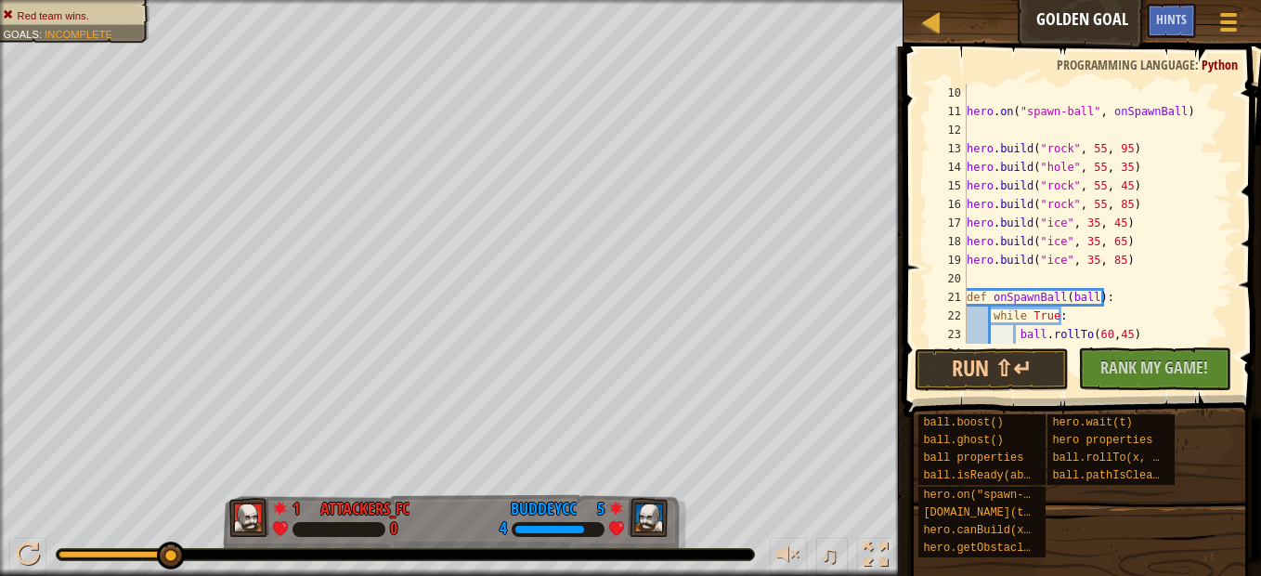
scroll to position [167, 0]
click at [1029, 380] on button "Run ⇧↵" at bounding box center [990, 369] width 153 height 43
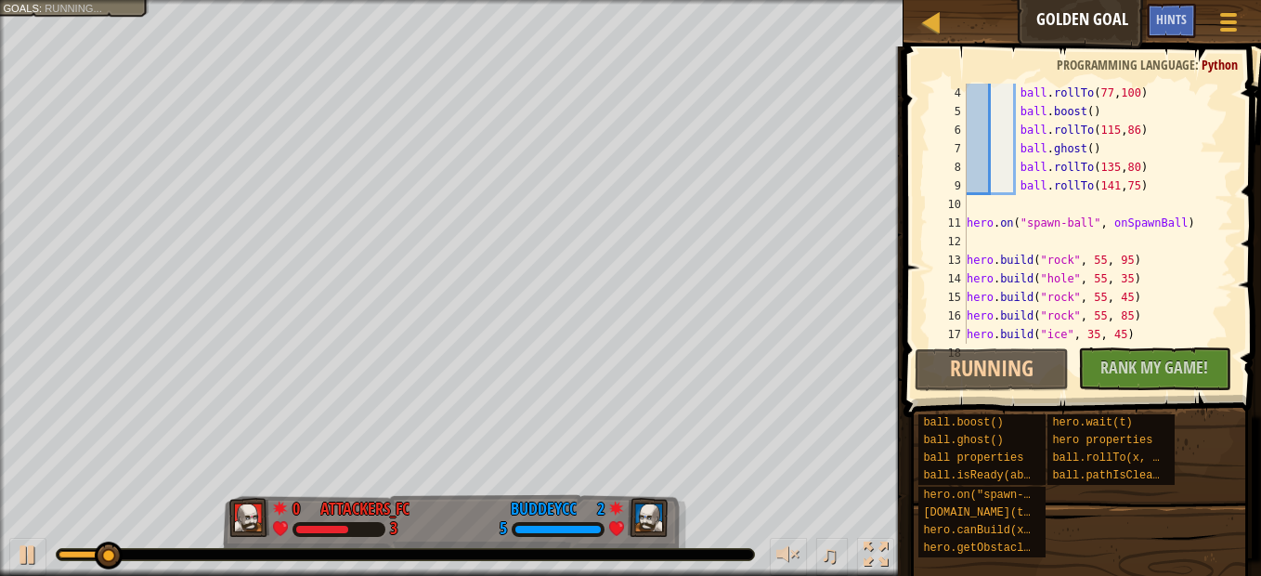
scroll to position [0, 0]
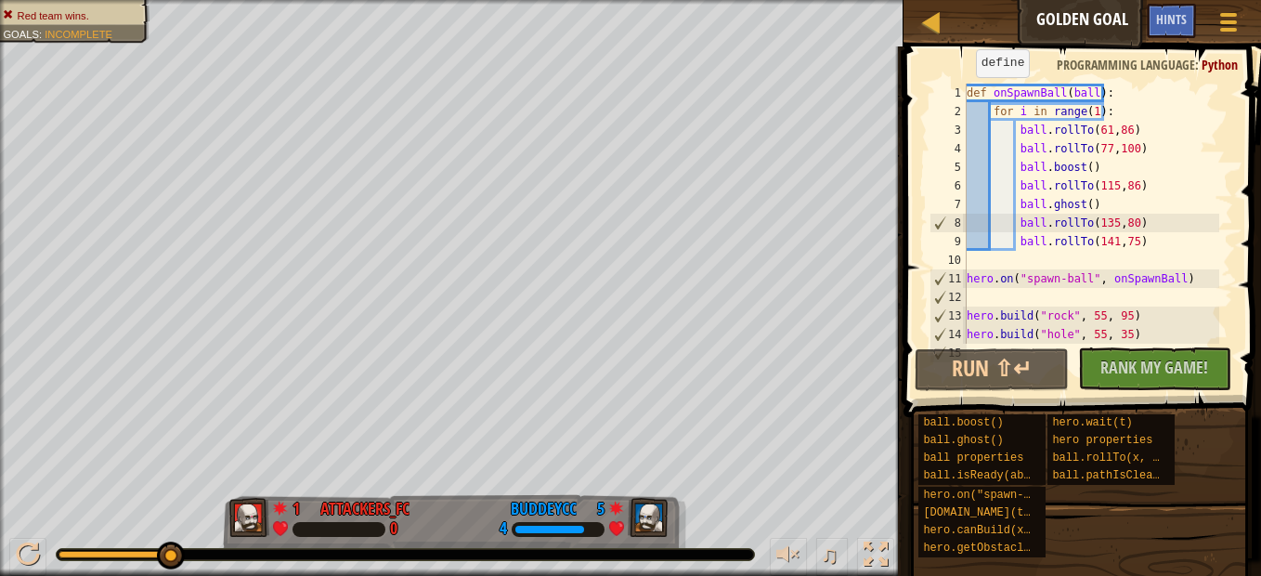
click at [965, 96] on div "1" at bounding box center [947, 93] width 37 height 19
type textarea "def onSpawnBall(ball):"
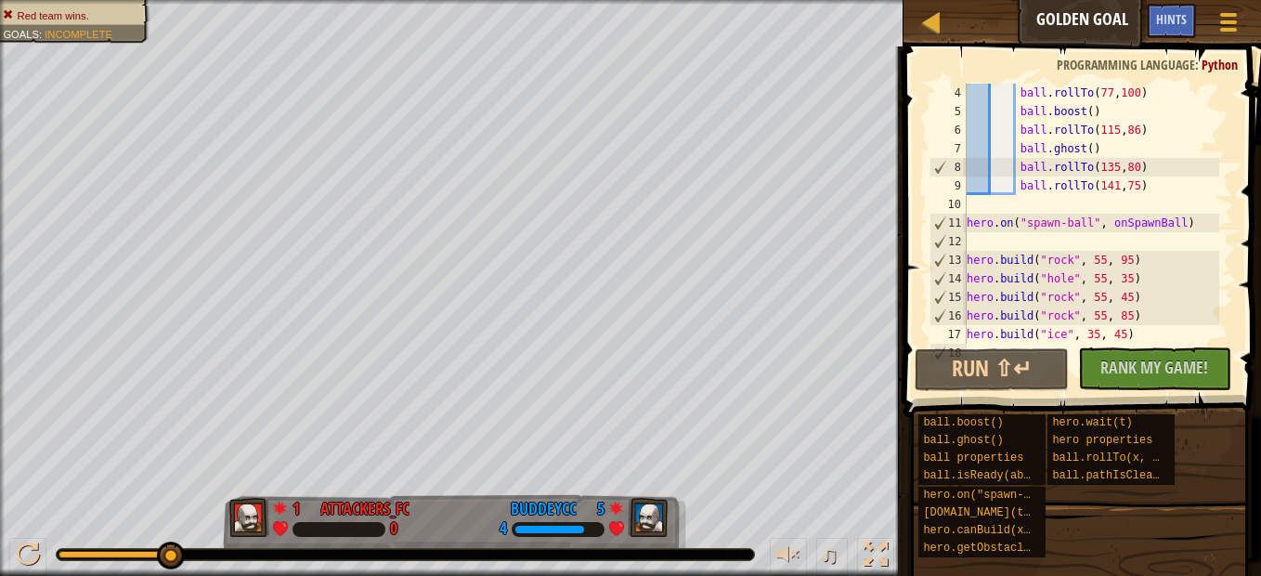
click at [1024, 202] on div "ball . rollTo ( 77 , 100 ) ball . boost ( ) ball . rollTo ( 115 , 86 ) ball . g…" at bounding box center [1091, 232] width 256 height 297
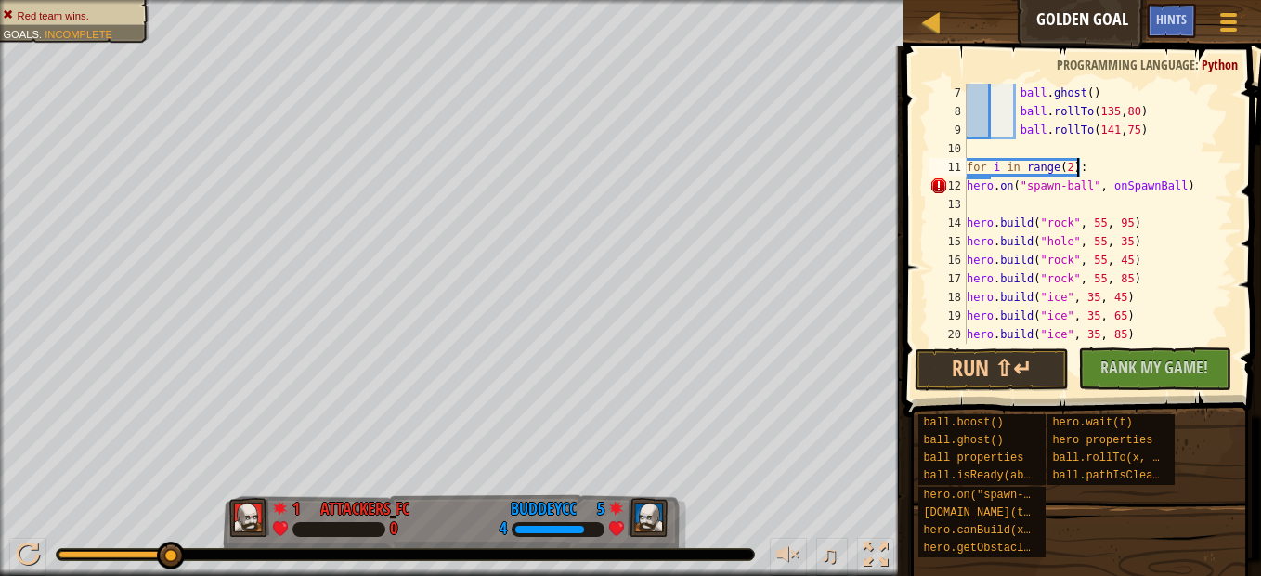
scroll to position [111, 0]
click at [969, 194] on div "ball . ghost ( ) ball . rollTo ( 135 , 80 ) ball . rollTo ( 141 , 75 ) for i in…" at bounding box center [1091, 232] width 256 height 297
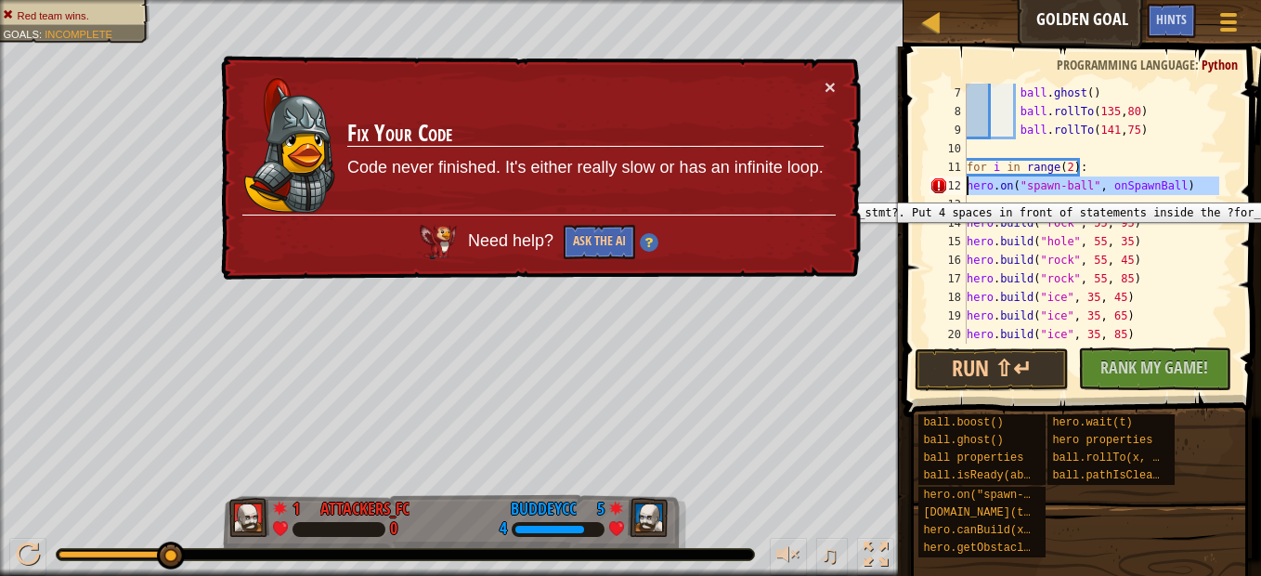
click at [965, 188] on div "12" at bounding box center [947, 185] width 37 height 19
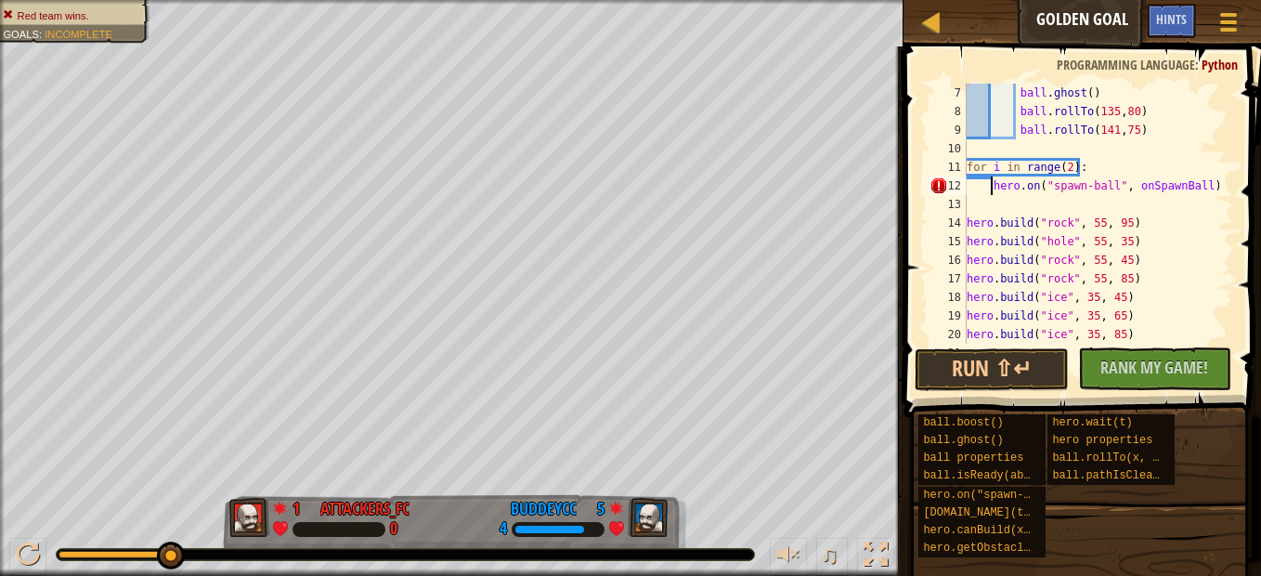
scroll to position [167, 0]
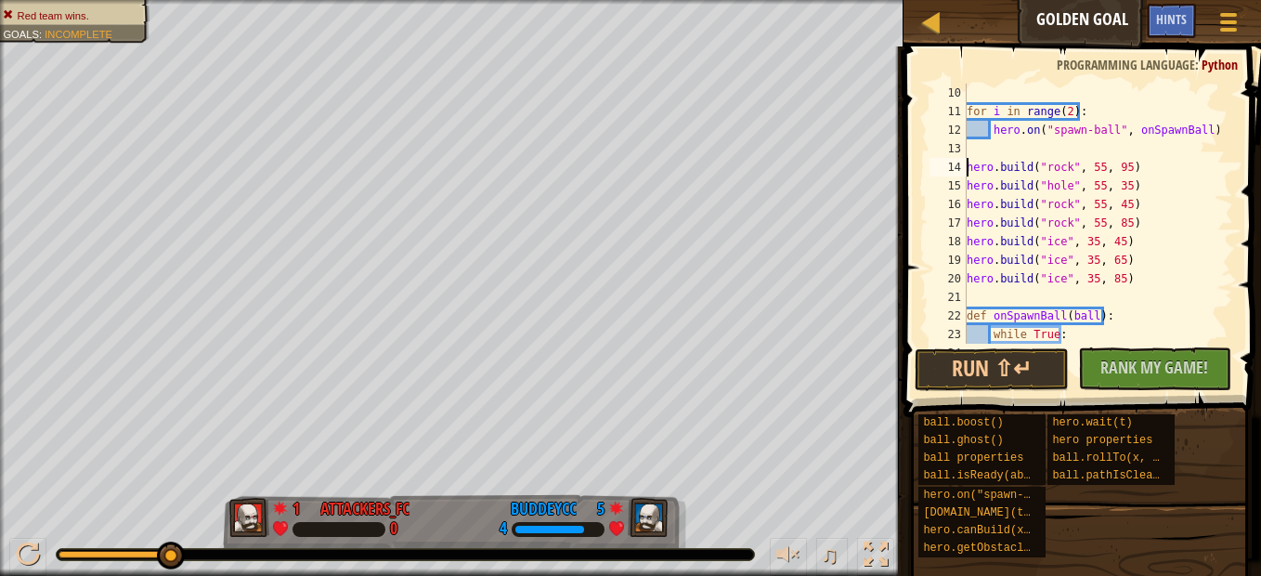
click at [966, 166] on div "for i in range ( 2 ) : hero . on ( "spawn-ball" , onSpawnBall ) hero . build ( …" at bounding box center [1091, 232] width 256 height 297
click at [967, 184] on div "for i in range ( 2 ) : hero . on ( "spawn-ball" , onSpawnBall ) hero . build ( …" at bounding box center [1091, 232] width 256 height 297
click at [965, 202] on div "16" at bounding box center [947, 204] width 37 height 19
click at [965, 224] on div "17" at bounding box center [947, 223] width 37 height 19
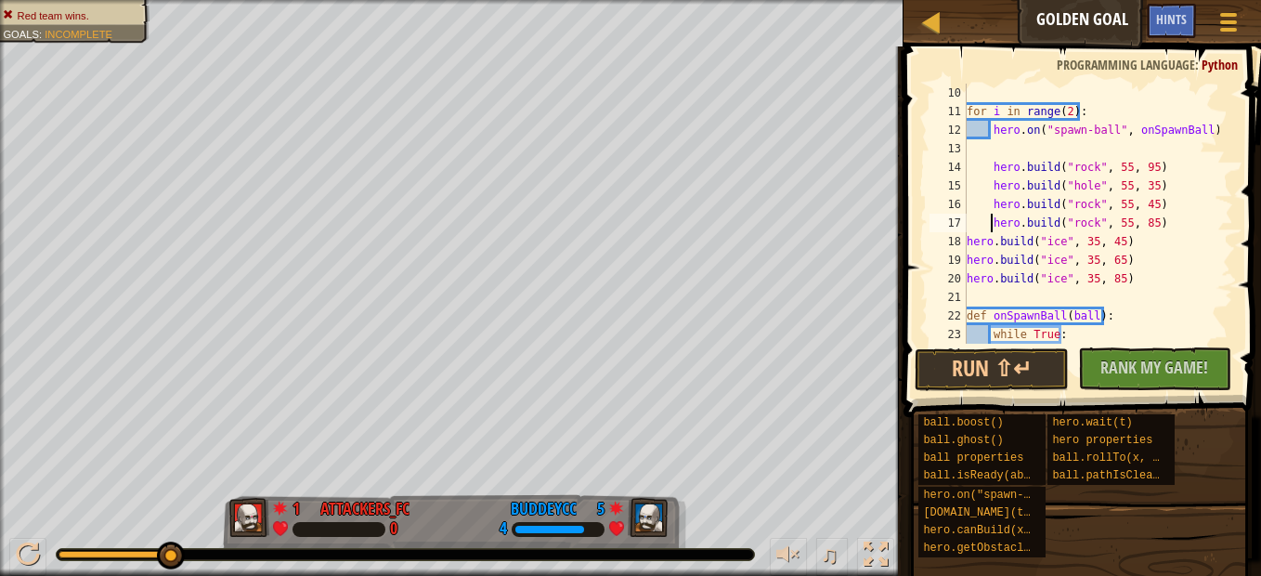
click at [965, 240] on div "18" at bounding box center [947, 241] width 37 height 19
click at [965, 253] on div "19" at bounding box center [947, 260] width 37 height 19
click at [965, 275] on div "20" at bounding box center [947, 278] width 37 height 19
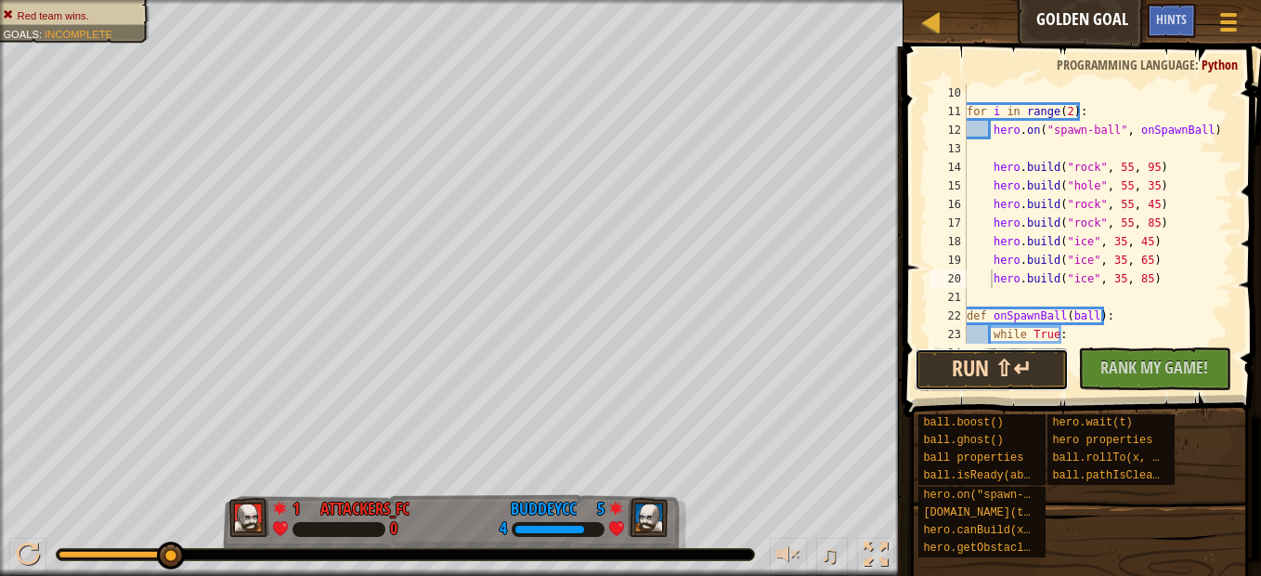
click at [989, 374] on button "Run ⇧↵" at bounding box center [990, 369] width 153 height 43
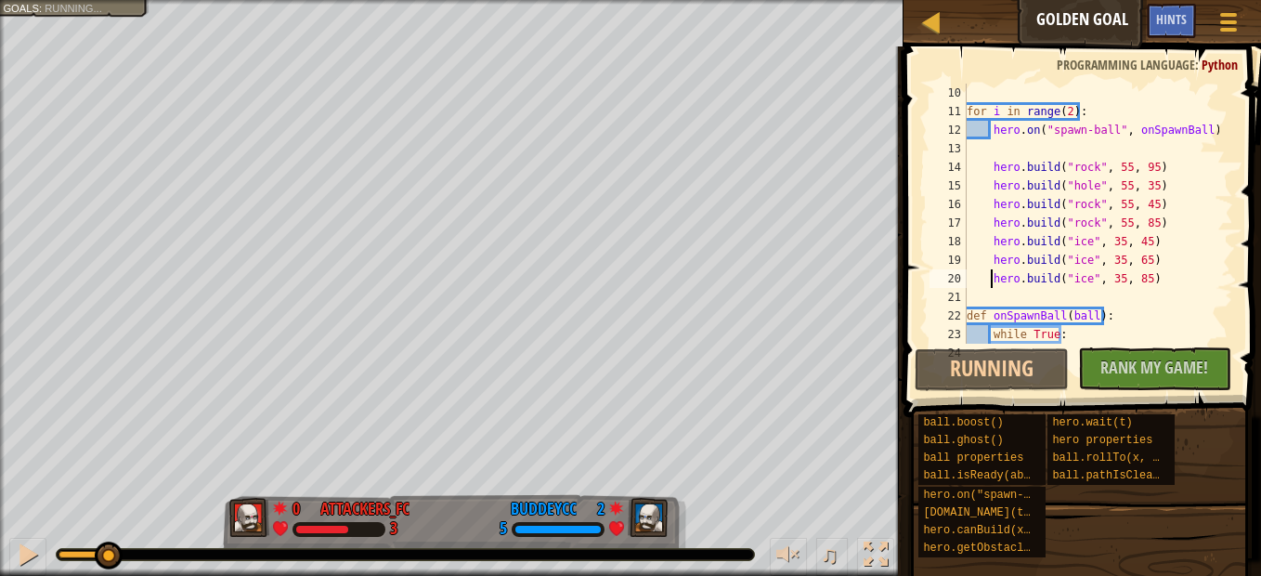
drag, startPoint x: 109, startPoint y: 561, endPoint x: 333, endPoint y: 560, distance: 224.7
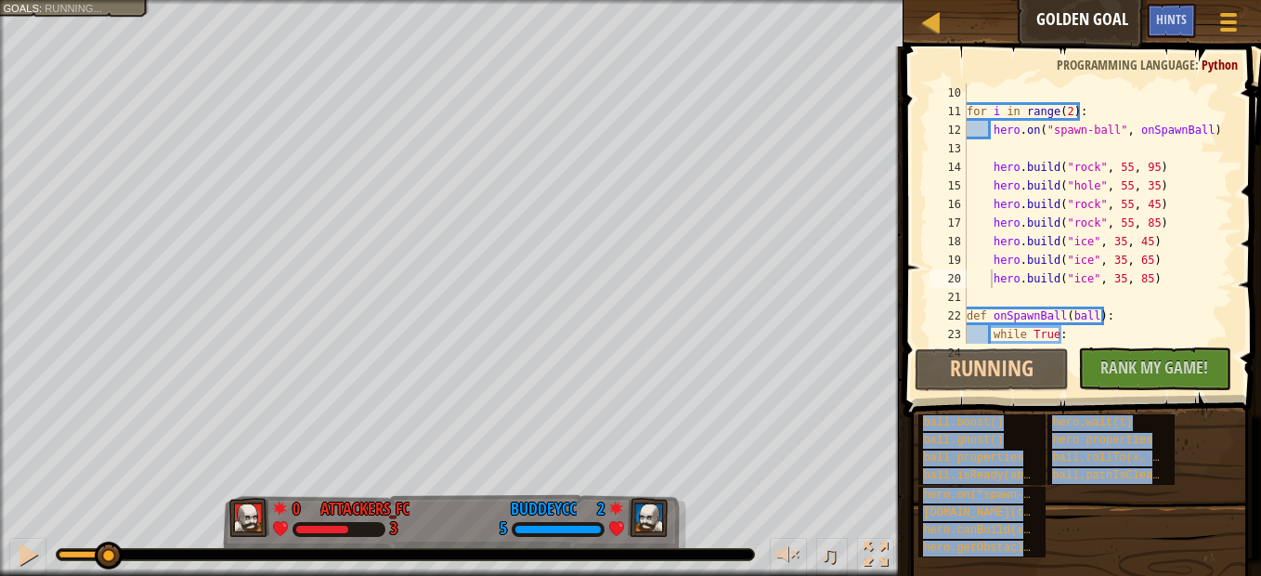
click at [1120, 507] on div "ball.boost() ball.ghost() ball properties ball.isReady(ability) hero.on("spawn-…" at bounding box center [1082, 485] width 330 height 145
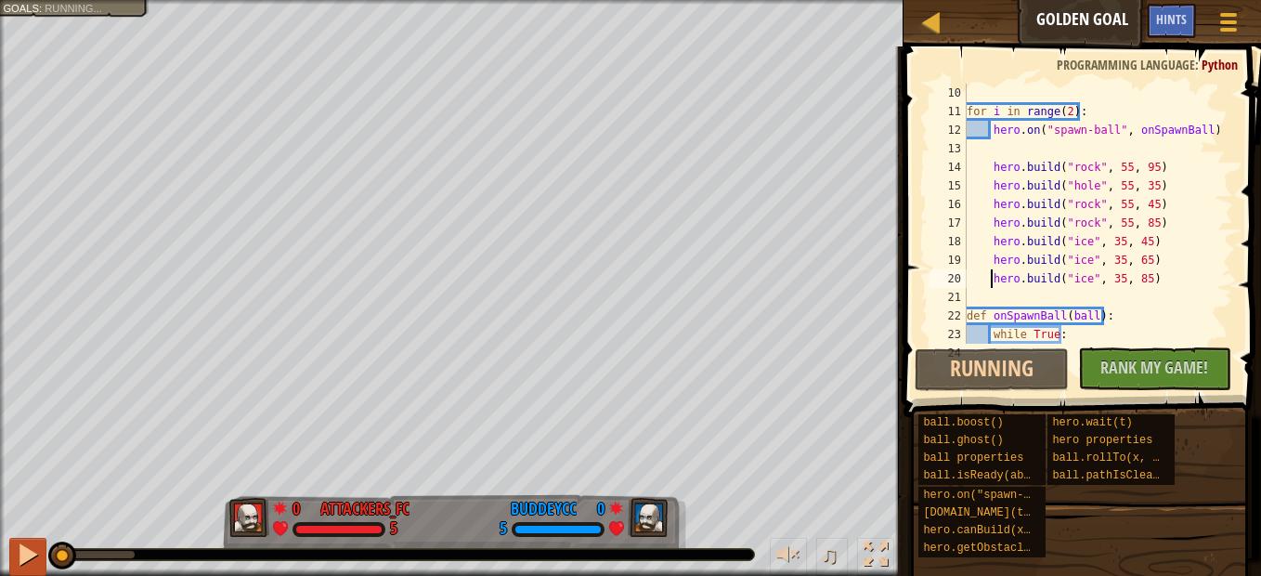
drag, startPoint x: 92, startPoint y: 549, endPoint x: 26, endPoint y: 553, distance: 66.1
click at [26, 553] on div "♫" at bounding box center [451, 550] width 903 height 56
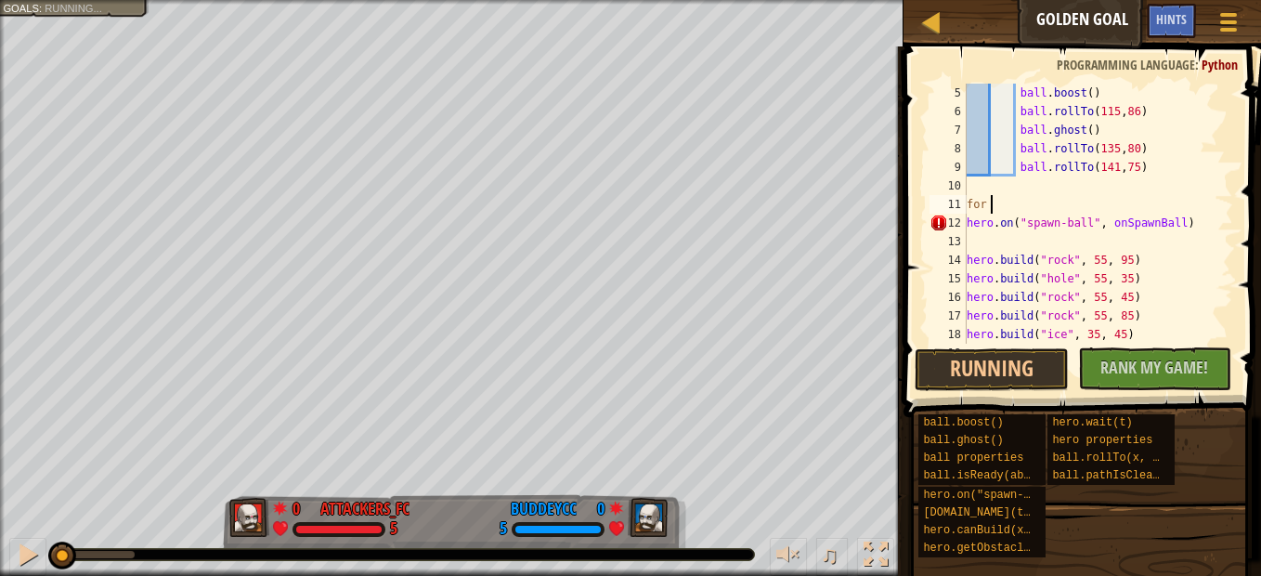
scroll to position [8, 1]
type textarea "for"
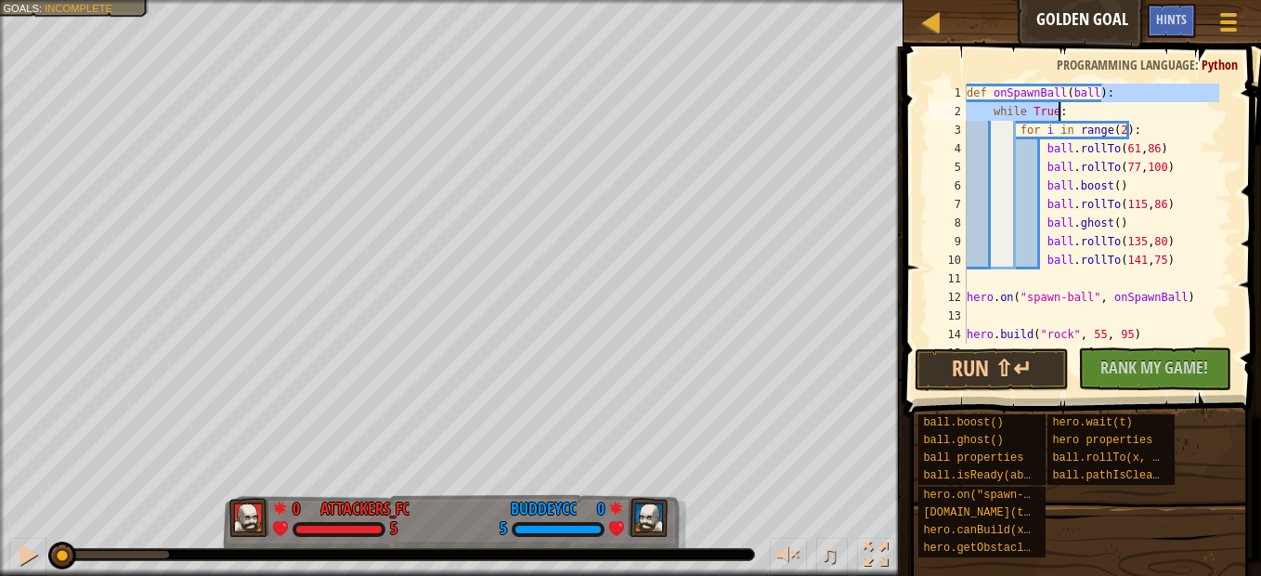
scroll to position [446, 0]
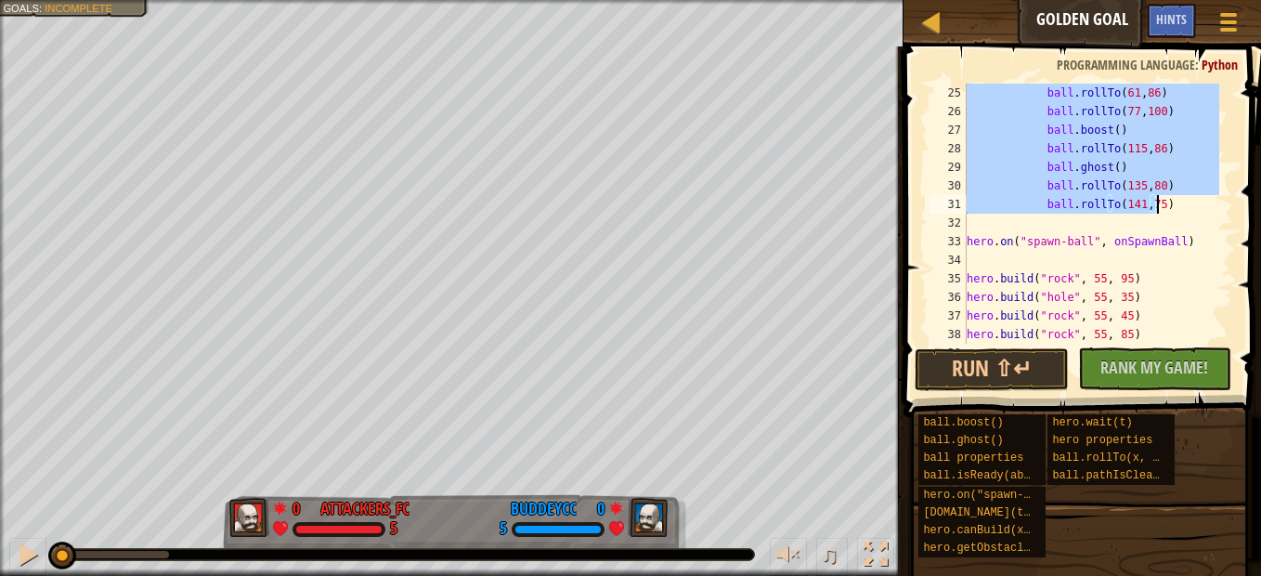
click at [1143, 210] on div "ball . rollTo ( 61 , 86 ) ball . rollTo ( 77 , 100 ) ball . boost ( ) ball . ro…" at bounding box center [1091, 214] width 256 height 260
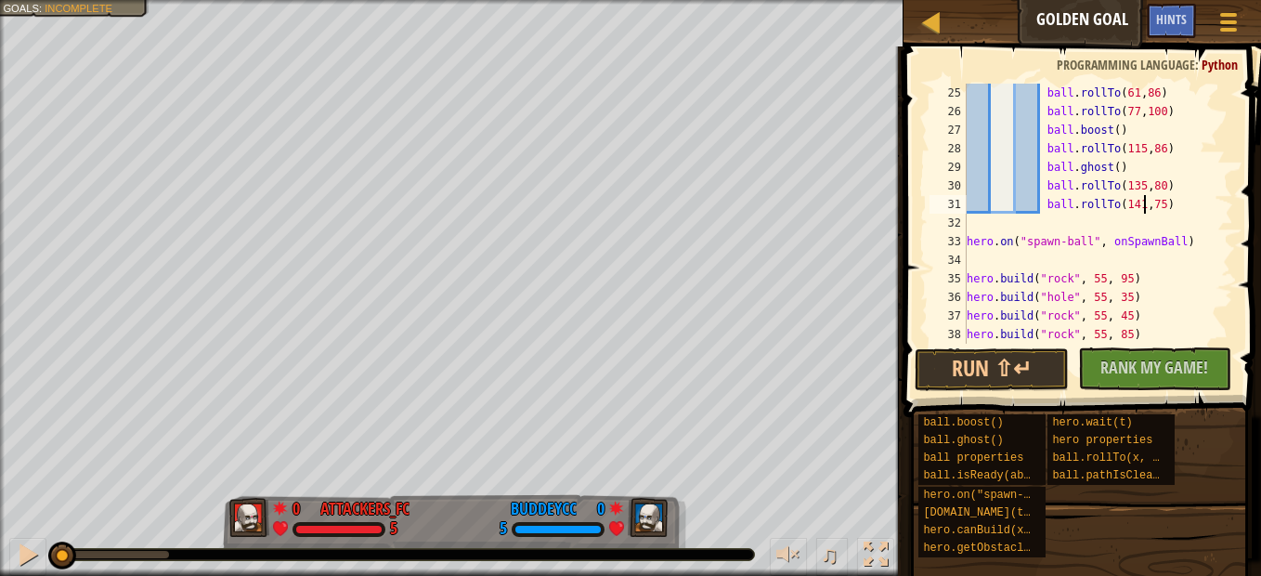
scroll to position [538, 0]
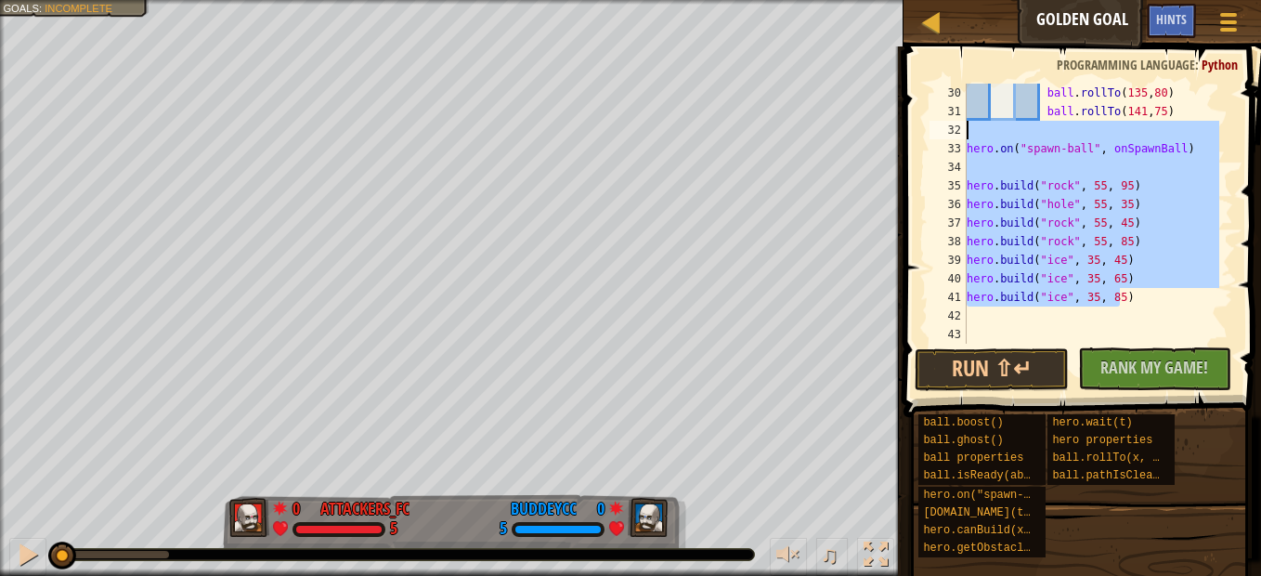
drag, startPoint x: 1129, startPoint y: 301, endPoint x: 955, endPoint y: 132, distance: 242.2
click at [955, 132] on div "ball.rollTo(141,75) 30 31 32 33 34 35 36 37 38 39 40 41 42 43 ball . rollTo ( 1…" at bounding box center [1079, 214] width 307 height 260
type textarea "hero.on("spawn-ball", onSpawnBall)"
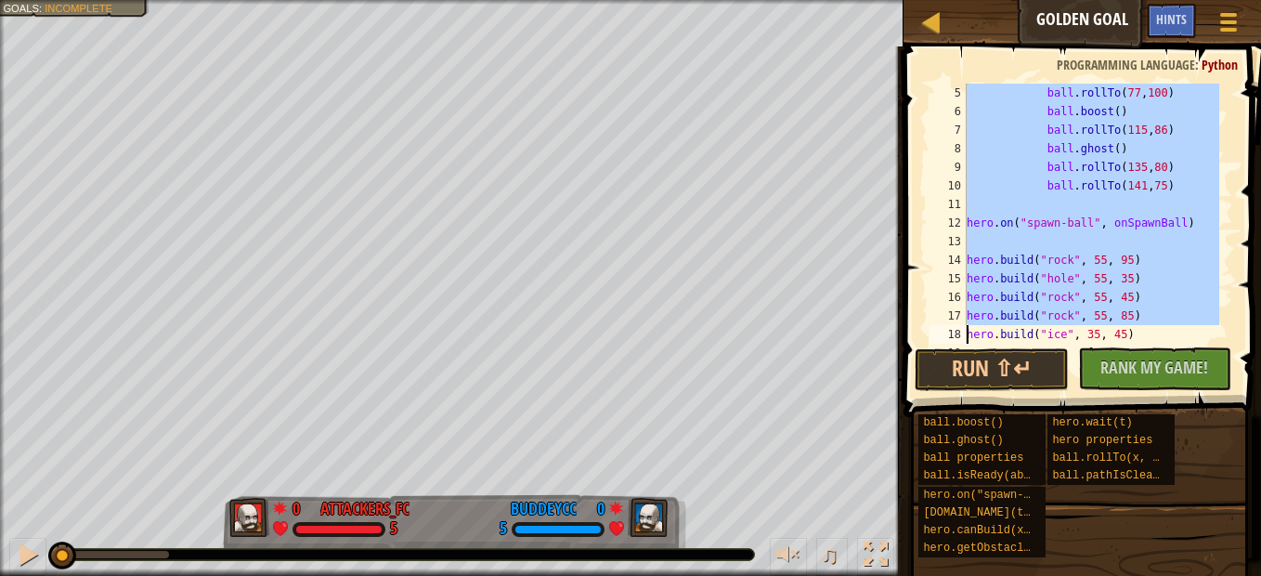
scroll to position [130, 0]
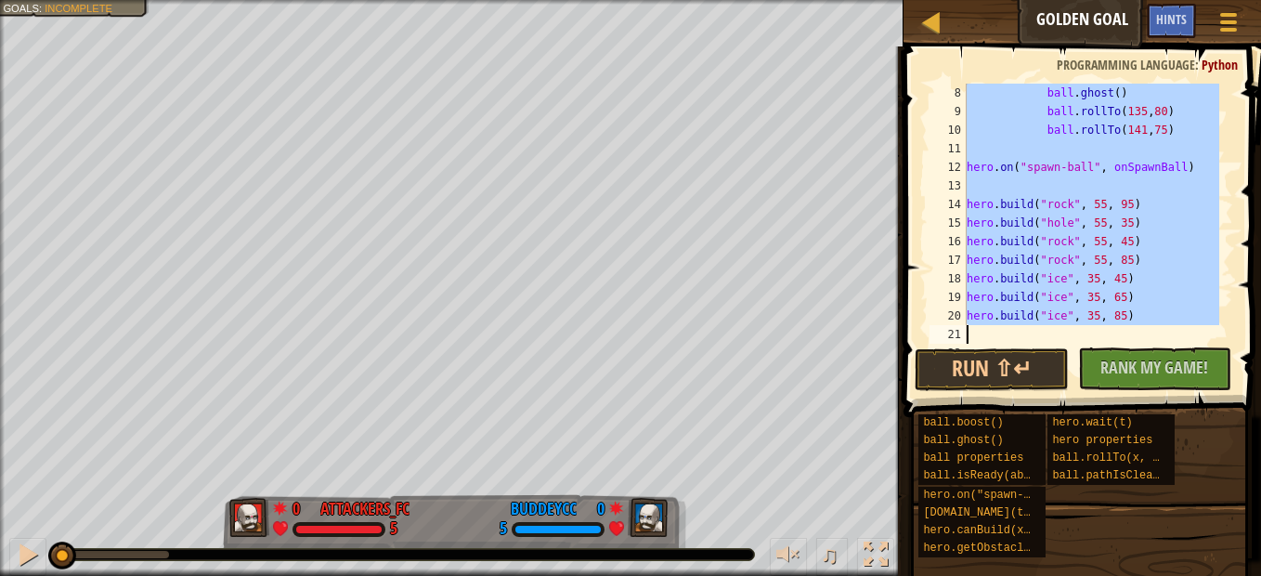
drag, startPoint x: 965, startPoint y: 95, endPoint x: 1124, endPoint y: 310, distance: 267.6
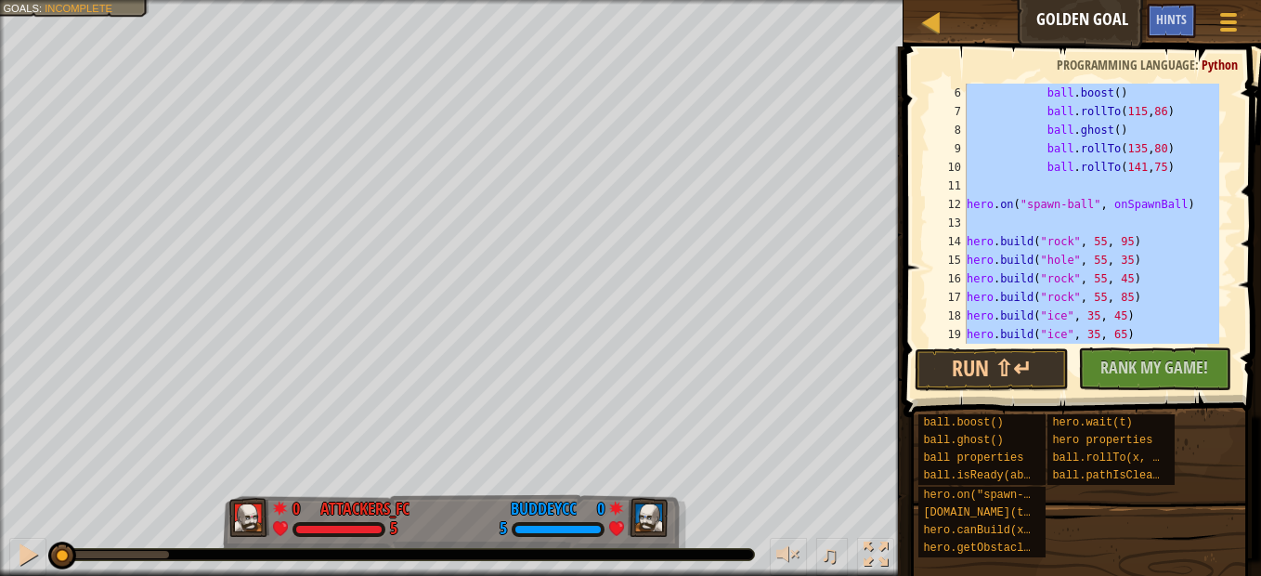
scroll to position [0, 0]
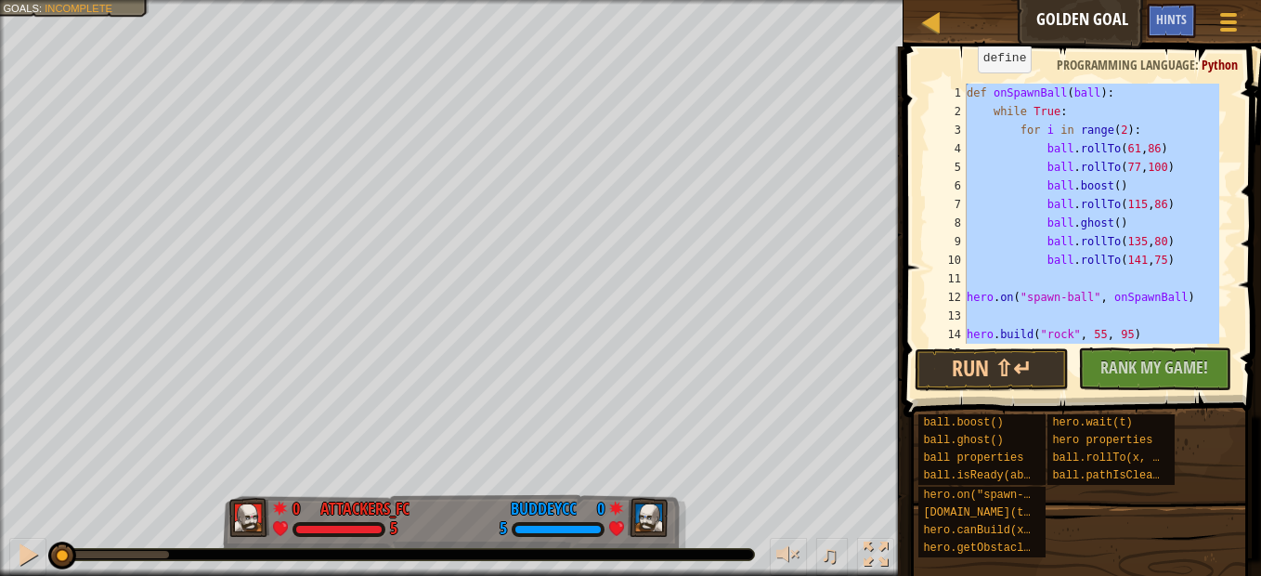
click at [968, 91] on div "def onSpawnBall ( ball ) : while True : for i in range ( 2 ) : ball . rollTo ( …" at bounding box center [1091, 214] width 256 height 260
type textarea "def onSpawnBall(ball):"
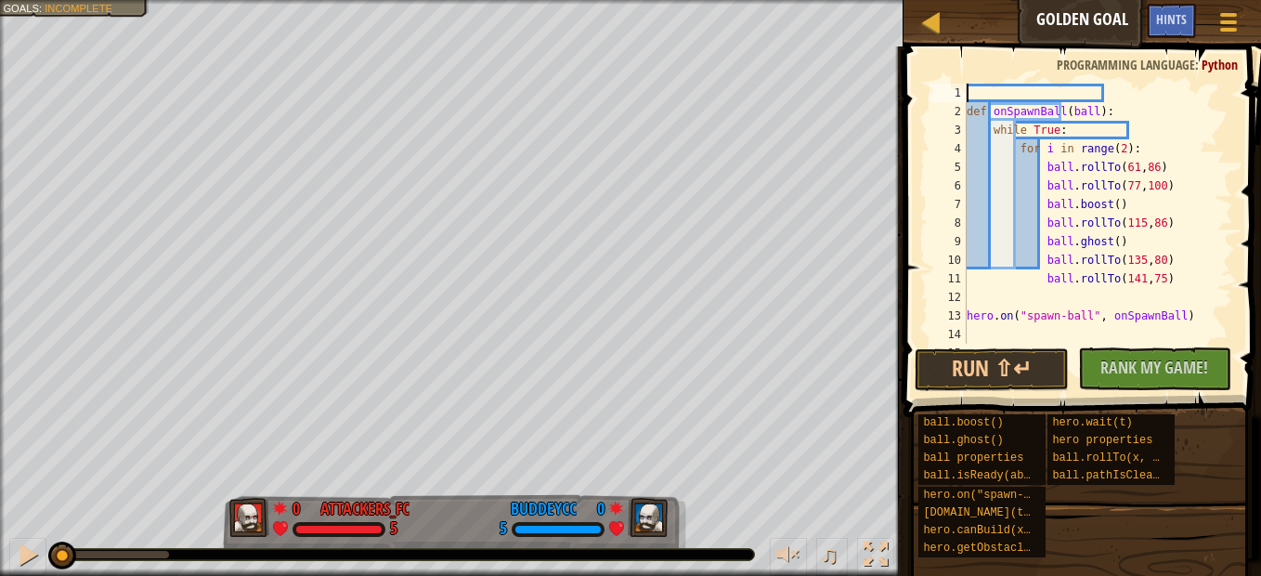
click at [1020, 89] on div "def onSpawnBall ( ball ) : while True : for i in range ( 2 ) : ball . rollTo ( …" at bounding box center [1091, 232] width 256 height 297
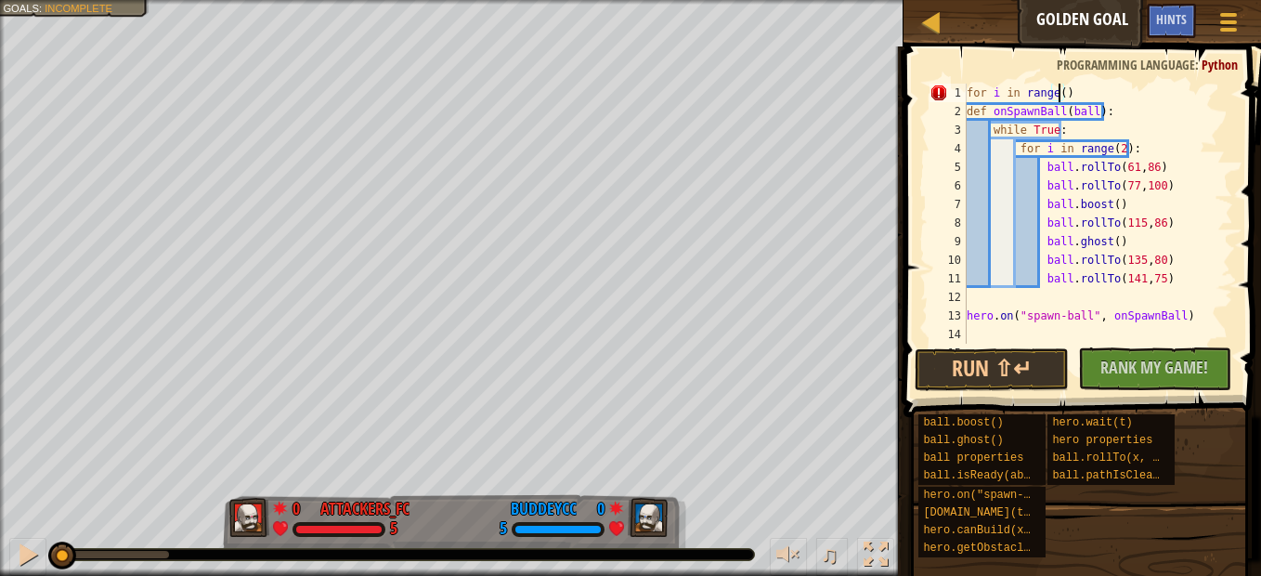
scroll to position [8, 7]
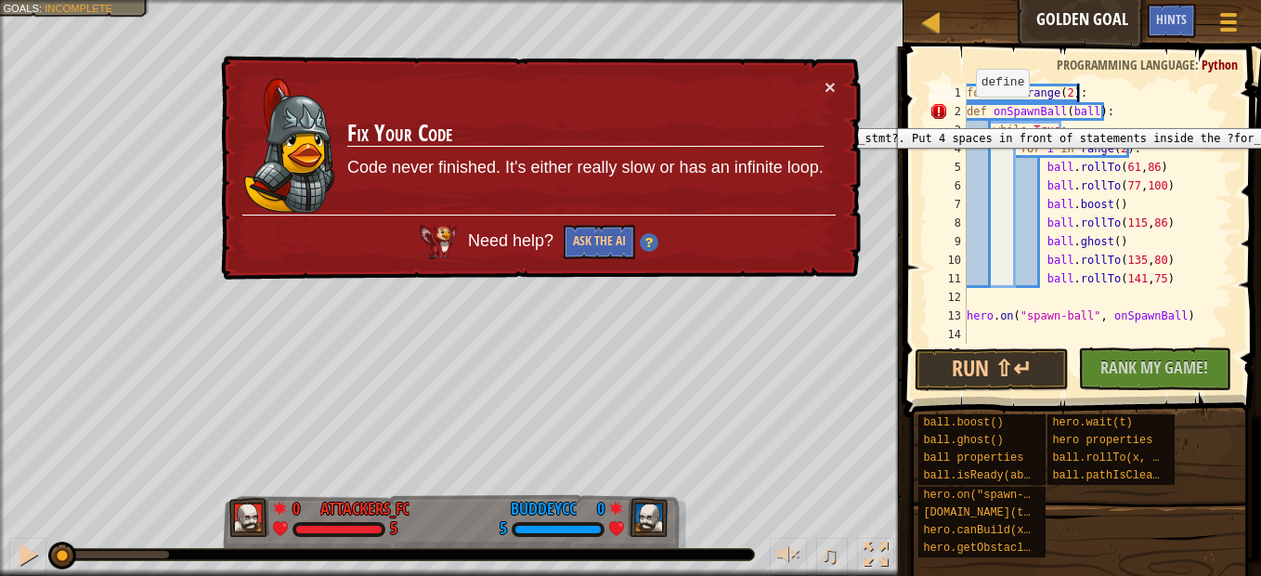
click at [965, 114] on div "2" at bounding box center [947, 111] width 37 height 19
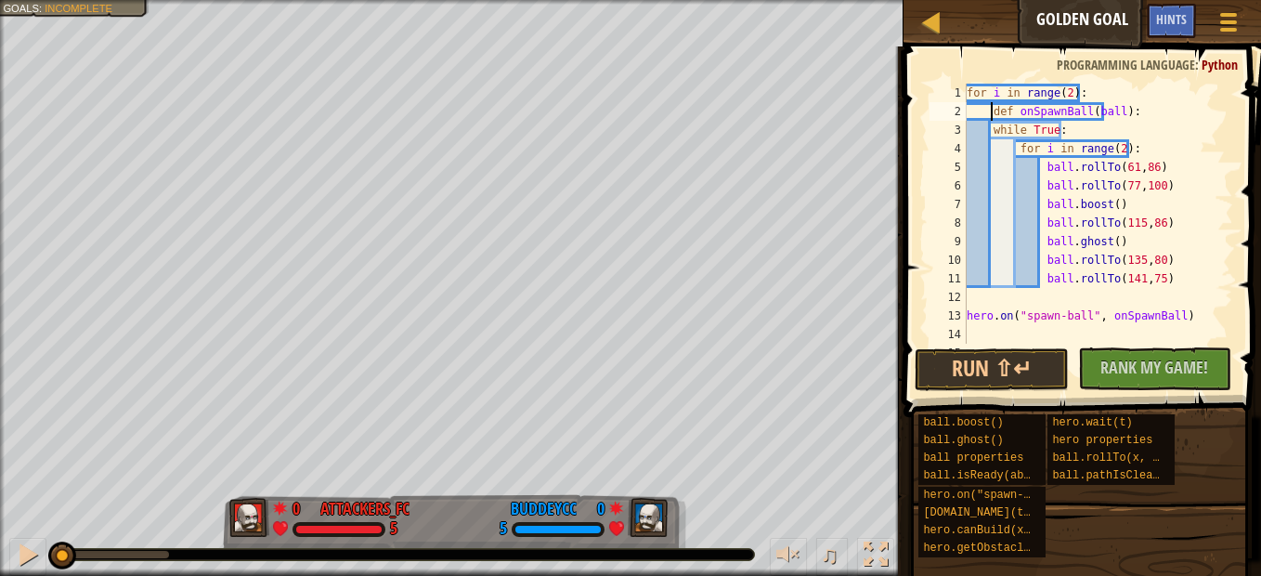
click at [990, 137] on div "for i in range ( 2 ) : def onSpawnBall ( ball ) : while True : for i in range (…" at bounding box center [1091, 232] width 256 height 297
click at [1013, 158] on div "for i in range ( 2 ) : def onSpawnBall ( ball ) : while True : for i in range (…" at bounding box center [1091, 232] width 256 height 297
click at [1012, 149] on div "for i in range ( 2 ) : def onSpawnBall ( ball ) : while True : for i in range (…" at bounding box center [1091, 232] width 256 height 297
click at [1039, 184] on div "for i in range ( 2 ) : def onSpawnBall ( ball ) : while True : for i in range (…" at bounding box center [1091, 232] width 256 height 297
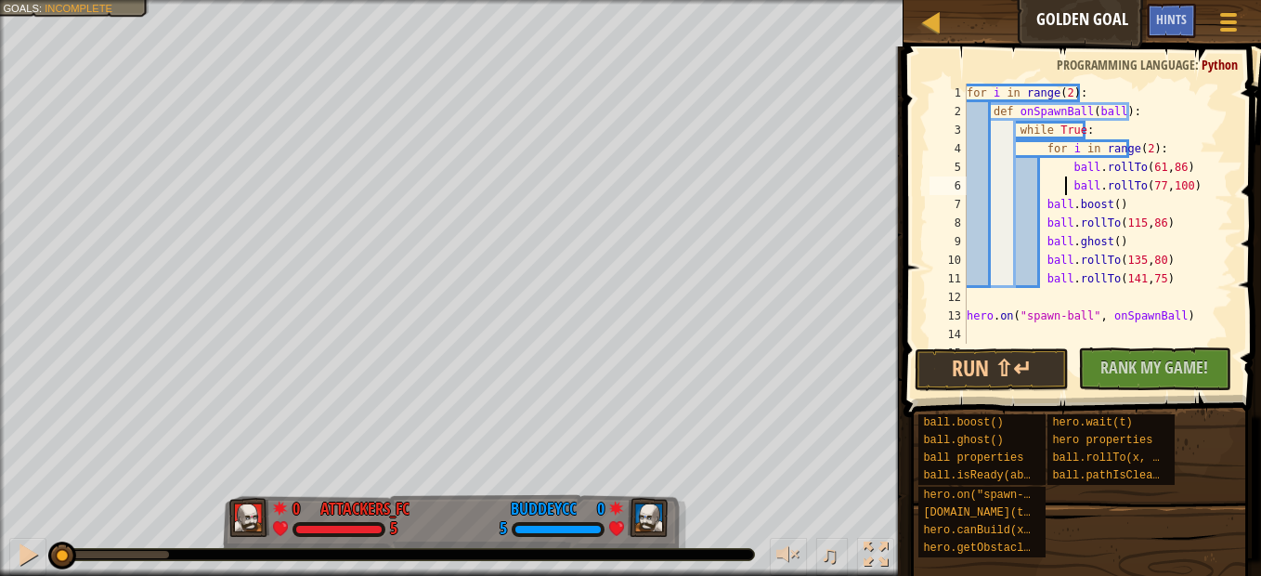
click at [1040, 206] on div "for i in range ( 2 ) : def onSpawnBall ( ball ) : while True : for i in range (…" at bounding box center [1091, 232] width 256 height 297
click at [1041, 225] on div "for i in range ( 2 ) : def onSpawnBall ( ball ) : while True : for i in range (…" at bounding box center [1091, 232] width 256 height 297
click at [1037, 240] on div "for i in range ( 2 ) : def onSpawnBall ( ball ) : while True : for i in range (…" at bounding box center [1091, 232] width 256 height 297
click at [1040, 259] on div "for i in range ( 2 ) : def onSpawnBall ( ball ) : while True : for i in range (…" at bounding box center [1091, 232] width 256 height 297
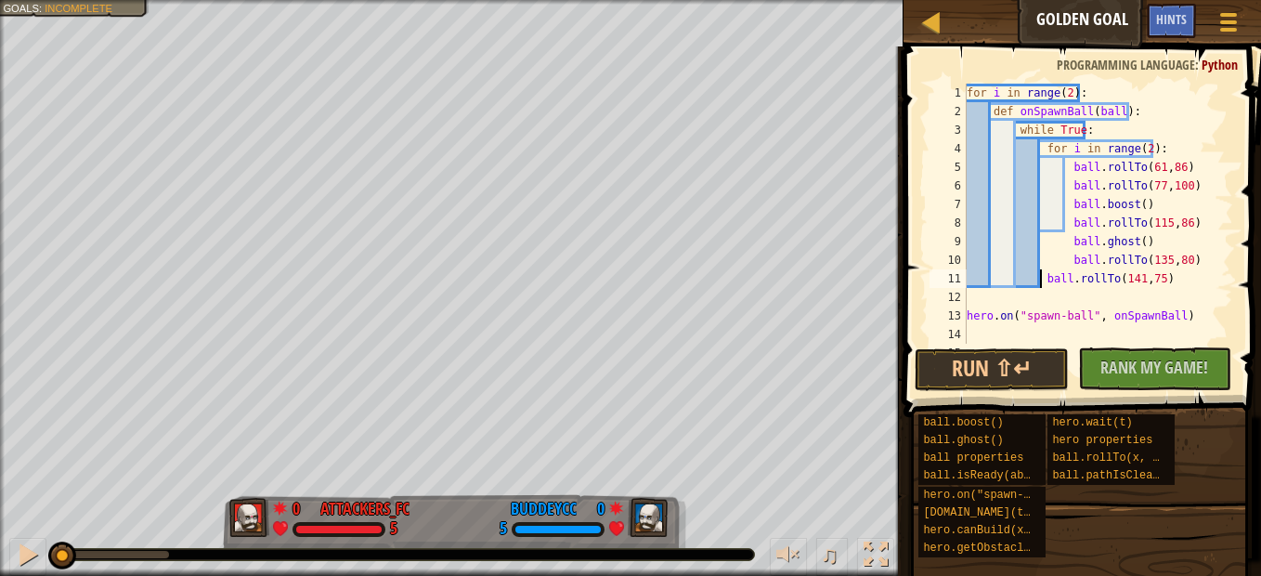
click at [1039, 275] on div "for i in range ( 2 ) : def onSpawnBall ( ball ) : while True : for i in range (…" at bounding box center [1091, 232] width 256 height 297
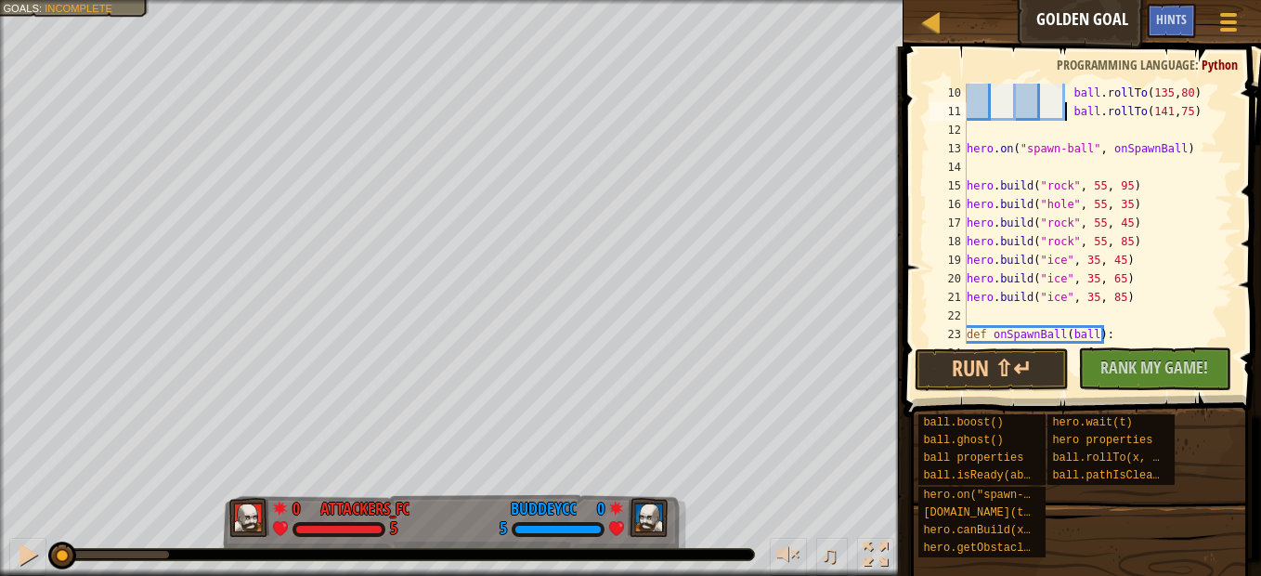
scroll to position [167, 0]
click at [967, 147] on div "ball . rollTo ( 135 , 80 ) ball . rollTo ( 141 , 75 ) hero . on ( "spawn-ball" …" at bounding box center [1091, 232] width 256 height 297
click at [966, 186] on div "ball . rollTo ( 135 , 80 ) ball . rollTo ( 141 , 75 ) hero . on ( "spawn-ball" …" at bounding box center [1091, 232] width 256 height 297
click at [966, 201] on div "ball . rollTo ( 135 , 80 ) ball . rollTo ( 141 , 75 ) hero . on ( "spawn-ball" …" at bounding box center [1091, 232] width 256 height 297
click at [966, 219] on div "ball . rollTo ( 135 , 80 ) ball . rollTo ( 141 , 75 ) hero . on ( "spawn-ball" …" at bounding box center [1091, 232] width 256 height 297
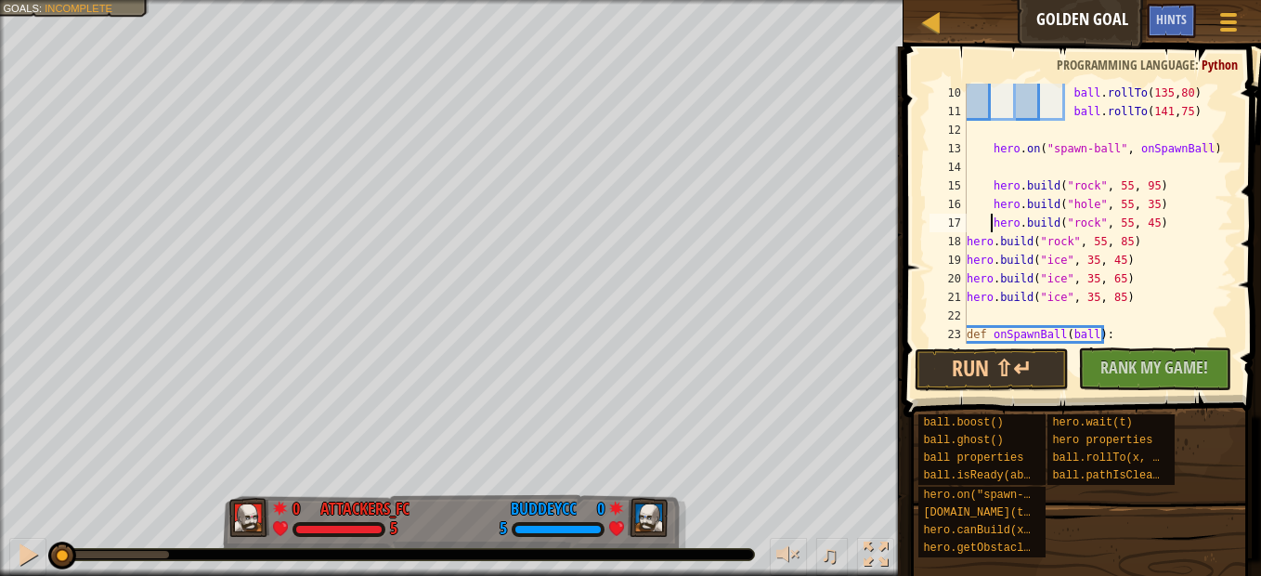
click at [965, 237] on div "18" at bounding box center [947, 241] width 37 height 19
click at [965, 256] on div "19" at bounding box center [947, 260] width 37 height 19
click at [965, 275] on div "20" at bounding box center [947, 278] width 37 height 19
click at [967, 296] on div "ball . rollTo ( 135 , 80 ) ball . rollTo ( 141 , 75 ) hero . on ( "spawn-ball" …" at bounding box center [1091, 232] width 256 height 297
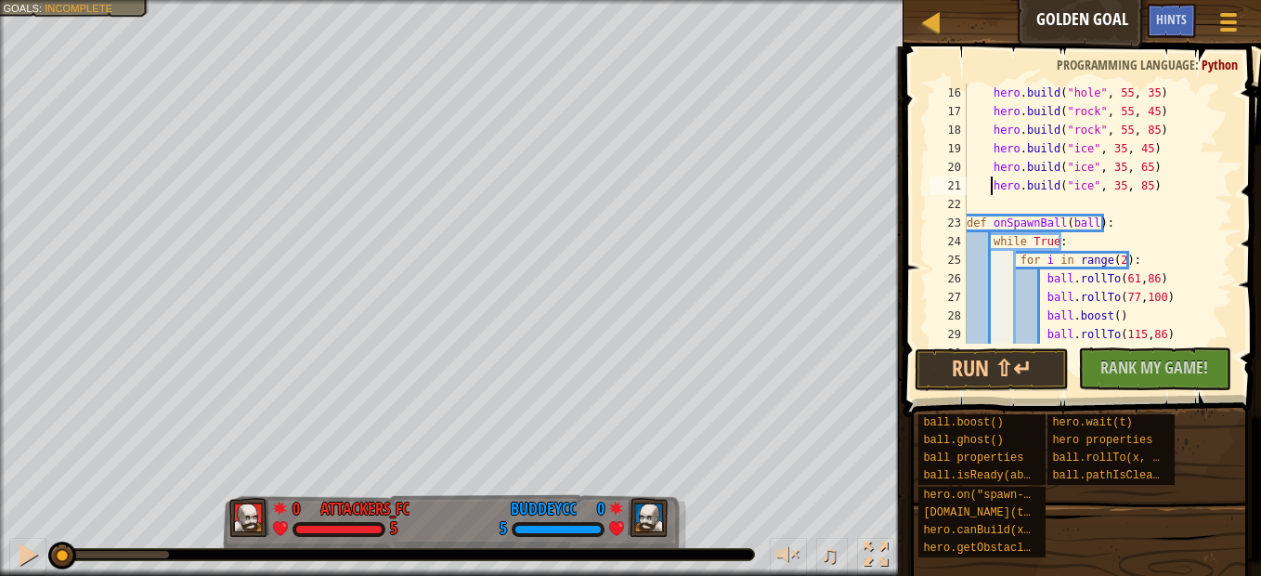
scroll to position [334, 0]
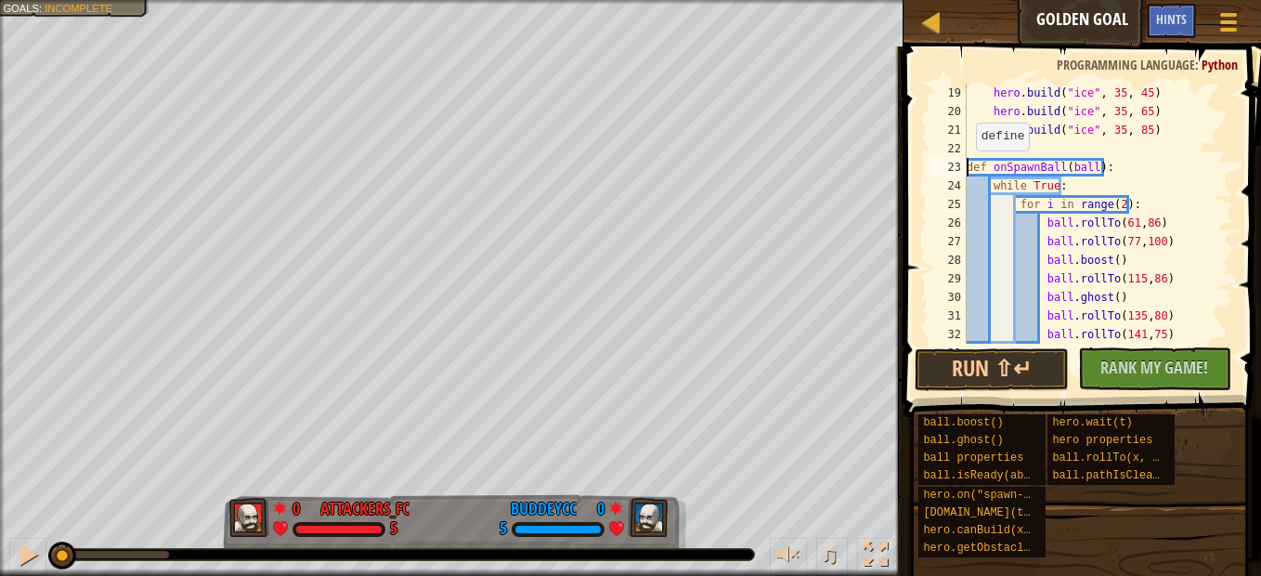
click at [966, 169] on div "hero . build ( "ice" , 35 , 45 ) hero . build ( "ice" , 35 , 65 ) hero . build …" at bounding box center [1091, 232] width 256 height 297
click at [988, 187] on div "hero . build ( "ice" , 35 , 45 ) hero . build ( "ice" , 35 , 65 ) hero . build …" at bounding box center [1091, 232] width 256 height 297
click at [1010, 207] on div "hero . build ( "ice" , 35 , 45 ) hero . build ( "ice" , 35 , 65 ) hero . build …" at bounding box center [1091, 232] width 256 height 297
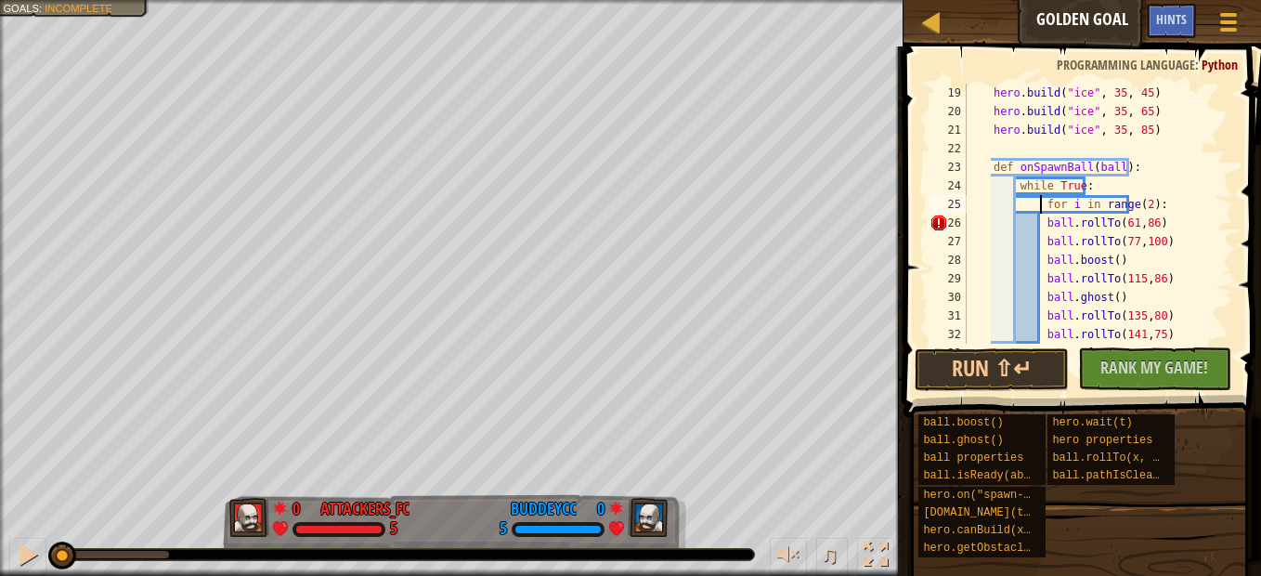
scroll to position [390, 0]
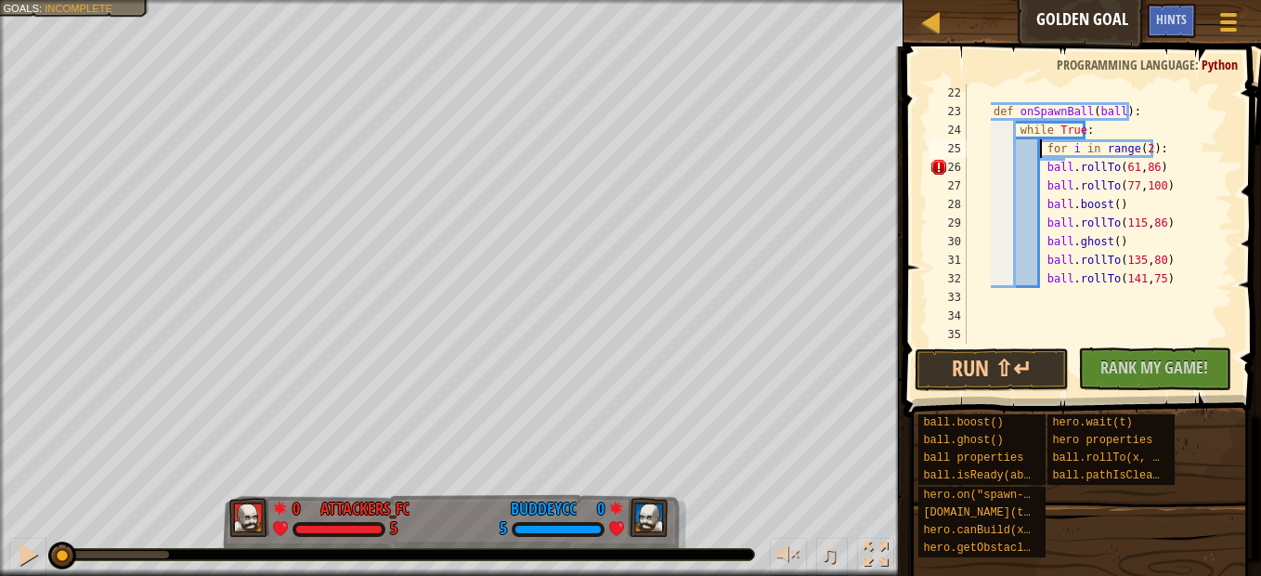
click at [1039, 173] on div "def onSpawnBall ( ball ) : while True : for i in range ( 2 ) : ball . rollTo ( …" at bounding box center [1091, 232] width 256 height 297
click at [1038, 188] on div "def onSpawnBall ( ball ) : while True : for i in range ( 2 ) : ball . rollTo ( …" at bounding box center [1091, 232] width 256 height 297
click at [1041, 211] on div "def onSpawnBall ( ball ) : while True : for i in range ( 2 ) : ball . rollTo ( …" at bounding box center [1091, 232] width 256 height 297
click at [1041, 219] on div "def onSpawnBall ( ball ) : while True : for i in range ( 2 ) : ball . rollTo ( …" at bounding box center [1091, 232] width 256 height 297
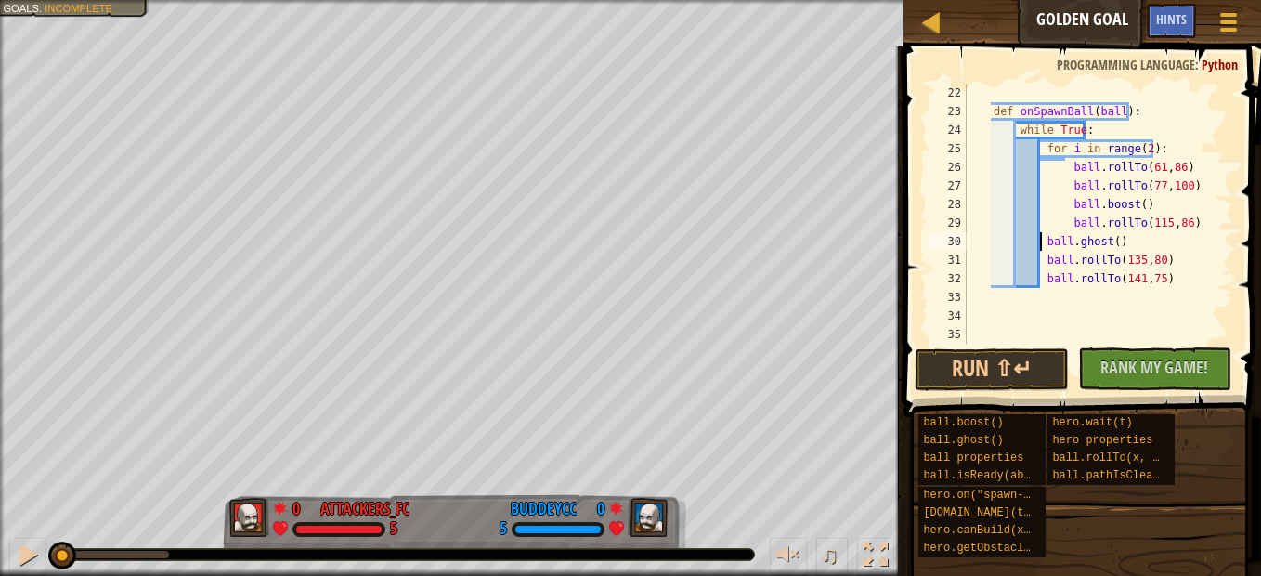
click at [1040, 237] on div "def onSpawnBall ( ball ) : while True : for i in range ( 2 ) : ball . rollTo ( …" at bounding box center [1091, 232] width 256 height 297
click at [1039, 253] on div "def onSpawnBall ( ball ) : while True : for i in range ( 2 ) : ball . rollTo ( …" at bounding box center [1091, 232] width 256 height 297
click at [1040, 283] on div "def onSpawnBall ( ball ) : while True : for i in range ( 2 ) : ball . rollTo ( …" at bounding box center [1091, 232] width 256 height 297
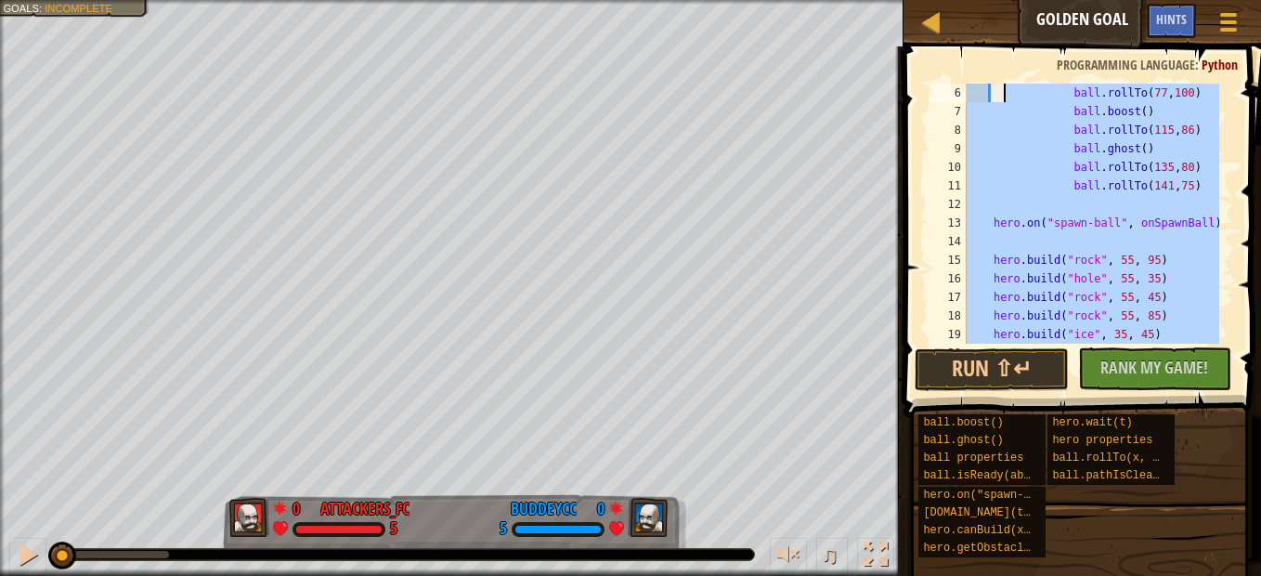
scroll to position [0, 0]
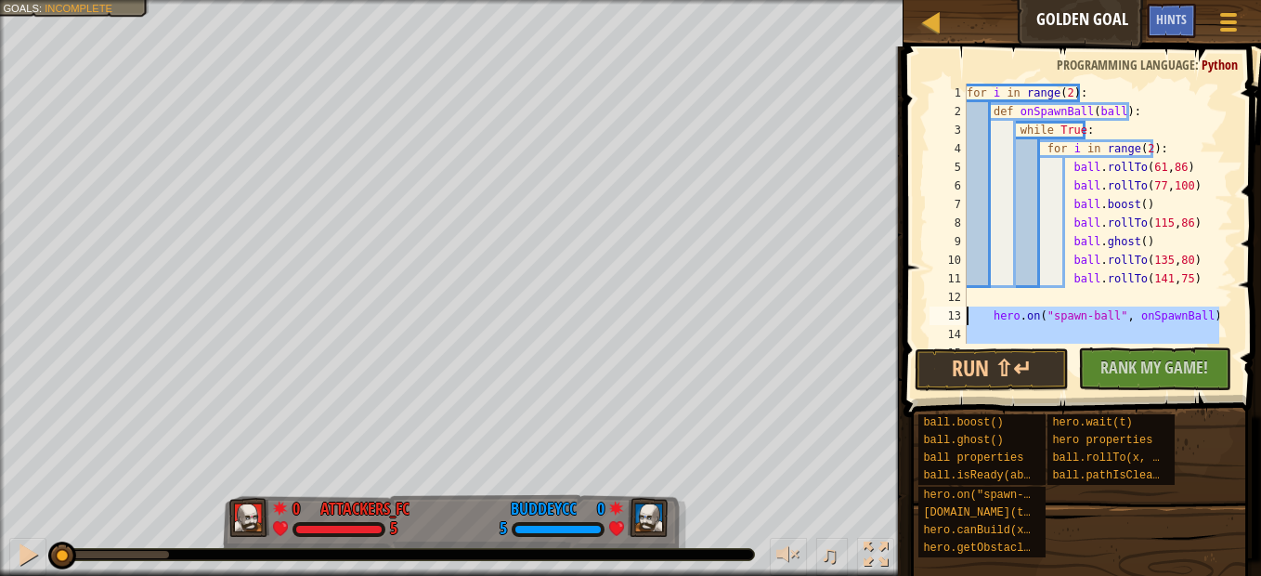
drag, startPoint x: 1149, startPoint y: 183, endPoint x: 960, endPoint y: 315, distance: 230.7
click at [960, 315] on div "ball.rollTo(141,75) 1 2 3 4 5 6 7 8 9 10 11 12 13 14 15 for i in range ( 2 ) : …" at bounding box center [1079, 214] width 307 height 260
type textarea "hero.on("spawn-ball", onSpawnBall)"
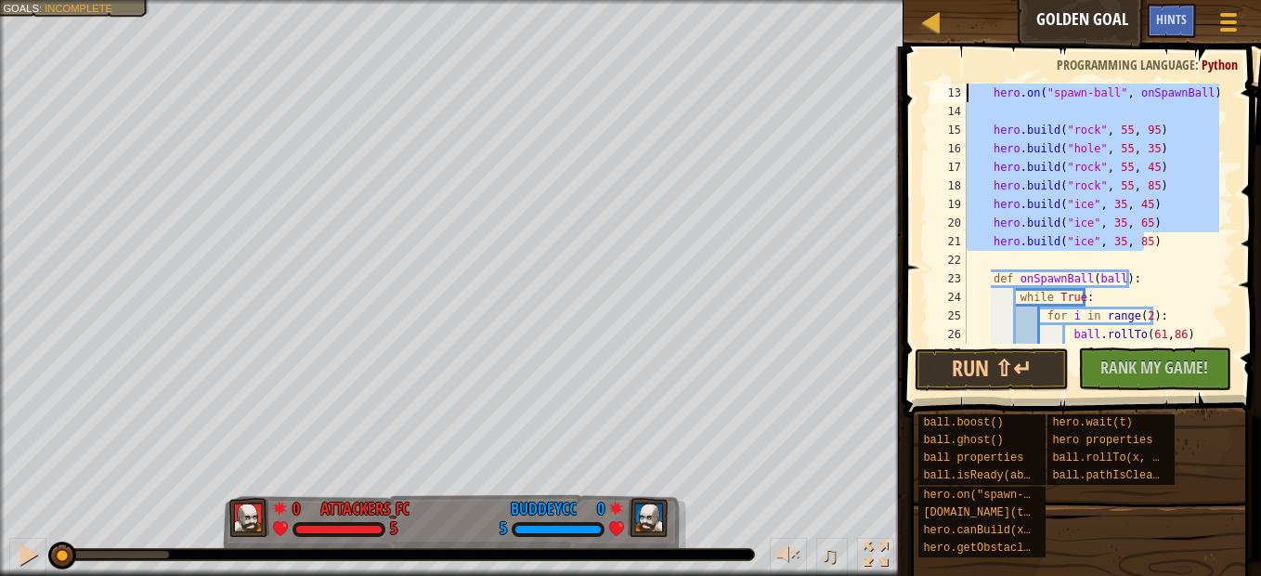
scroll to position [390, 0]
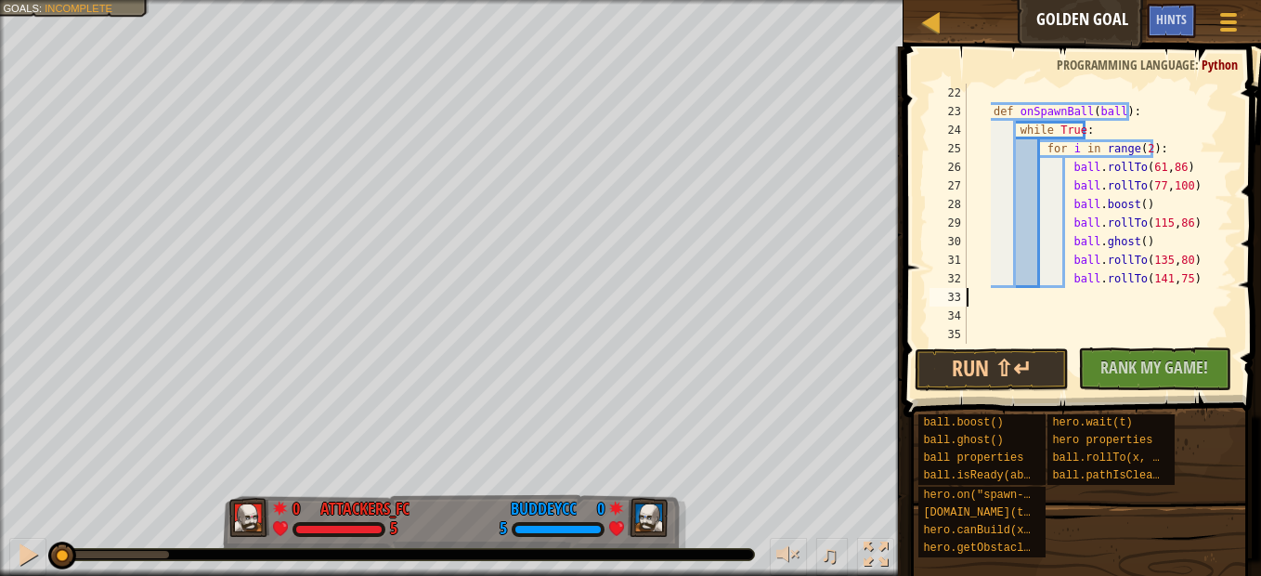
click at [1007, 302] on div "def onSpawnBall ( ball ) : while True : for i in range ( 2 ) : ball . rollTo ( …" at bounding box center [1091, 232] width 256 height 297
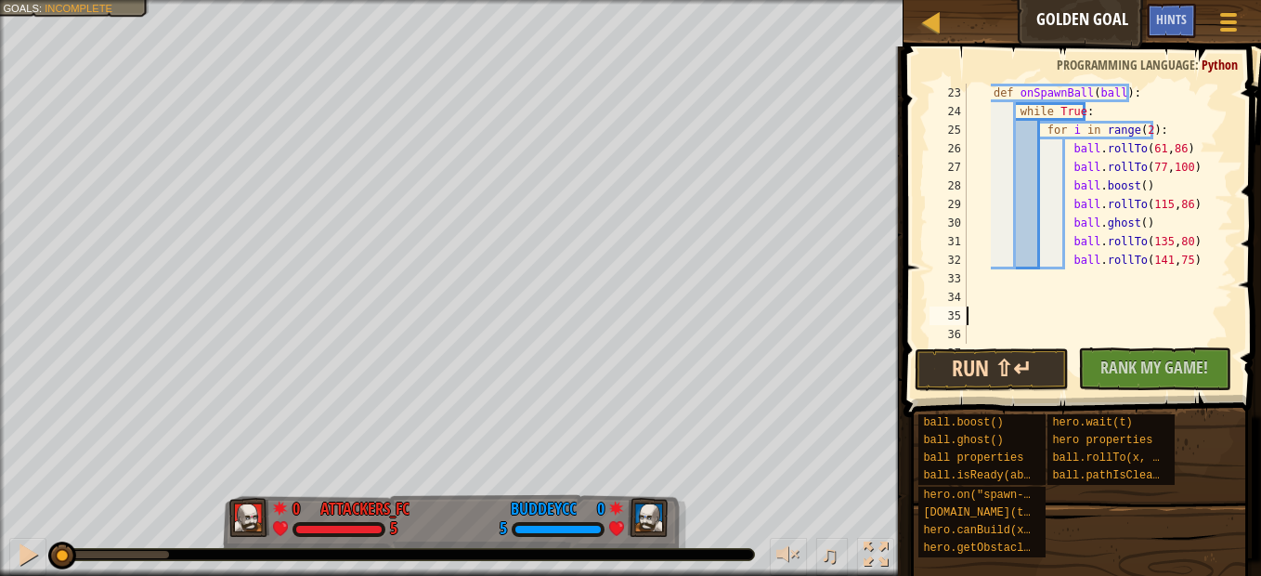
paste textarea "hero.build("ice", 35, 85)"
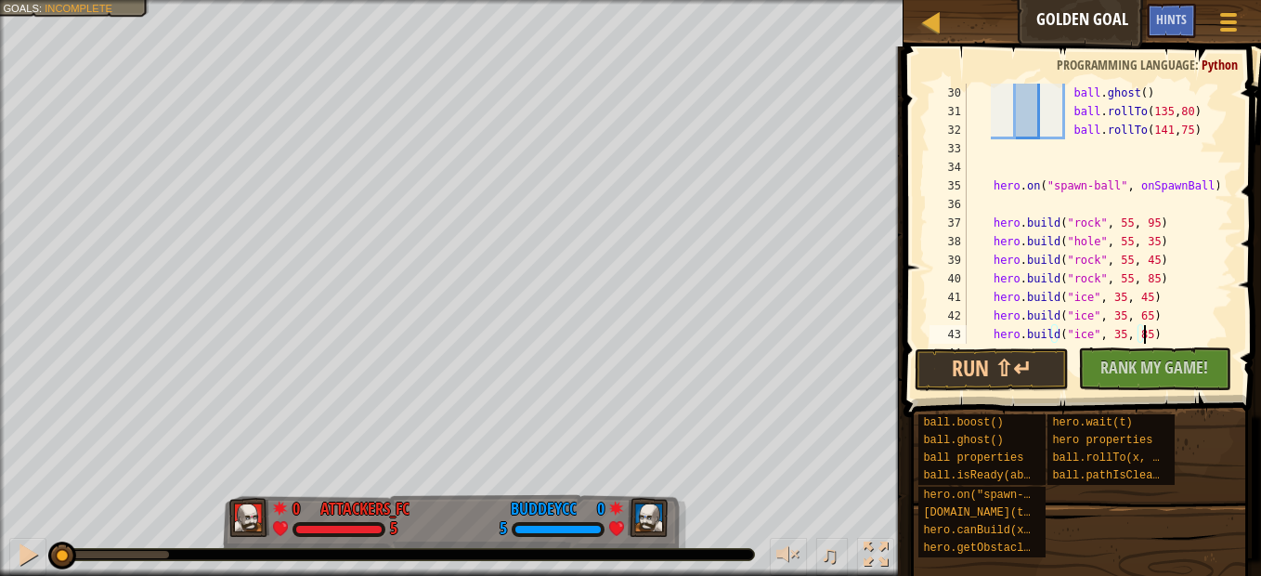
scroll to position [576, 0]
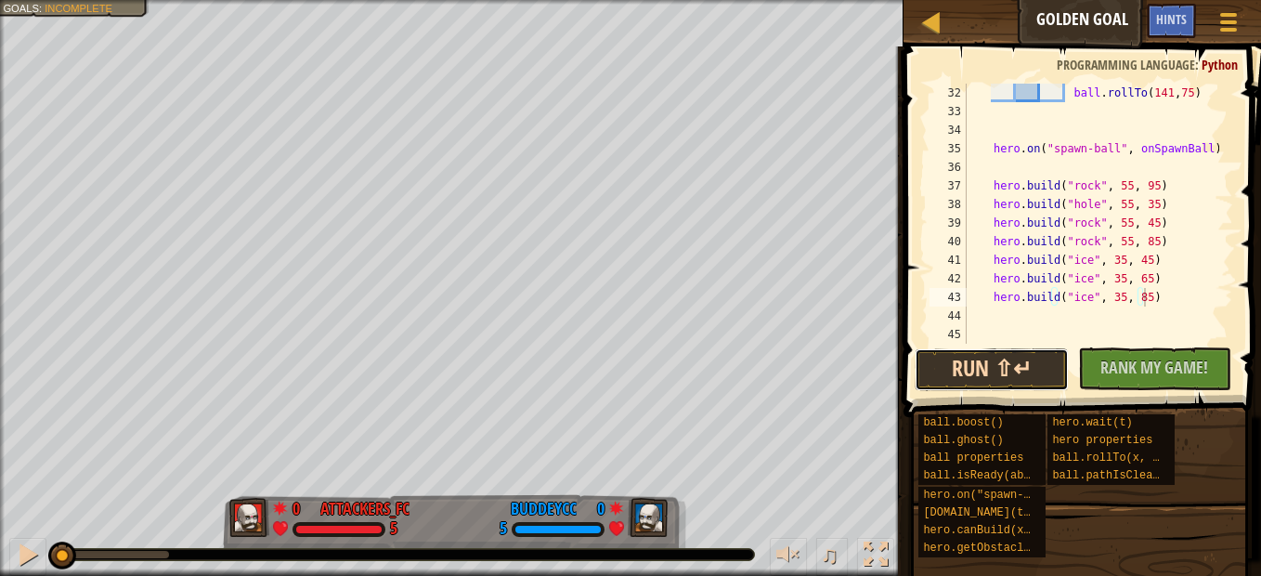
click at [1003, 382] on button "Run ⇧↵" at bounding box center [990, 369] width 153 height 43
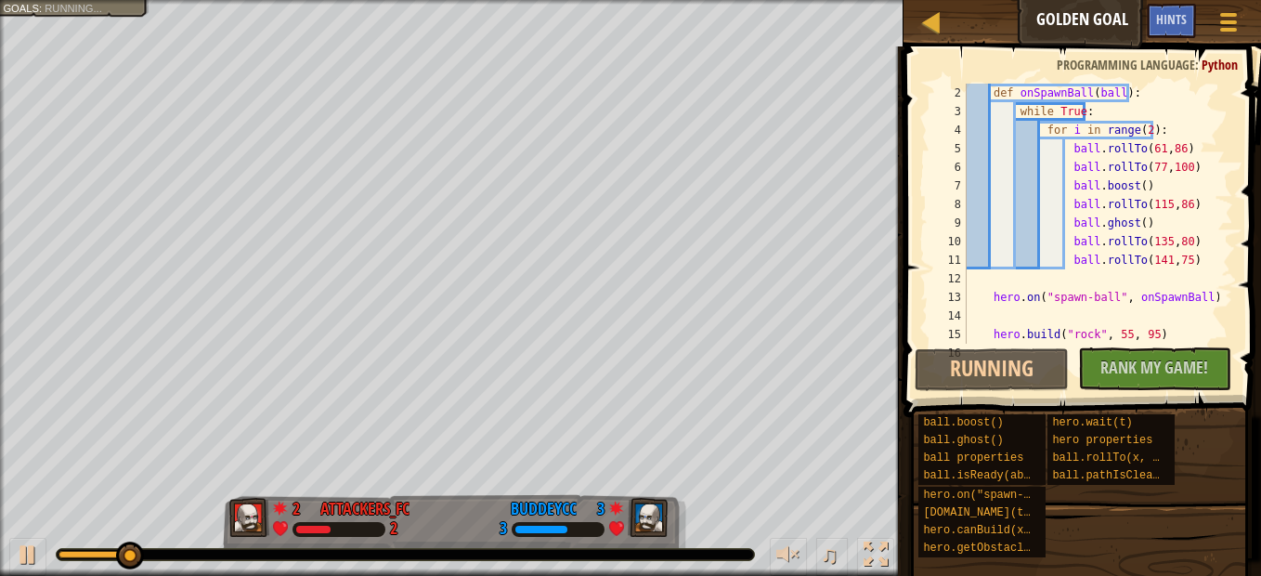
scroll to position [0, 0]
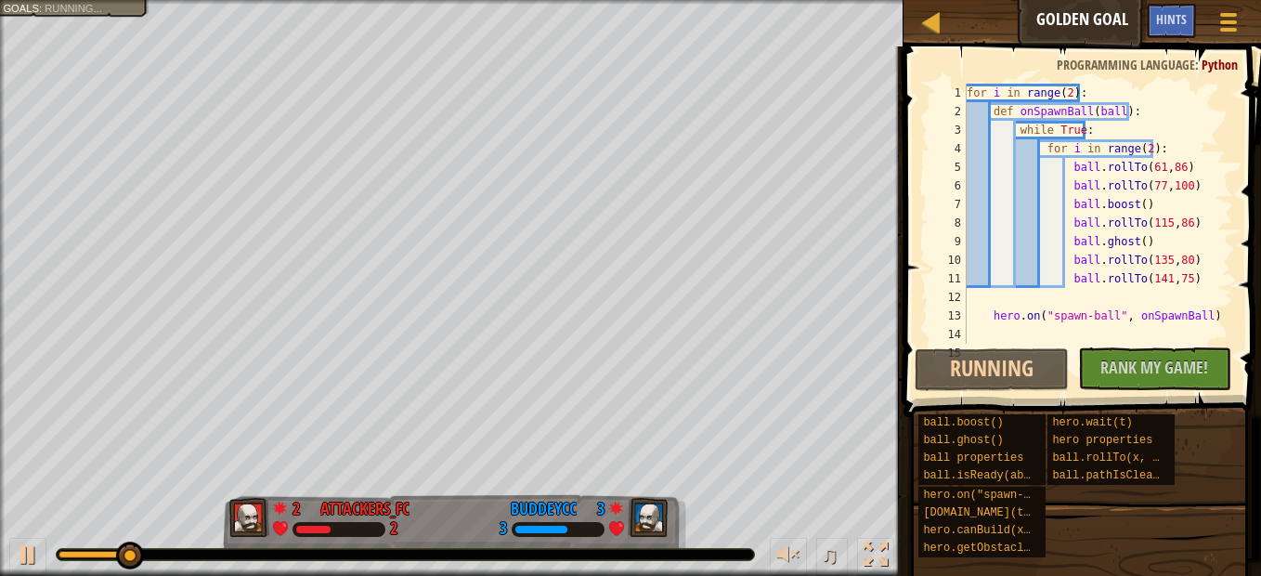
click at [1133, 149] on div "for i in range ( 2 ) : def onSpawnBall ( ball ) : while True : for i in range (…" at bounding box center [1091, 232] width 256 height 297
click at [1140, 150] on div "for i in range ( 2 ) : def onSpawnBall ( ball ) : while True : for i in range (…" at bounding box center [1091, 232] width 256 height 297
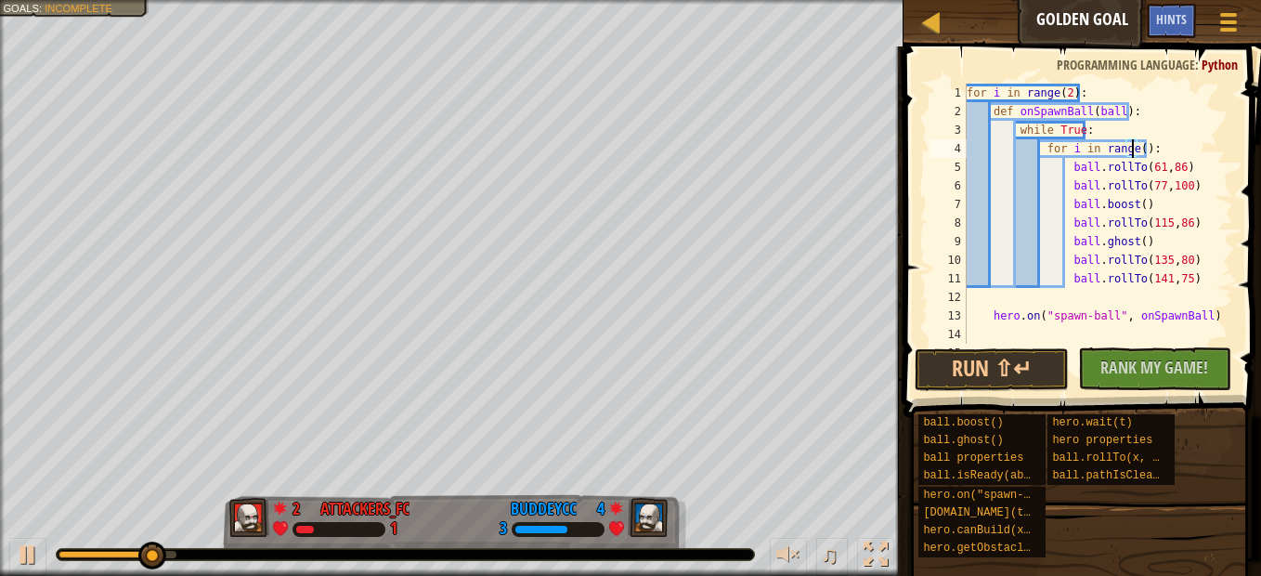
scroll to position [8, 14]
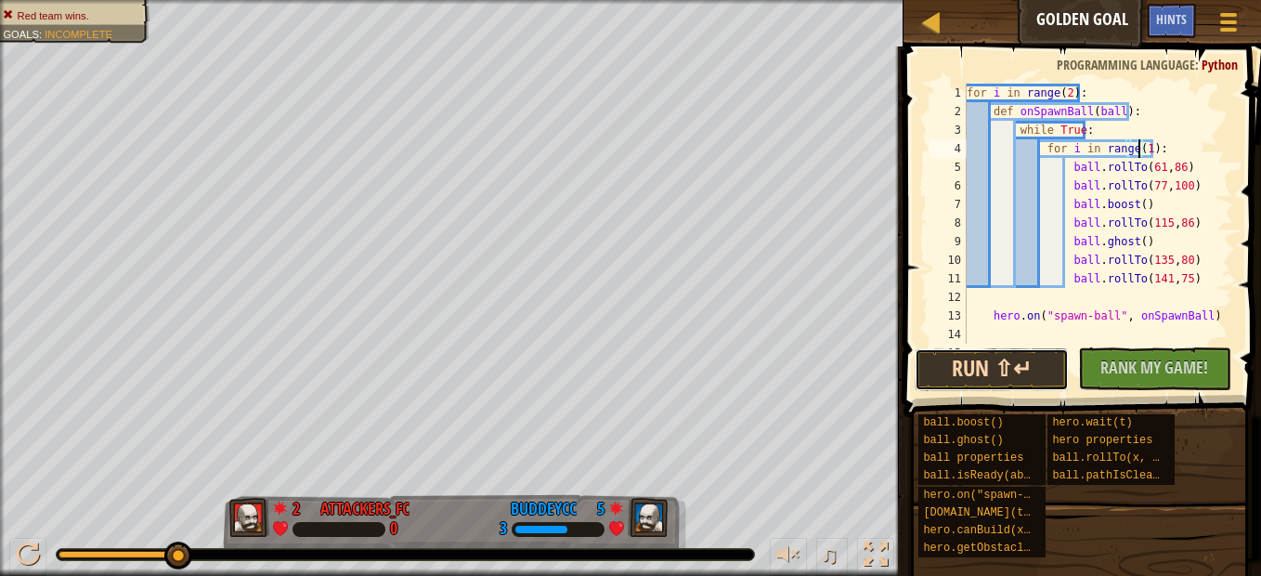
click at [1019, 379] on button "Run ⇧↵" at bounding box center [990, 369] width 153 height 43
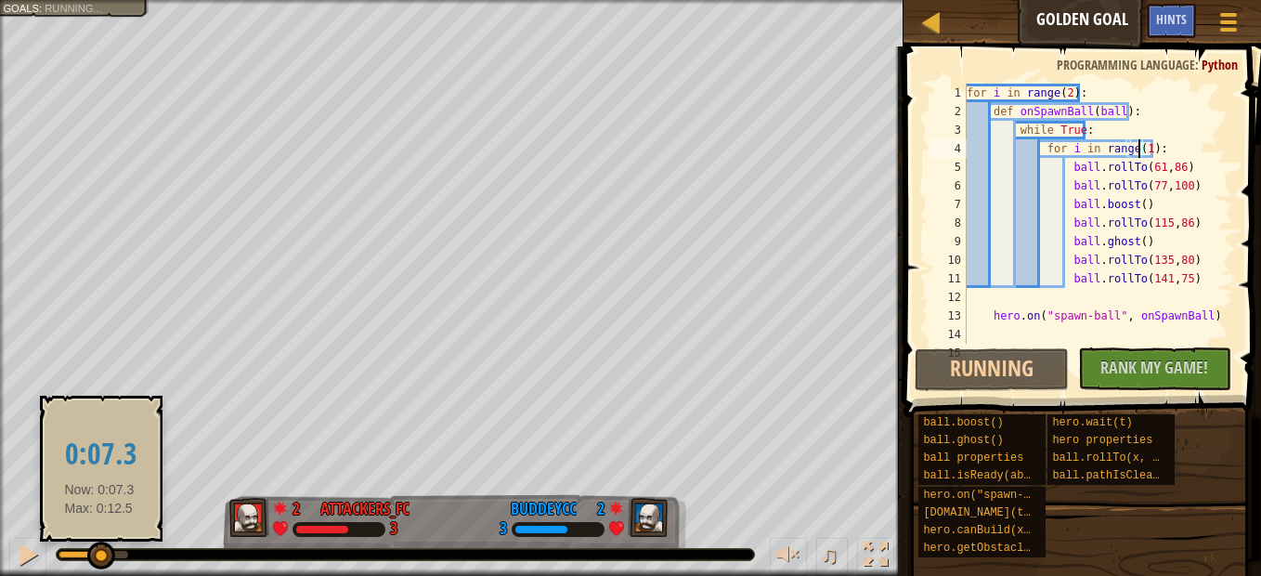
drag, startPoint x: 129, startPoint y: 548, endPoint x: 99, endPoint y: 560, distance: 32.1
click at [99, 560] on div at bounding box center [101, 555] width 28 height 28
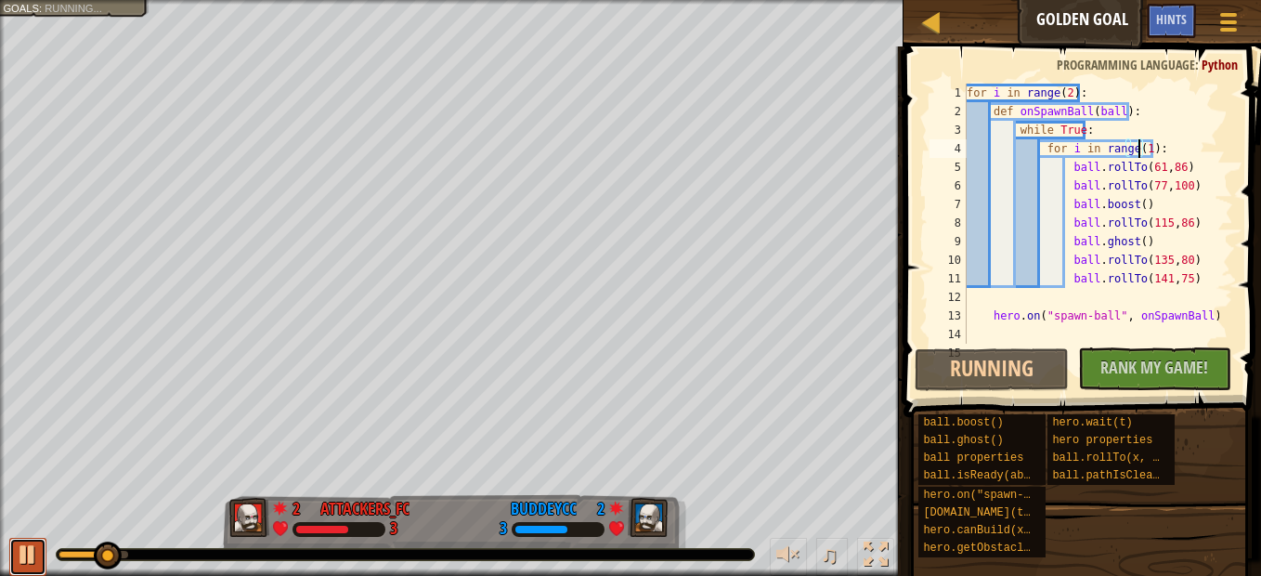
click at [31, 555] on div at bounding box center [28, 554] width 24 height 24
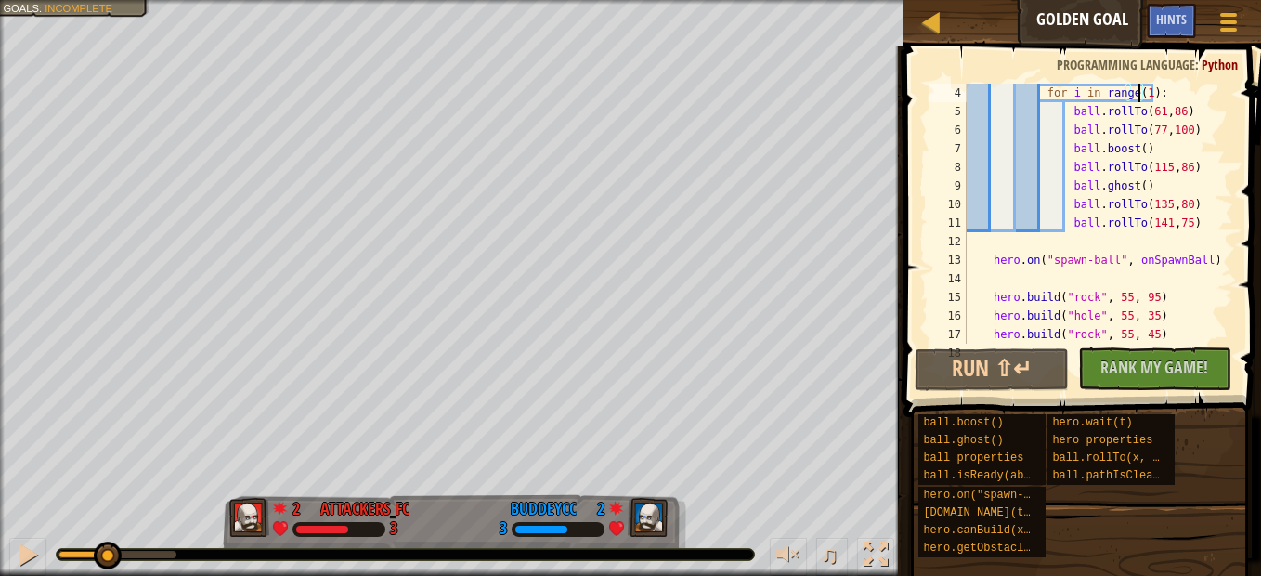
scroll to position [0, 0]
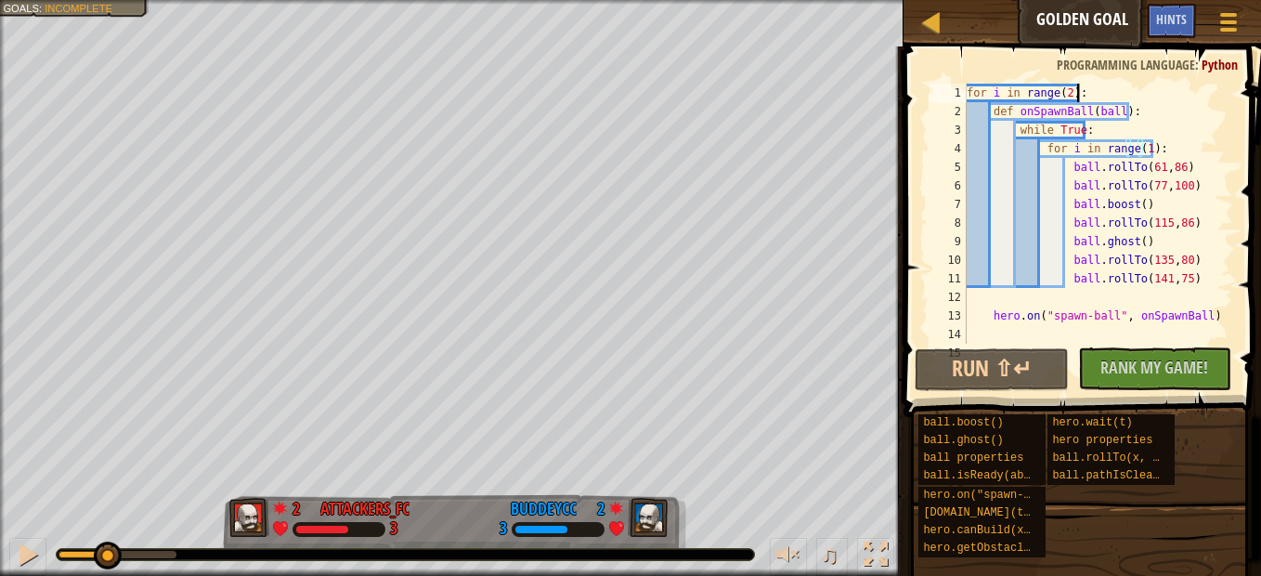
click at [1082, 87] on div "for i in range ( 2 ) : def onSpawnBall ( ball ) : while True : for i in range (…" at bounding box center [1091, 232] width 256 height 297
drag, startPoint x: 1070, startPoint y: 89, endPoint x: 943, endPoint y: 100, distance: 127.7
click at [959, 99] on div "for i in range(2): 1 2 3 4 5 6 7 8 9 10 11 12 13 14 15 for i in range ( 2 ) : d…" at bounding box center [1079, 214] width 307 height 260
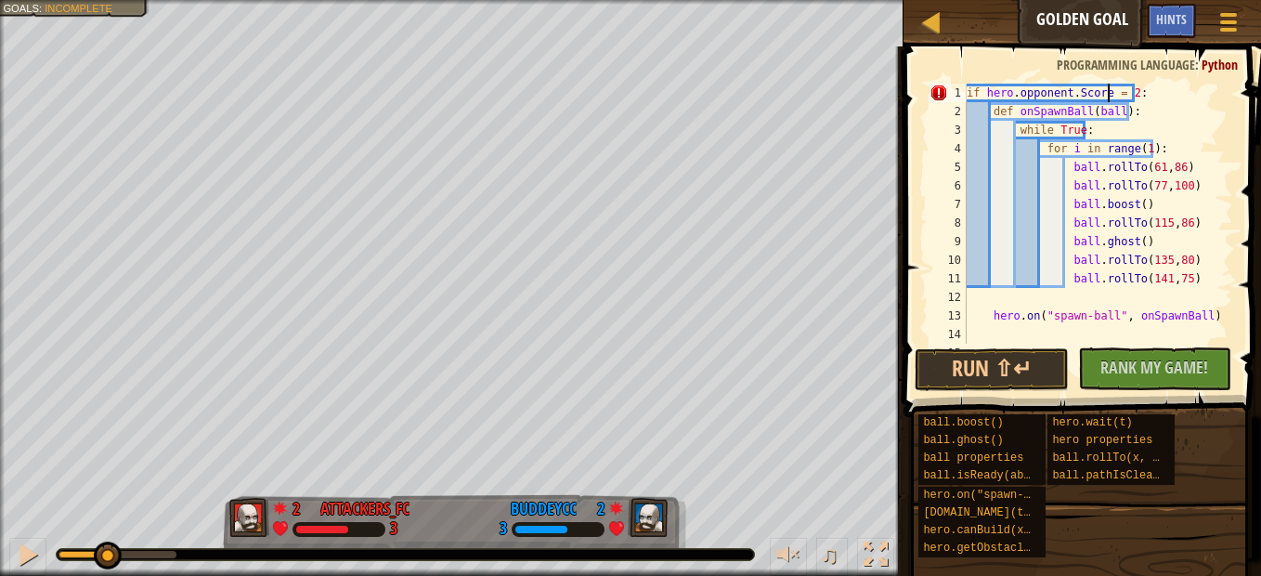
scroll to position [8, 12]
click at [1069, 97] on div "if hero . opponent . Score >= 2 : def onSpawnBall ( ball ) : while True : for i…" at bounding box center [1091, 232] width 256 height 297
click at [995, 372] on button "Run ⇧↵" at bounding box center [990, 369] width 153 height 43
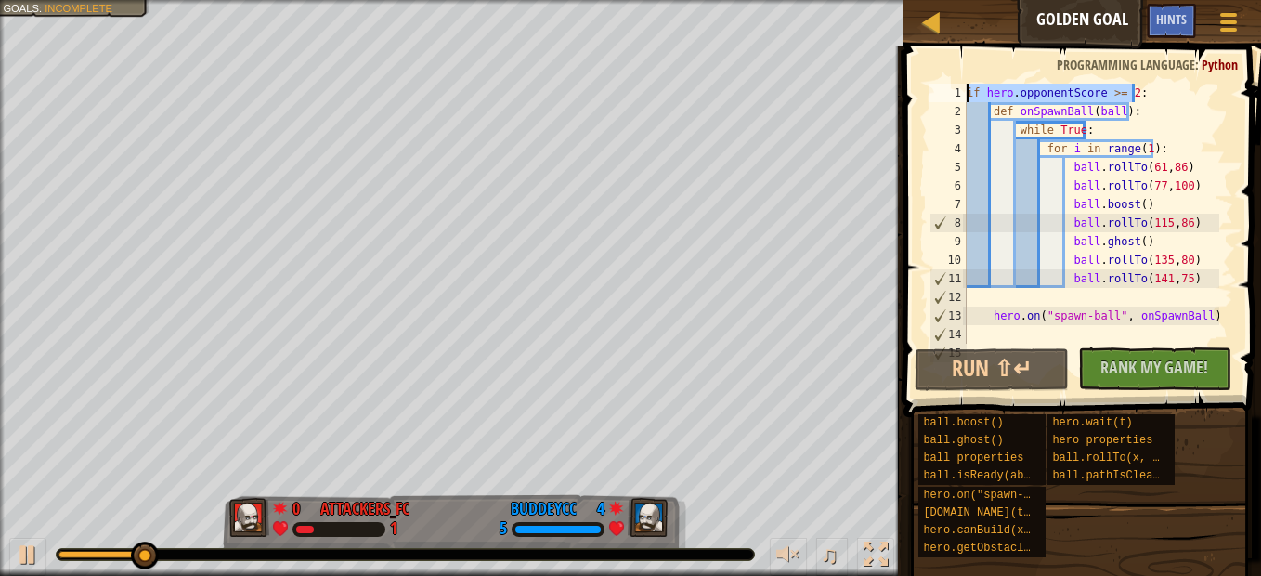
drag, startPoint x: 1136, startPoint y: 93, endPoint x: 932, endPoint y: 73, distance: 205.2
click at [932, 73] on div "if hero.opponentScore >= 2: 1 2 3 4 5 6 7 8 9 10 11 12 13 14 15 if hero . oppon…" at bounding box center [1079, 268] width 363 height 425
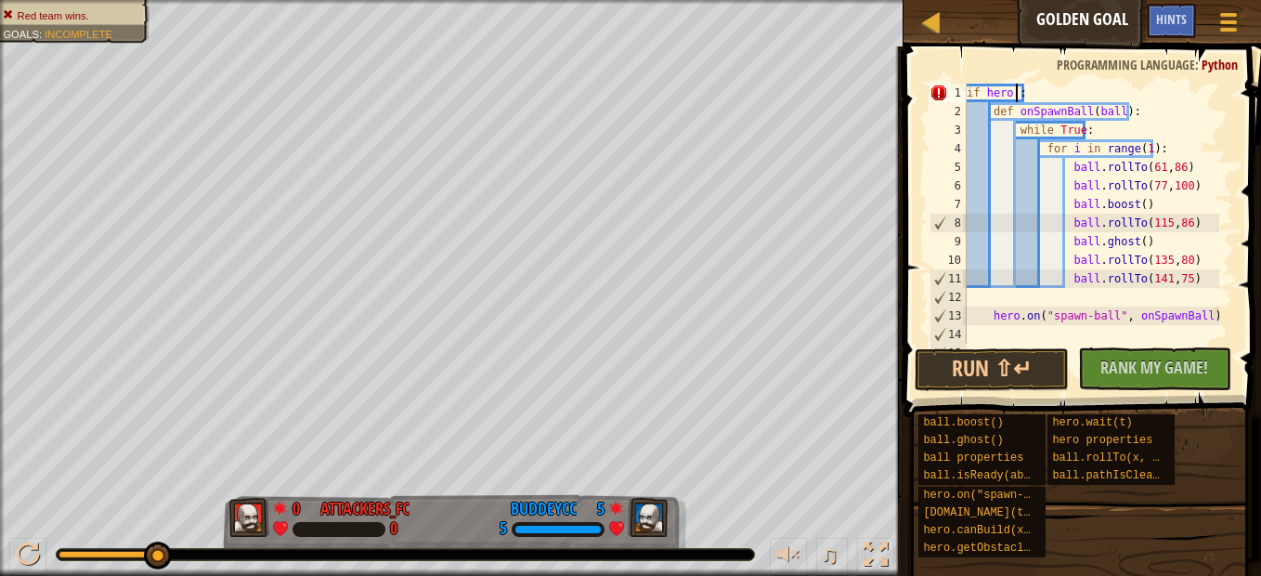
scroll to position [8, 1]
type textarea "for i in range(2):"
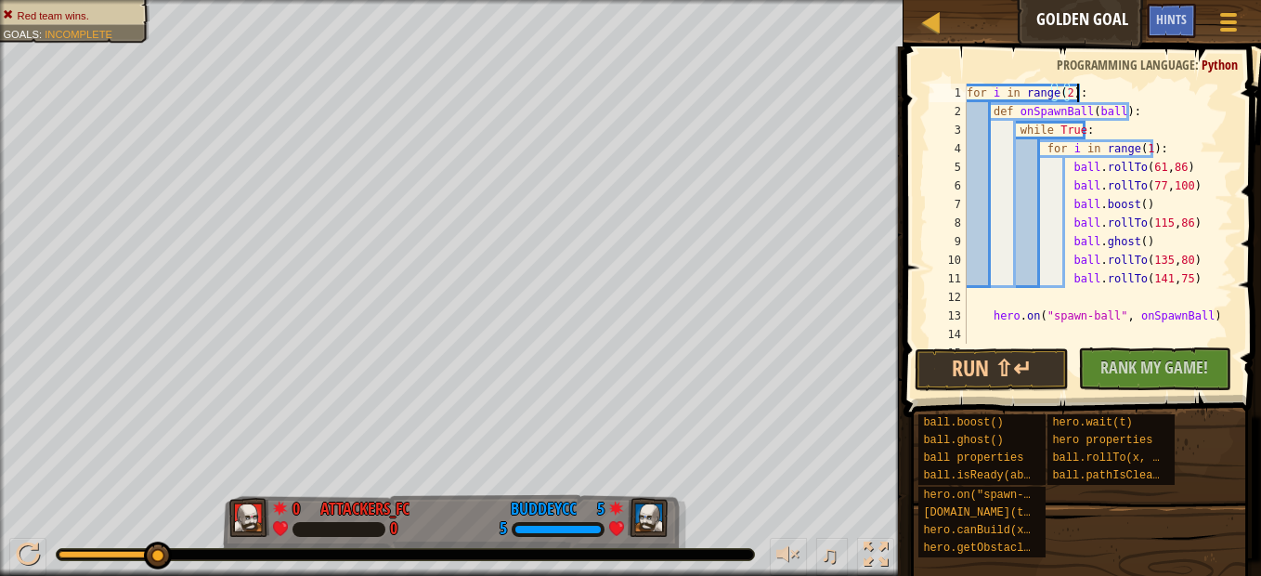
click at [1122, 95] on div "for i in range ( 2 ) : def onSpawnBall ( ball ) : while True : for i in range (…" at bounding box center [1091, 232] width 256 height 297
